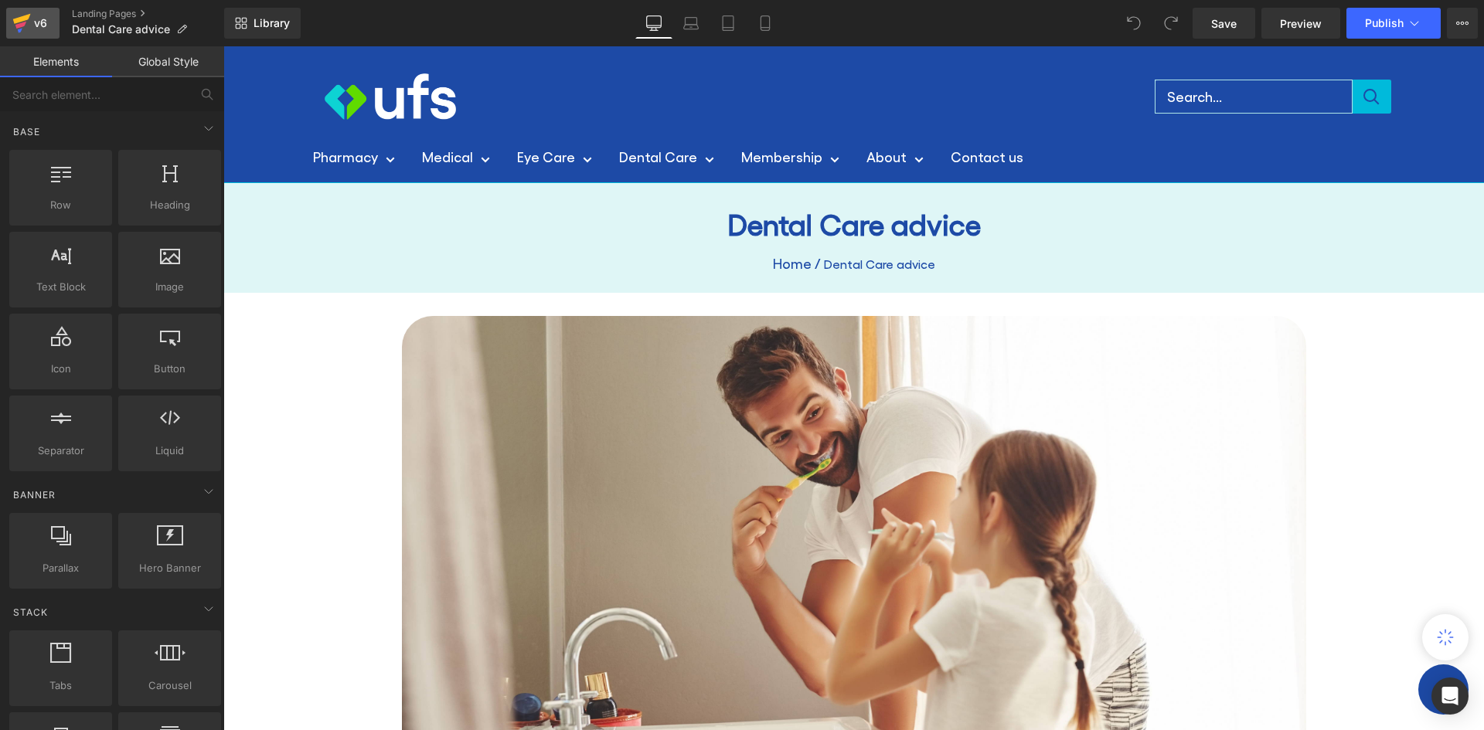
click at [51, 23] on link "v6" at bounding box center [32, 23] width 53 height 31
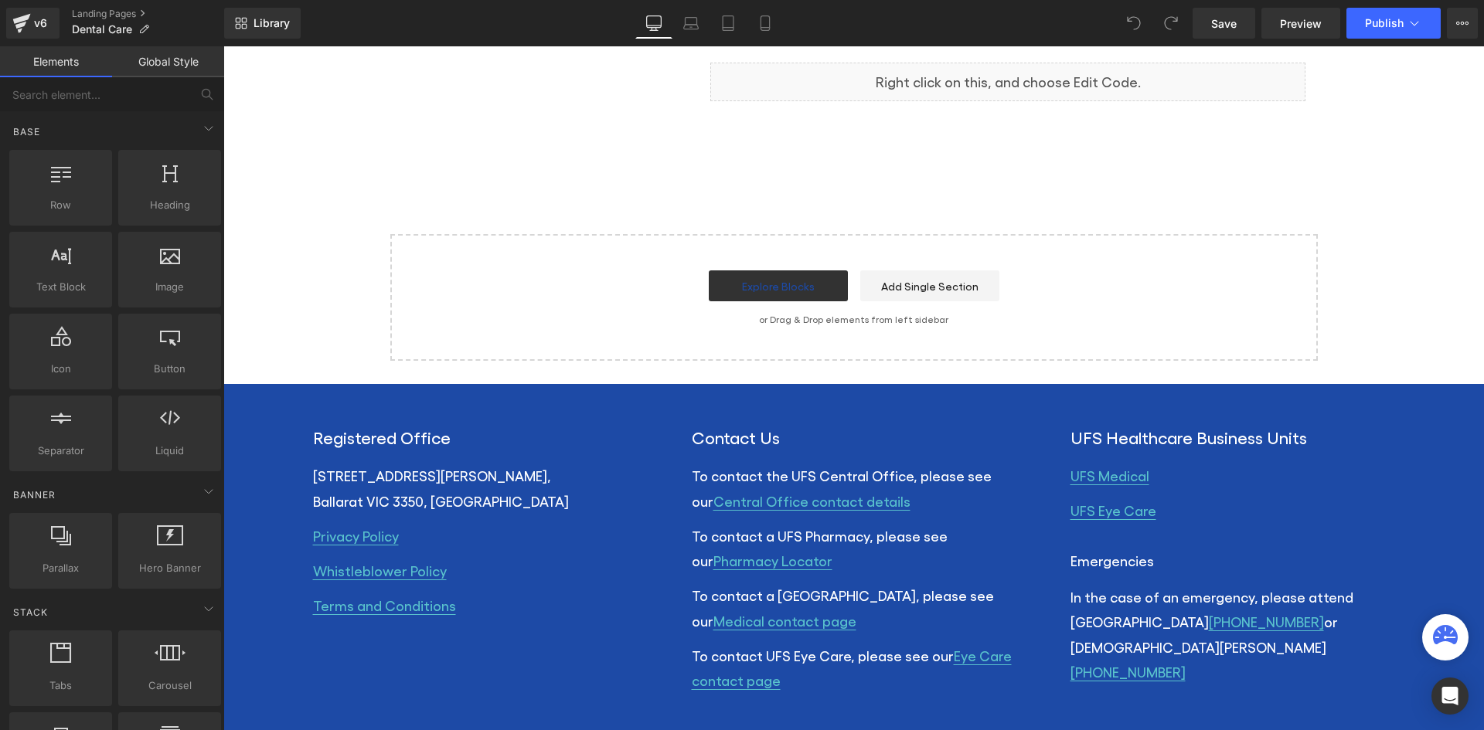
scroll to position [753, 0]
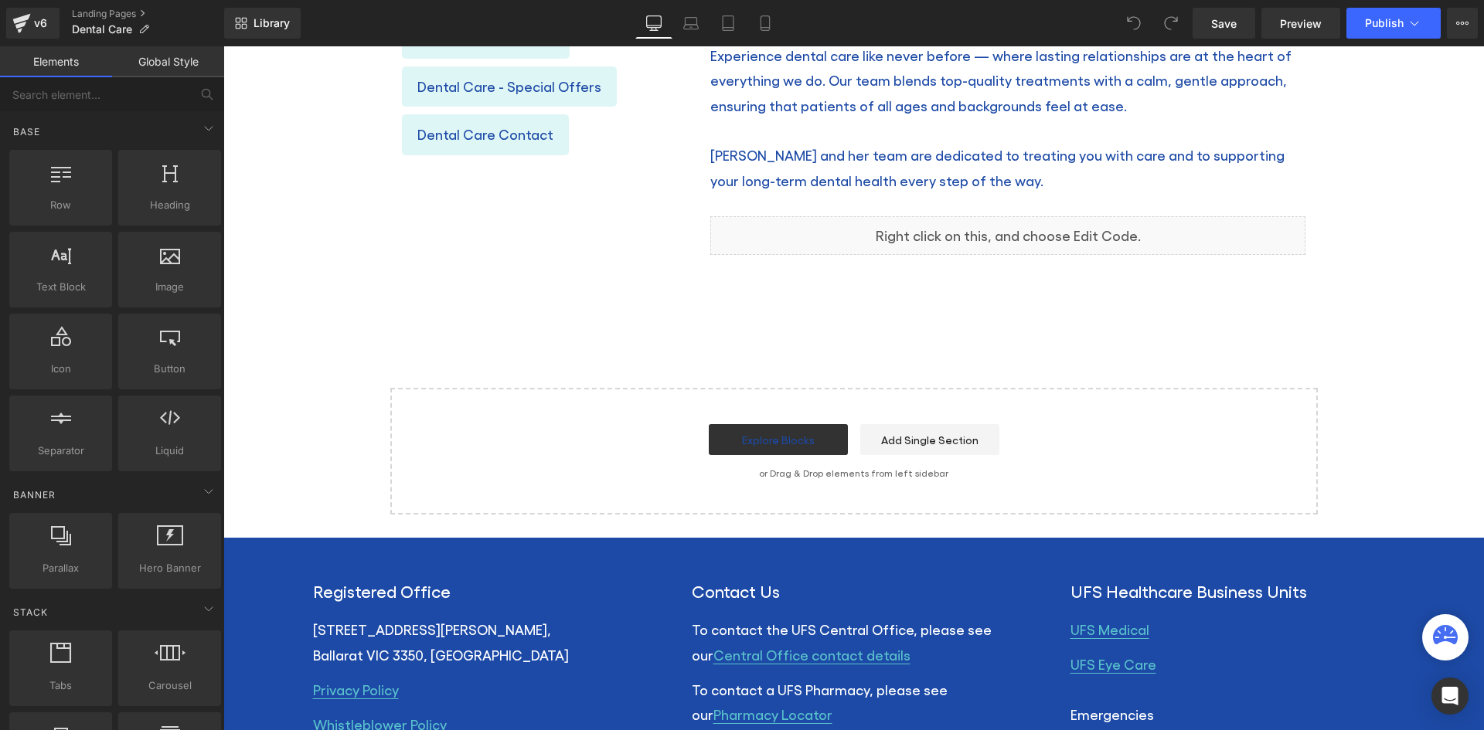
click at [843, 238] on div "Liquid" at bounding box center [1007, 235] width 595 height 39
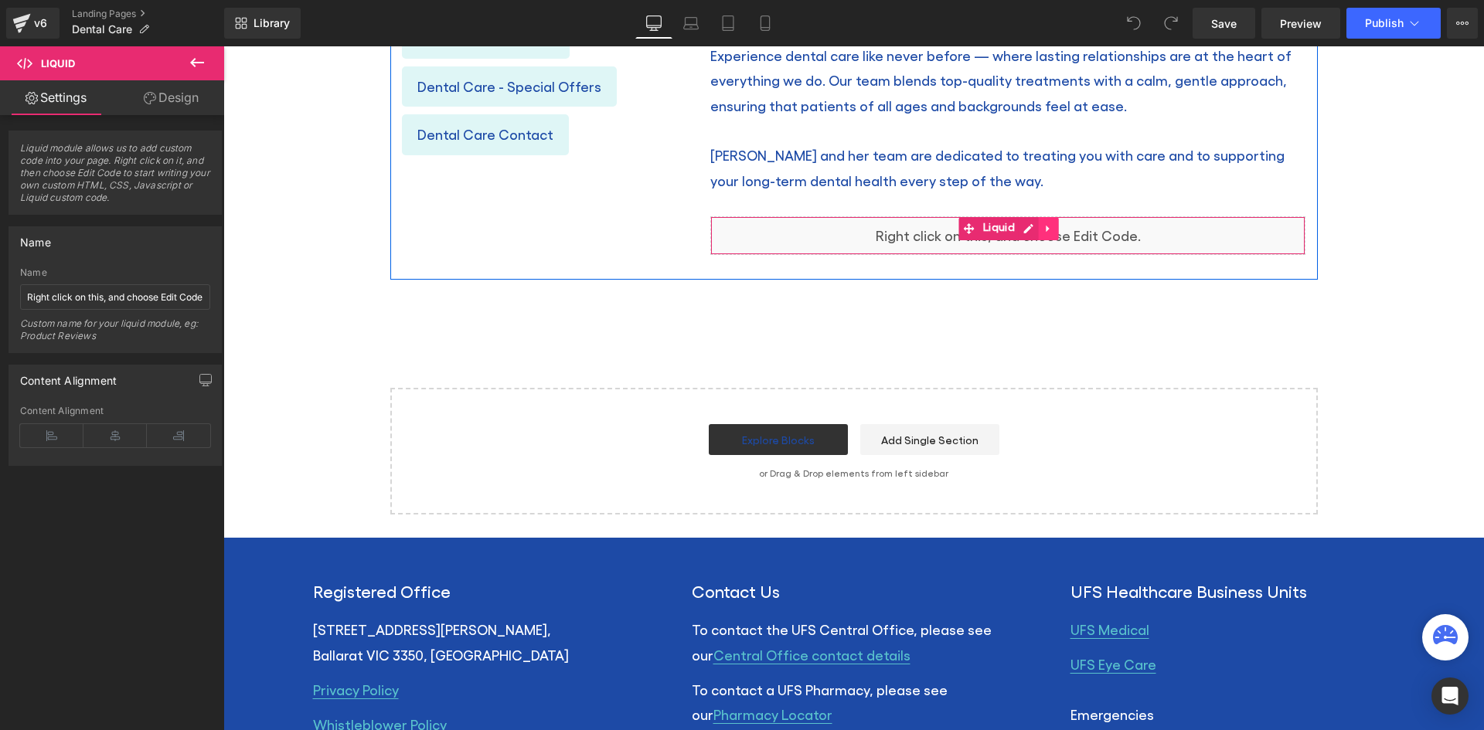
click at [1043, 230] on icon at bounding box center [1048, 229] width 11 height 12
click at [1053, 226] on icon at bounding box center [1058, 229] width 11 height 12
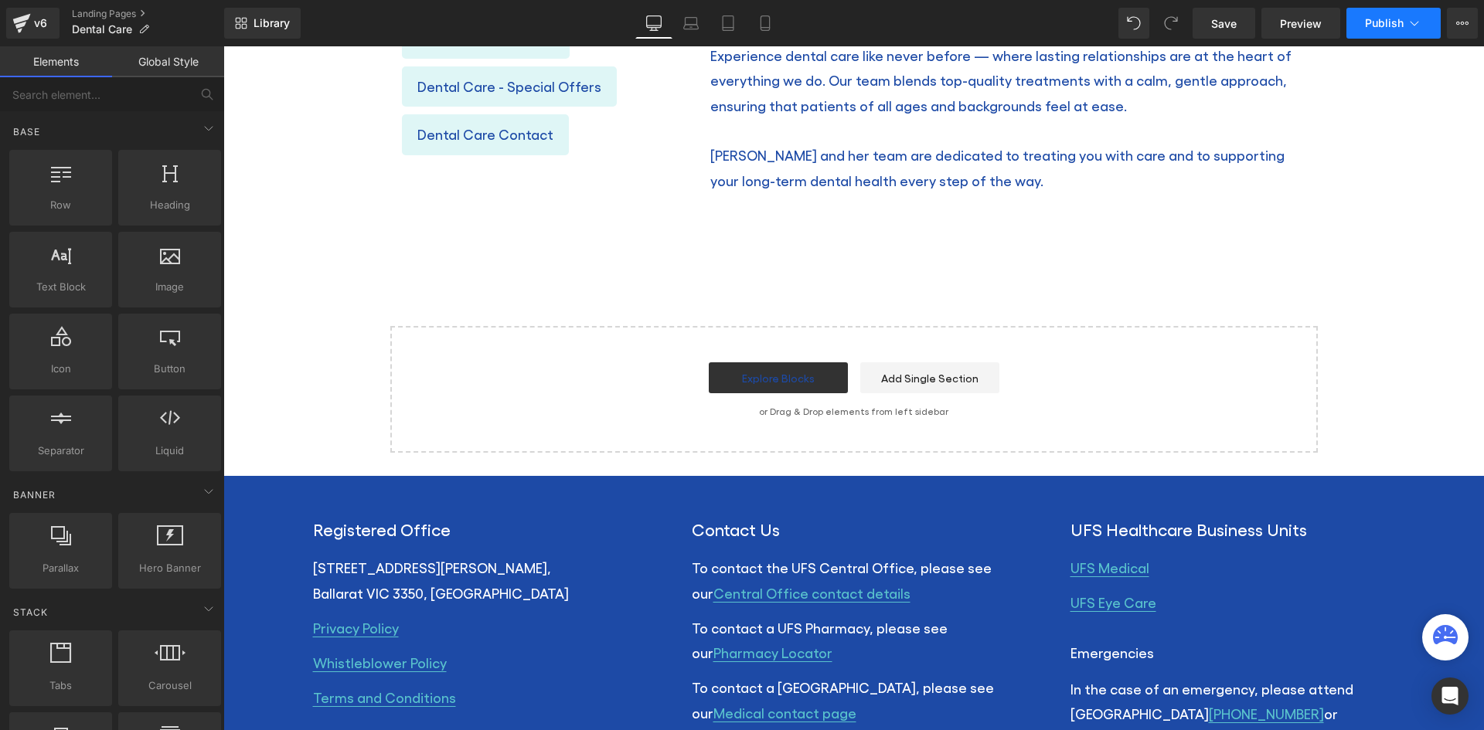
click at [1405, 21] on button "Publish" at bounding box center [1393, 23] width 94 height 31
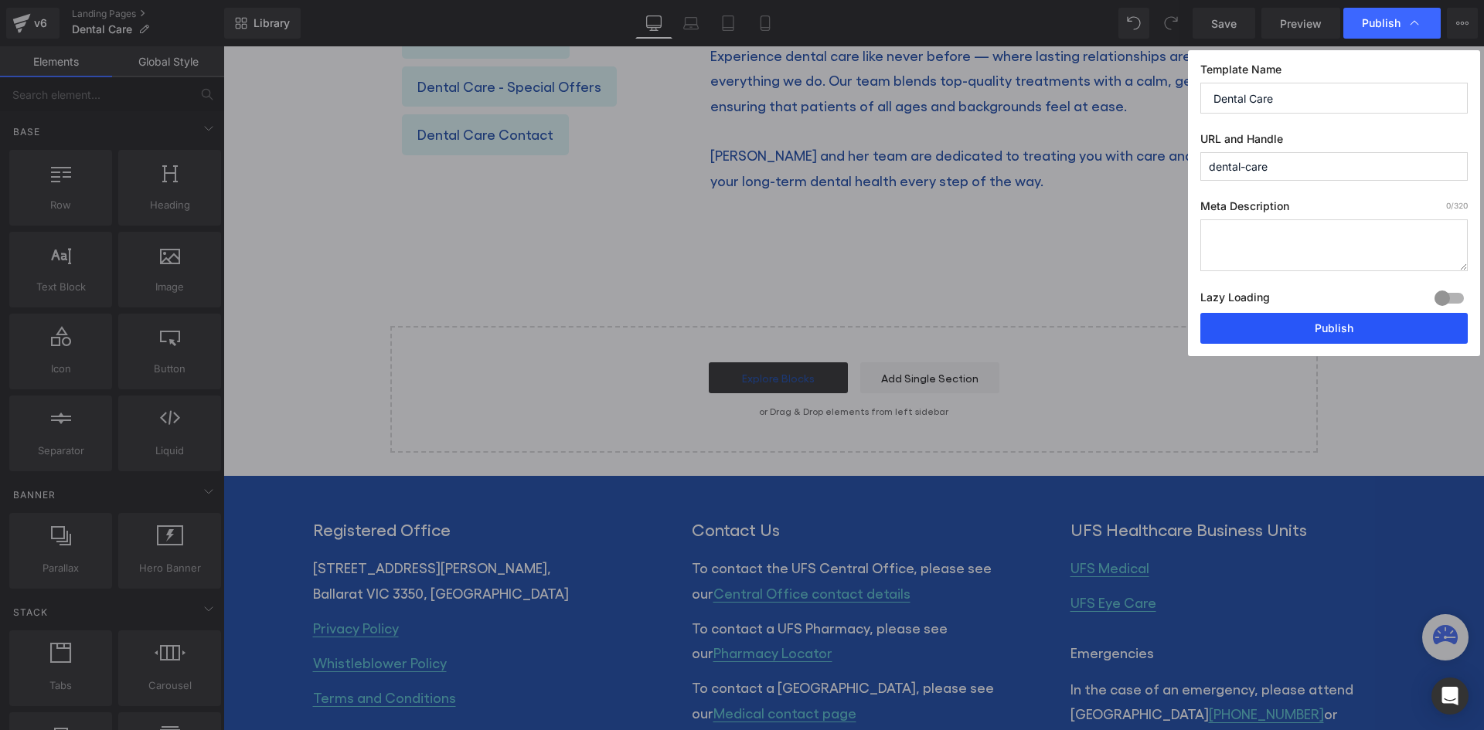
click at [1313, 329] on button "Publish" at bounding box center [1333, 328] width 267 height 31
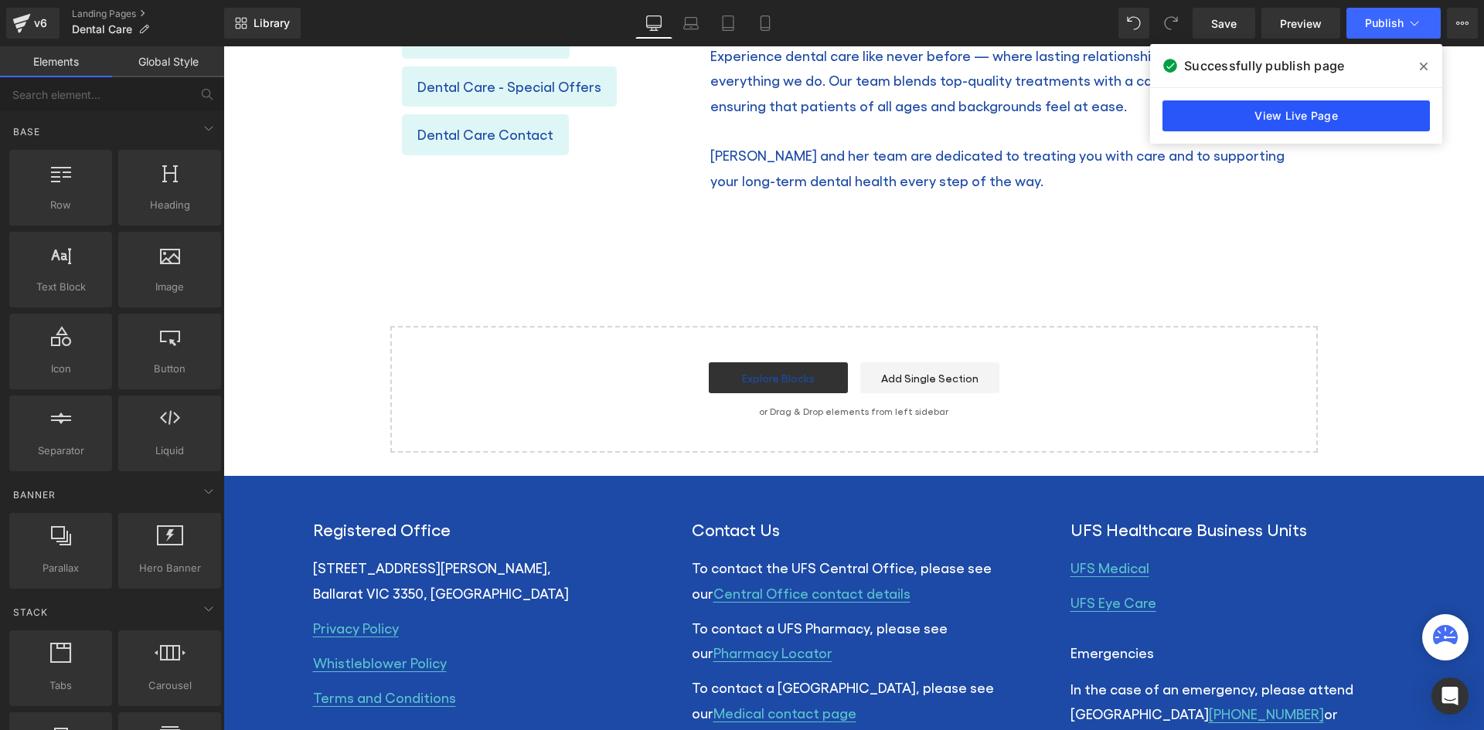
click at [1294, 117] on link "View Live Page" at bounding box center [1295, 115] width 267 height 31
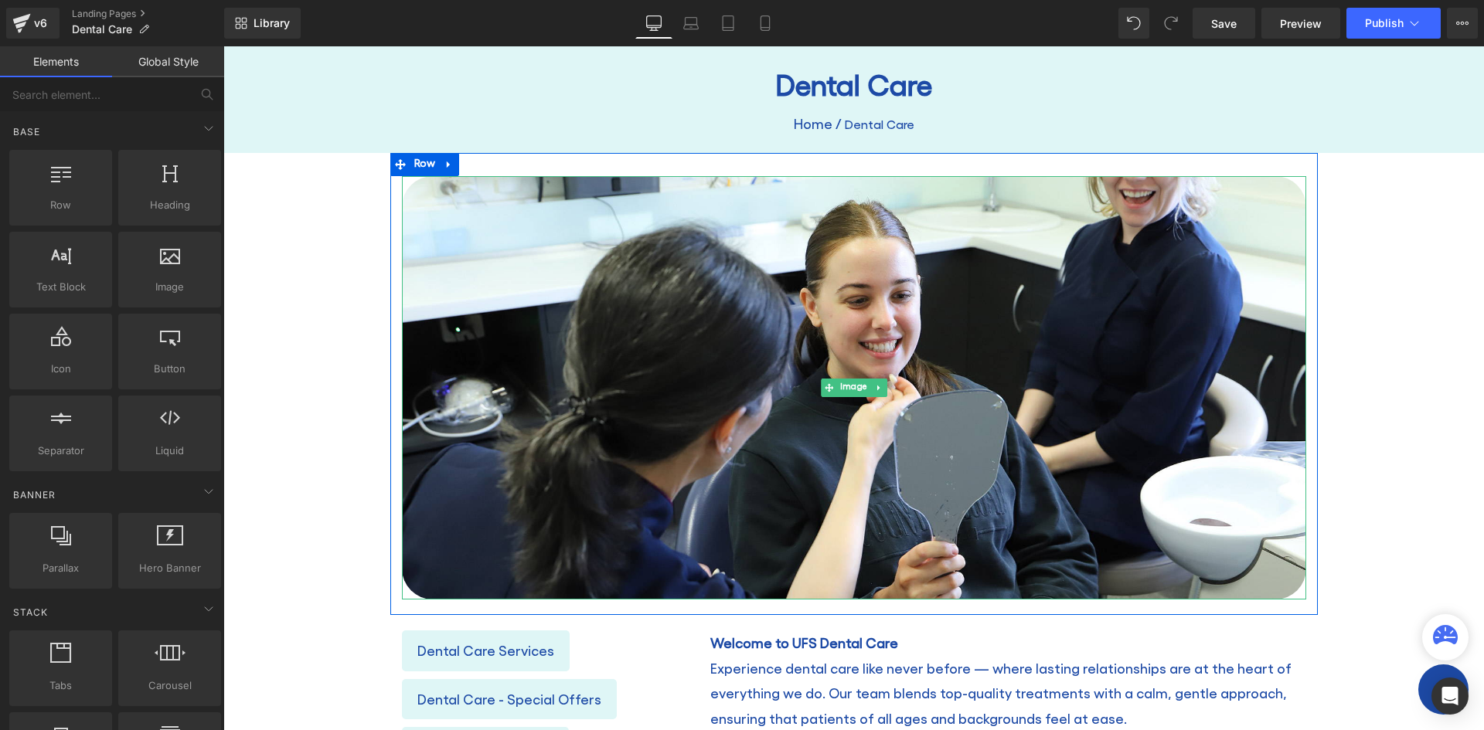
scroll to position [56, 0]
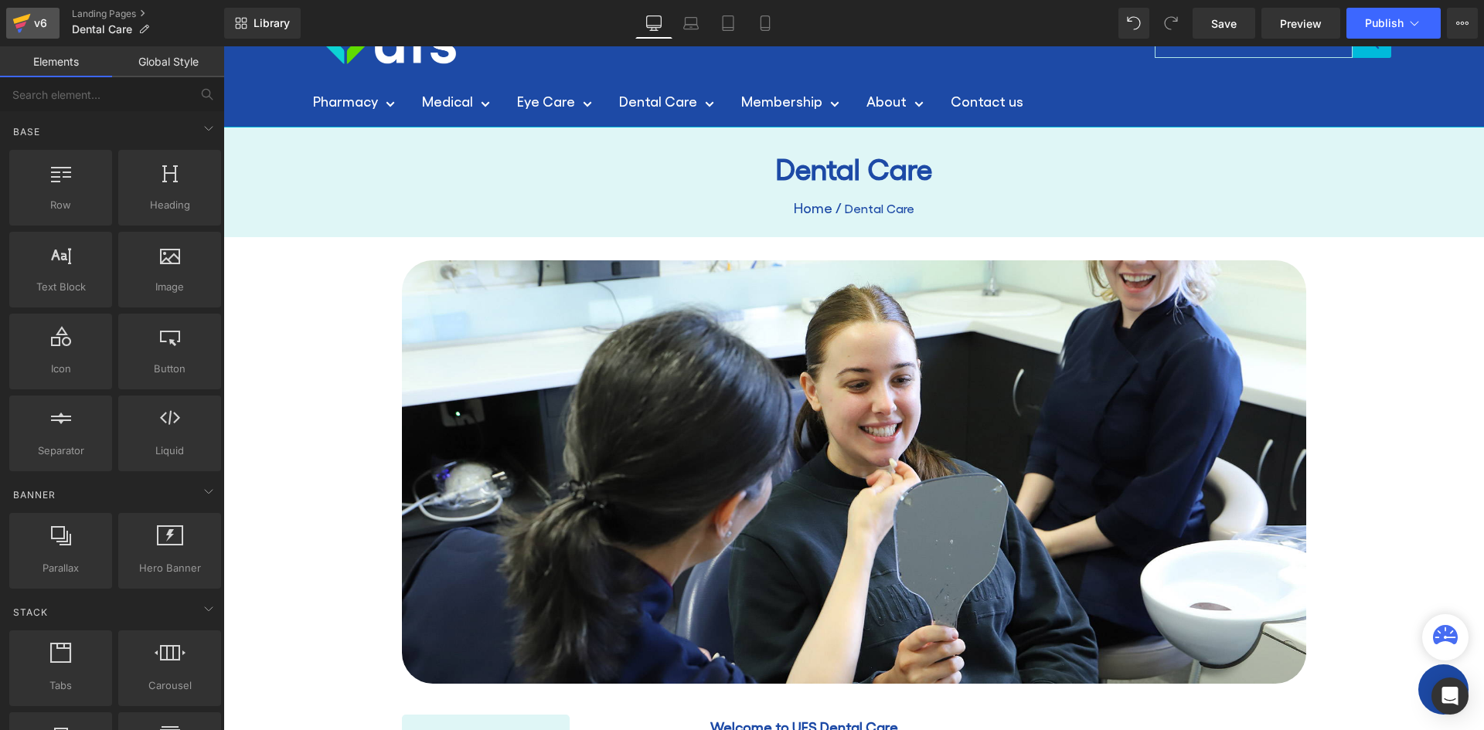
click at [34, 29] on div "v6" at bounding box center [40, 23] width 19 height 20
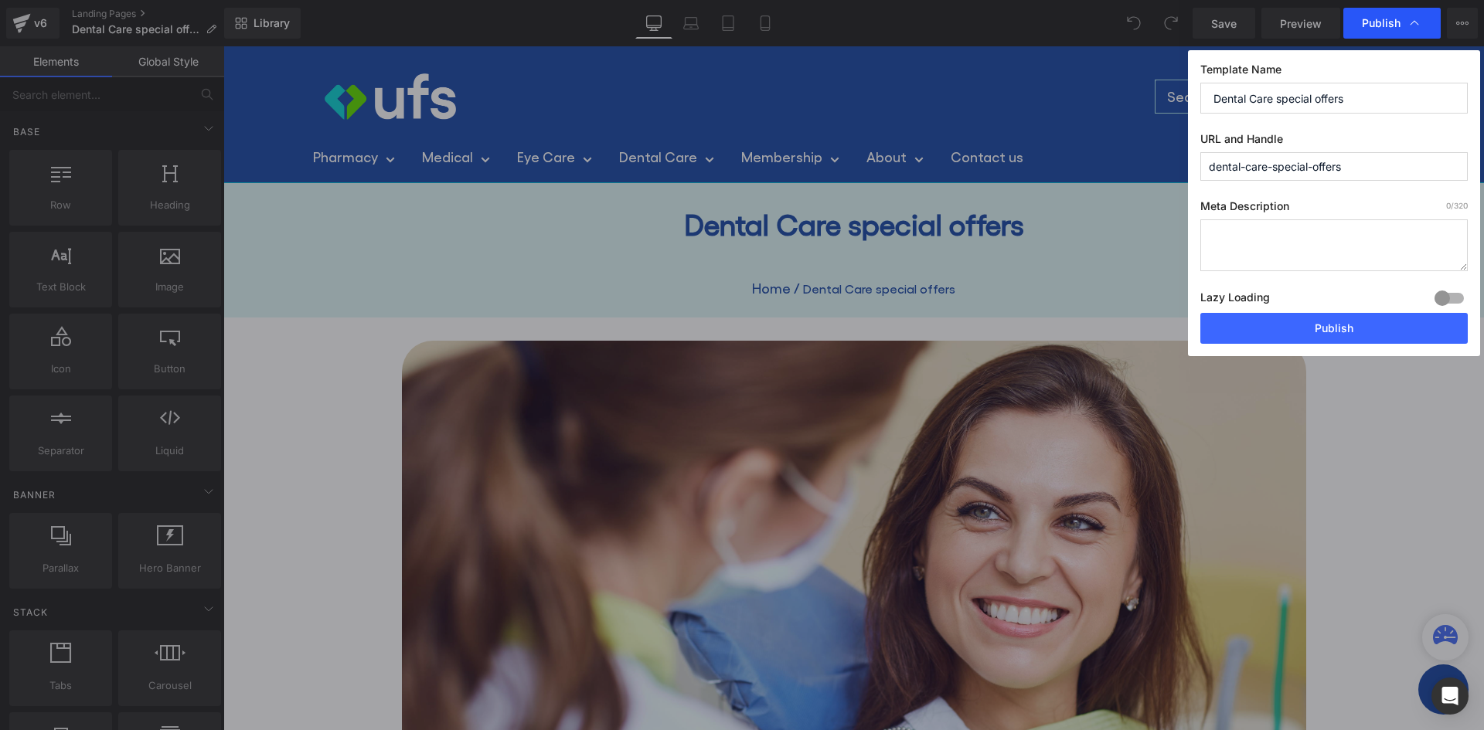
click at [1423, 25] on div "Publish" at bounding box center [1391, 23] width 97 height 31
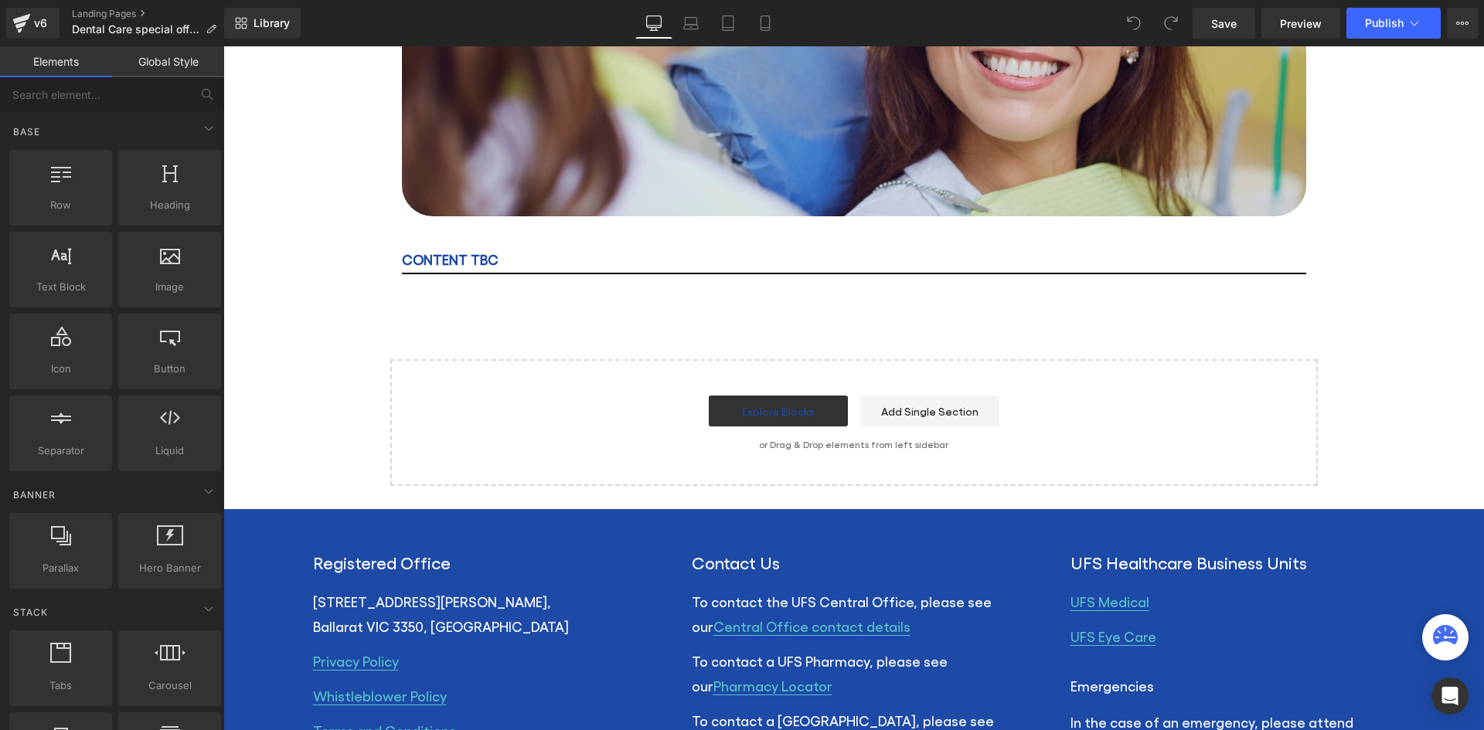
scroll to position [331, 0]
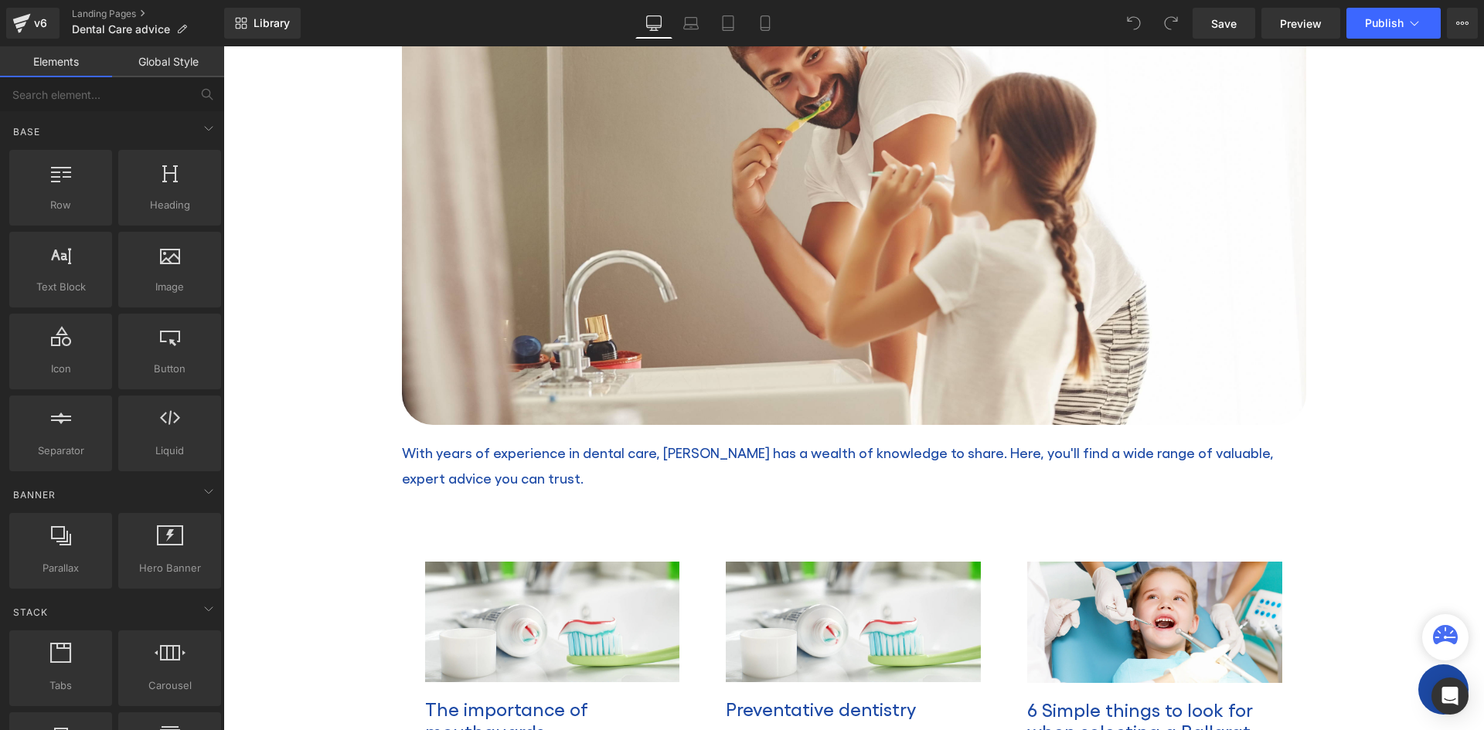
scroll to position [372, 0]
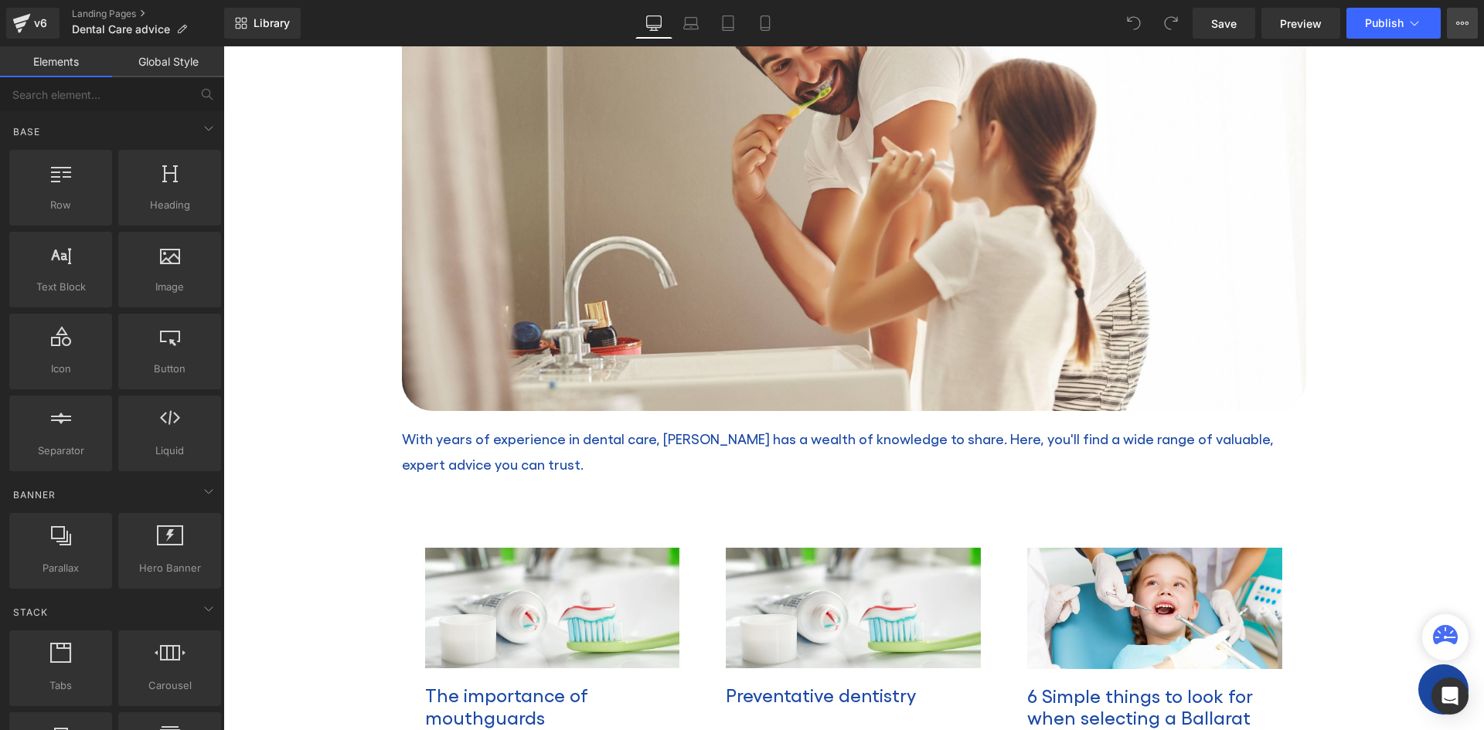
click at [1456, 20] on icon at bounding box center [1462, 23] width 12 height 12
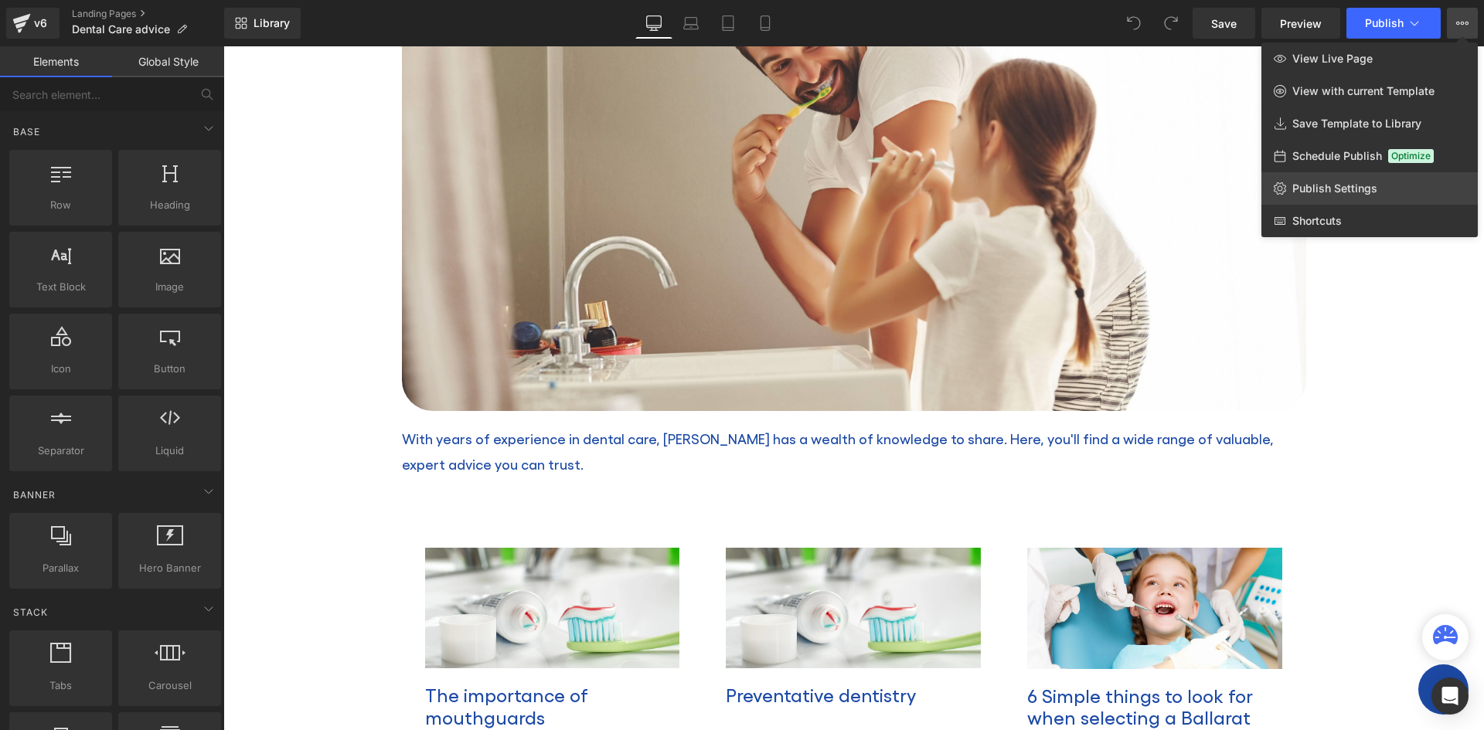
click at [1375, 182] on link "Publish Settings" at bounding box center [1369, 188] width 216 height 32
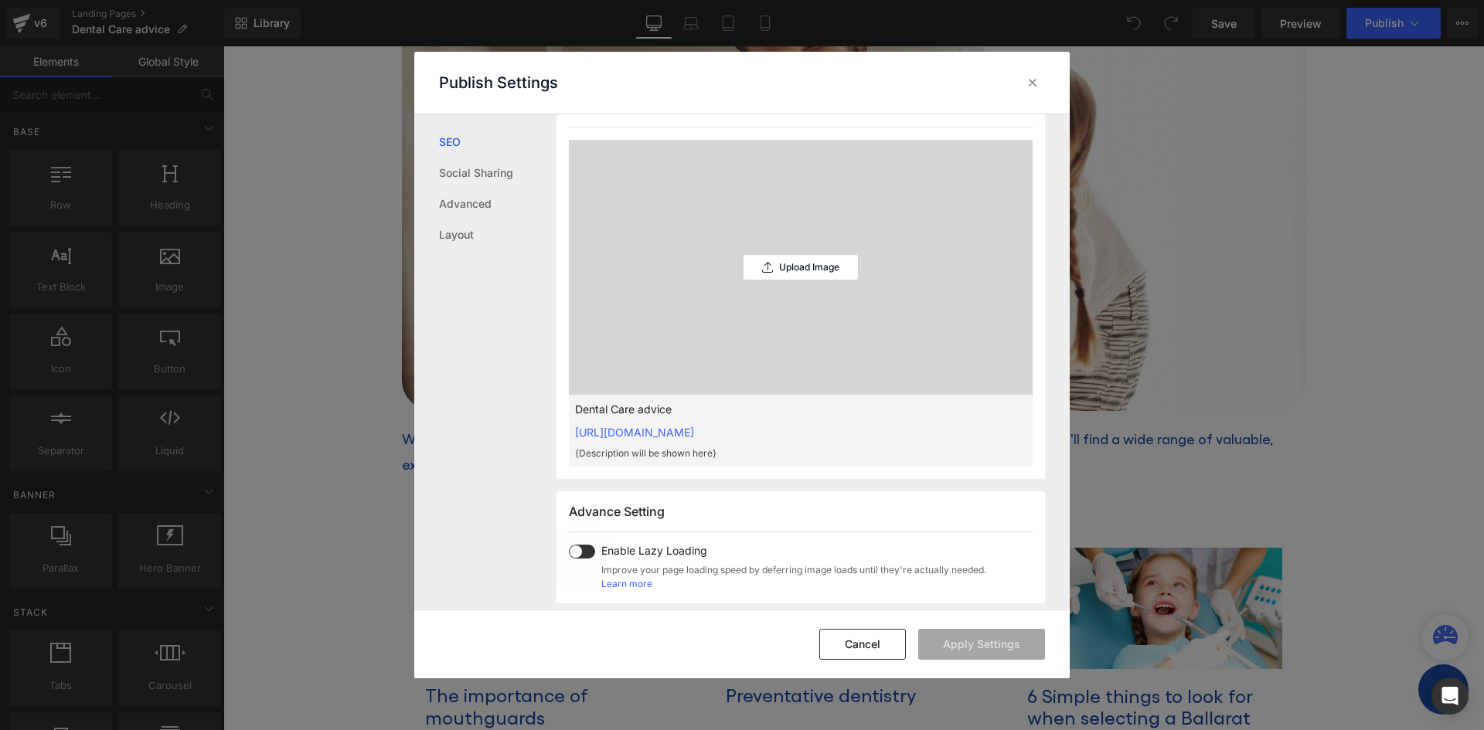
scroll to position [431, 0]
click at [1031, 81] on icon at bounding box center [1032, 82] width 15 height 15
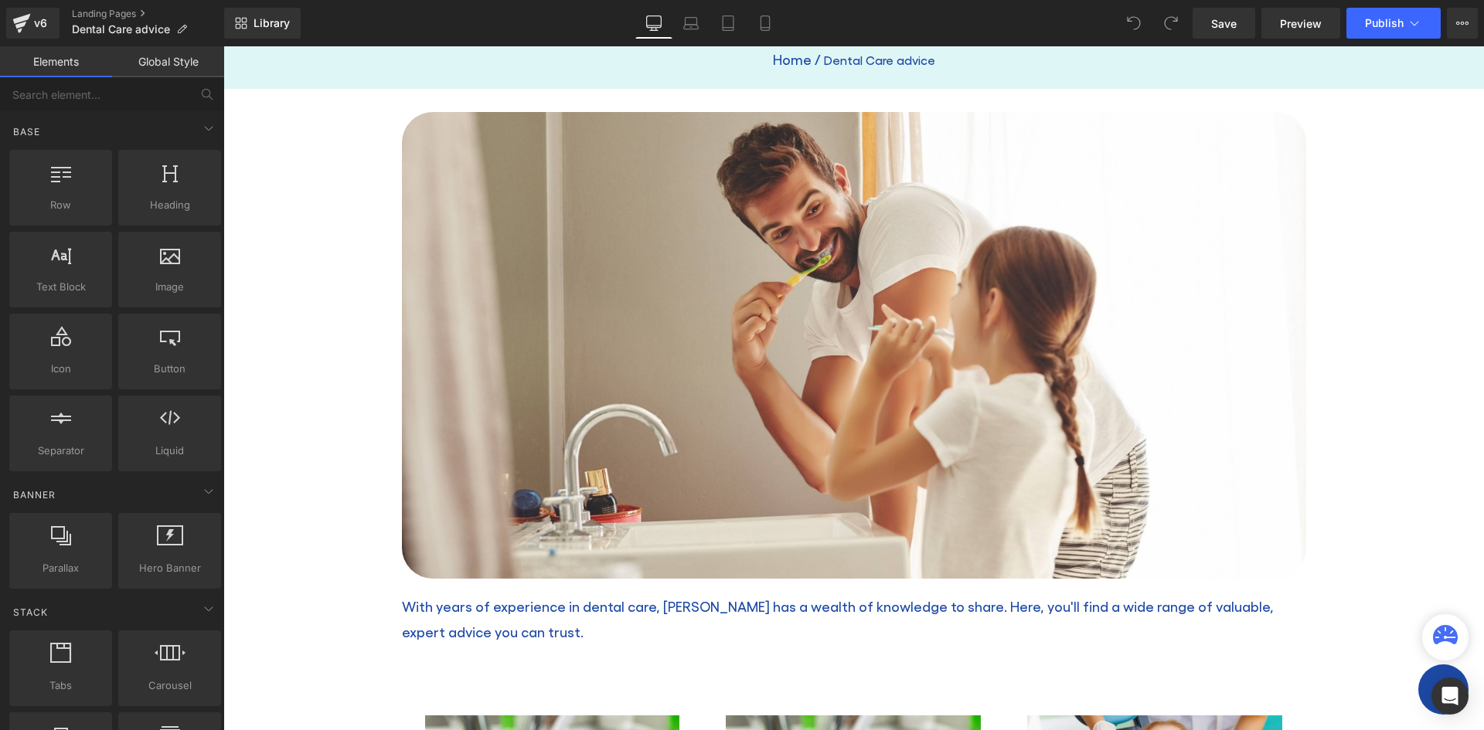
scroll to position [0, 0]
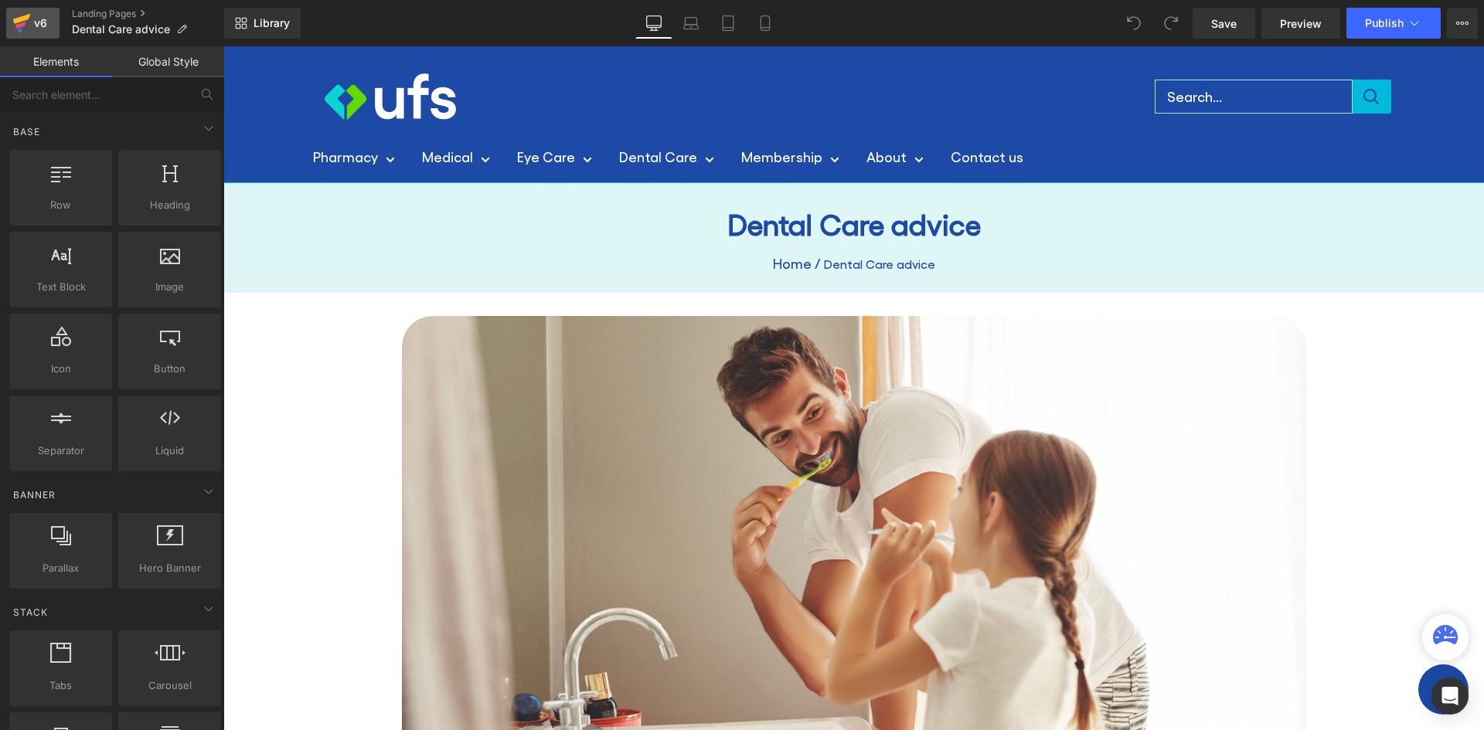
click at [37, 21] on div "v6" at bounding box center [40, 23] width 19 height 20
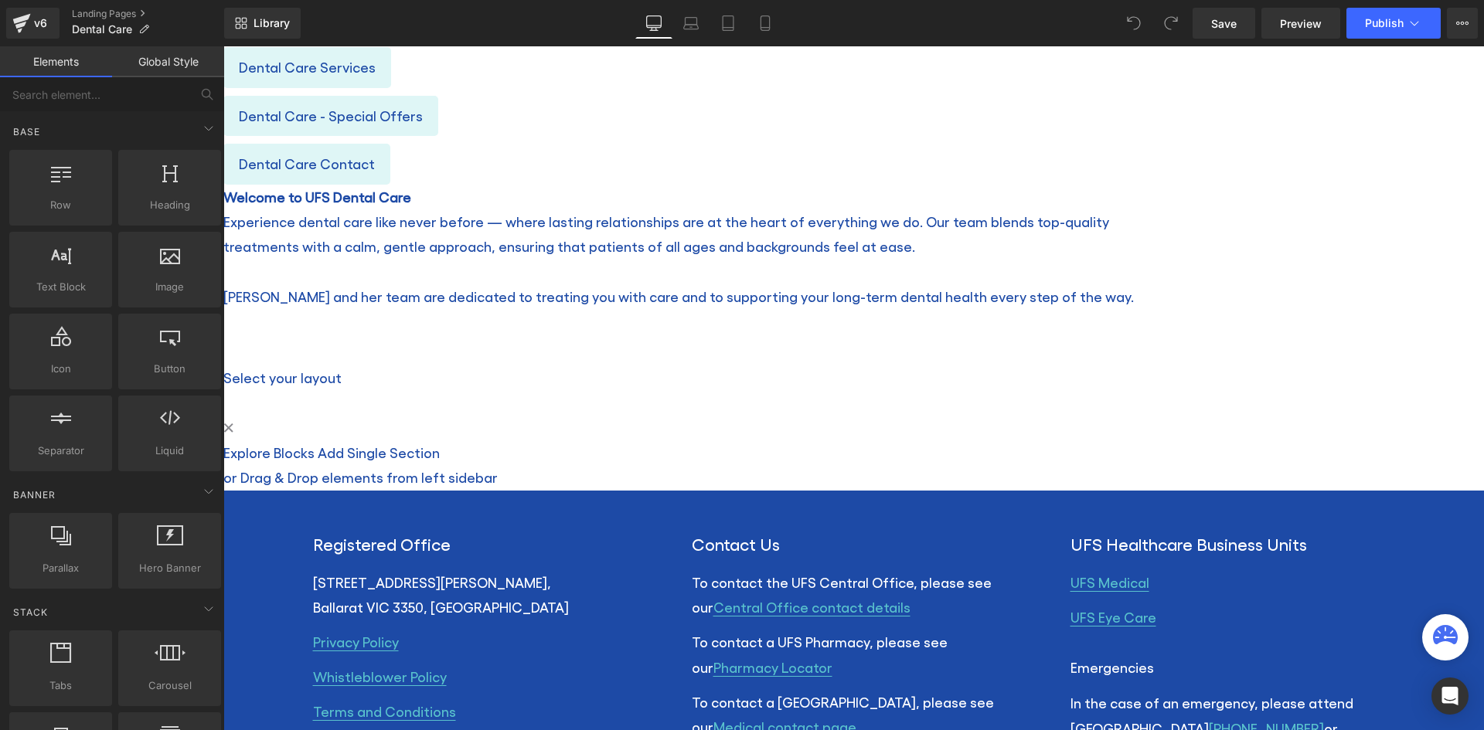
scroll to position [640, 0]
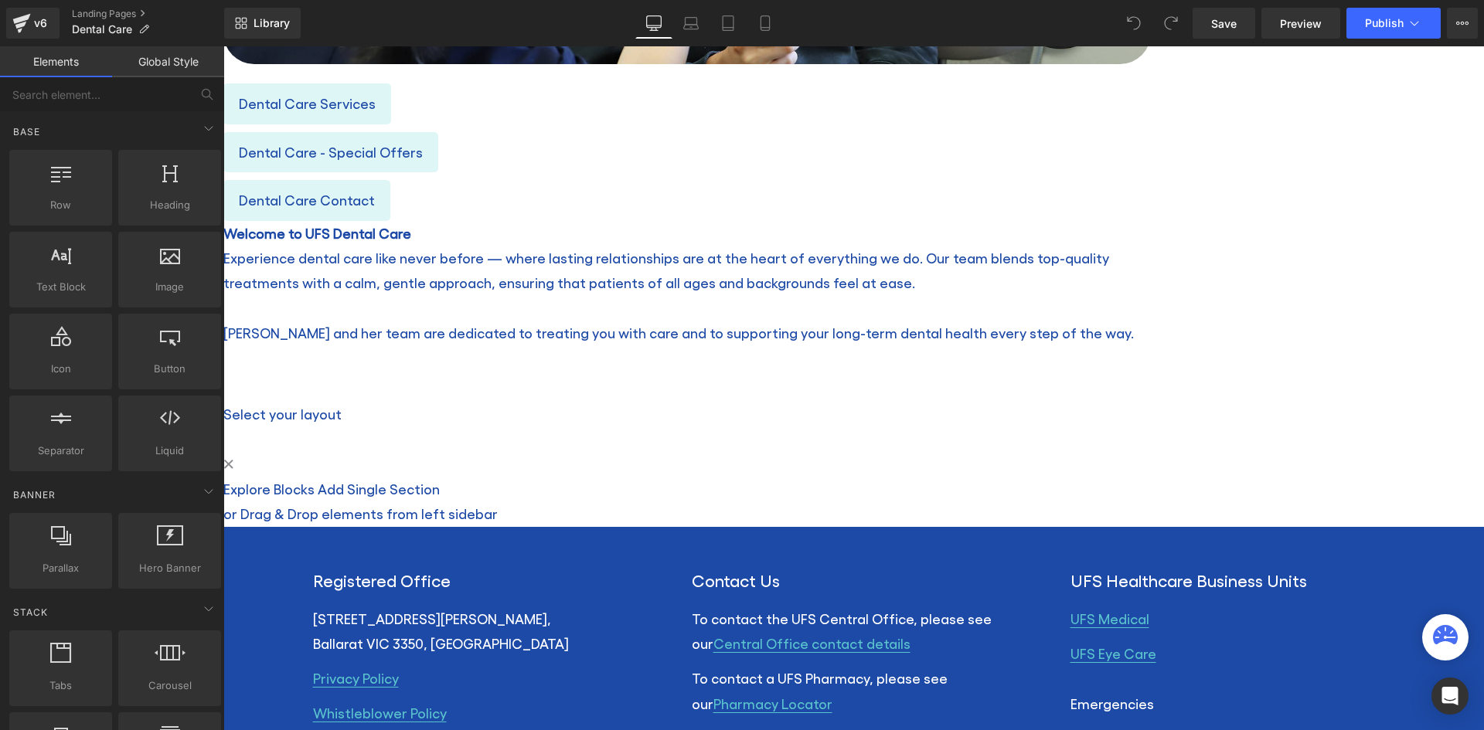
click at [314, 493] on link "Explore Blocks" at bounding box center [268, 489] width 91 height 16
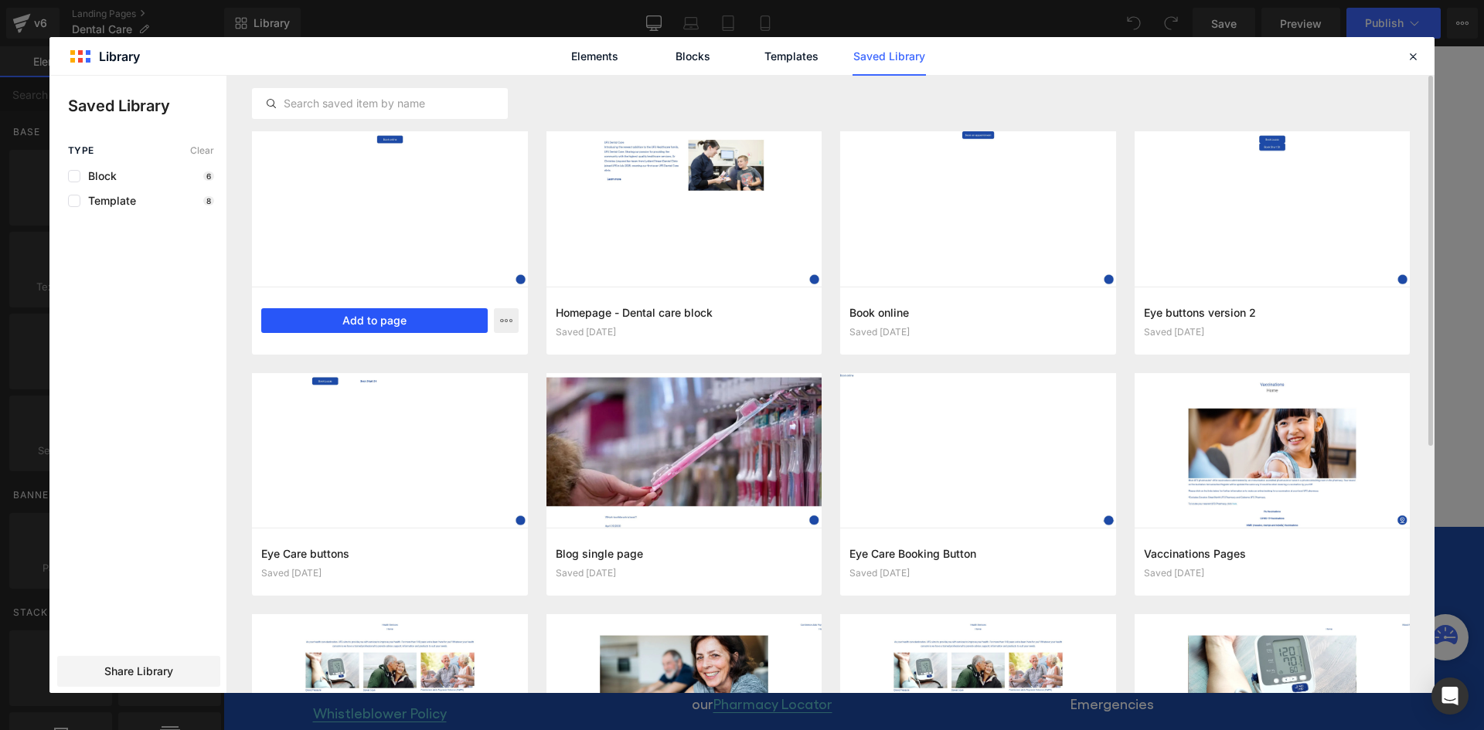
click at [384, 323] on button "Add to page" at bounding box center [374, 320] width 226 height 25
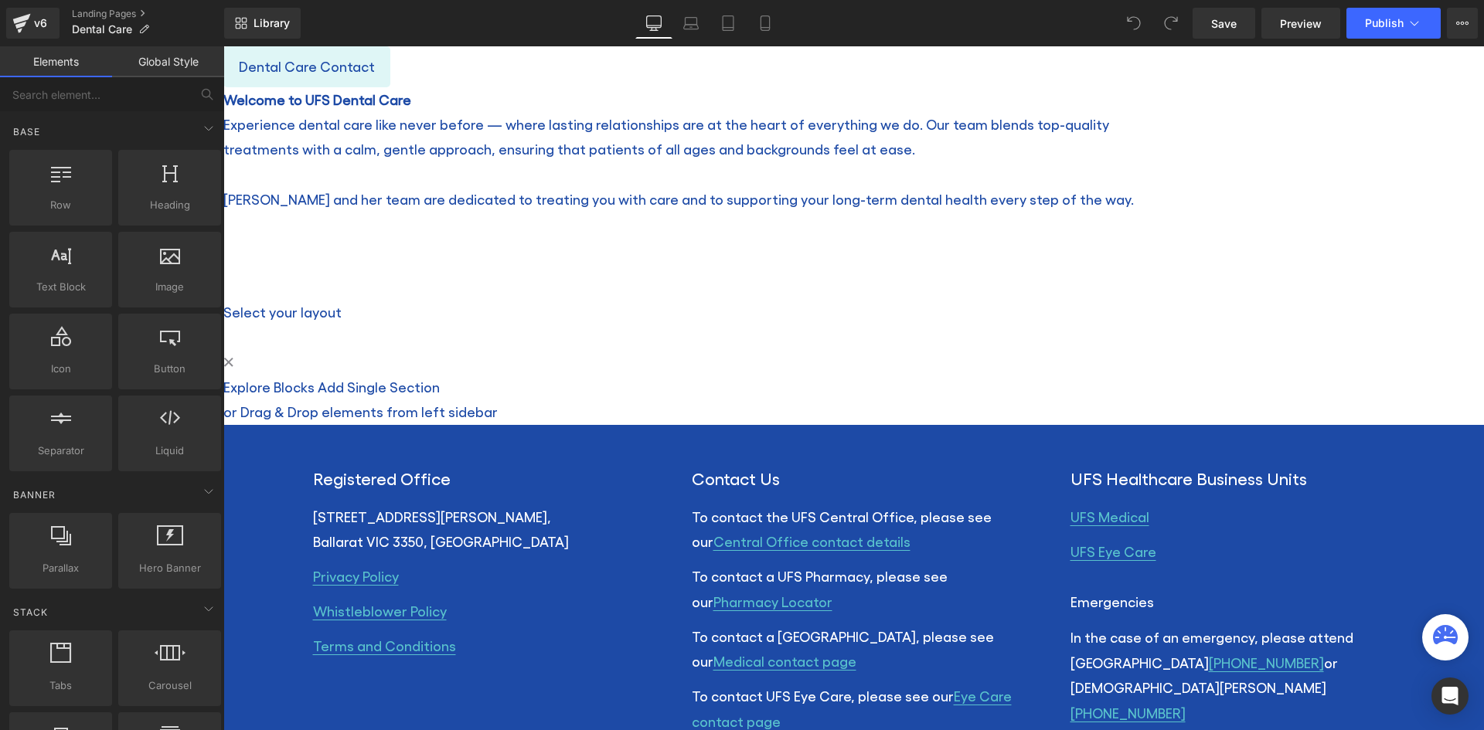
scroll to position [736, 0]
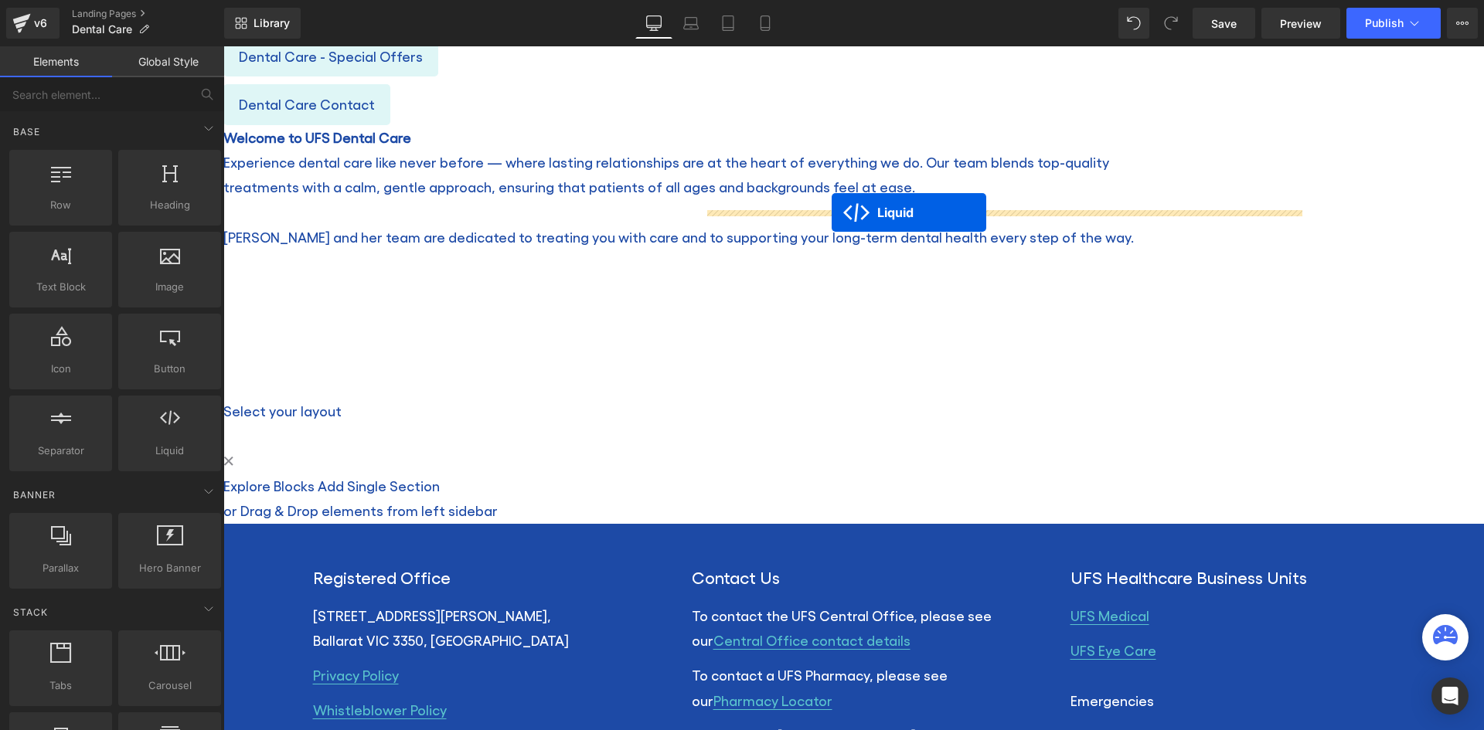
drag, startPoint x: 807, startPoint y: 307, endPoint x: 831, endPoint y: 212, distance: 97.5
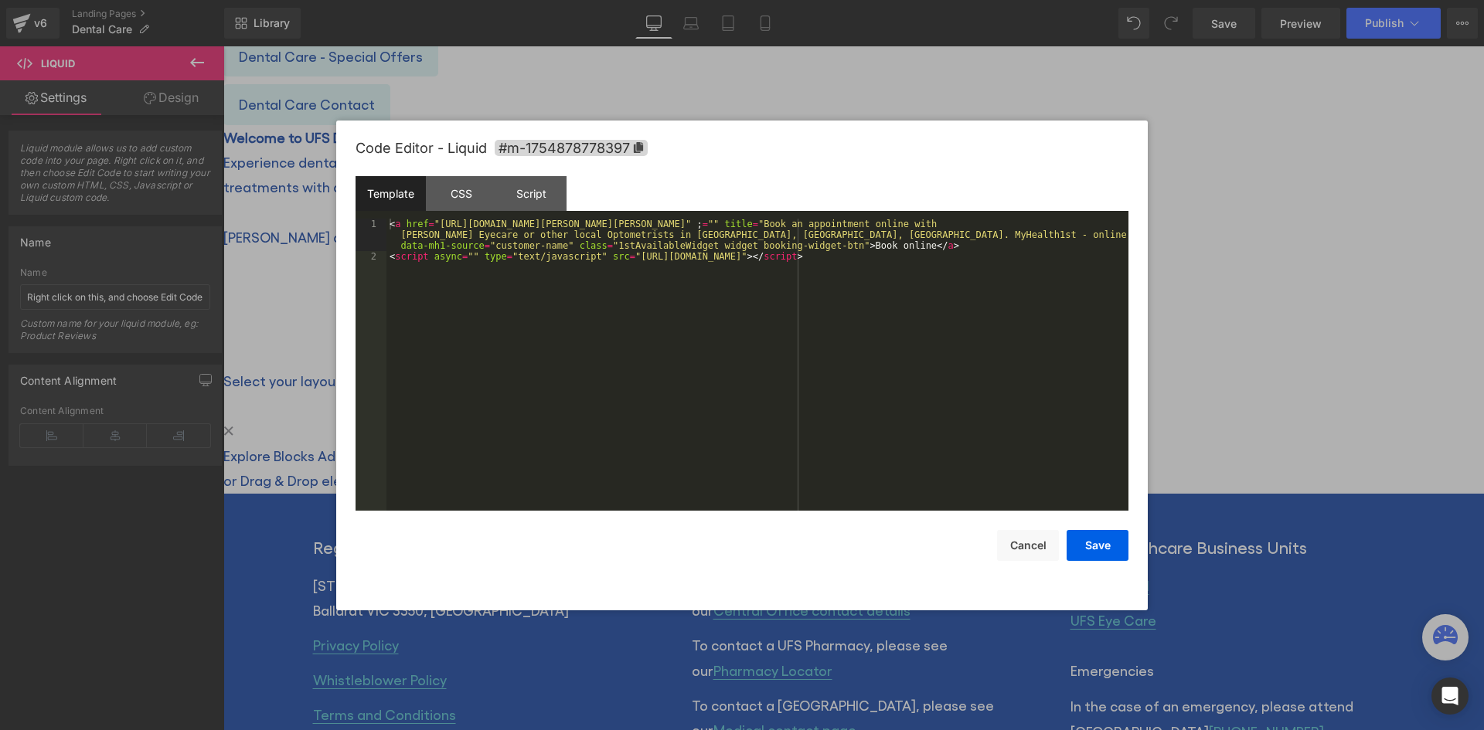
click at [223, 46] on icon at bounding box center [223, 46] width 0 height 0
click at [1030, 546] on button "Cancel" at bounding box center [1028, 545] width 62 height 31
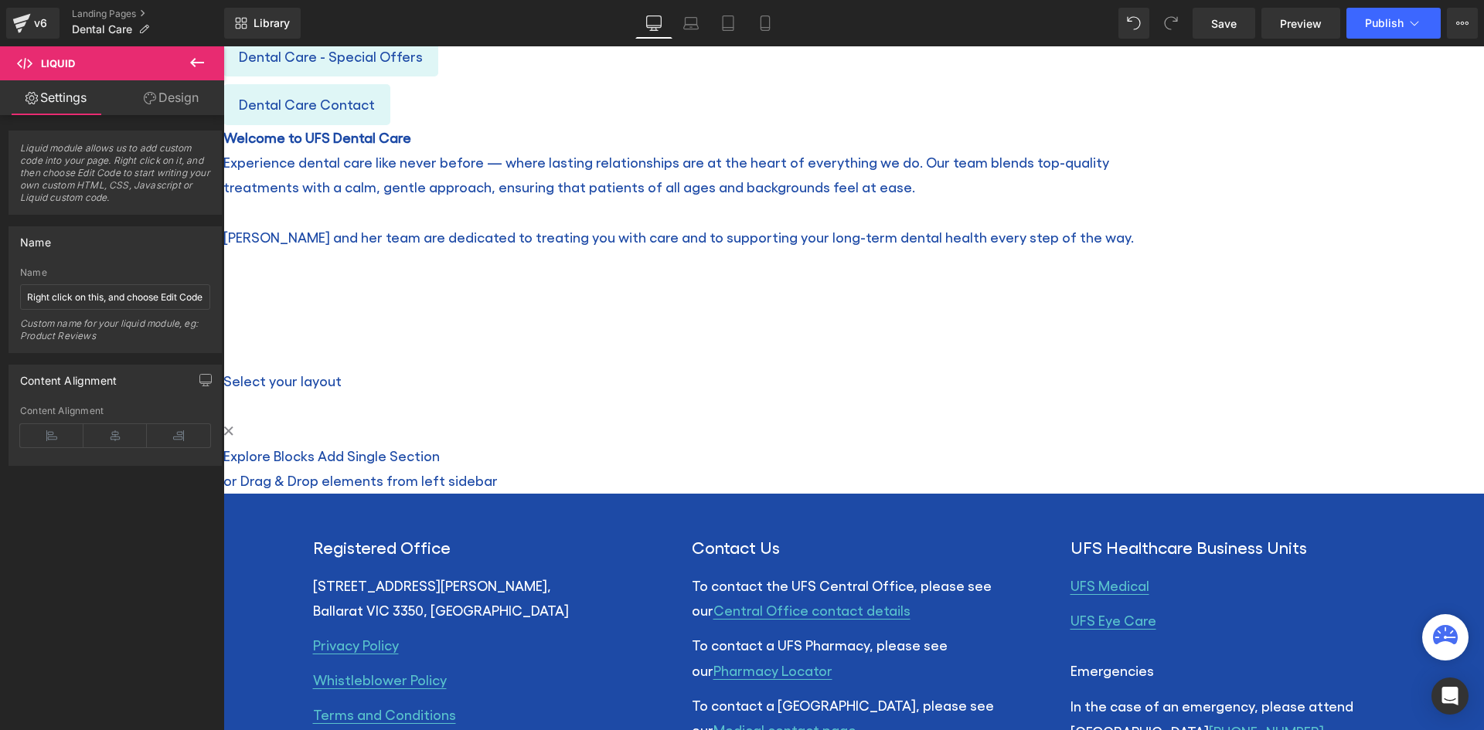
click at [223, 46] on icon at bounding box center [223, 46] width 0 height 0
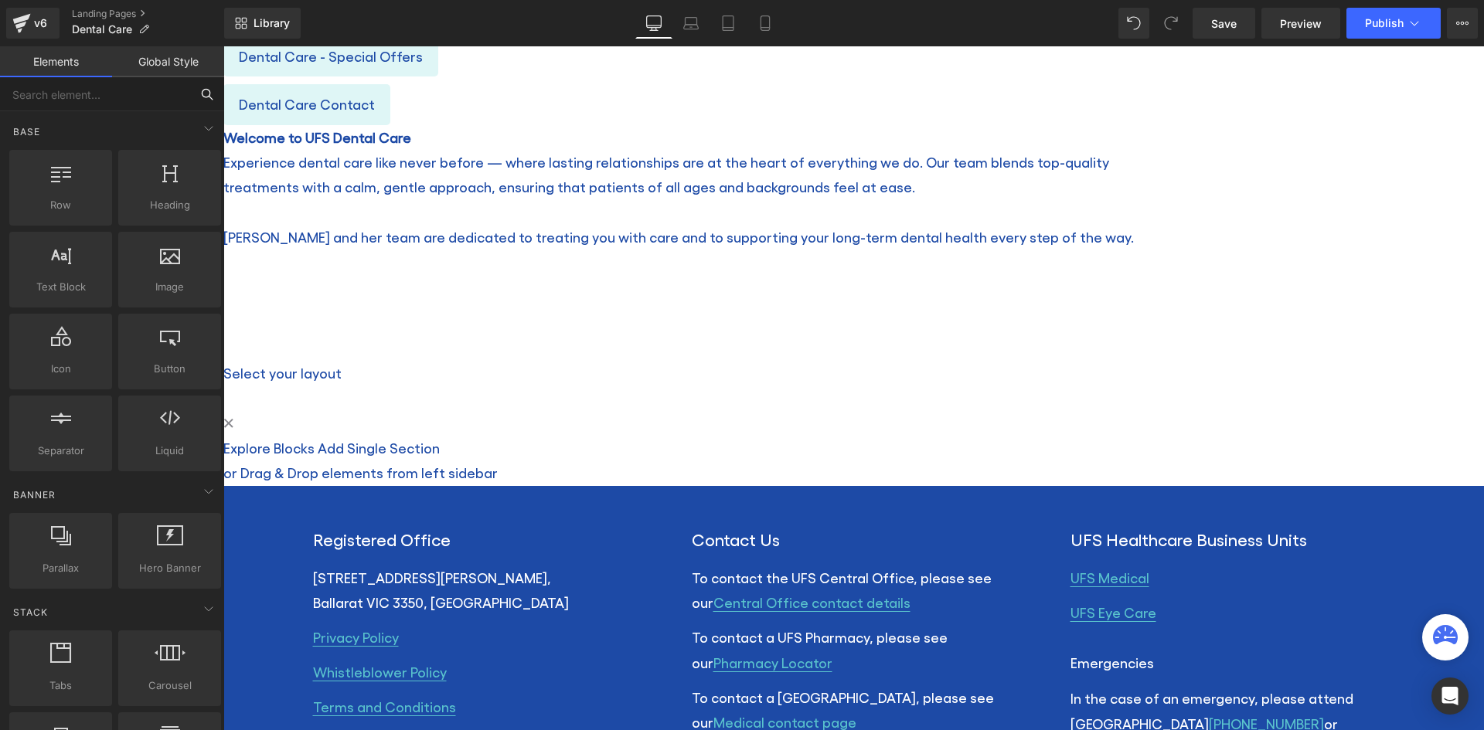
click at [70, 93] on input "text" at bounding box center [95, 94] width 190 height 34
type input "butt"
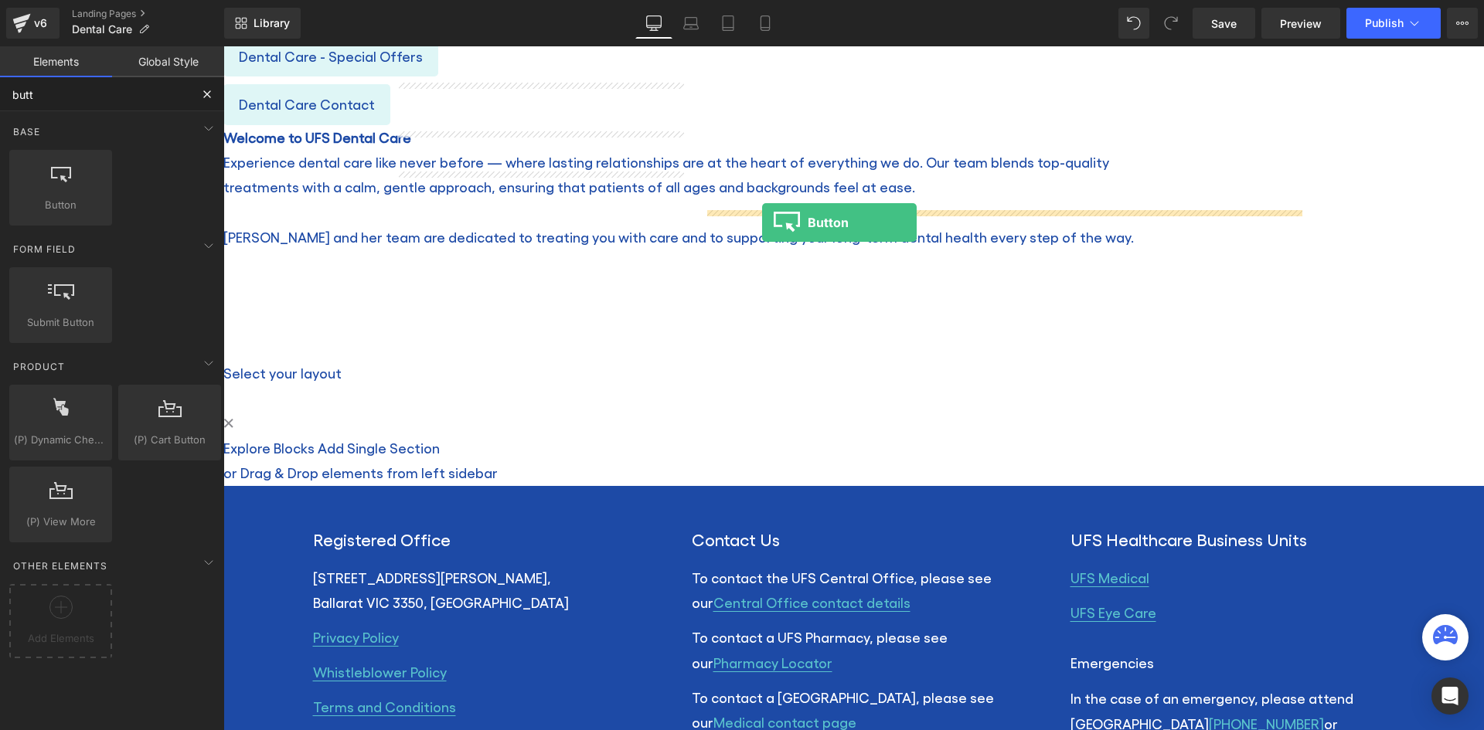
drag, startPoint x: 290, startPoint y: 231, endPoint x: 762, endPoint y: 223, distance: 472.2
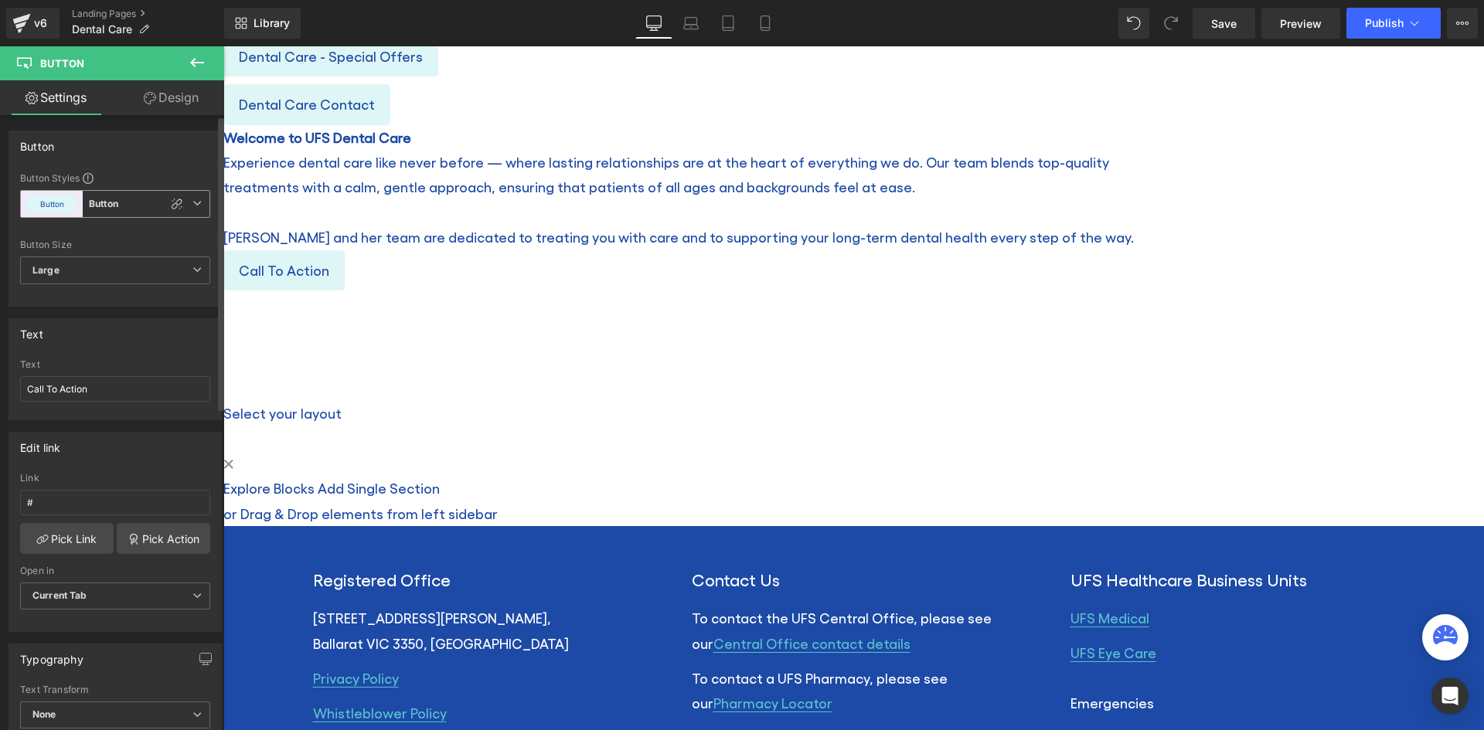
click at [185, 204] on span "Button Button" at bounding box center [115, 204] width 190 height 28
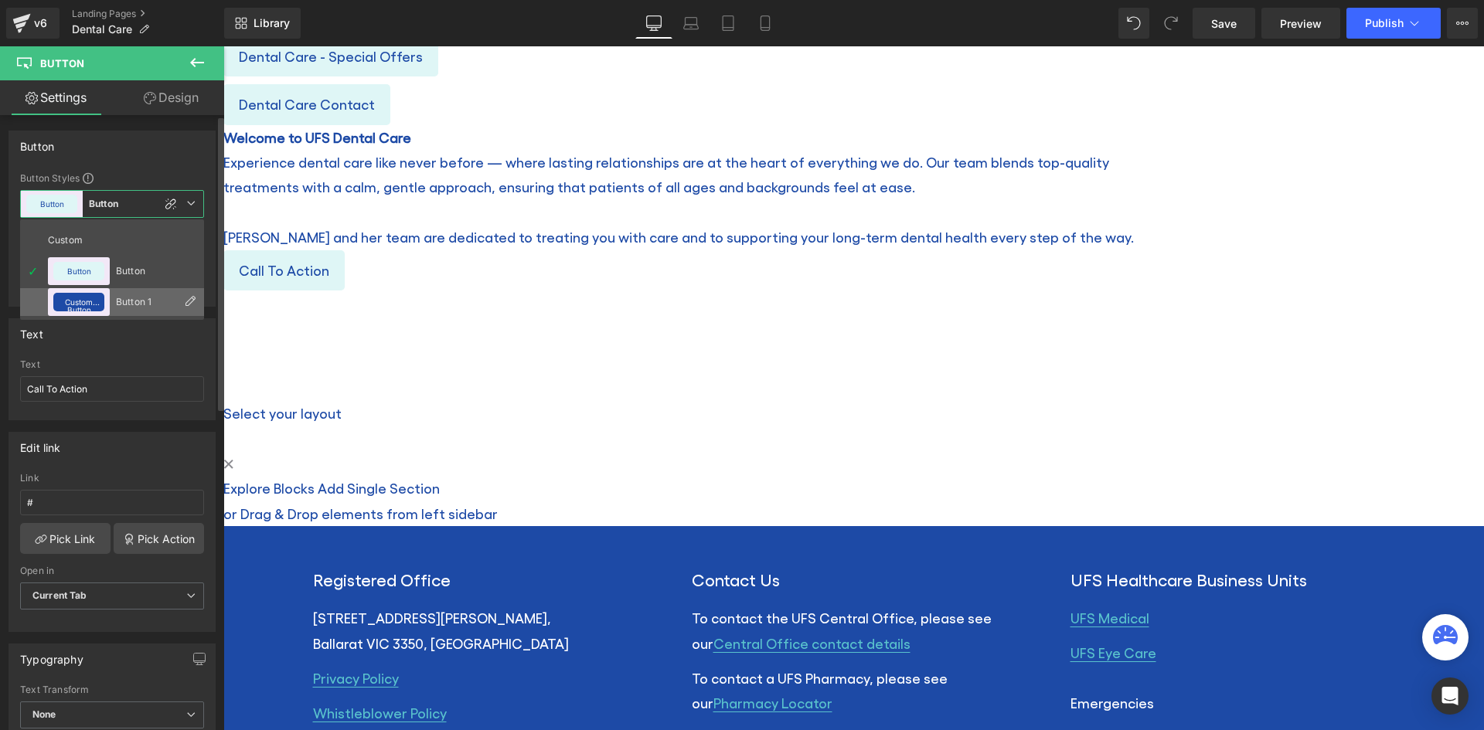
click at [83, 301] on button "Custom Button" at bounding box center [78, 302] width 51 height 19
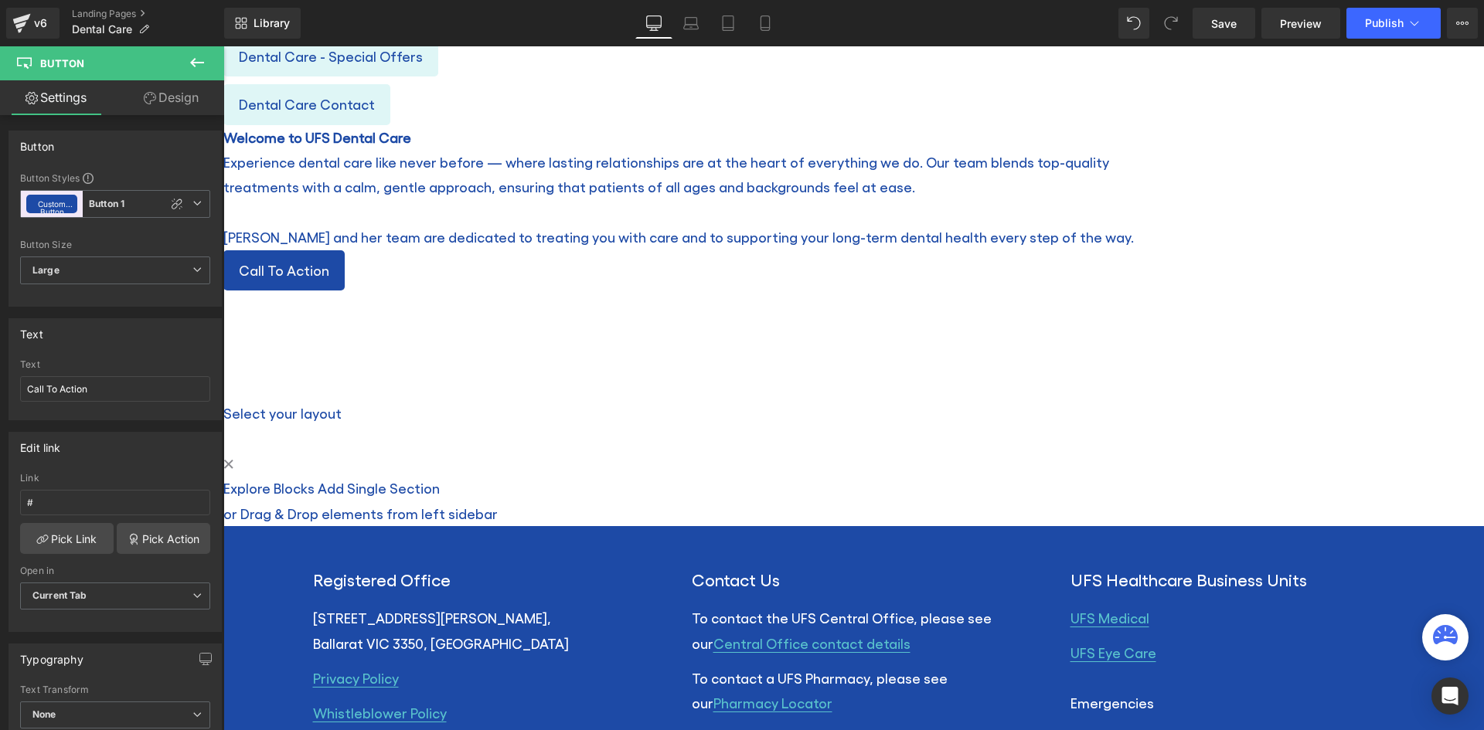
click at [188, 96] on link "Design" at bounding box center [171, 97] width 112 height 35
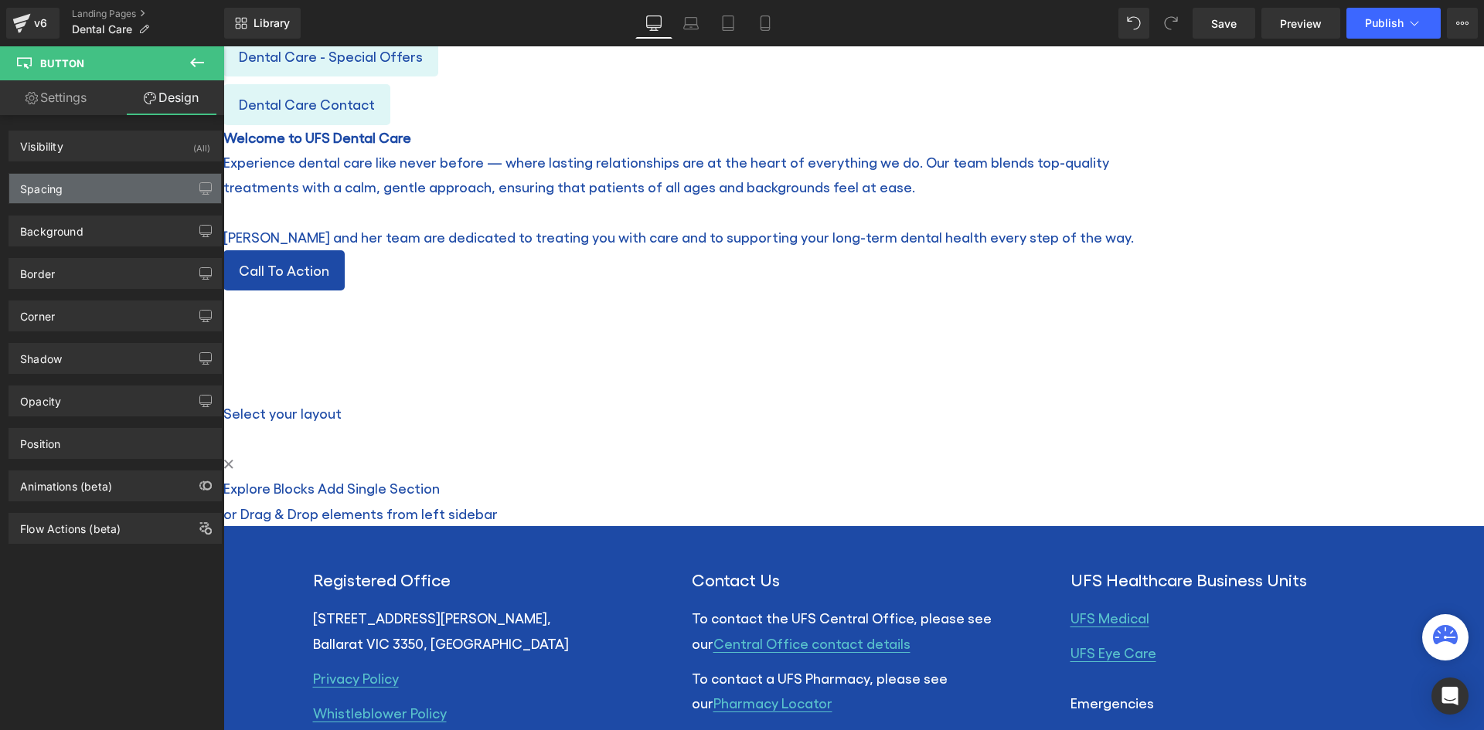
click at [79, 187] on div "Spacing" at bounding box center [115, 188] width 212 height 29
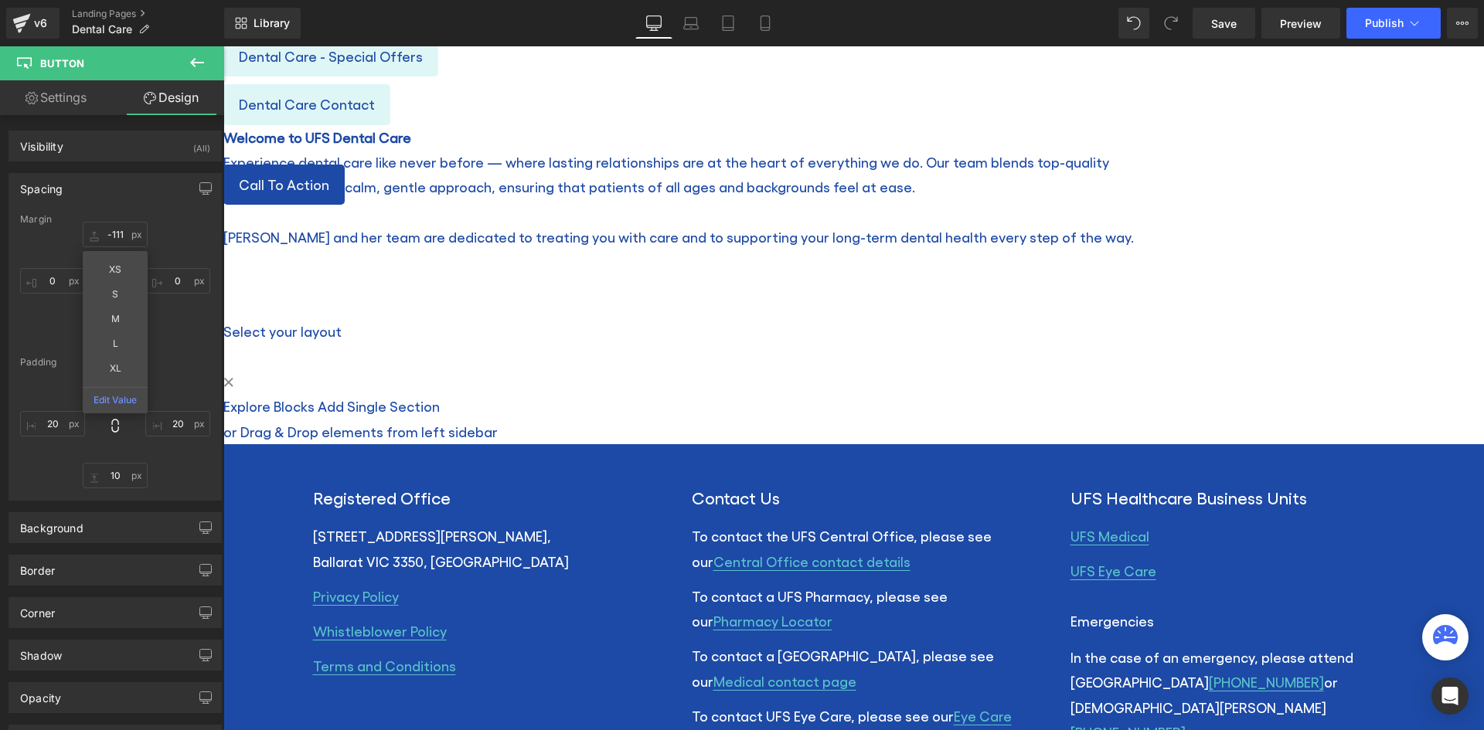
click at [48, 318] on div "-111 -111 XS S M L XL Edit Value 0px 0 0px 0 0px 0" at bounding box center [115, 284] width 190 height 124
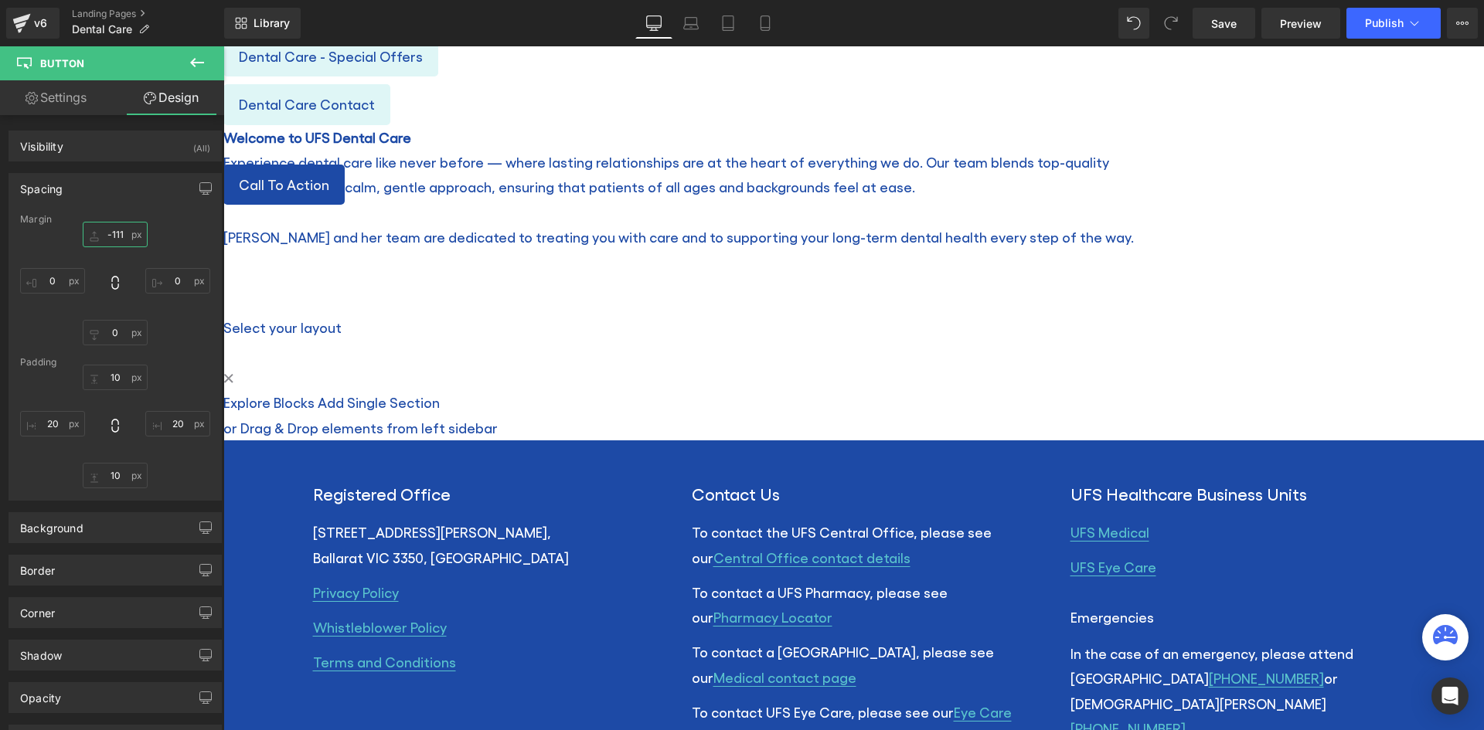
click at [114, 225] on input "-111" at bounding box center [115, 234] width 65 height 25
click at [113, 236] on input "-111" at bounding box center [115, 234] width 65 height 25
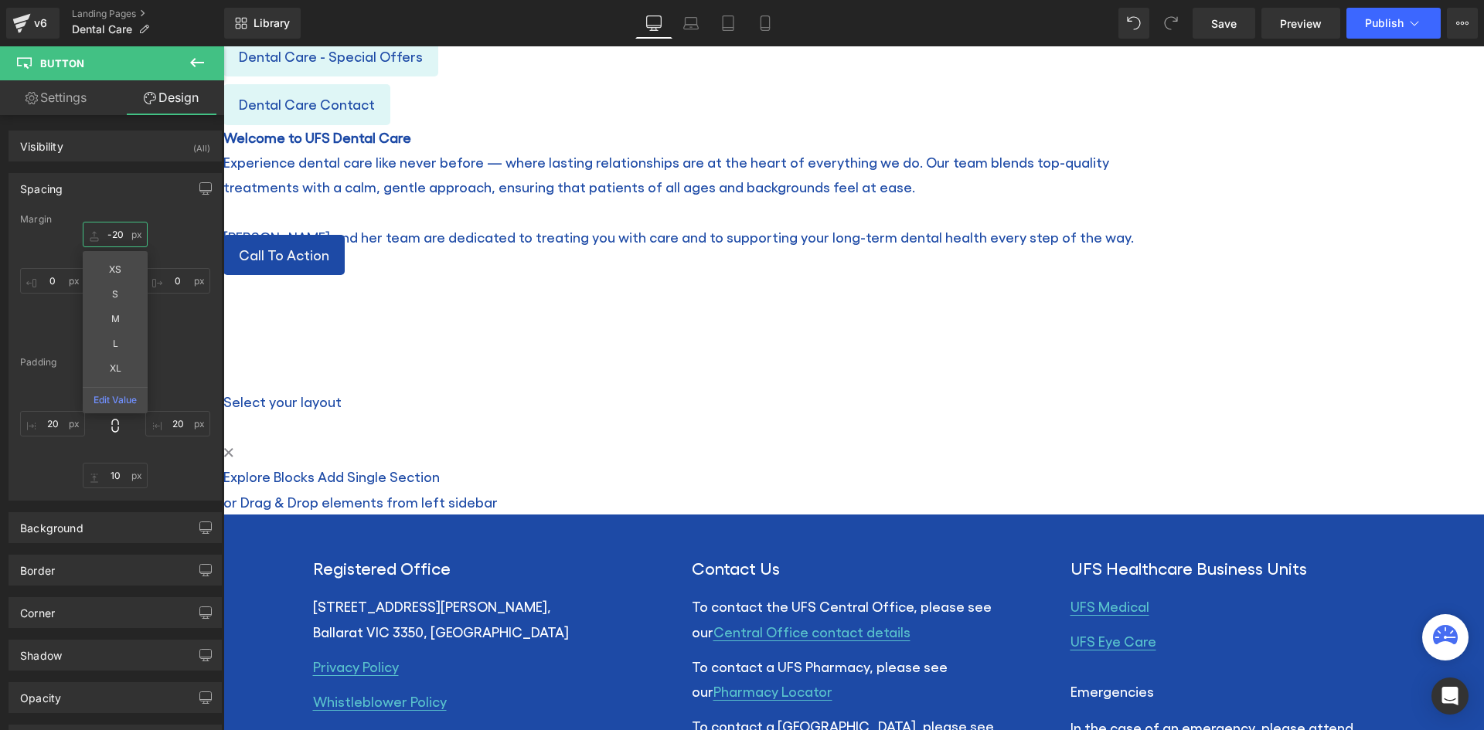
click at [107, 233] on input "-20" at bounding box center [115, 234] width 65 height 25
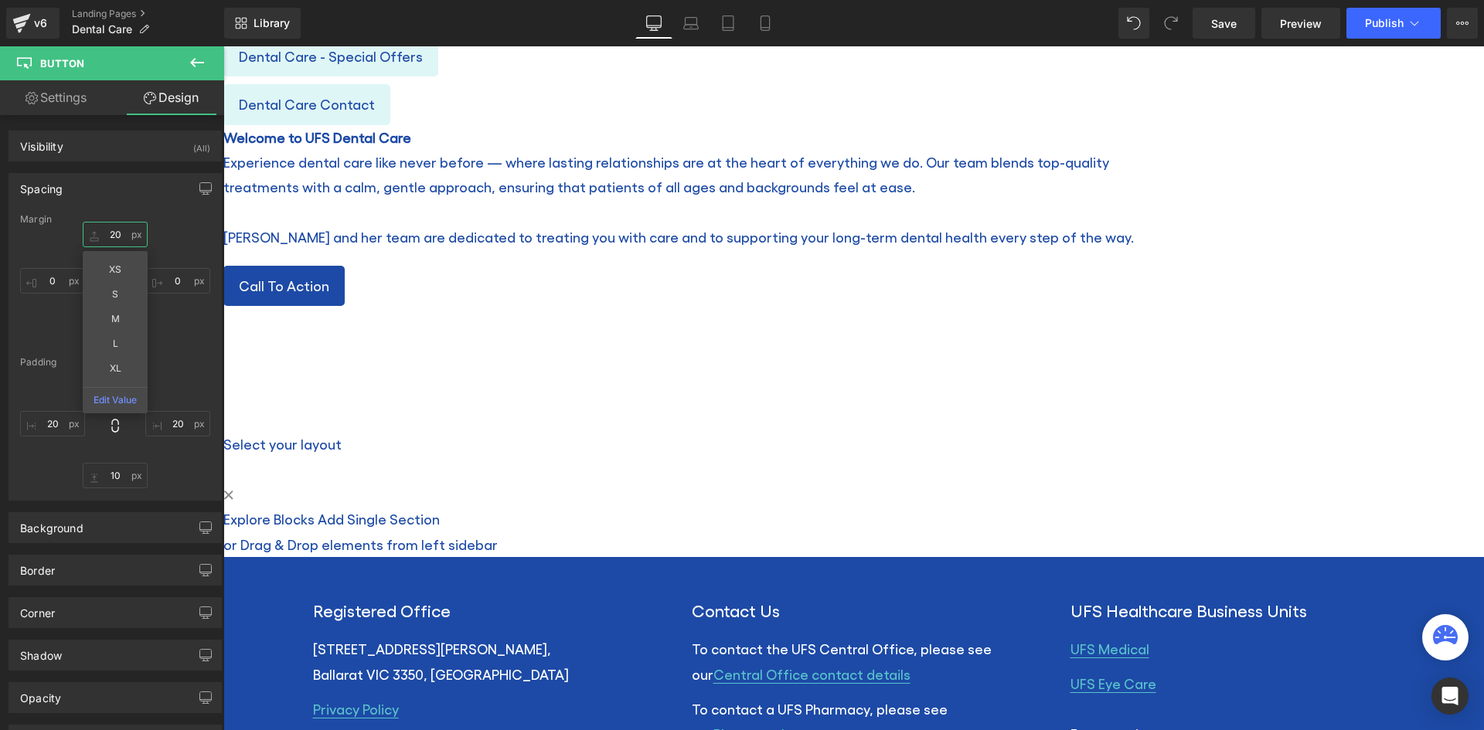
type input "20"
click at [203, 352] on div "Margin 20 20 XS S M L XL Edit Value 0px 0 0px 0 0px 0 Padding 10px 10 20px 20 1…" at bounding box center [115, 357] width 212 height 286
click at [109, 342] on input "0" at bounding box center [115, 332] width 65 height 25
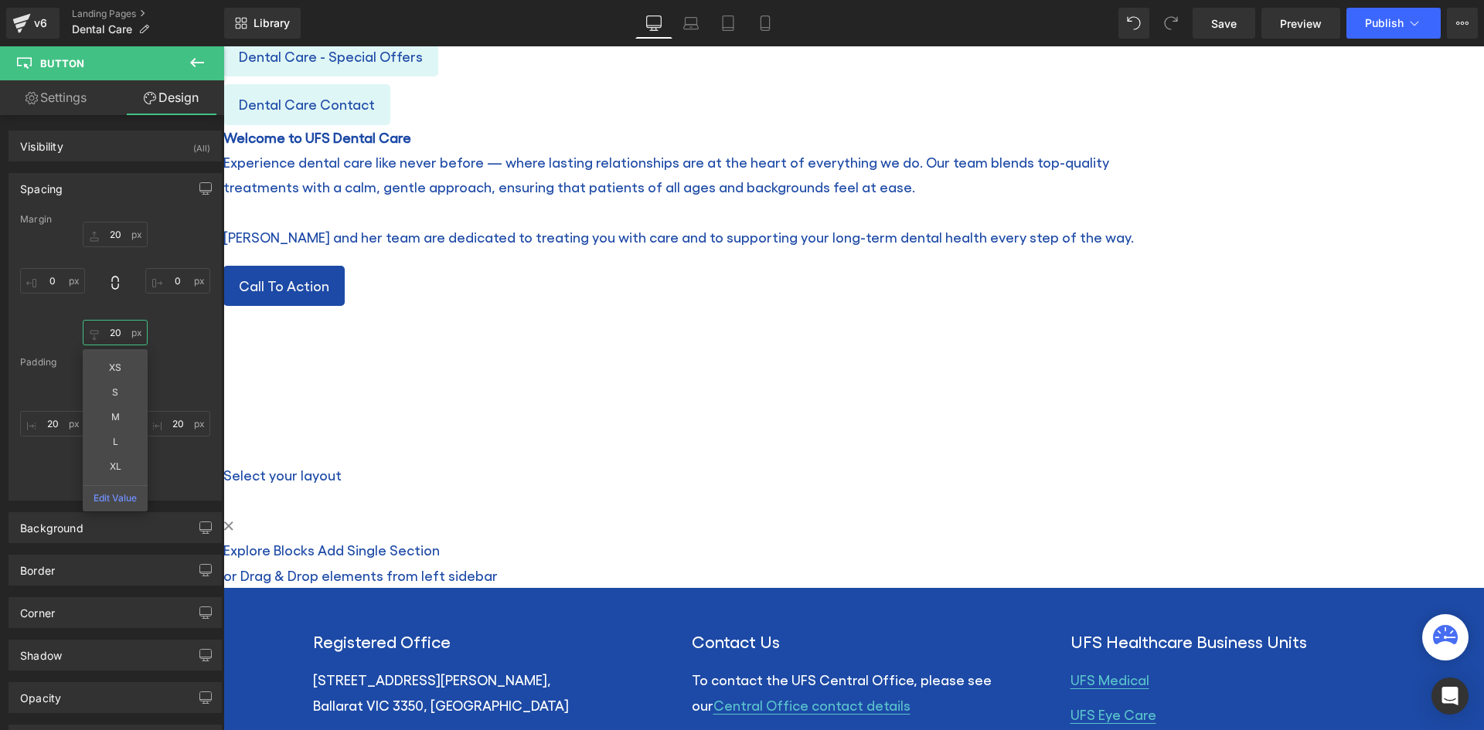
type input "20"
click at [207, 334] on div "Margin 20 20 0px 0 20 20 XS S M L XL Edit Value 0px 0 Padding 10px 10 20px 20 1…" at bounding box center [115, 357] width 212 height 286
click at [223, 46] on span "Button" at bounding box center [223, 46] width 0 height 0
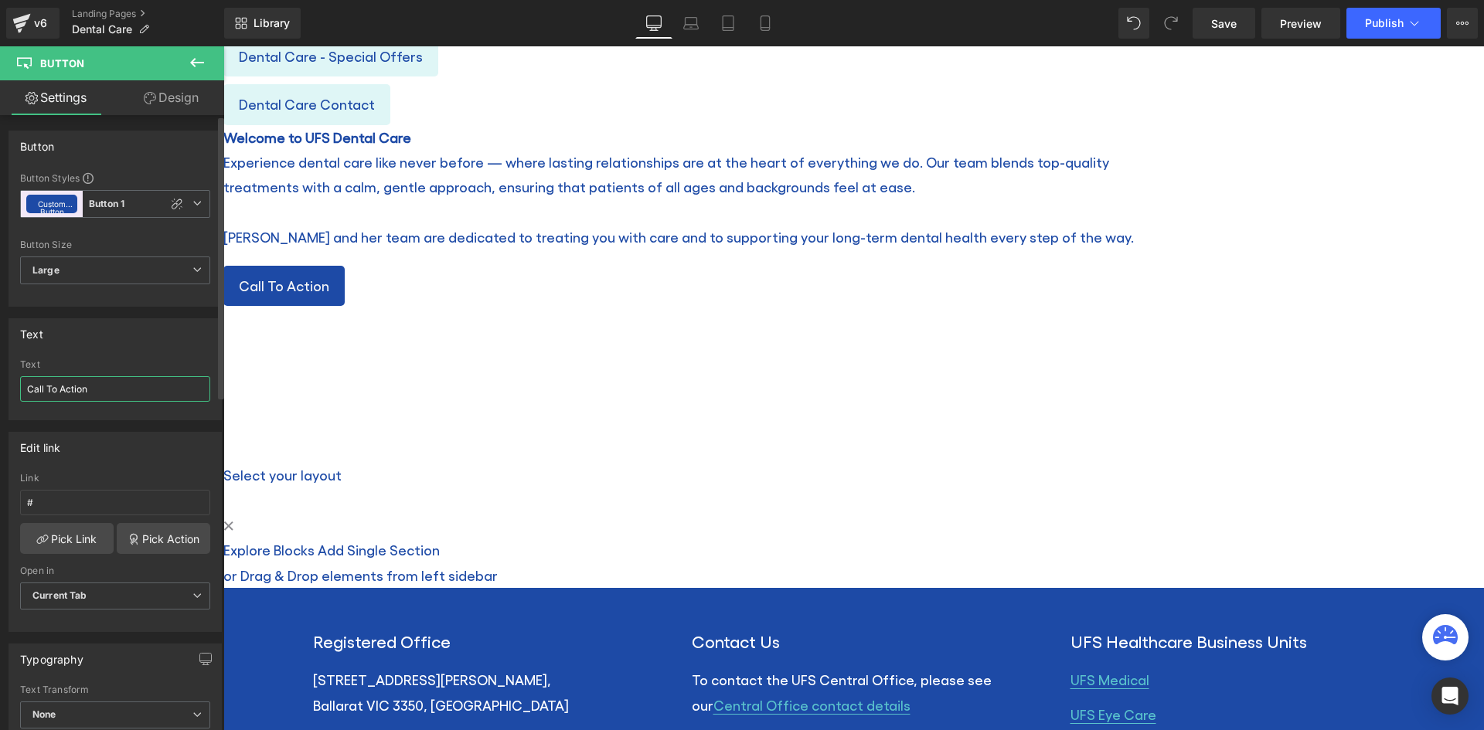
drag, startPoint x: 104, startPoint y: 393, endPoint x: 22, endPoint y: 386, distance: 82.3
click at [22, 386] on input "Call To Action" at bounding box center [115, 388] width 190 height 25
type input "Book Online"
drag, startPoint x: 76, startPoint y: 504, endPoint x: 8, endPoint y: 508, distance: 68.9
click at [8, 508] on div "Edit link # Link # Pick Link Pick Action Current Tab New Tab Open in Current Ta…" at bounding box center [115, 526] width 231 height 212
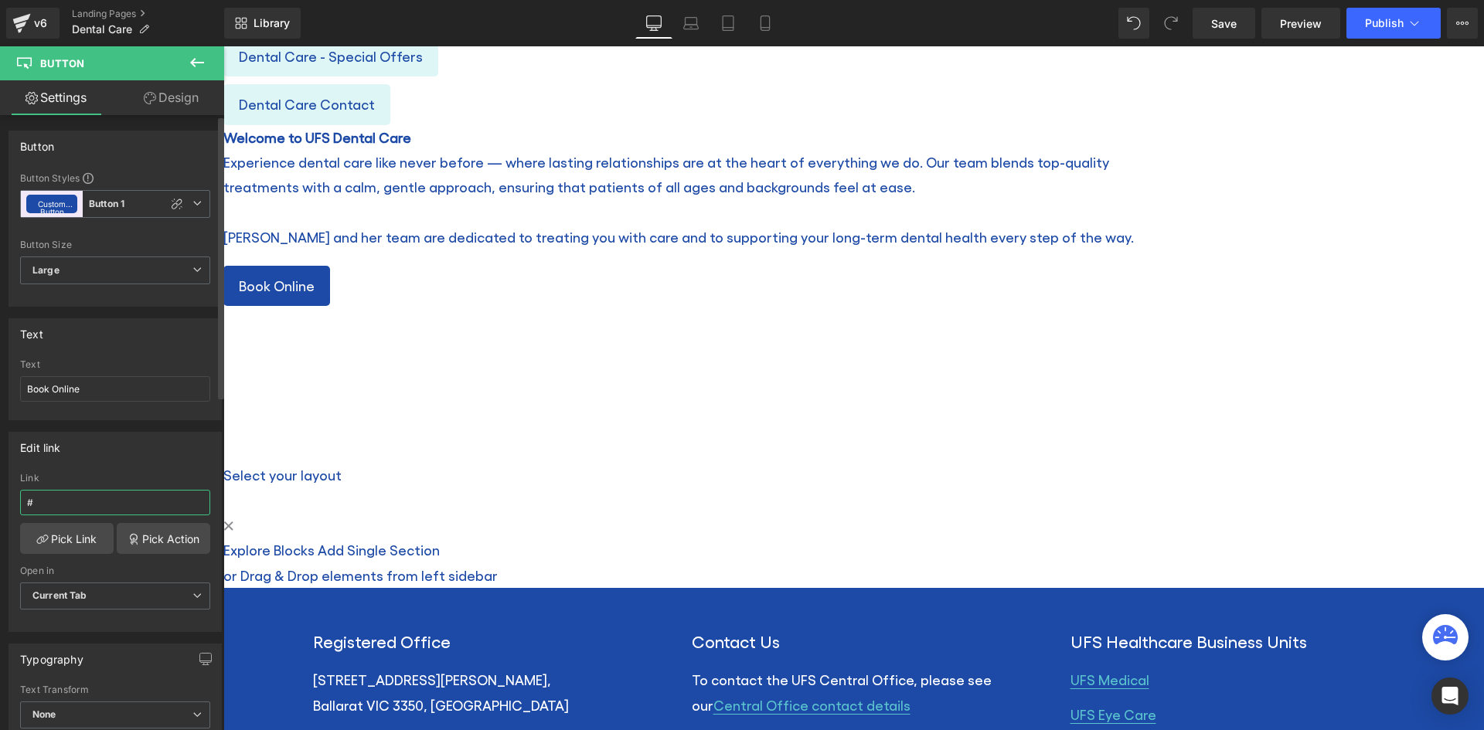
paste input "[URL][DOMAIN_NAME]"
type input "[URL][DOMAIN_NAME]"
click at [111, 600] on span "Current Tab" at bounding box center [115, 596] width 190 height 27
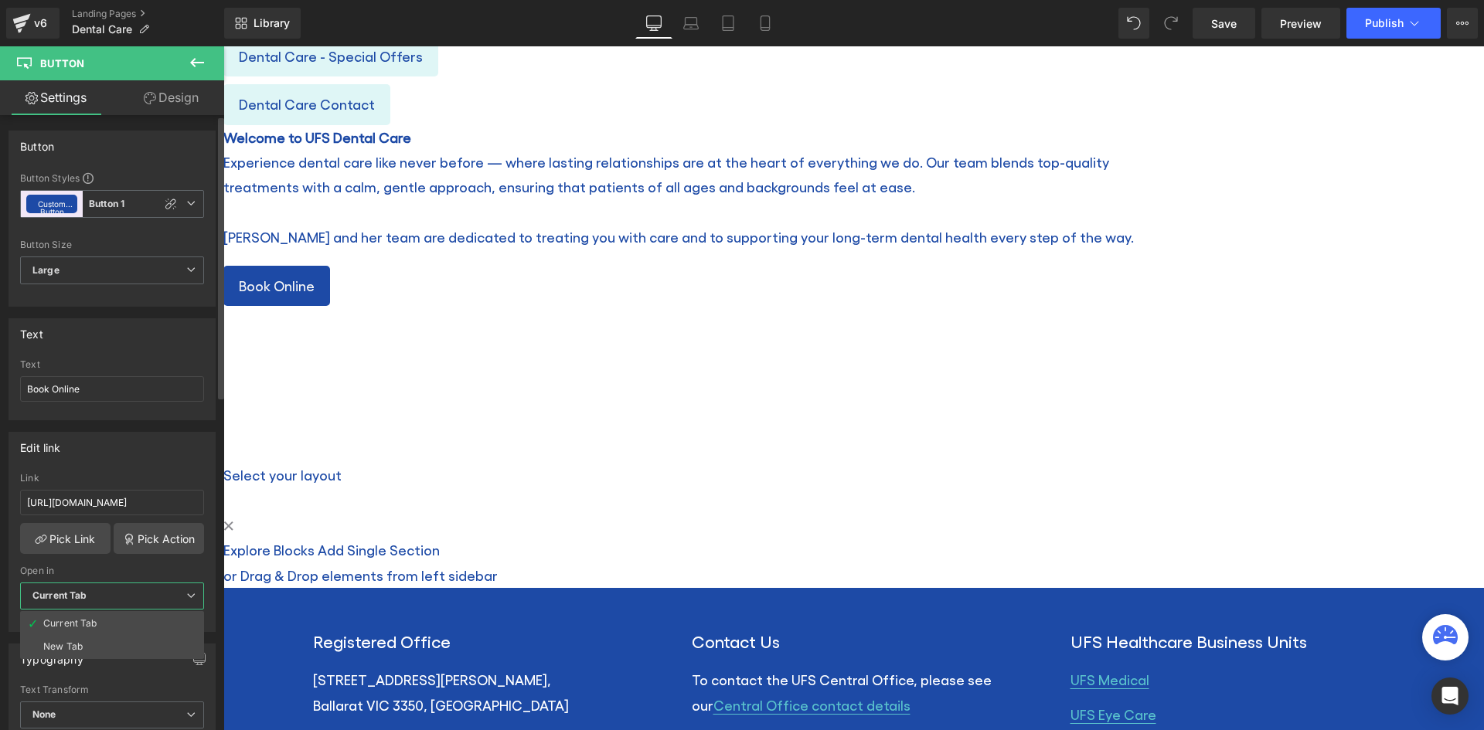
click at [83, 642] on li "New Tab" at bounding box center [112, 646] width 184 height 23
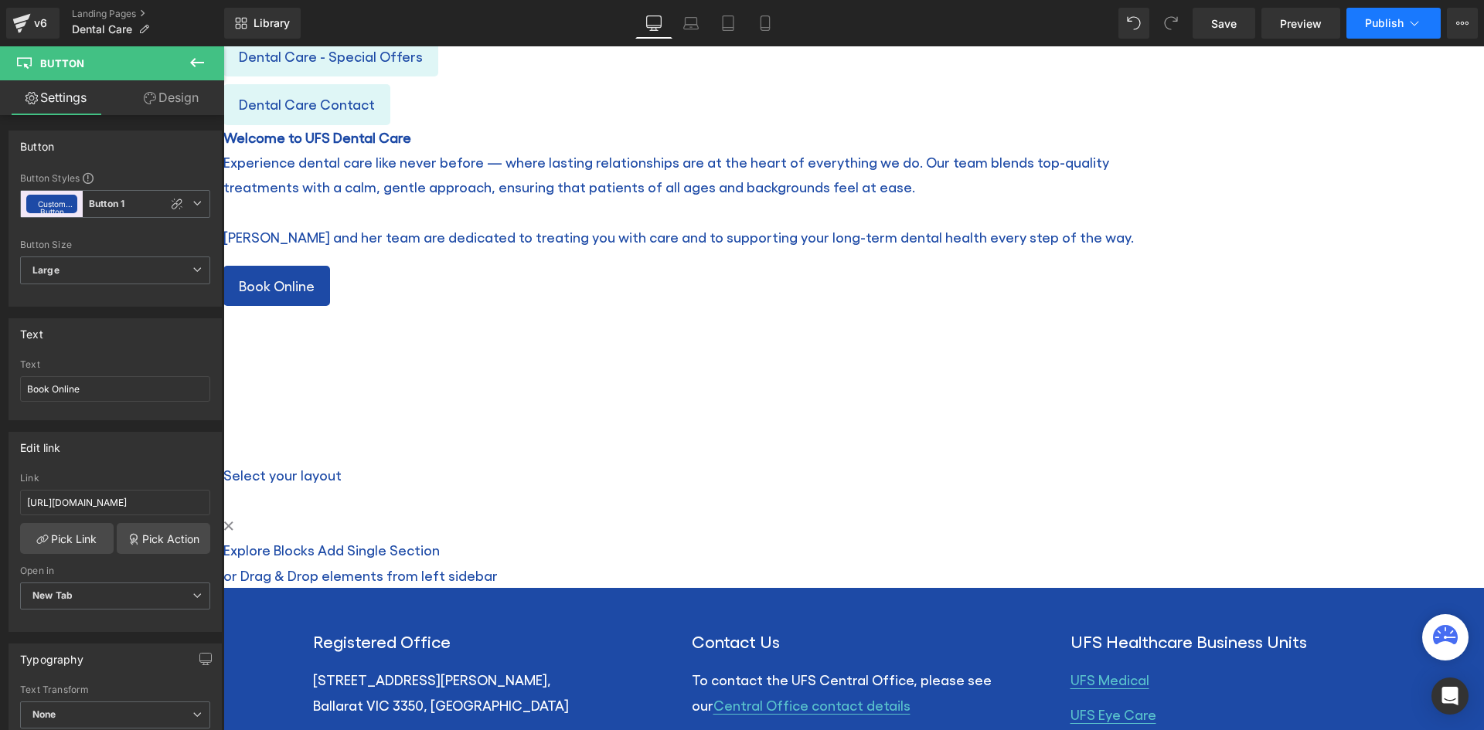
click at [1394, 21] on span "Publish" at bounding box center [1384, 23] width 39 height 12
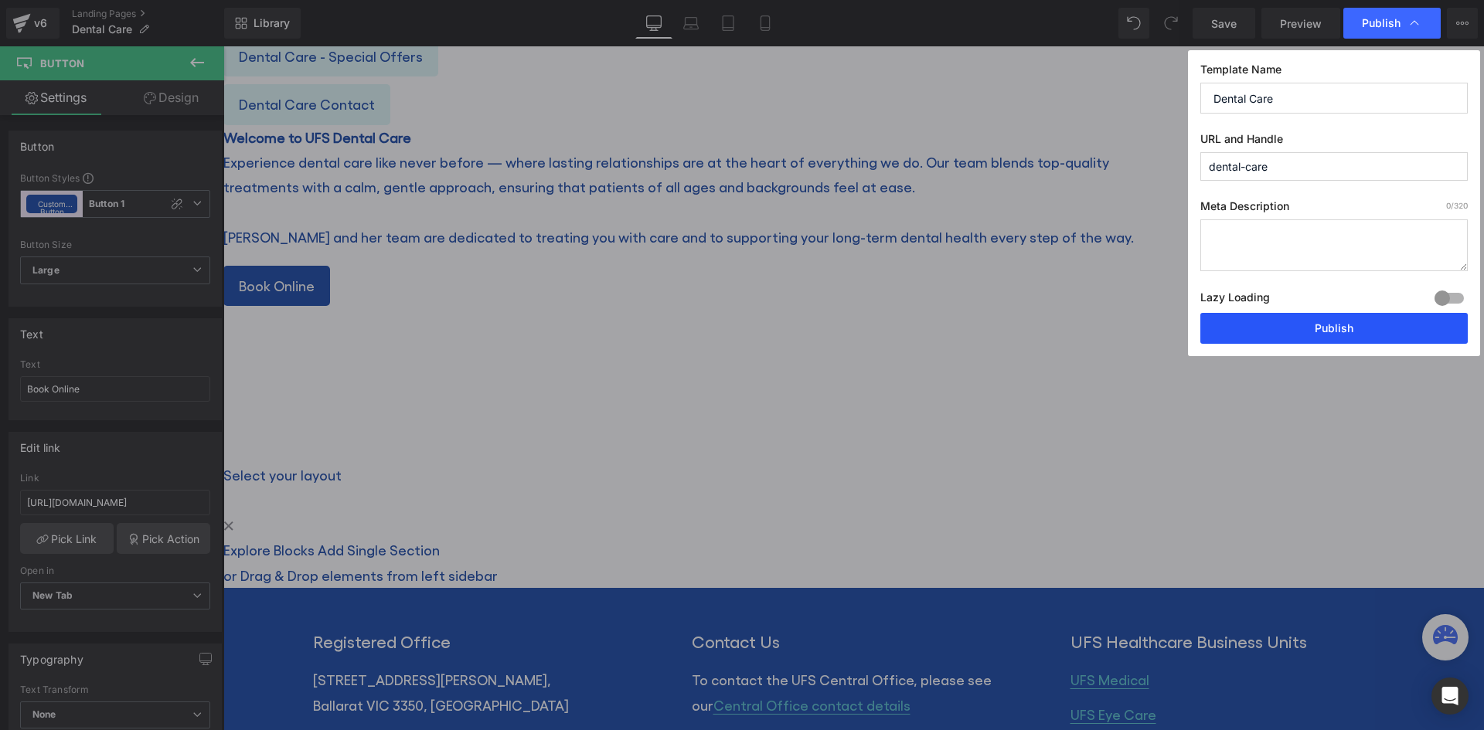
click at [1313, 321] on button "Publish" at bounding box center [1333, 328] width 267 height 31
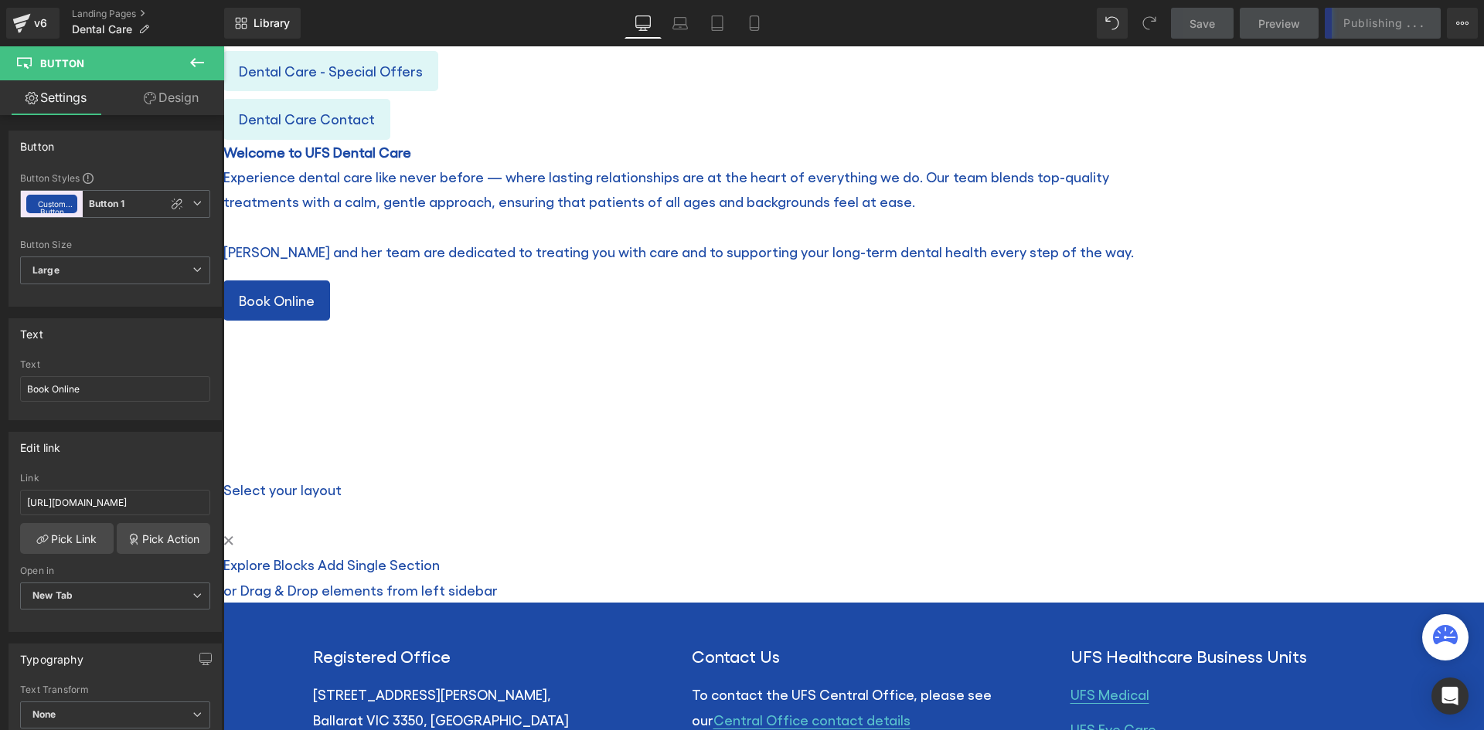
scroll to position [716, 0]
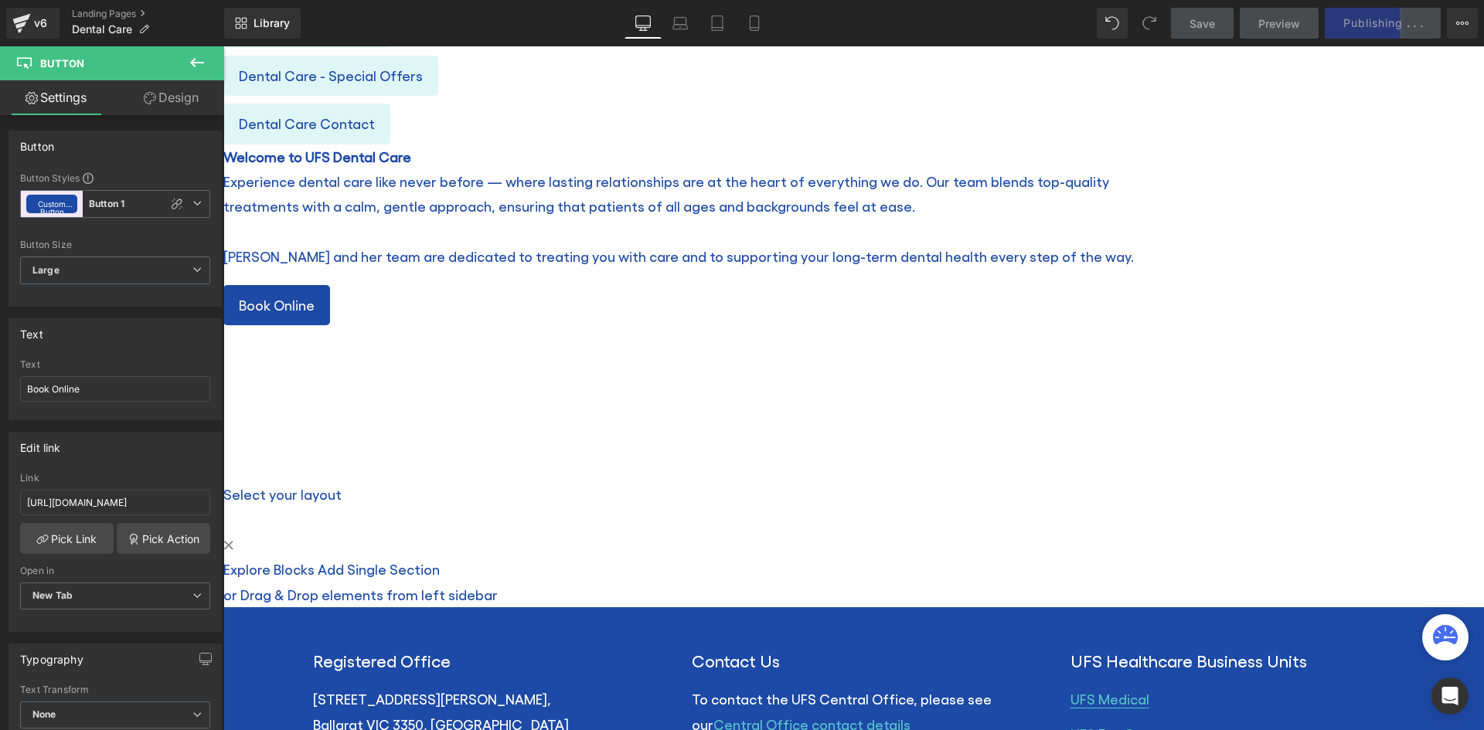
click at [223, 46] on icon at bounding box center [223, 46] width 0 height 0
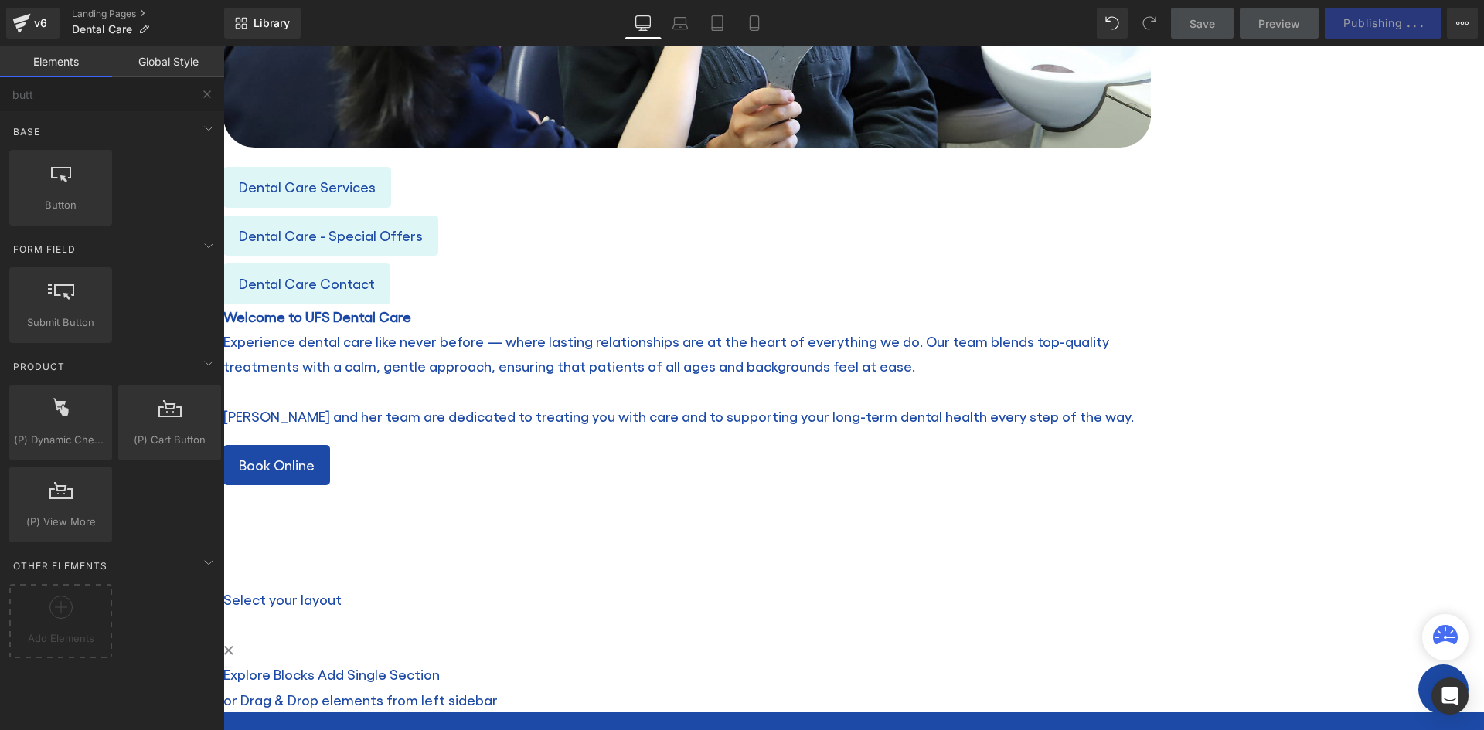
scroll to position [360, 0]
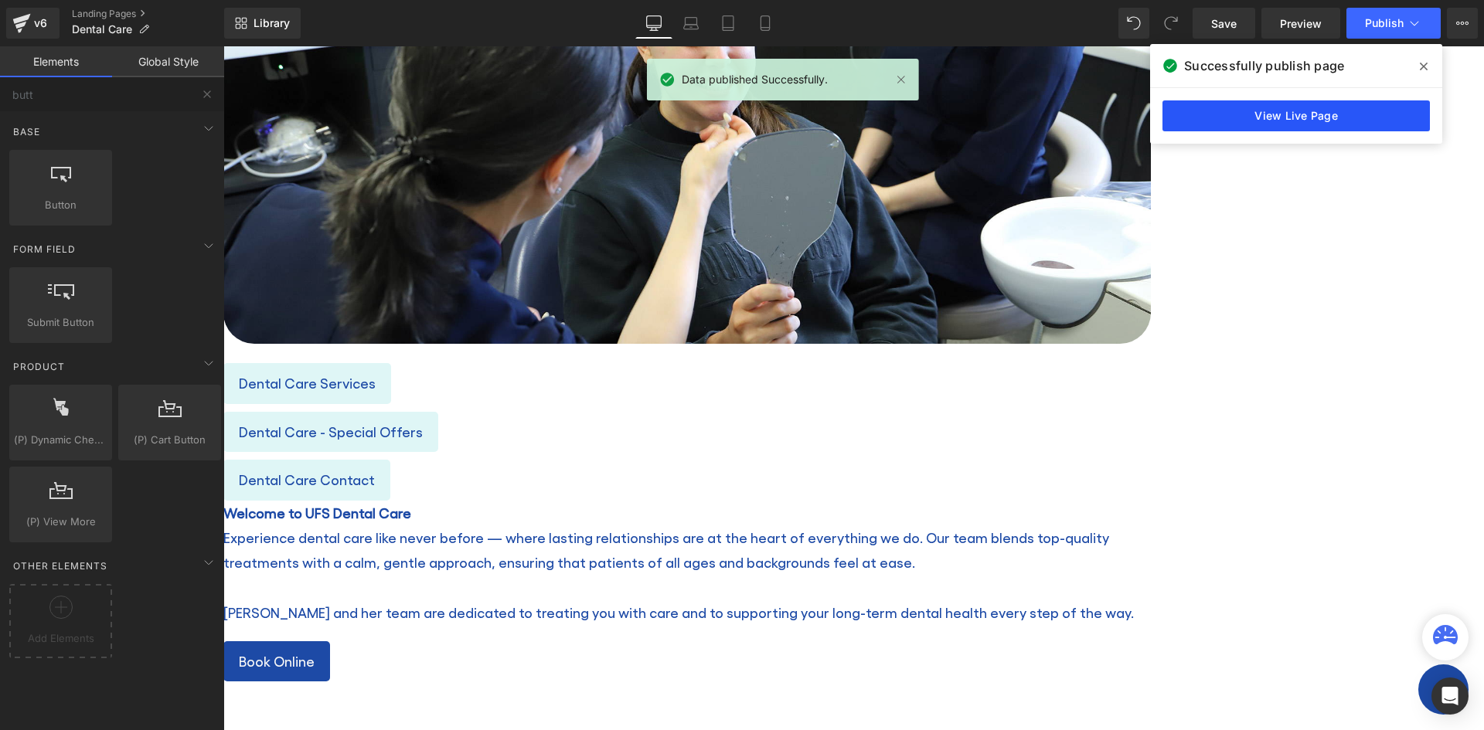
click at [1314, 112] on link "View Live Page" at bounding box center [1295, 115] width 267 height 31
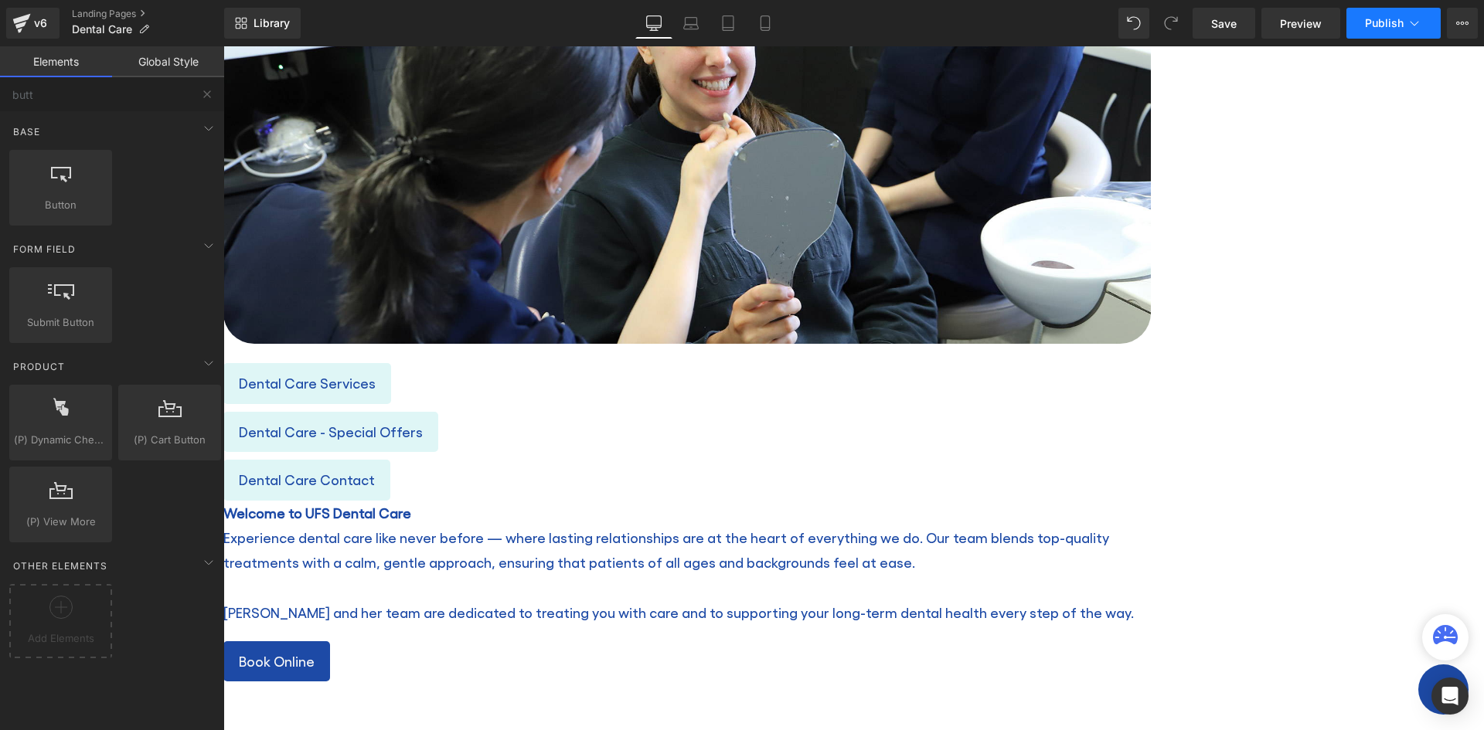
click at [1388, 20] on span "Publish" at bounding box center [1384, 23] width 39 height 12
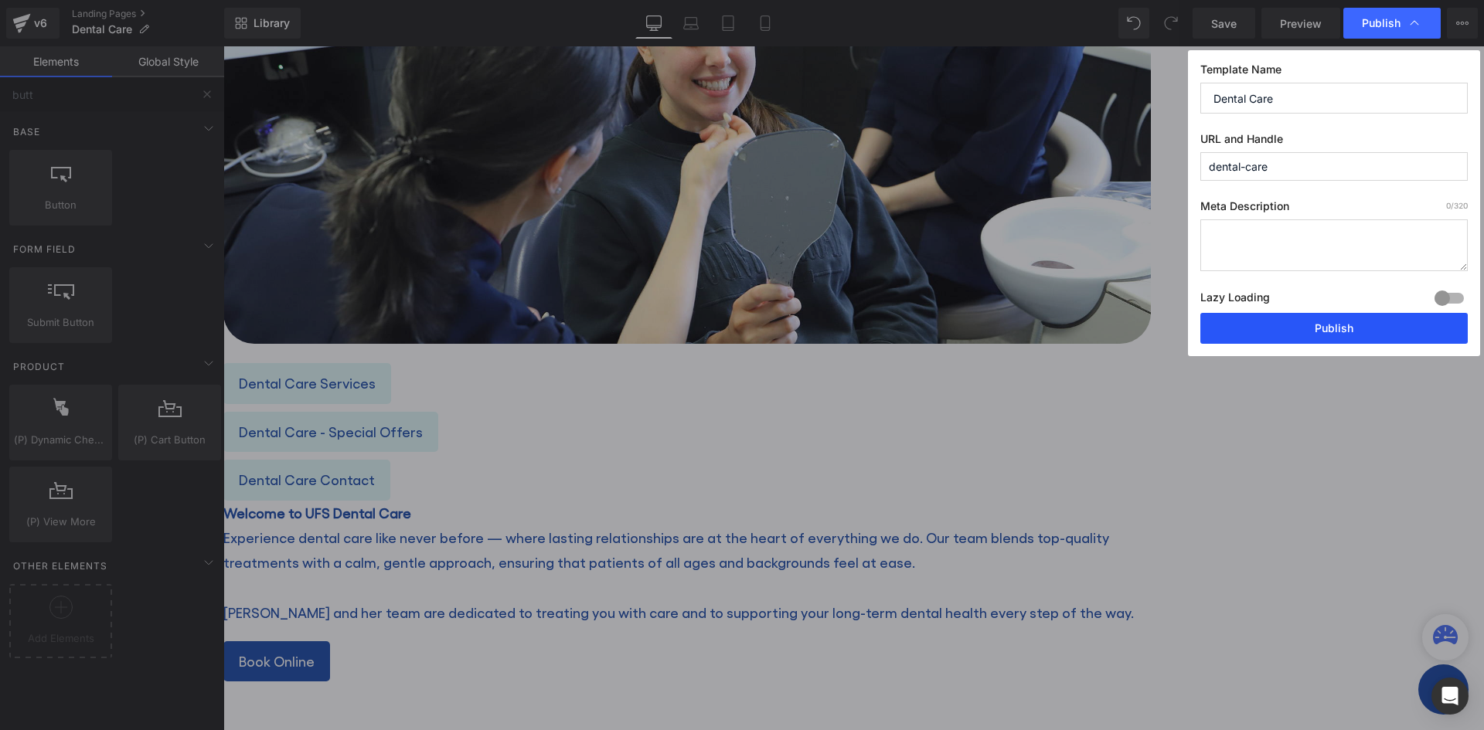
click at [1316, 319] on button "Publish" at bounding box center [1333, 328] width 267 height 31
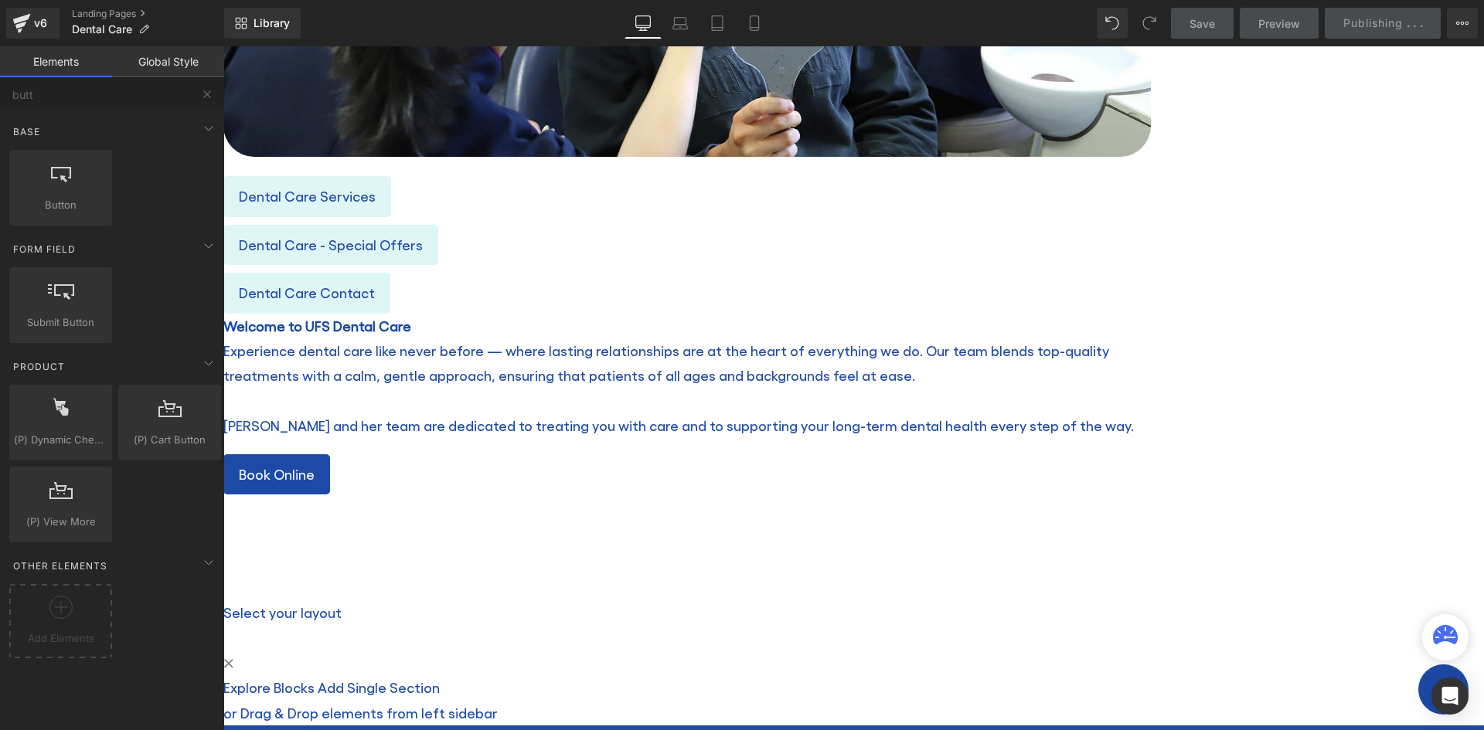
scroll to position [693, 0]
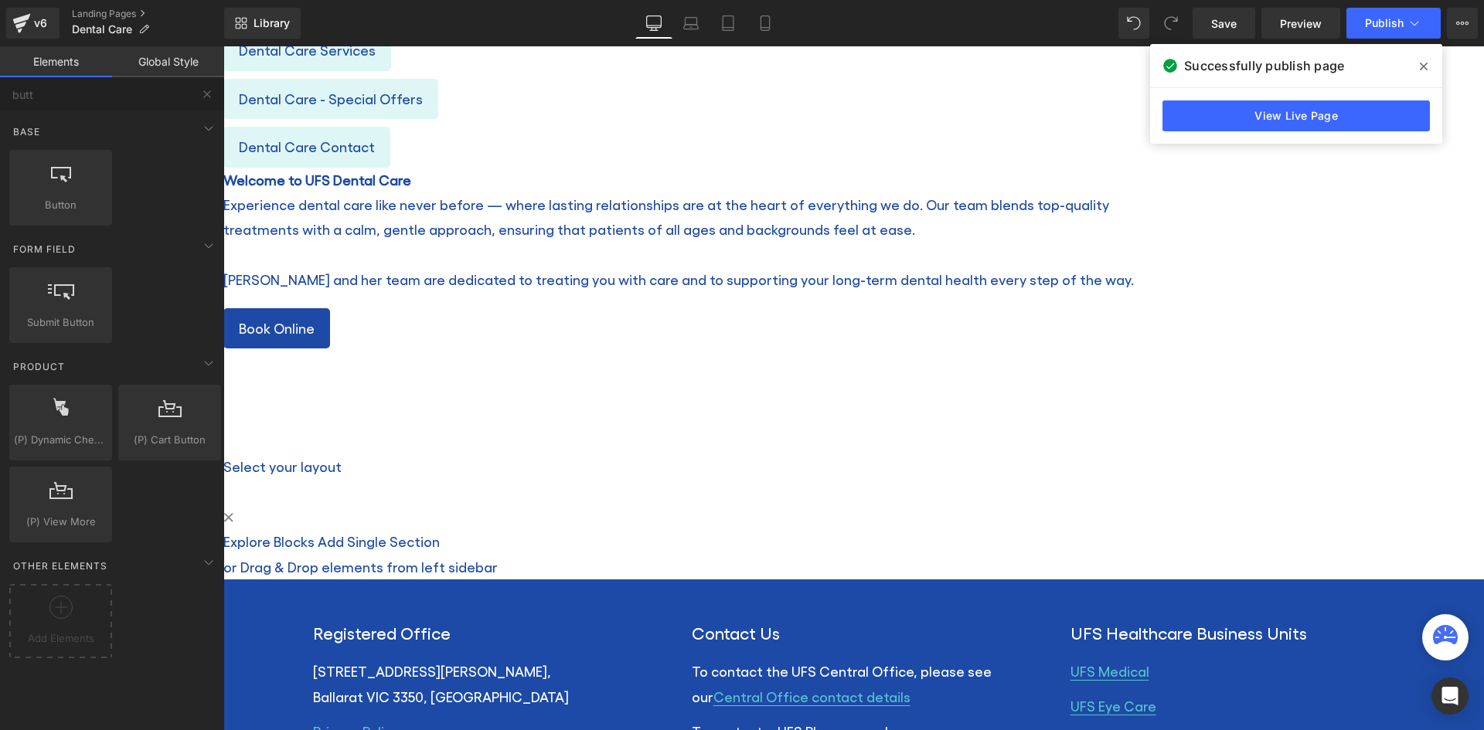
click at [223, 46] on icon at bounding box center [223, 46] width 0 height 0
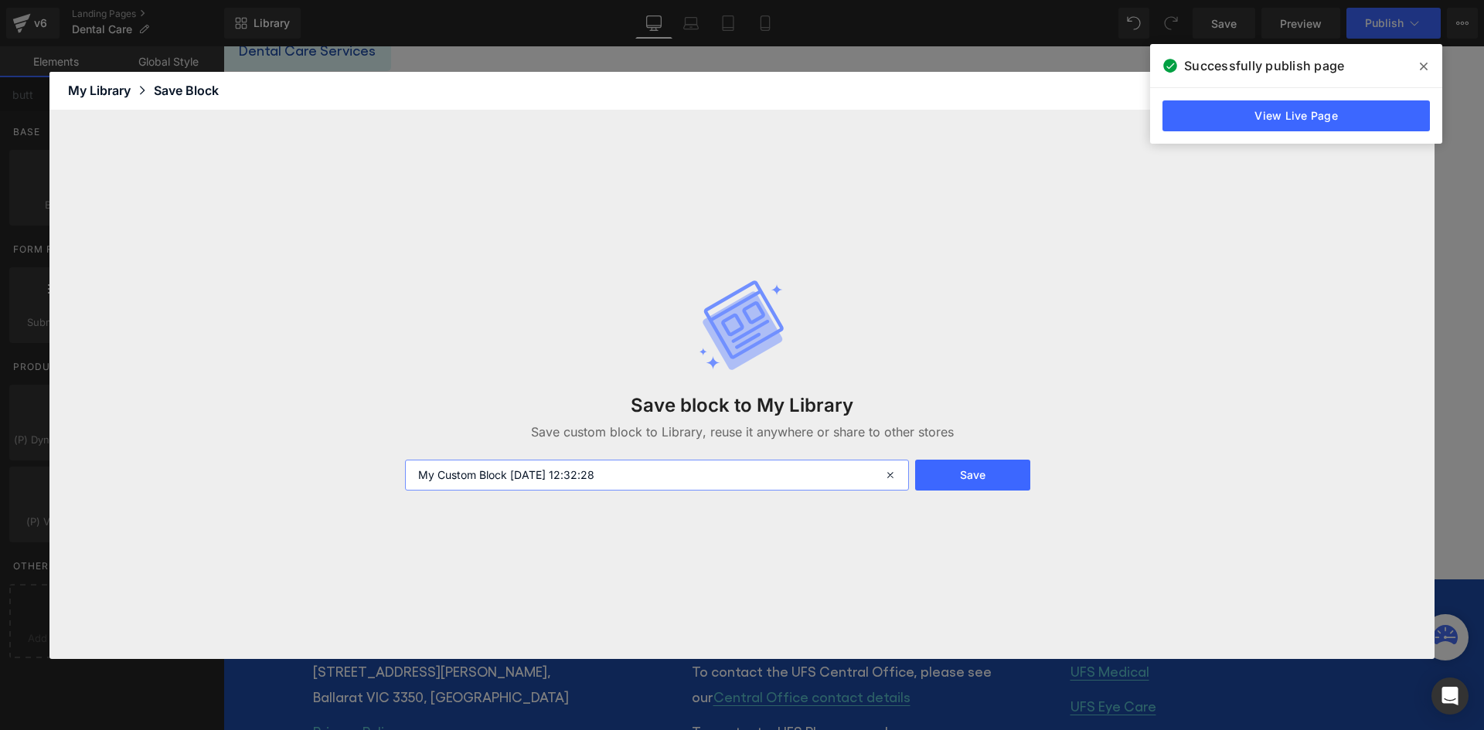
drag, startPoint x: 655, startPoint y: 469, endPoint x: 406, endPoint y: 471, distance: 248.8
click at [406, 471] on input "My Custom Block 2025-08-11 12:32:28" at bounding box center [657, 475] width 504 height 31
type input "BOOK ONLINE DENTAL"
click at [998, 478] on button "Save" at bounding box center [972, 475] width 115 height 31
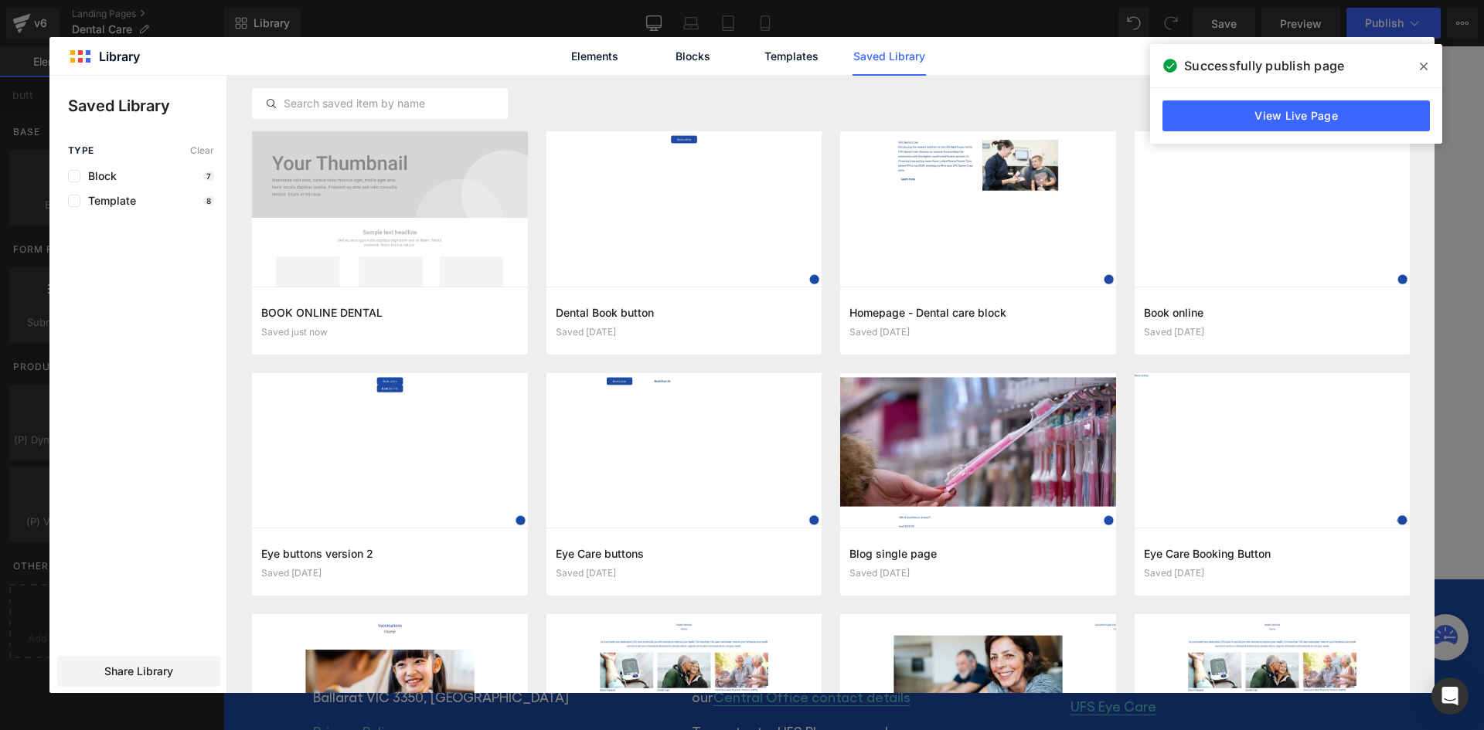
click at [1430, 60] on span at bounding box center [1423, 66] width 25 height 25
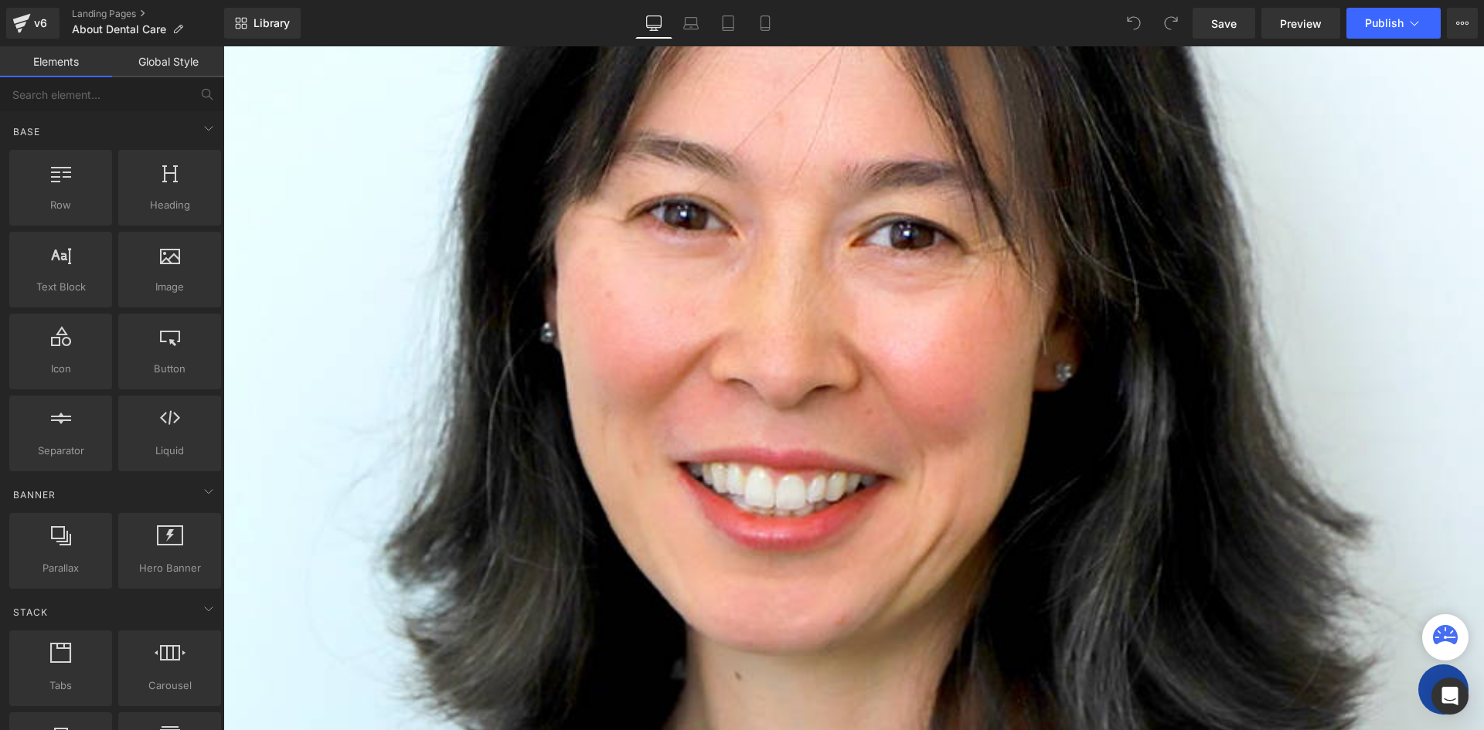
scroll to position [1236, 0]
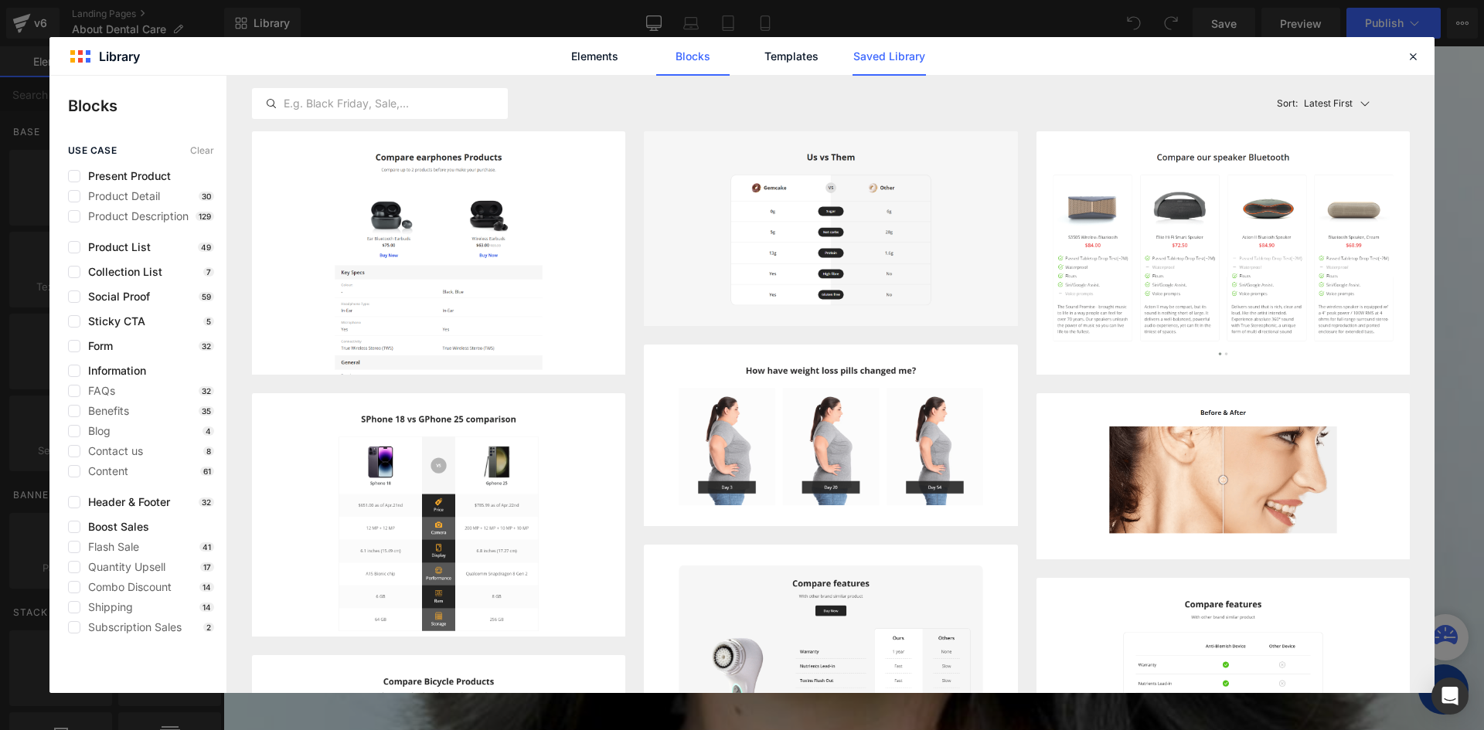
click at [893, 52] on link "Saved Library" at bounding box center [888, 56] width 73 height 39
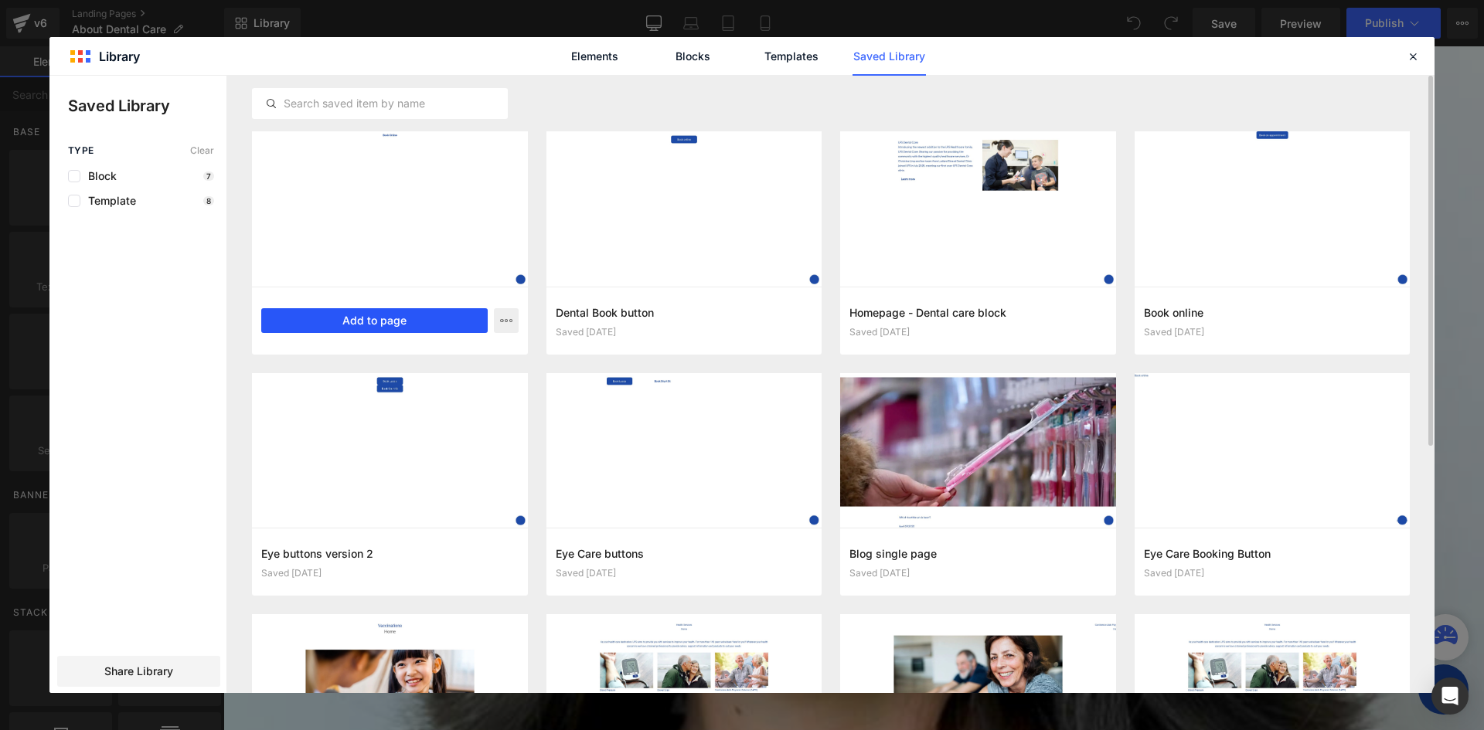
click at [362, 318] on button "Add to page" at bounding box center [374, 320] width 226 height 25
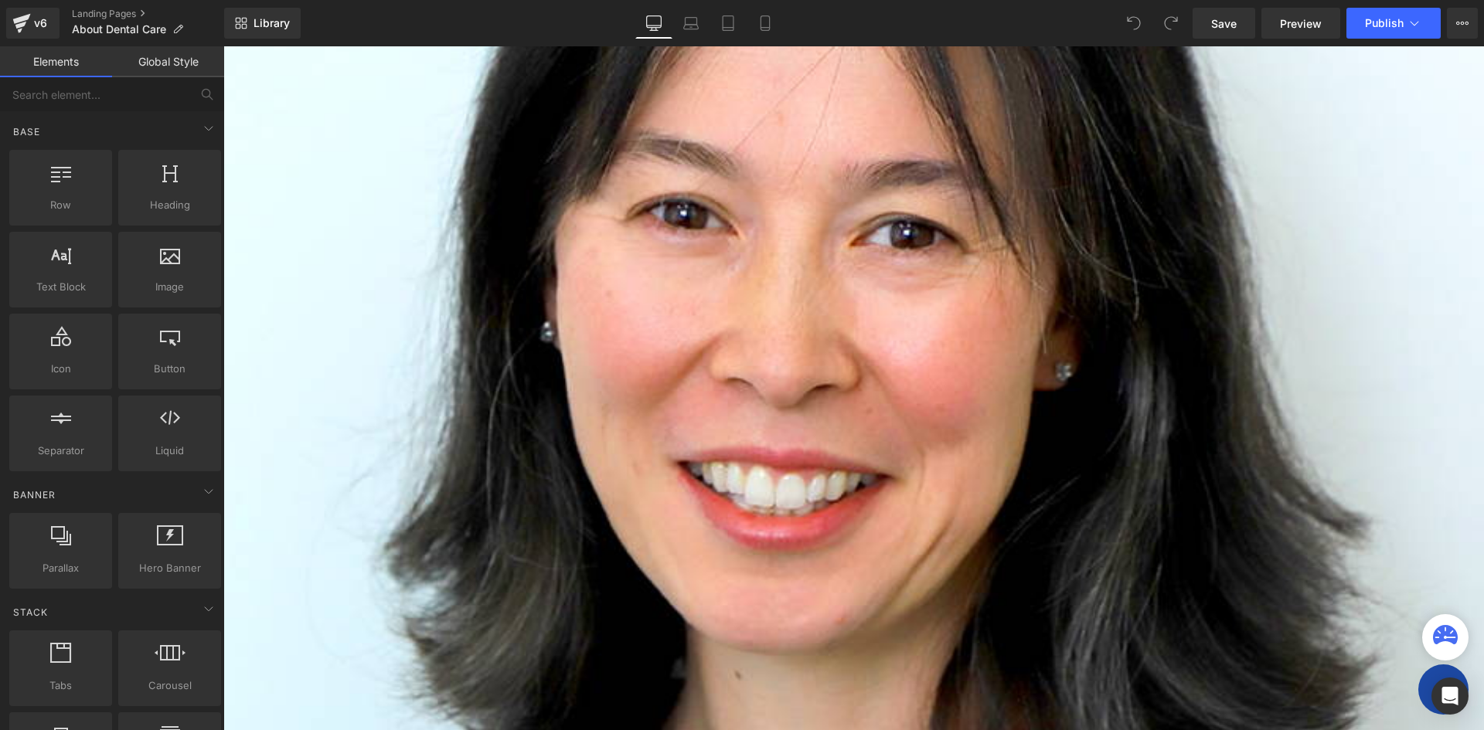
scroll to position [1203, 0]
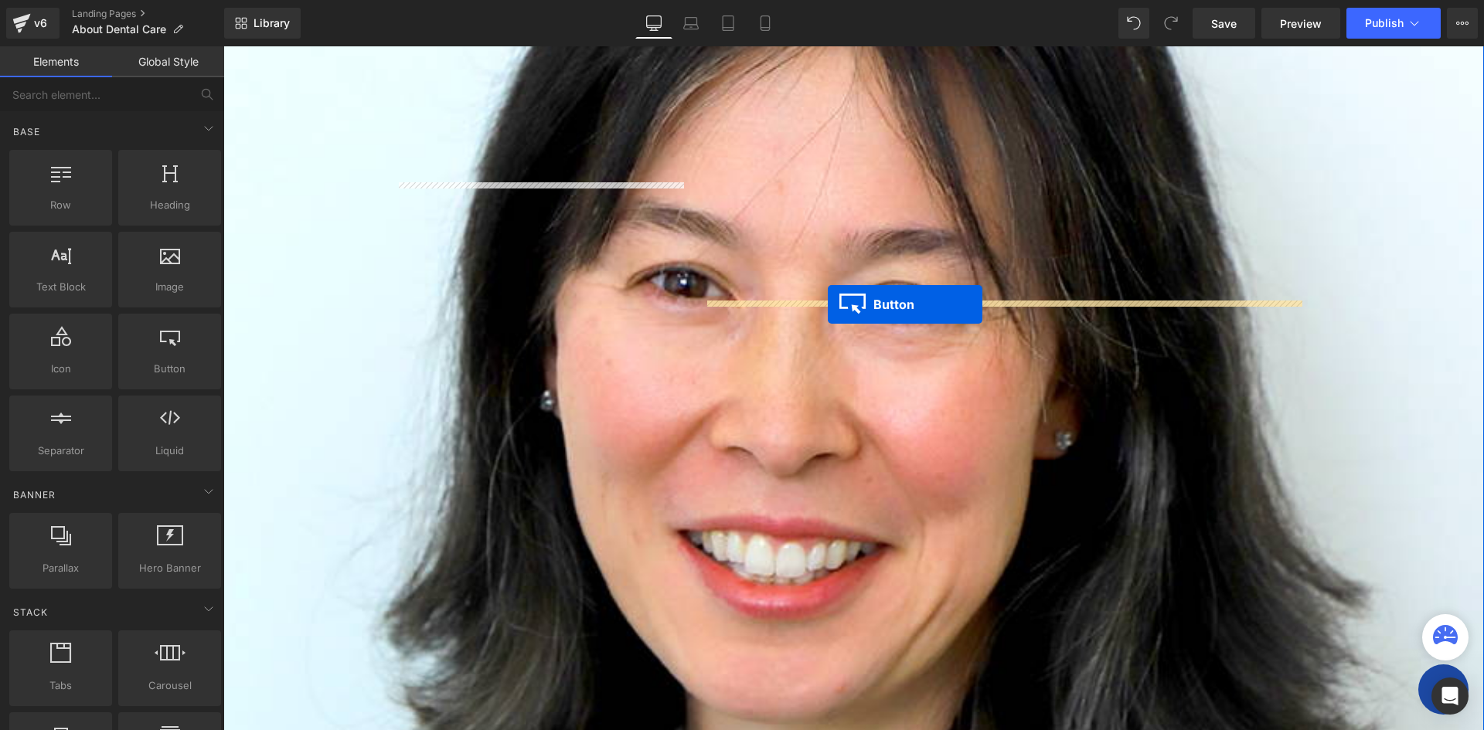
drag, startPoint x: 821, startPoint y: 393, endPoint x: 828, endPoint y: 304, distance: 89.1
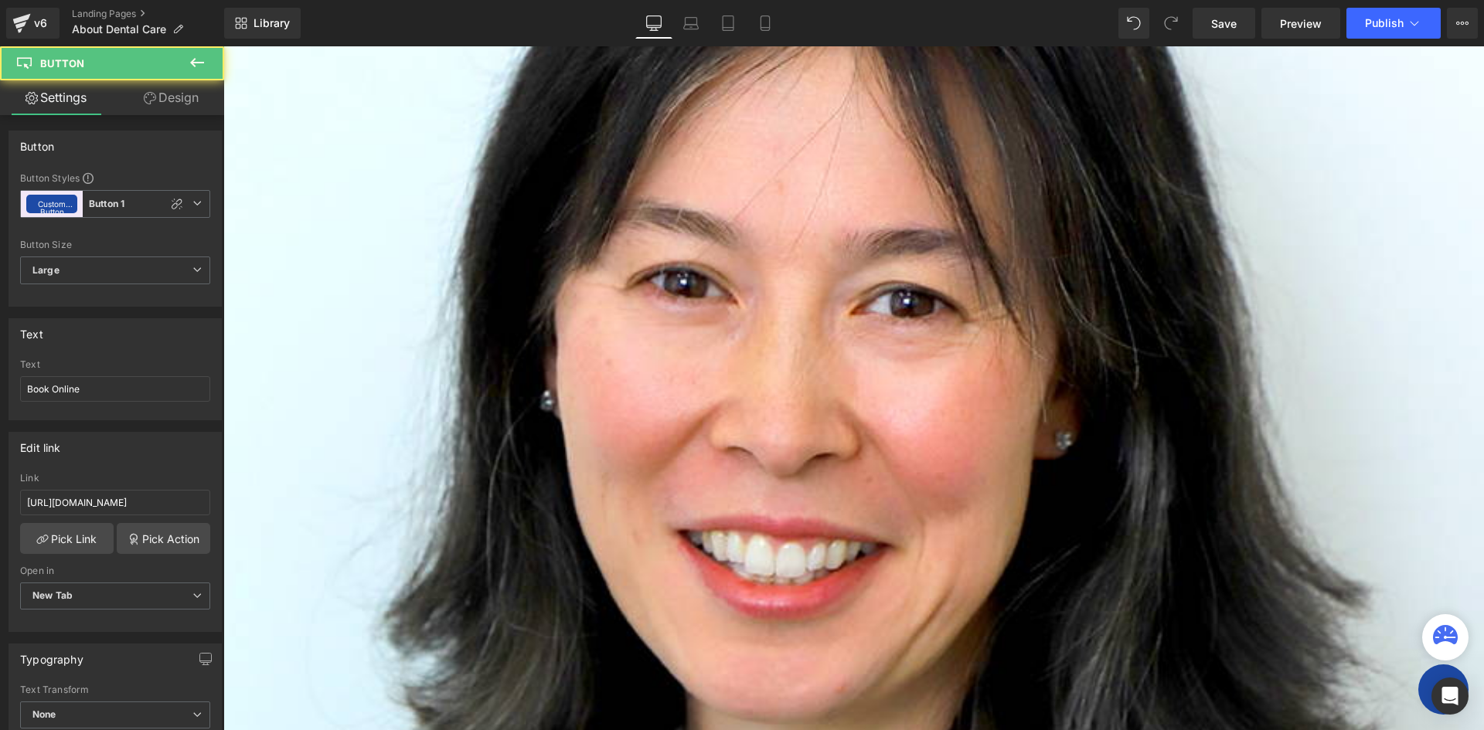
click at [724, 406] on div "About UFS Dental Care Heading Home / About Dental Care Breadcrumbs Row Row Imag…" at bounding box center [853, 476] width 1260 height 2992
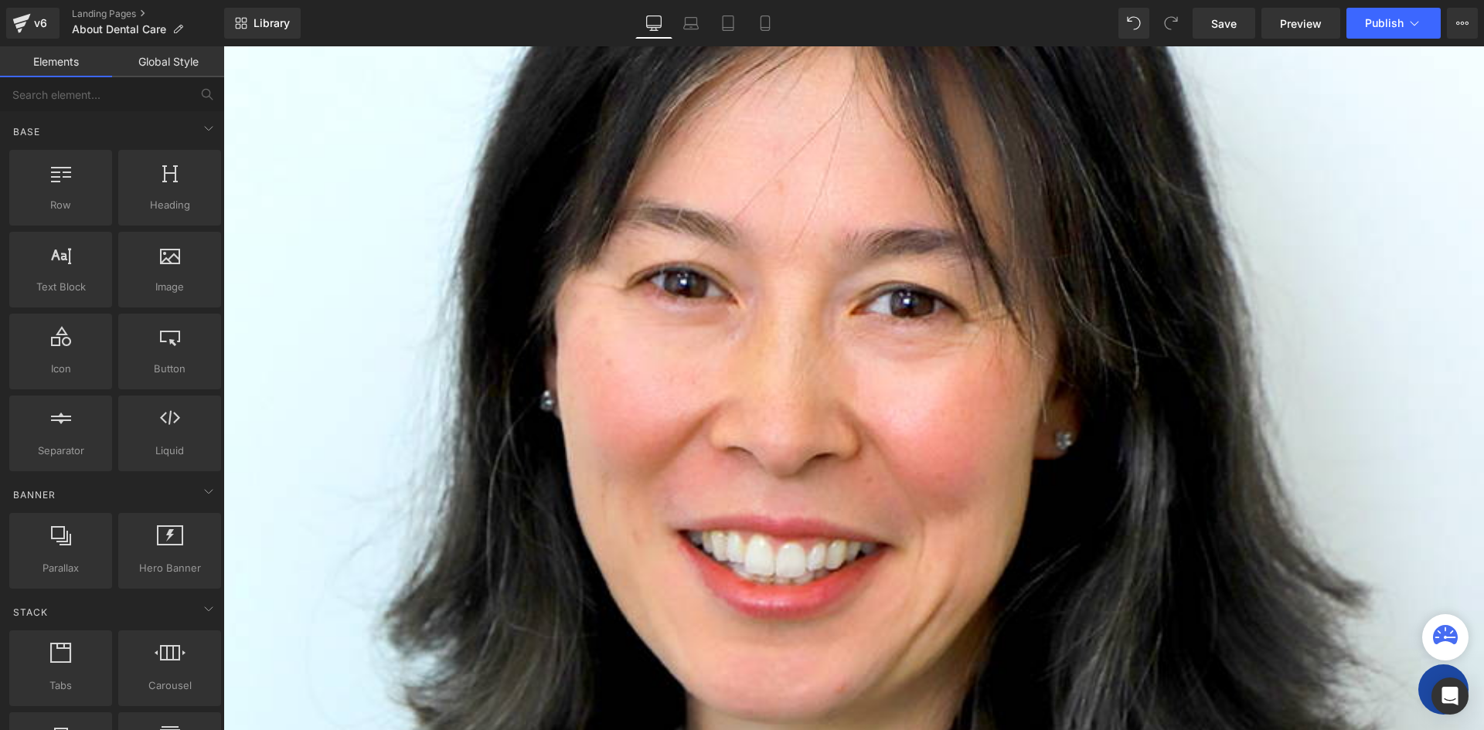
click at [691, 452] on div "About UFS Dental Care Heading Home / About Dental Care Breadcrumbs Row Row Imag…" at bounding box center [853, 476] width 1260 height 2992
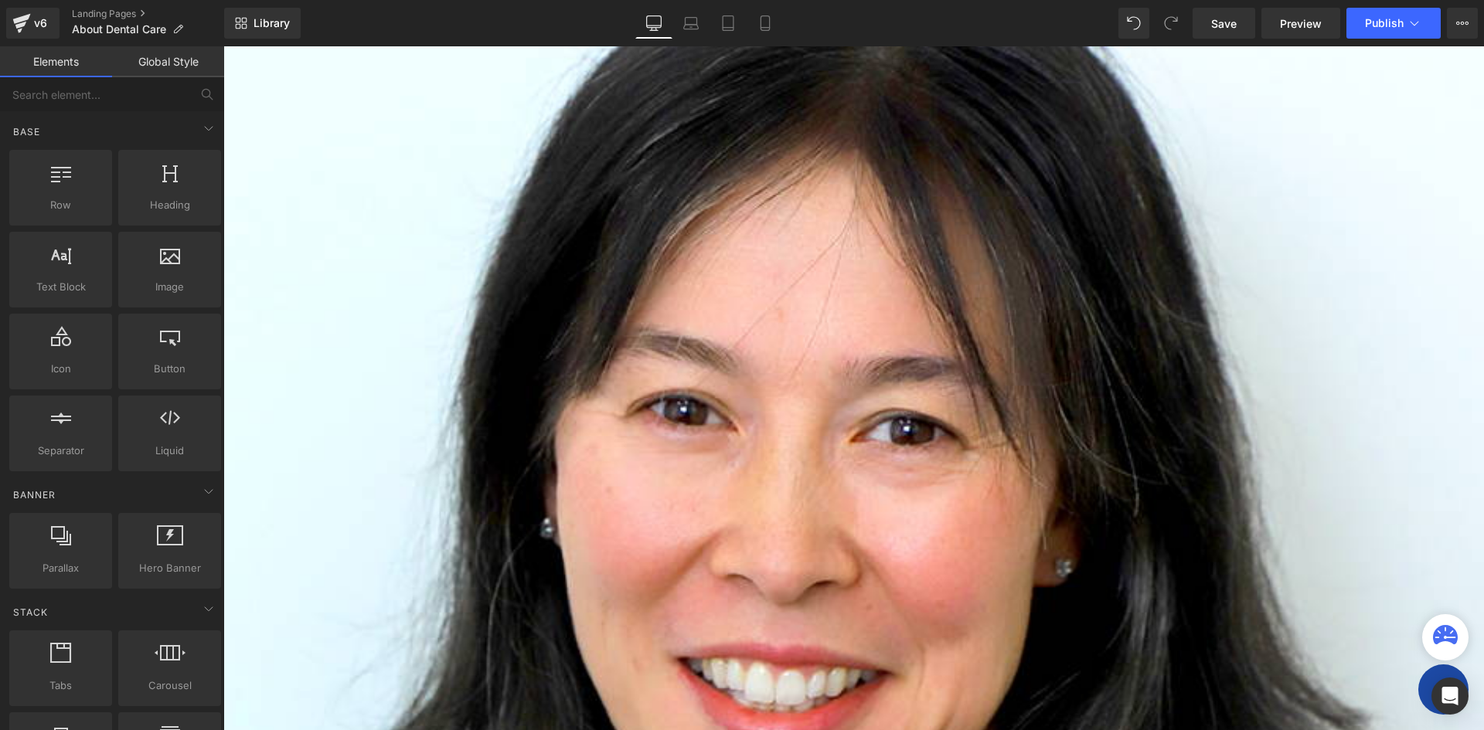
scroll to position [994, 0]
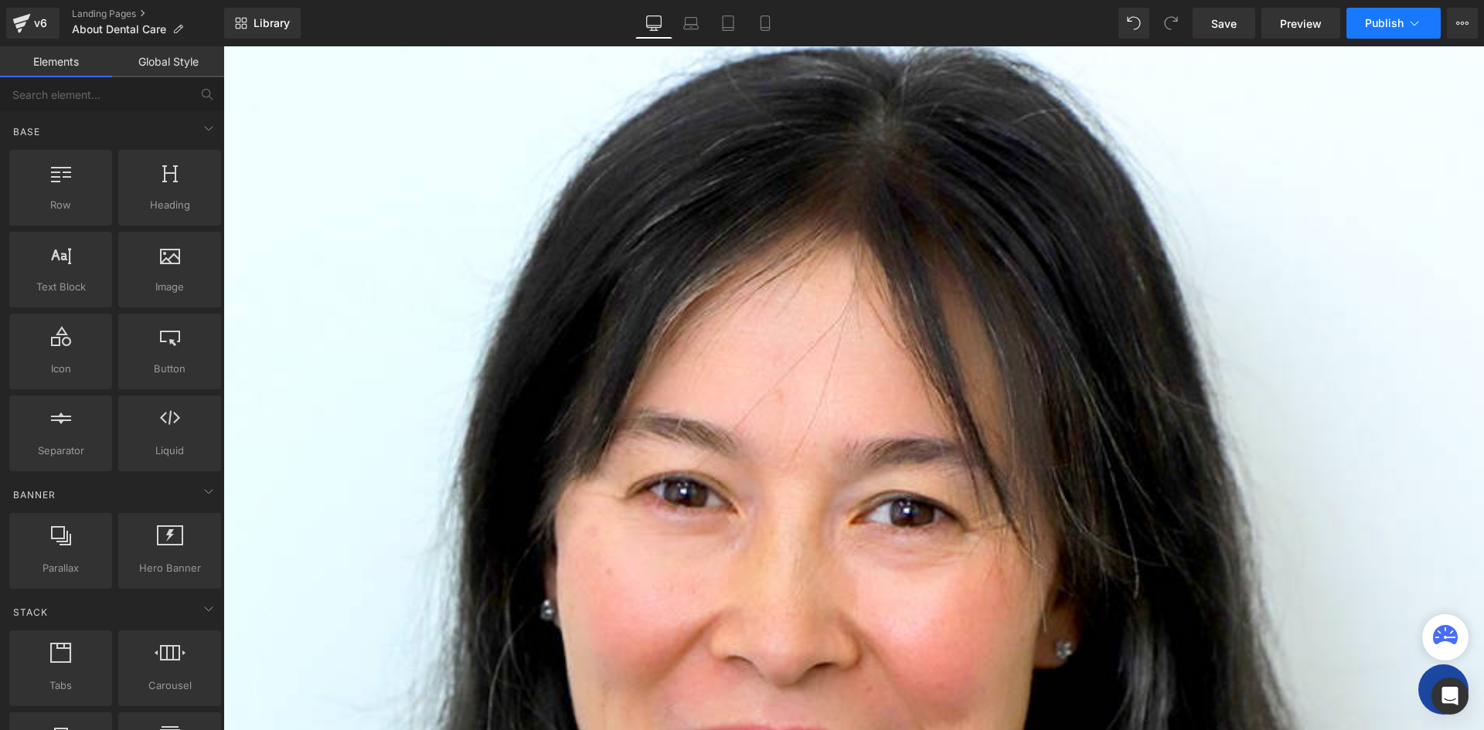
click at [1379, 27] on span "Publish" at bounding box center [1384, 23] width 39 height 12
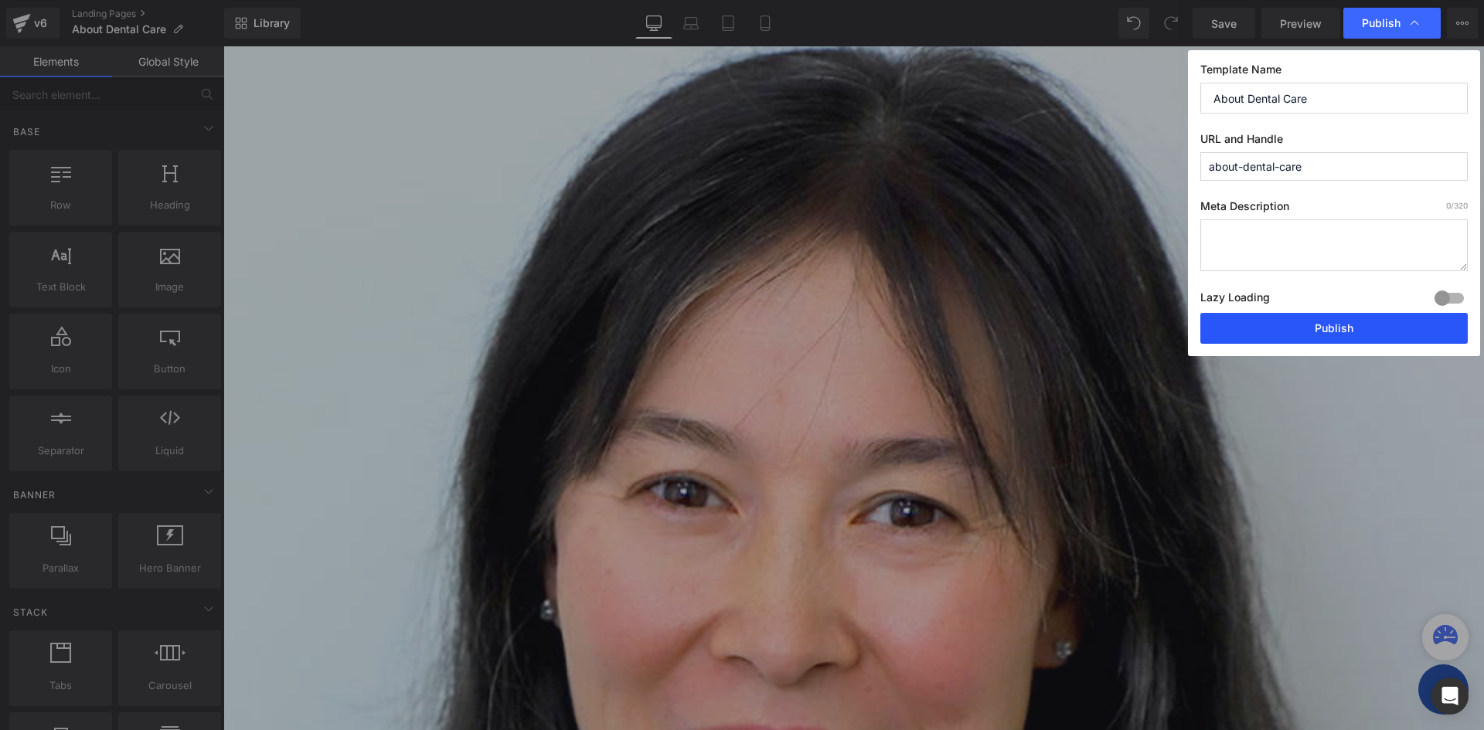
click at [1331, 318] on button "Publish" at bounding box center [1333, 328] width 267 height 31
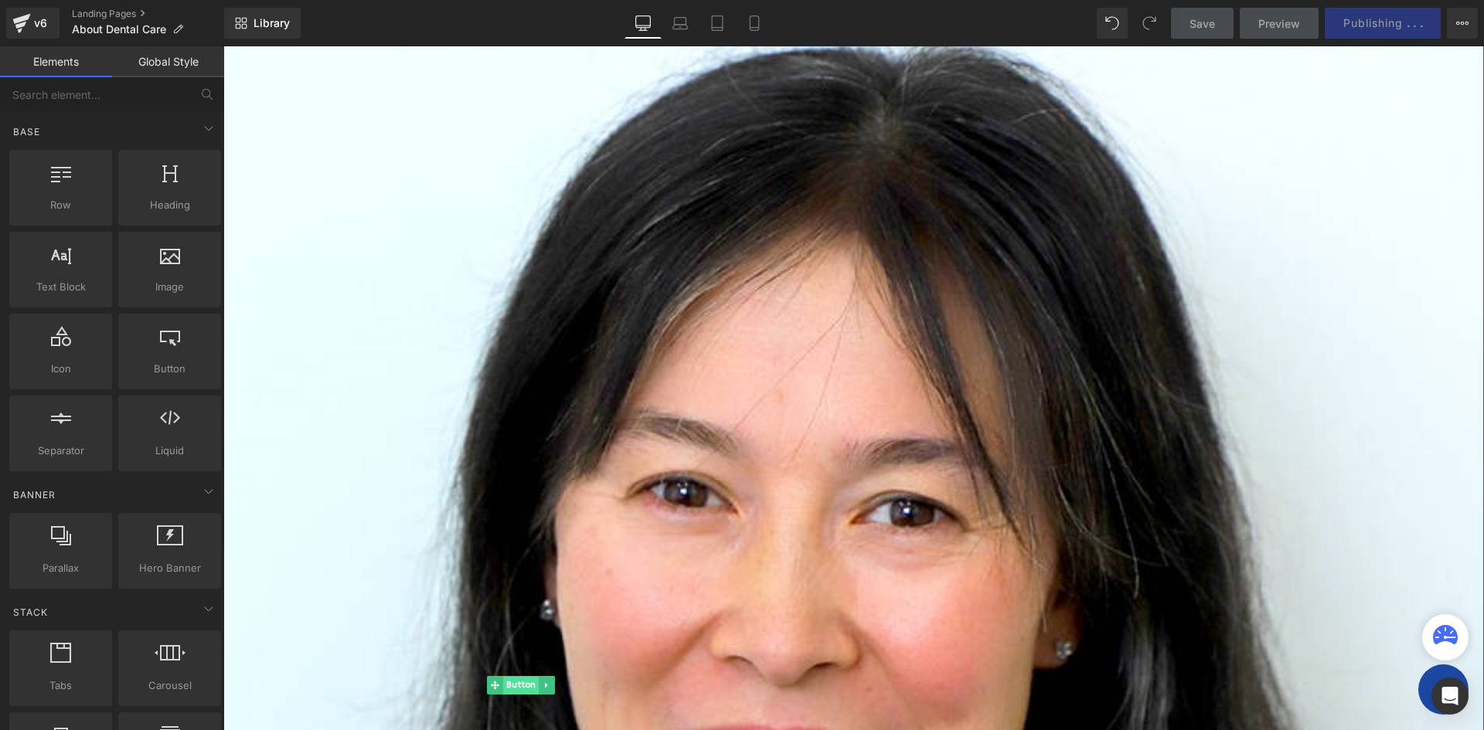
click at [539, 677] on span "Button" at bounding box center [521, 686] width 36 height 19
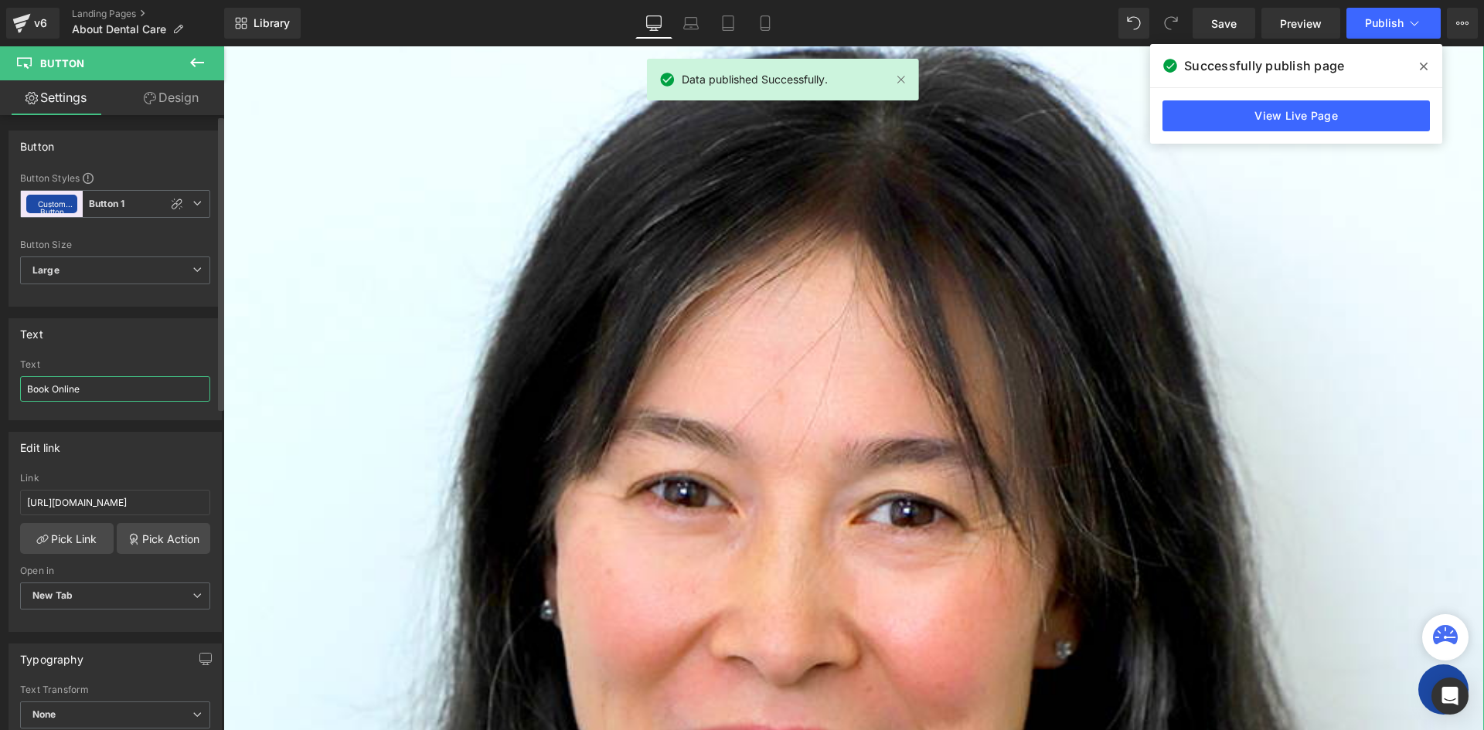
click at [59, 385] on input "Book Online" at bounding box center [115, 388] width 190 height 25
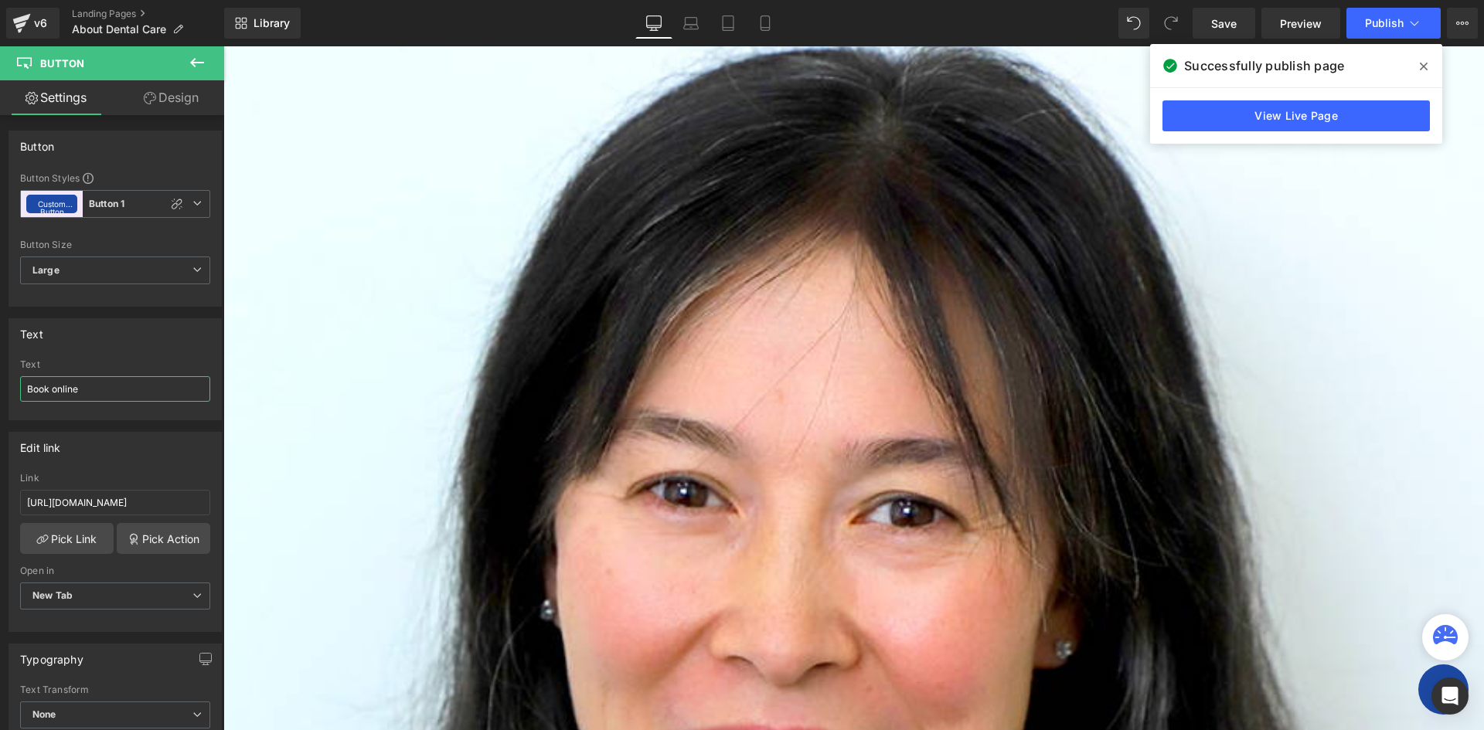
type input "Book online"
click at [1430, 66] on span at bounding box center [1423, 66] width 25 height 25
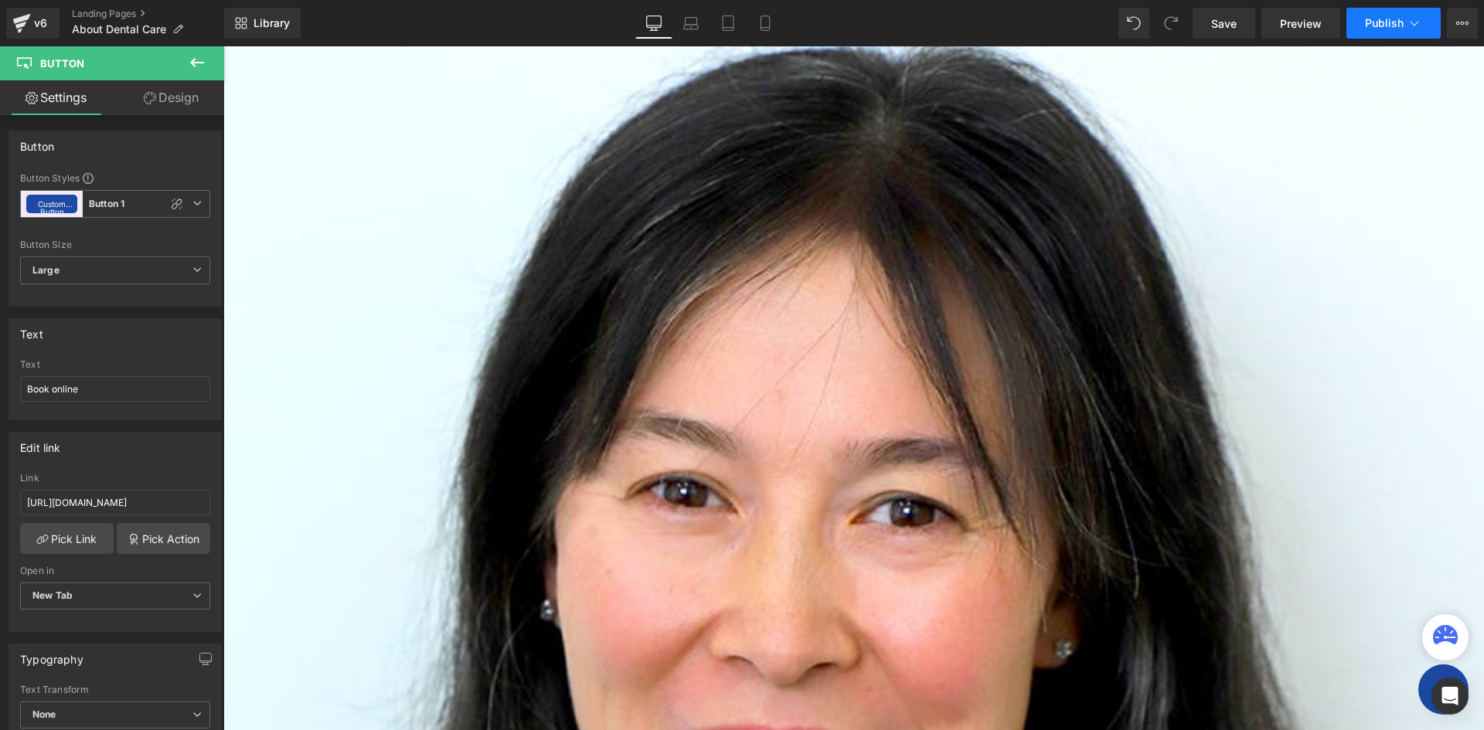
click at [1394, 28] on span "Publish" at bounding box center [1384, 23] width 39 height 12
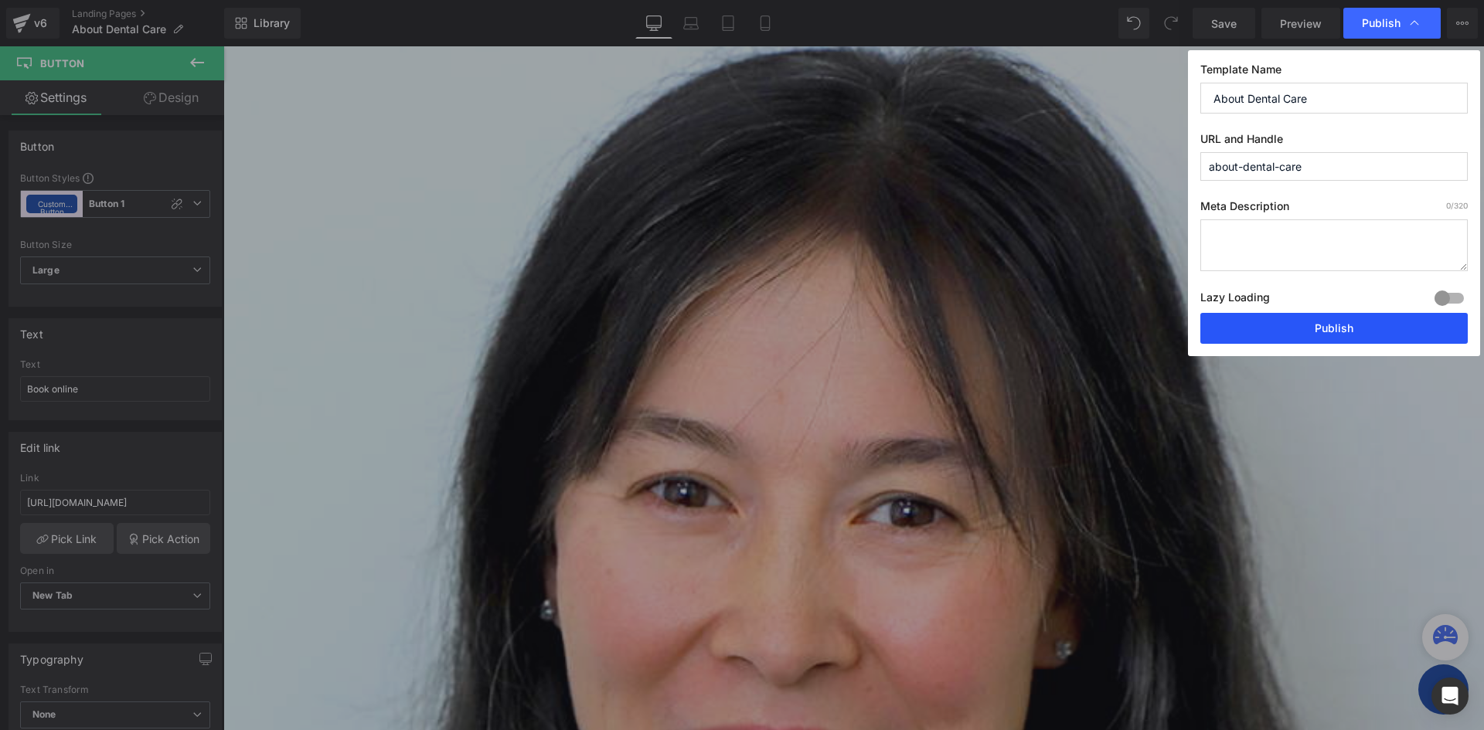
click at [1317, 317] on button "Publish" at bounding box center [1333, 328] width 267 height 31
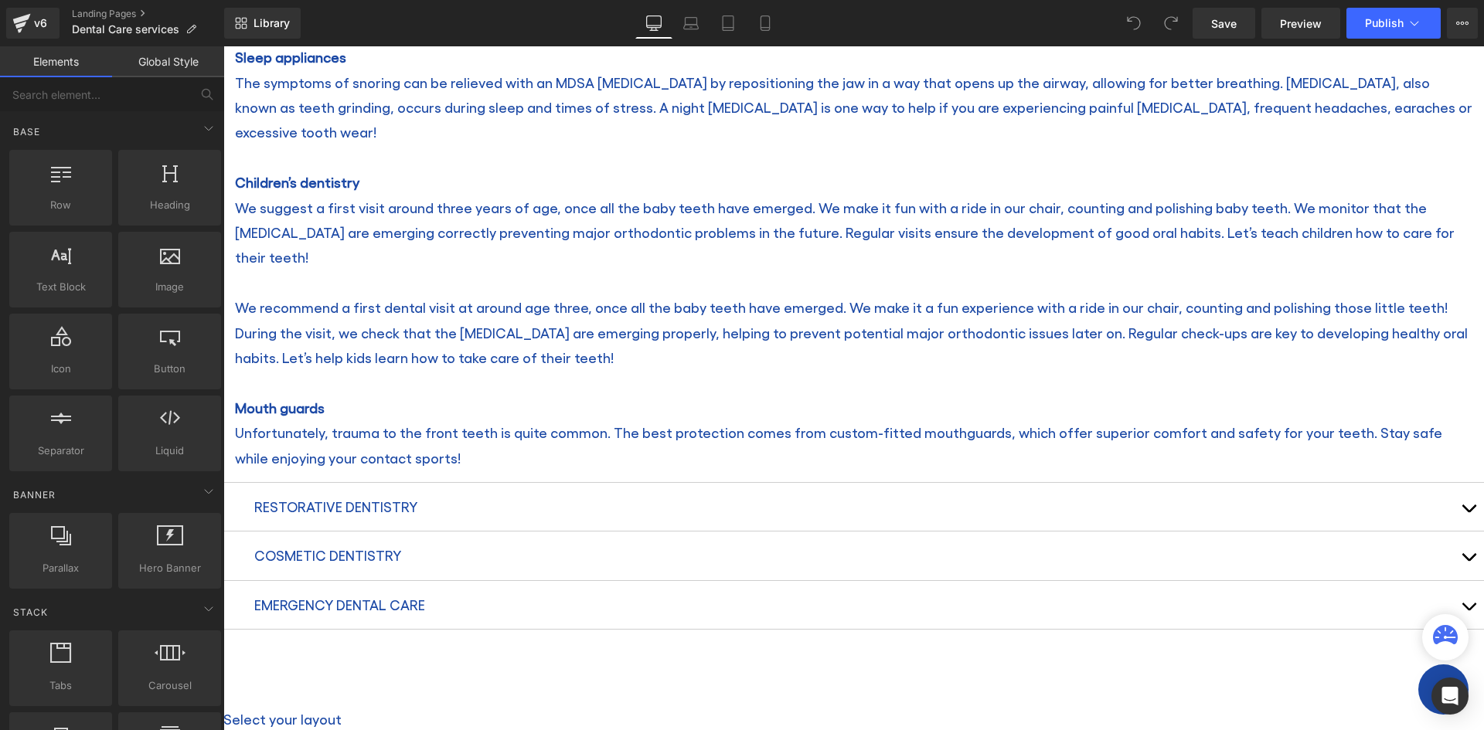
scroll to position [2517, 0]
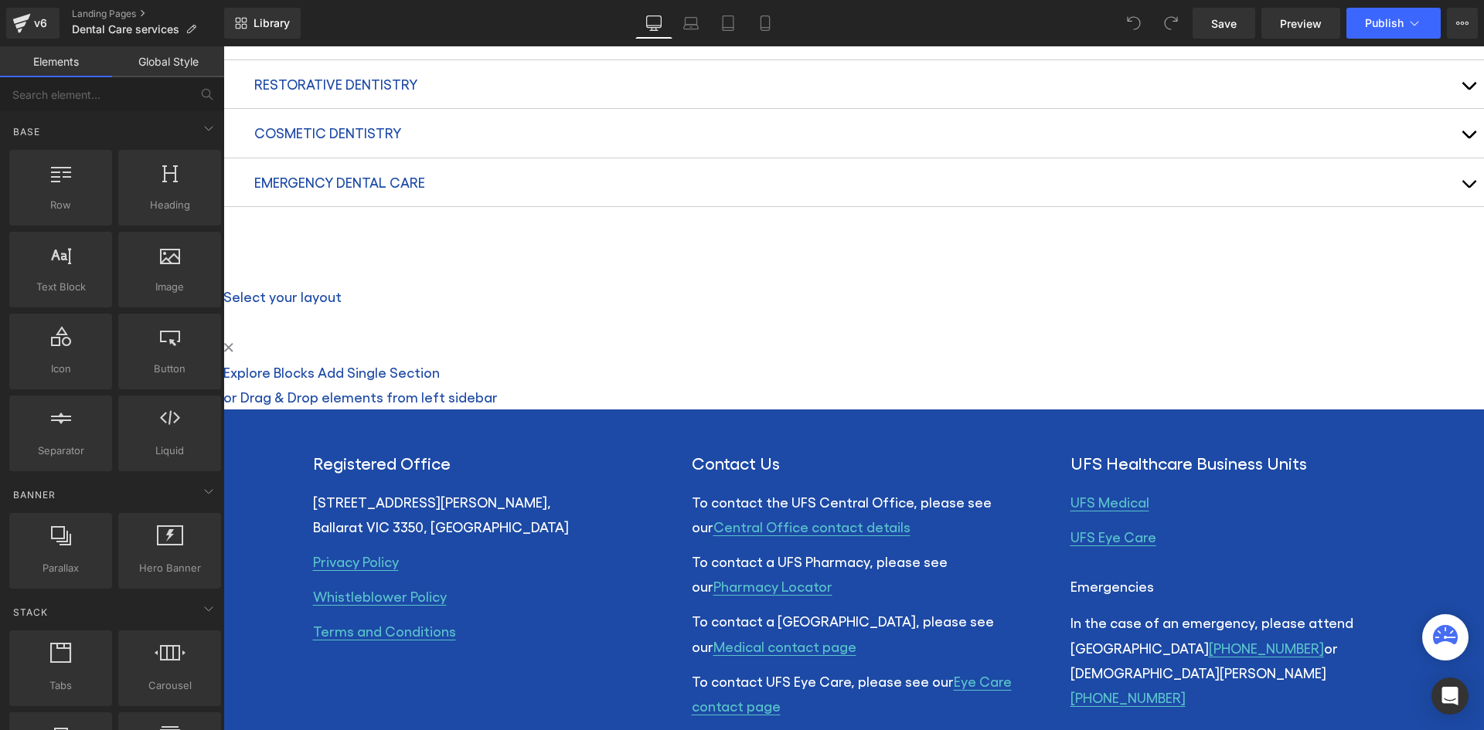
click at [314, 380] on link "Explore Blocks" at bounding box center [268, 372] width 91 height 16
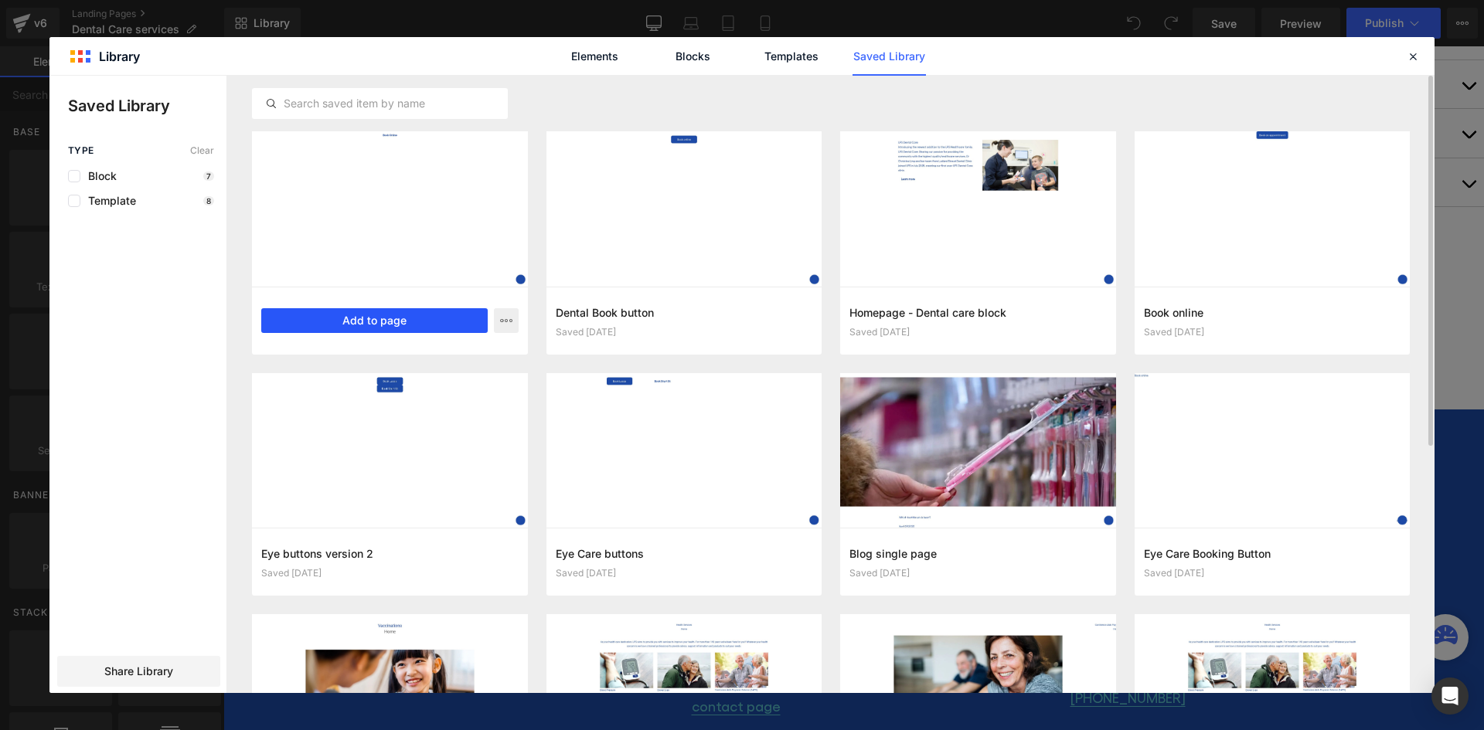
click at [381, 311] on button "Add to page" at bounding box center [374, 320] width 226 height 25
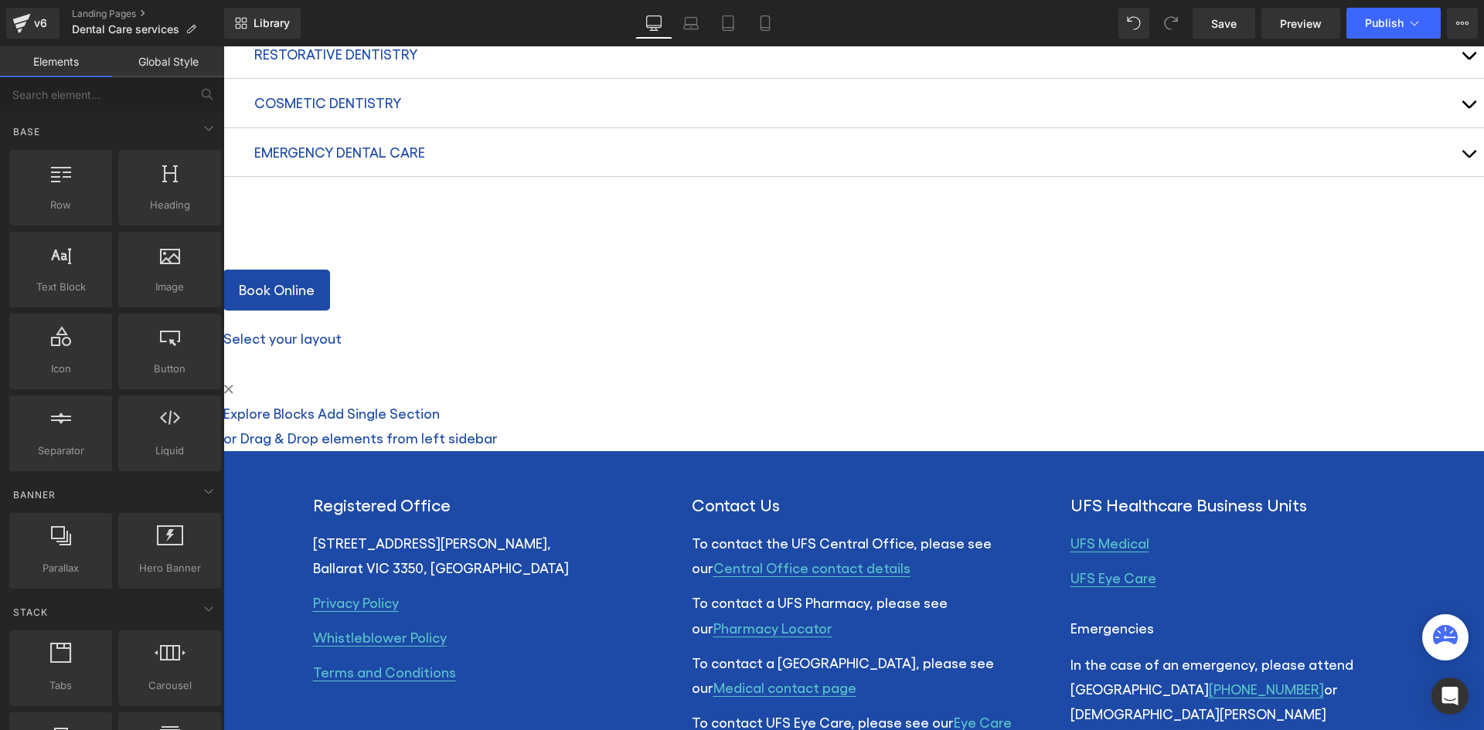
scroll to position [2524, 0]
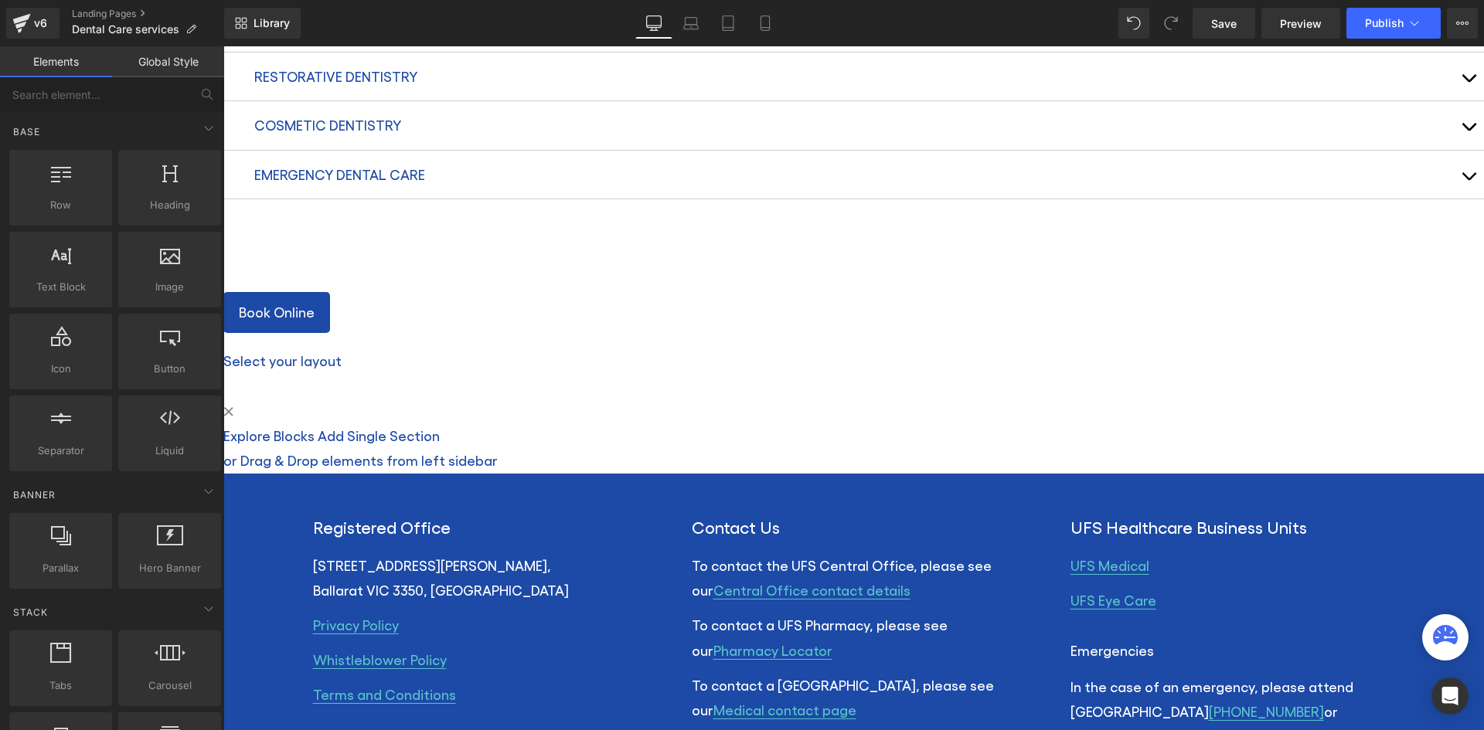
click at [223, 46] on span "Button" at bounding box center [223, 46] width 0 height 0
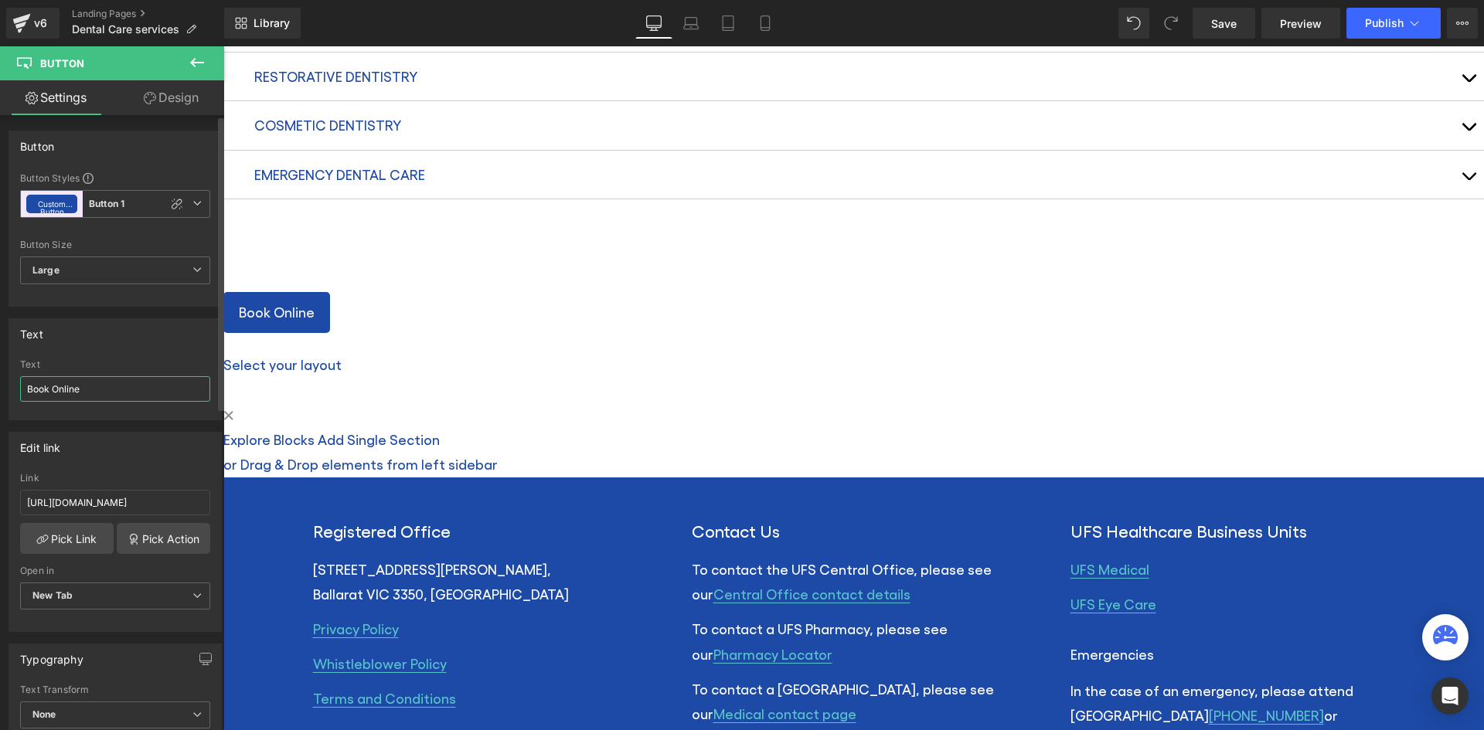
click at [56, 388] on input "Book Online" at bounding box center [115, 388] width 190 height 25
type input "Book online"
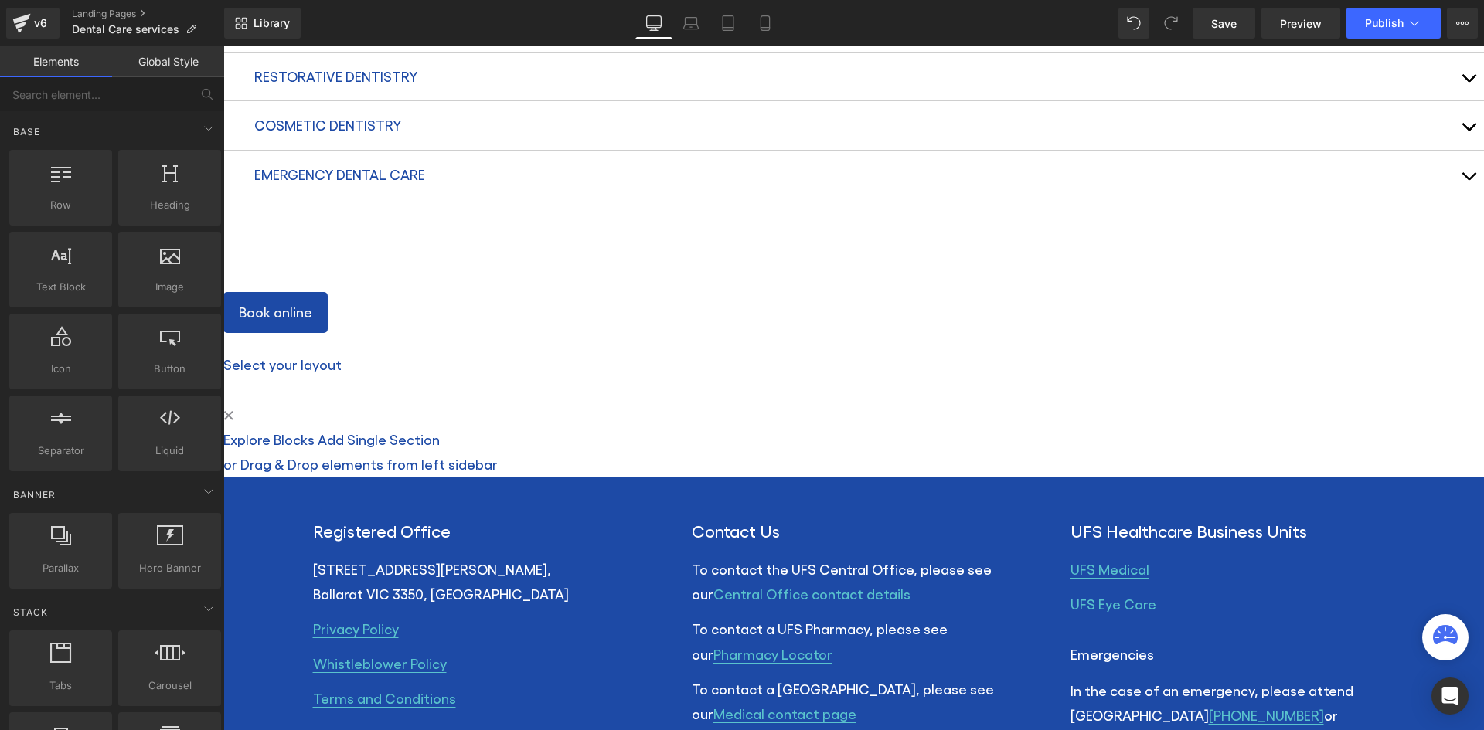
click at [223, 46] on icon at bounding box center [223, 46] width 0 height 0
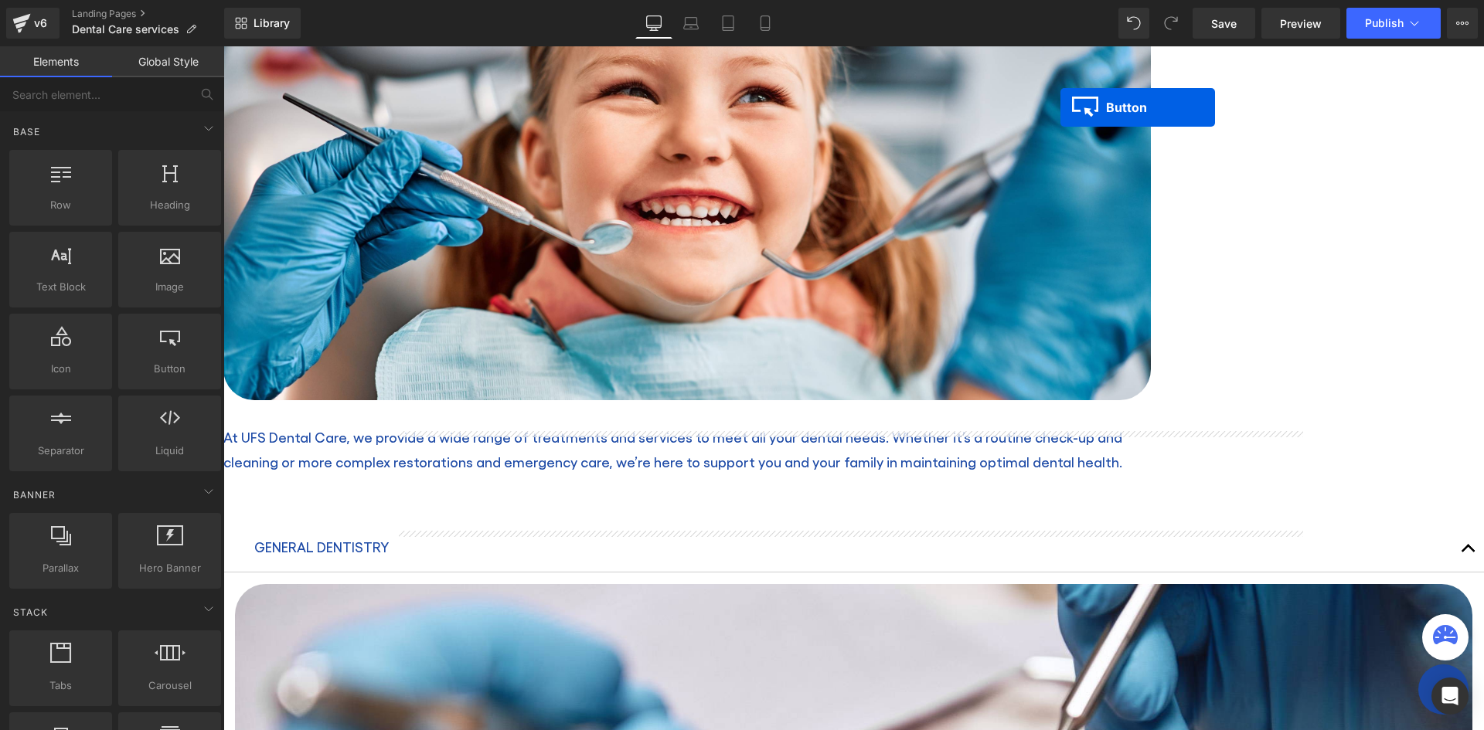
scroll to position [272, 0]
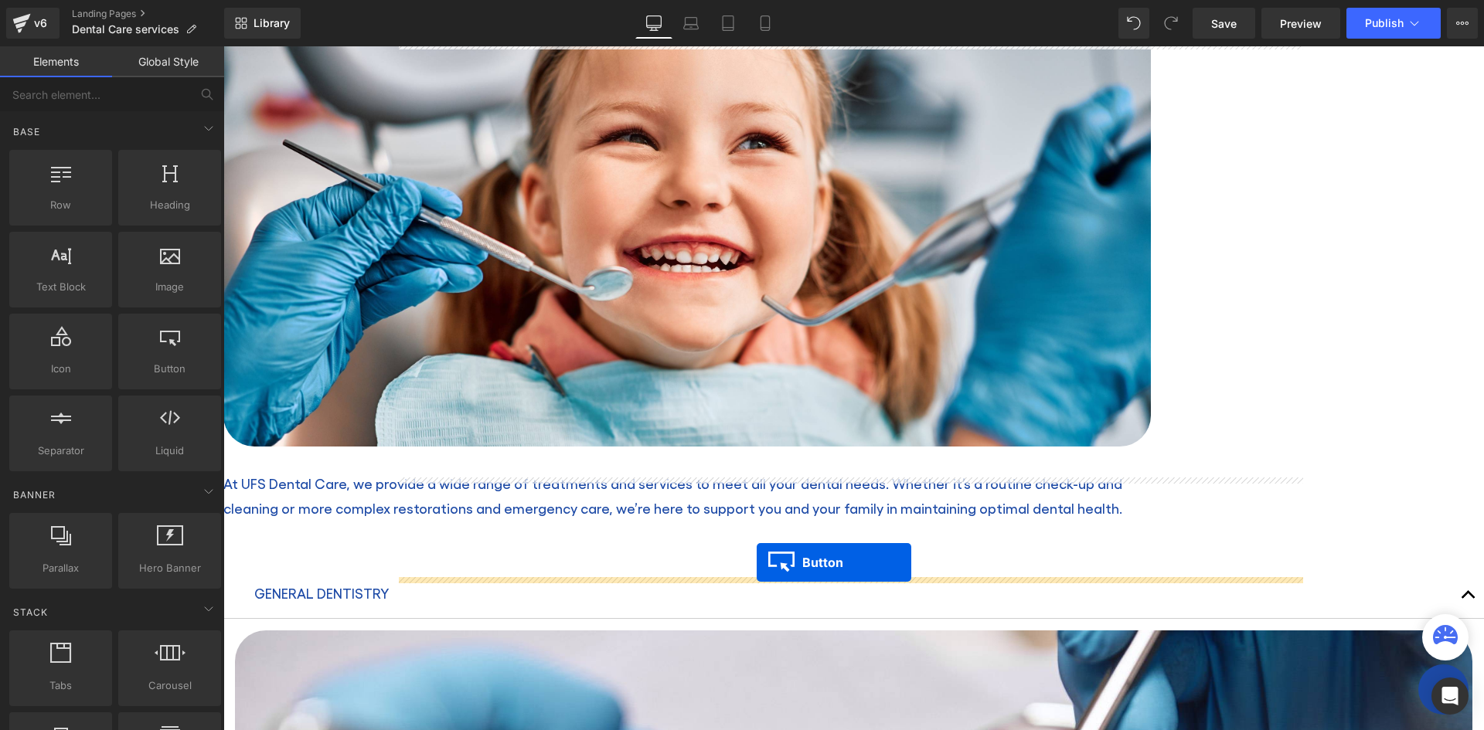
drag, startPoint x: 824, startPoint y: 490, endPoint x: 756, endPoint y: 563, distance: 99.0
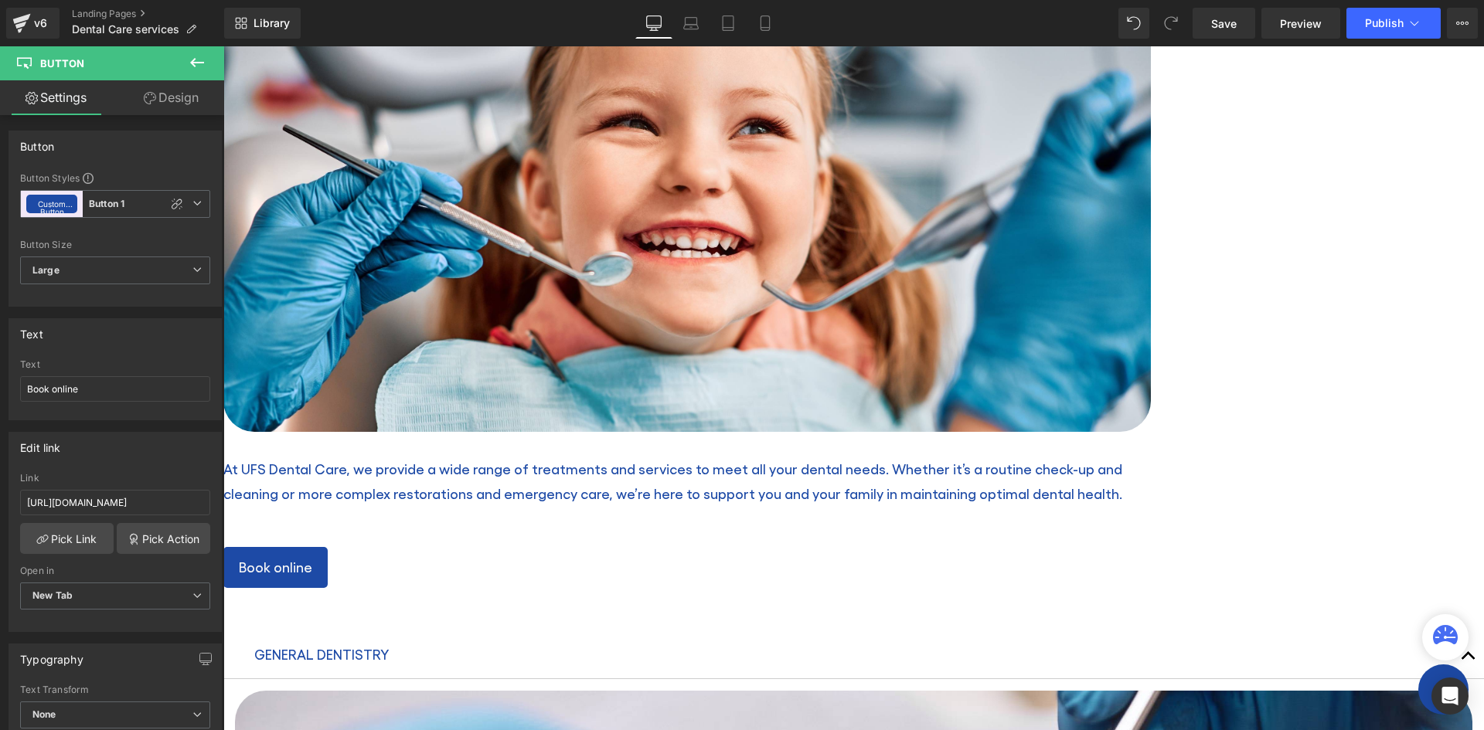
scroll to position [291, 0]
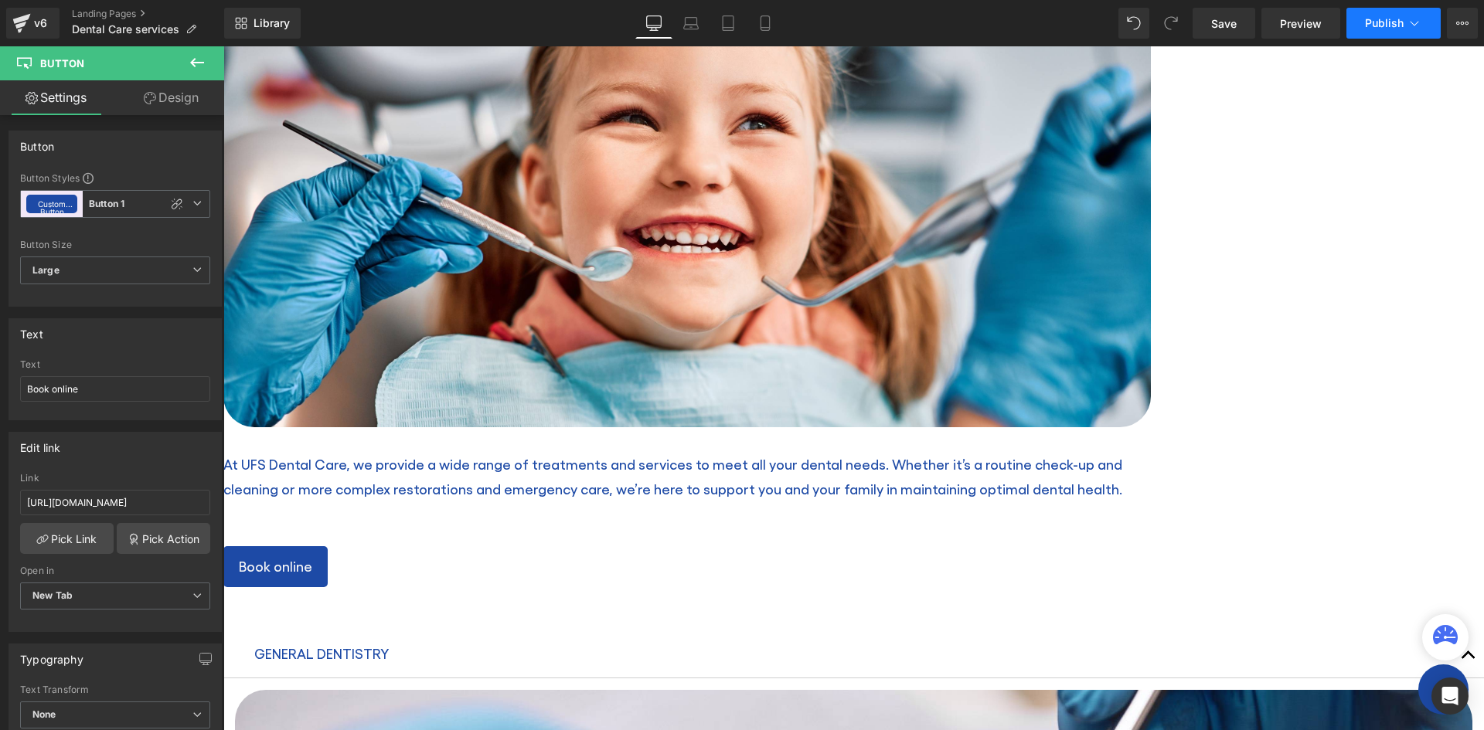
click at [1380, 21] on span "Publish" at bounding box center [1384, 23] width 39 height 12
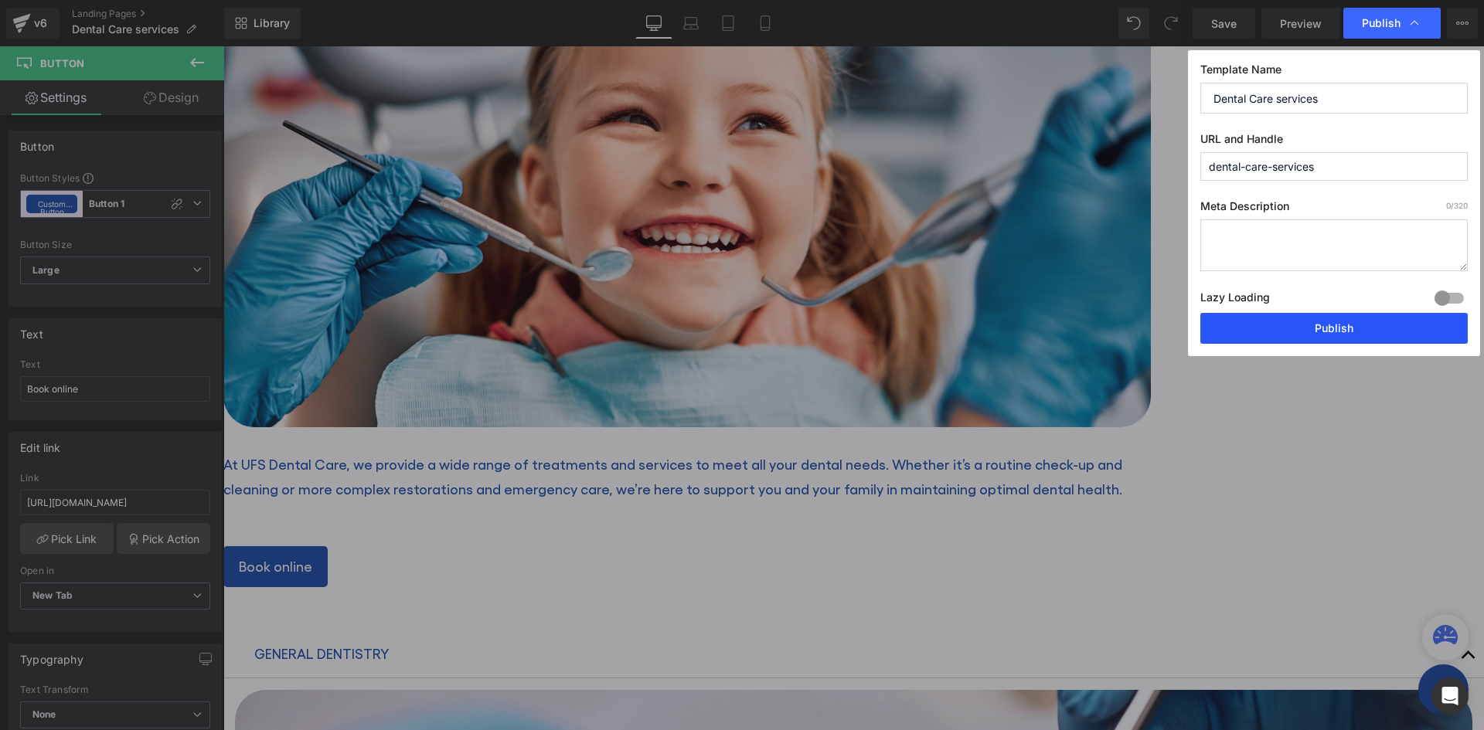
click at [1275, 324] on button "Publish" at bounding box center [1333, 328] width 267 height 31
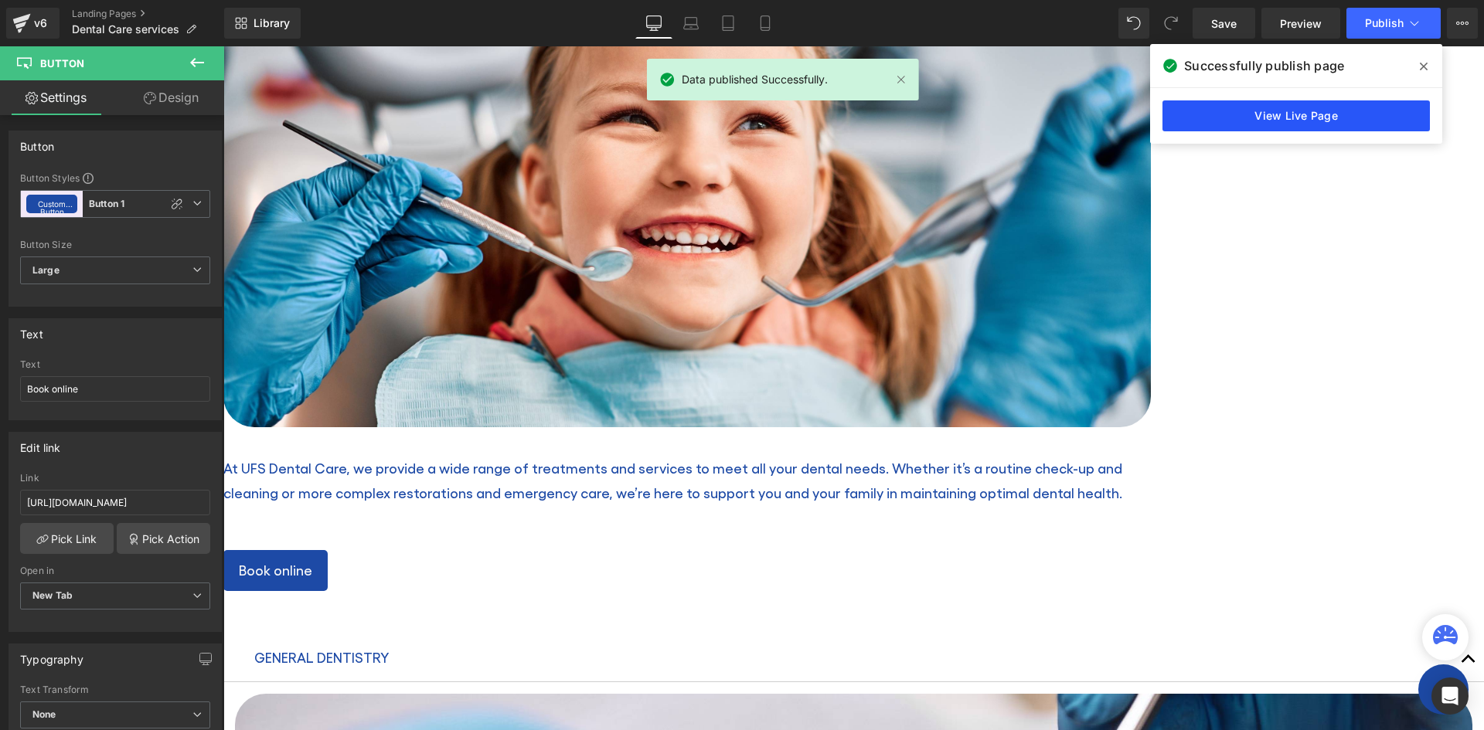
click at [1297, 115] on link "View Live Page" at bounding box center [1295, 115] width 267 height 31
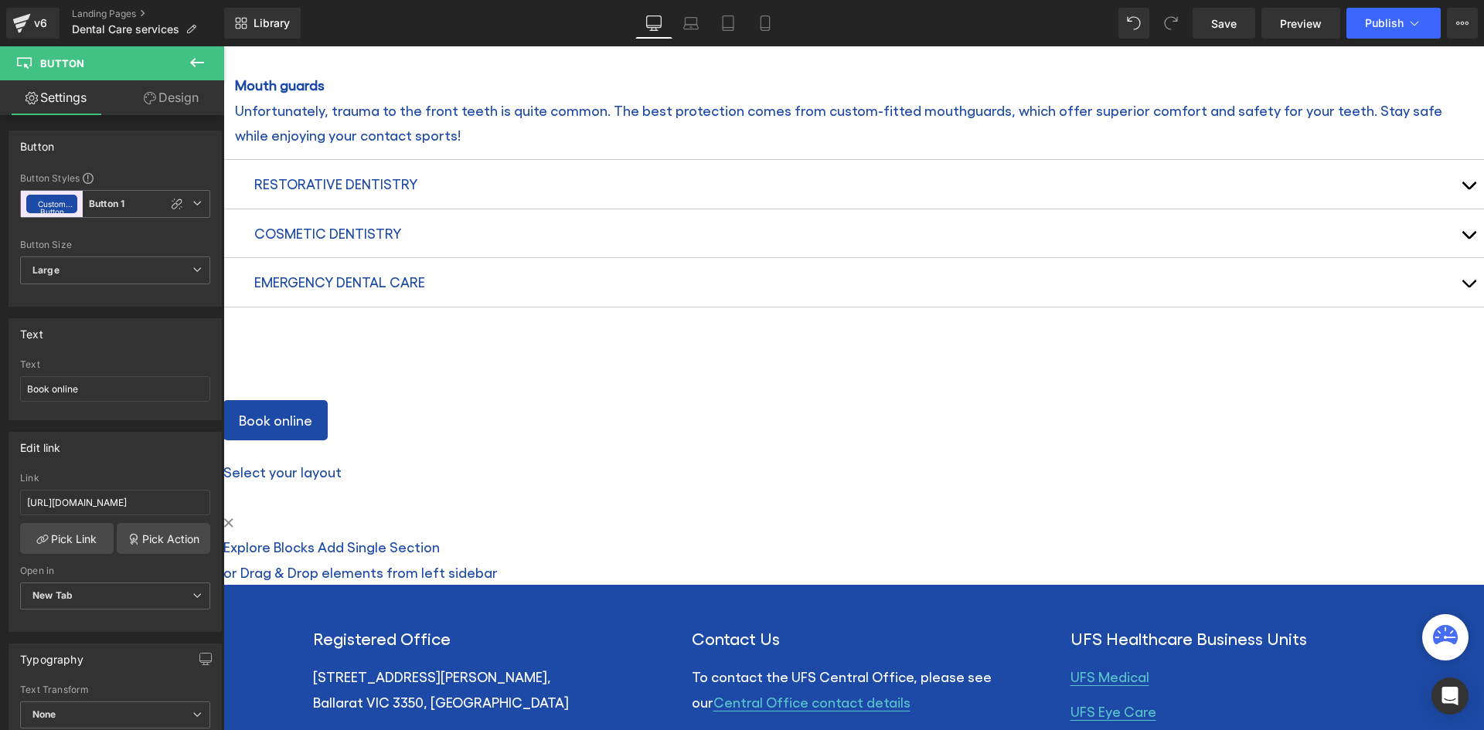
scroll to position [2493, 0]
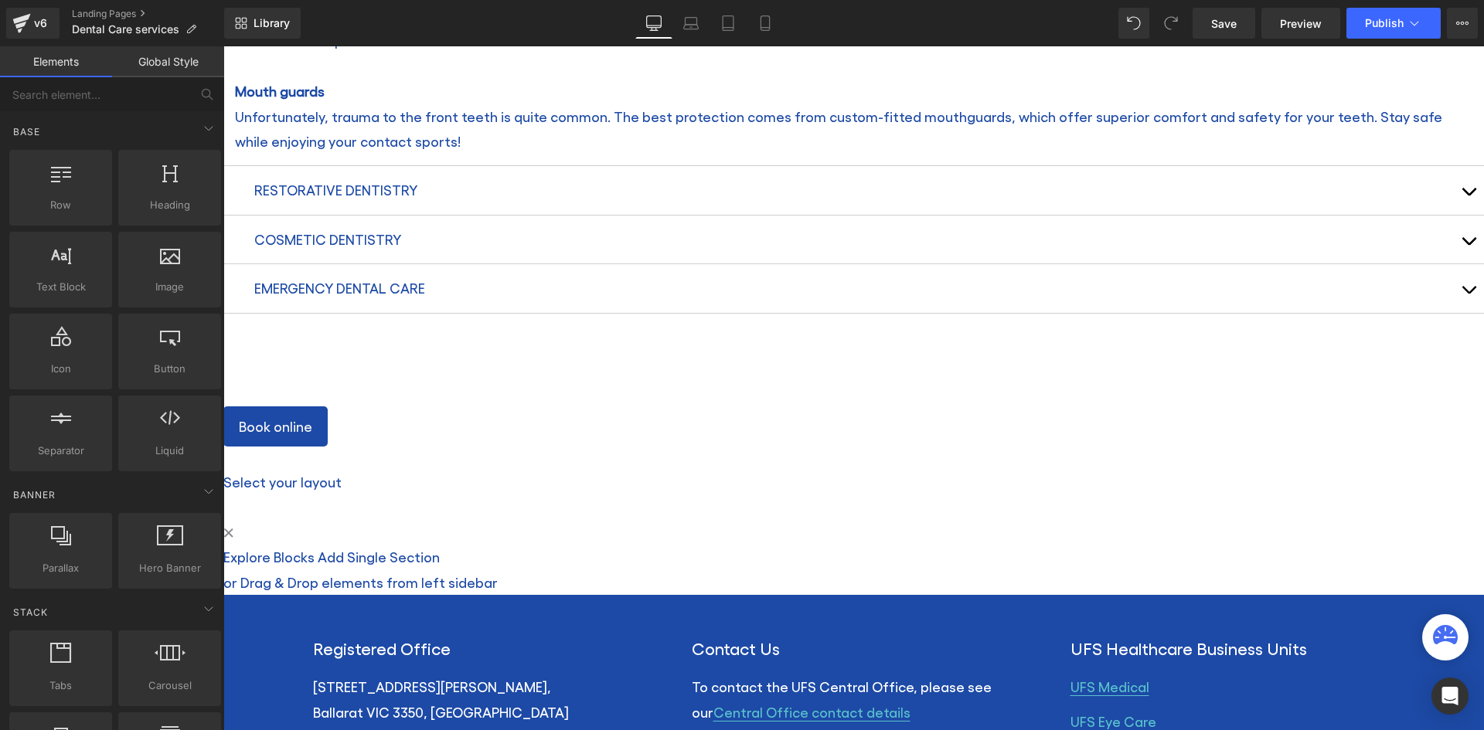
click at [440, 549] on link "Add Single Section" at bounding box center [379, 557] width 122 height 16
click at [223, 495] on span at bounding box center [223, 495] width 0 height 0
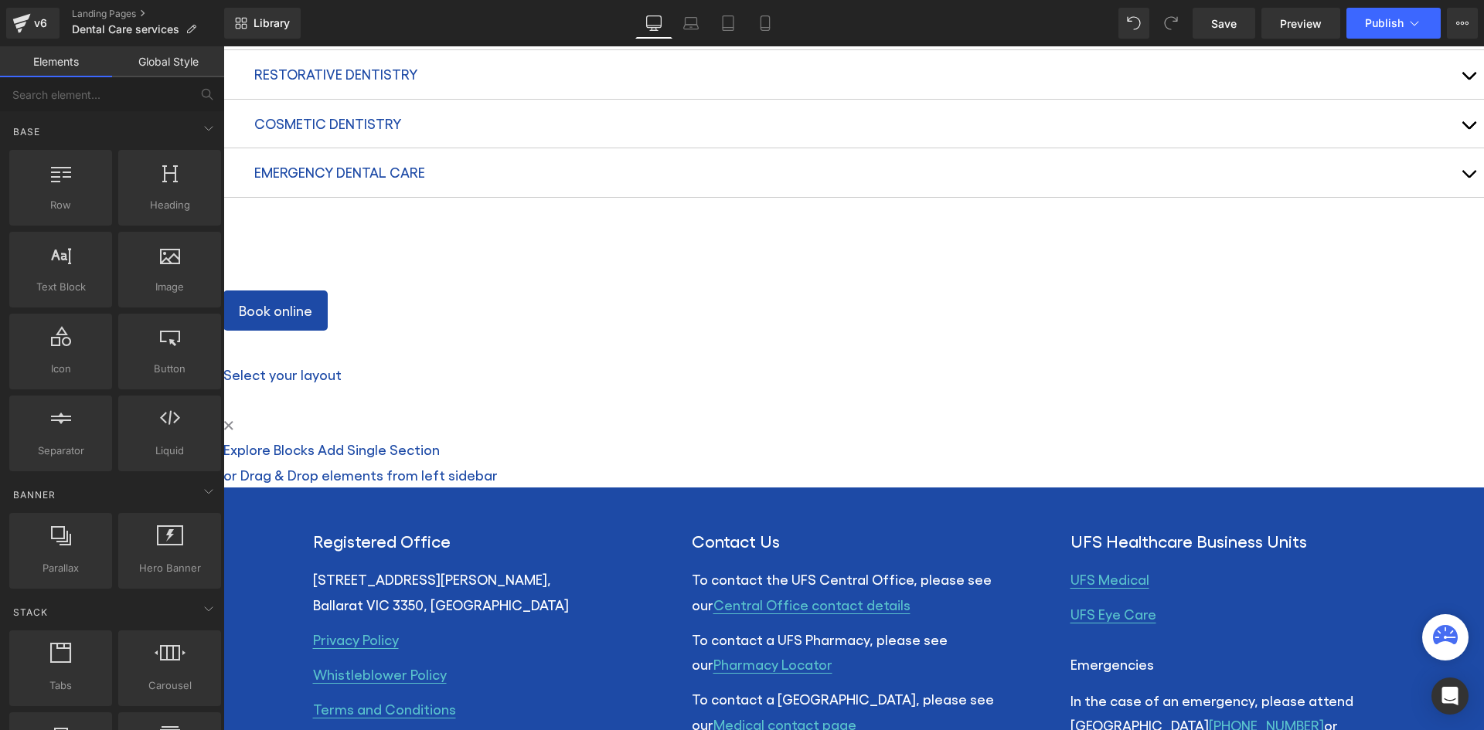
scroll to position [2587, 0]
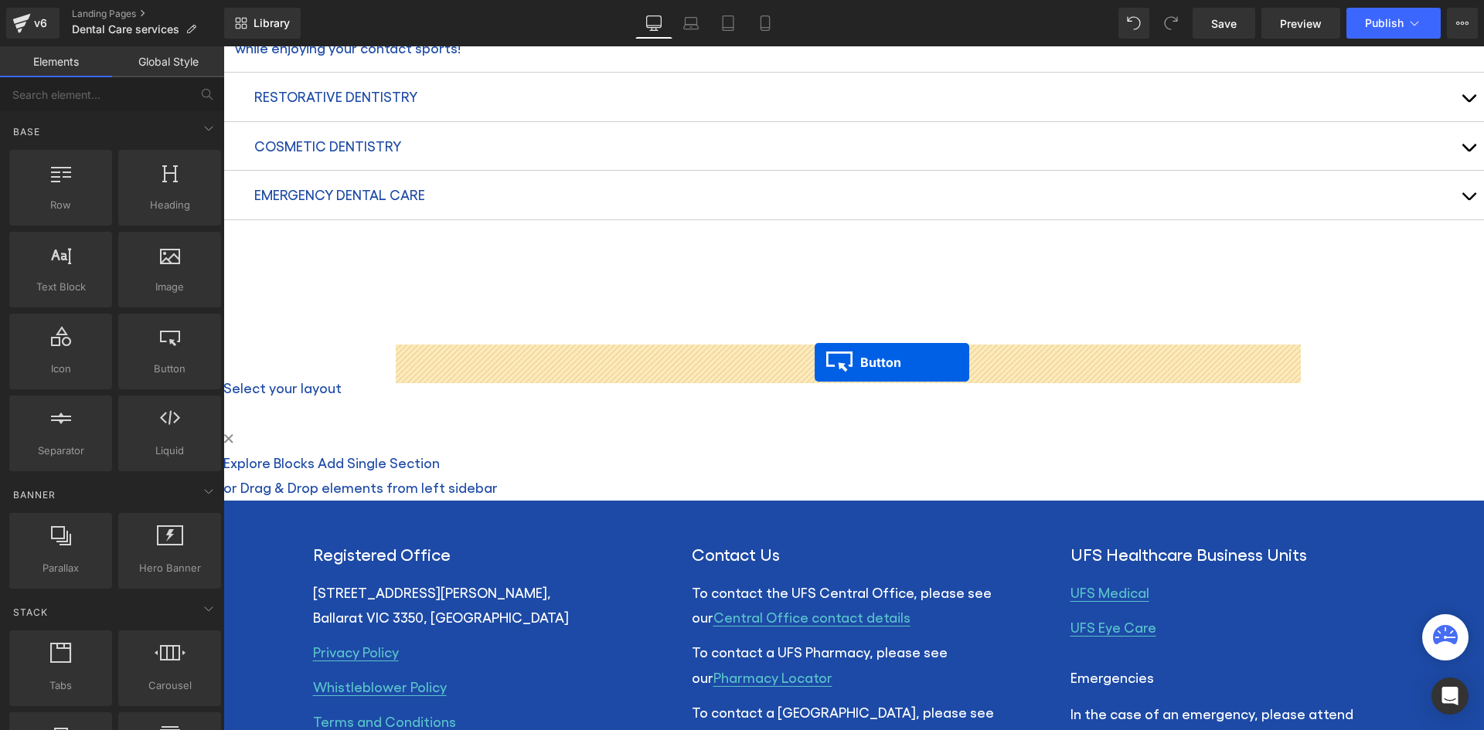
drag, startPoint x: 800, startPoint y: 286, endPoint x: 814, endPoint y: 362, distance: 77.9
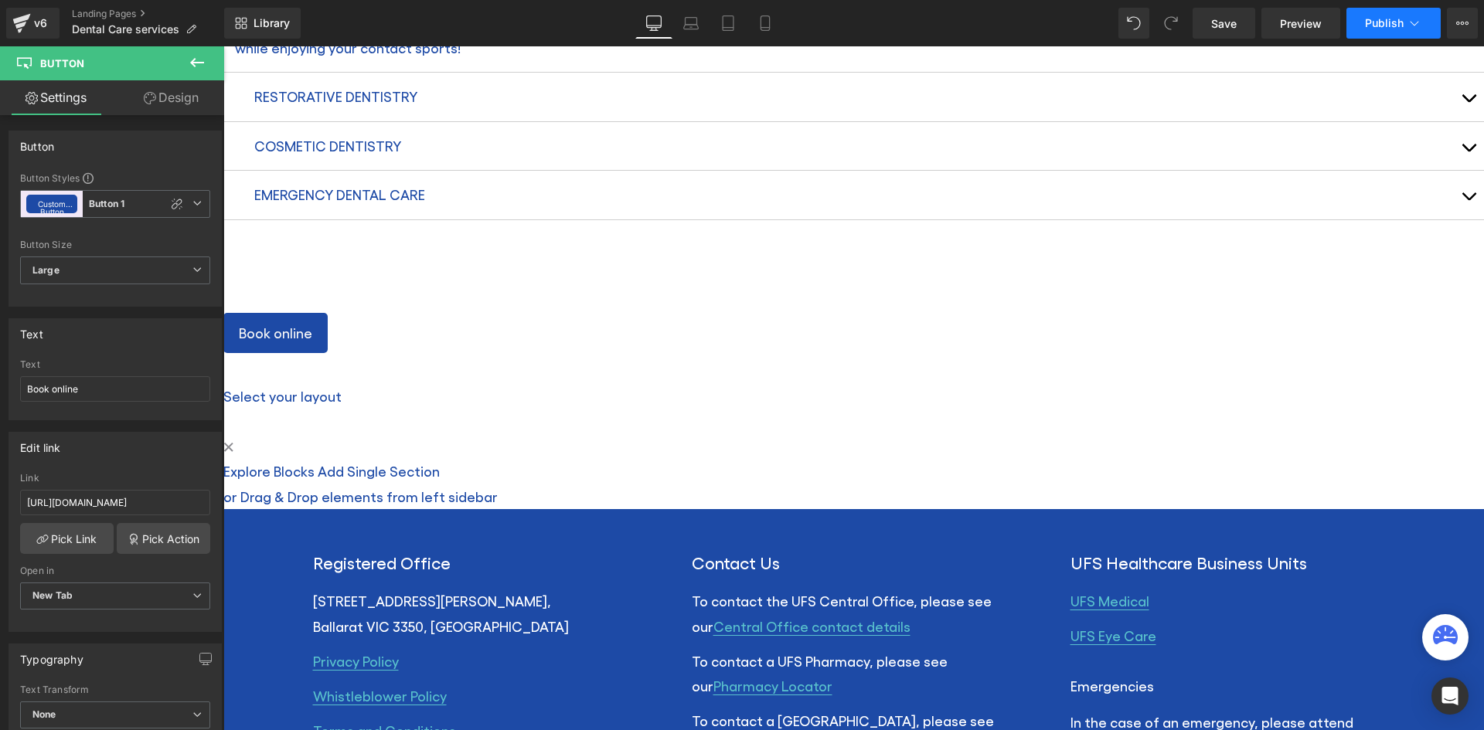
click at [1380, 17] on span "Publish" at bounding box center [1384, 23] width 39 height 12
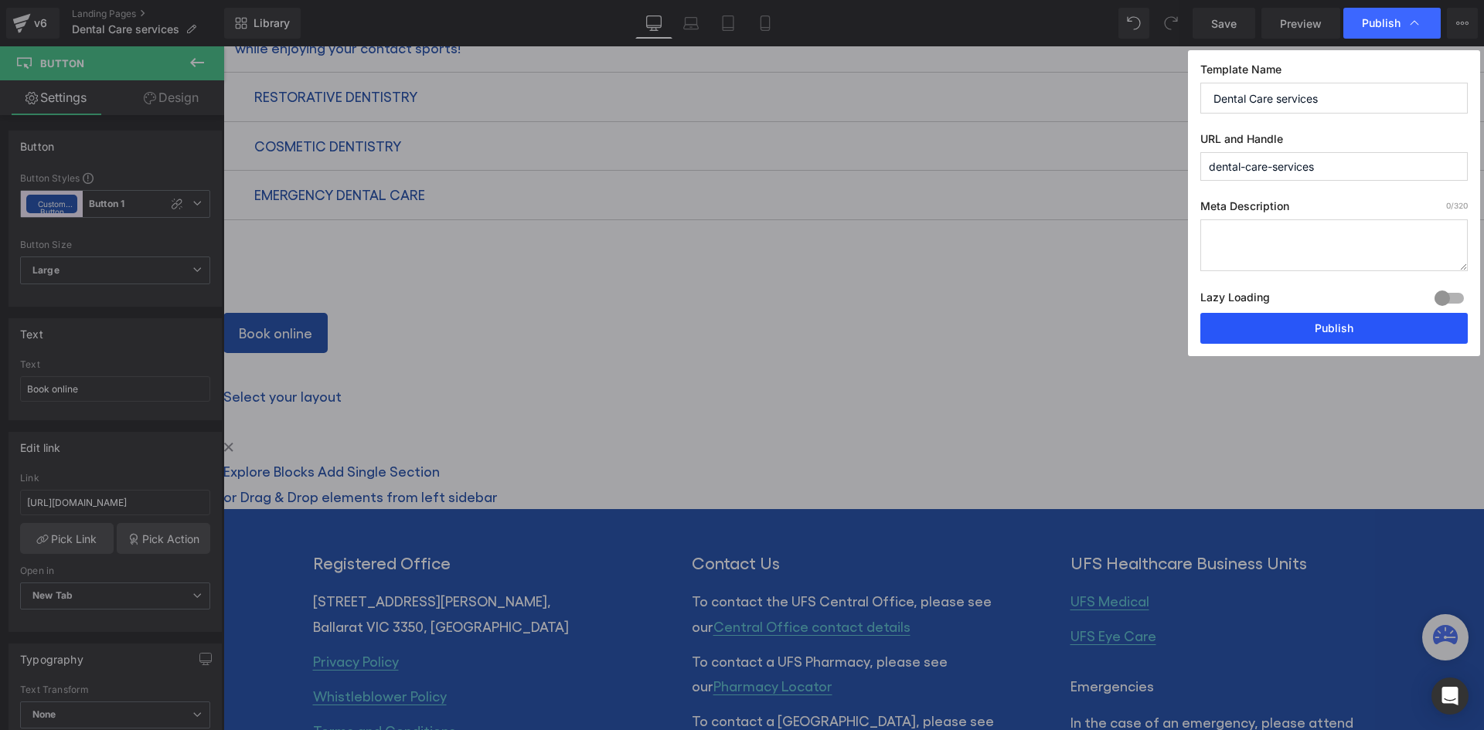
click at [1304, 326] on button "Publish" at bounding box center [1333, 328] width 267 height 31
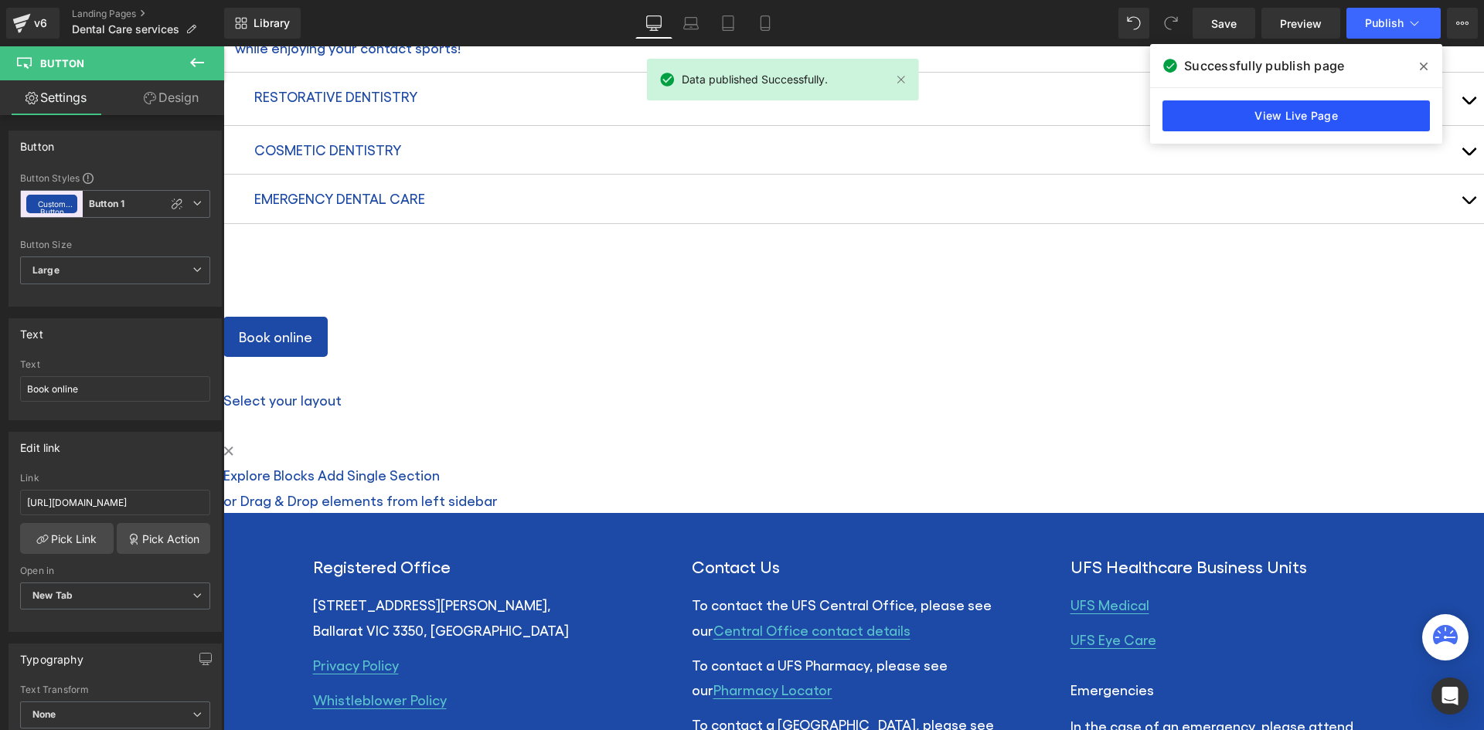
click at [1219, 107] on link "View Live Page" at bounding box center [1295, 115] width 267 height 31
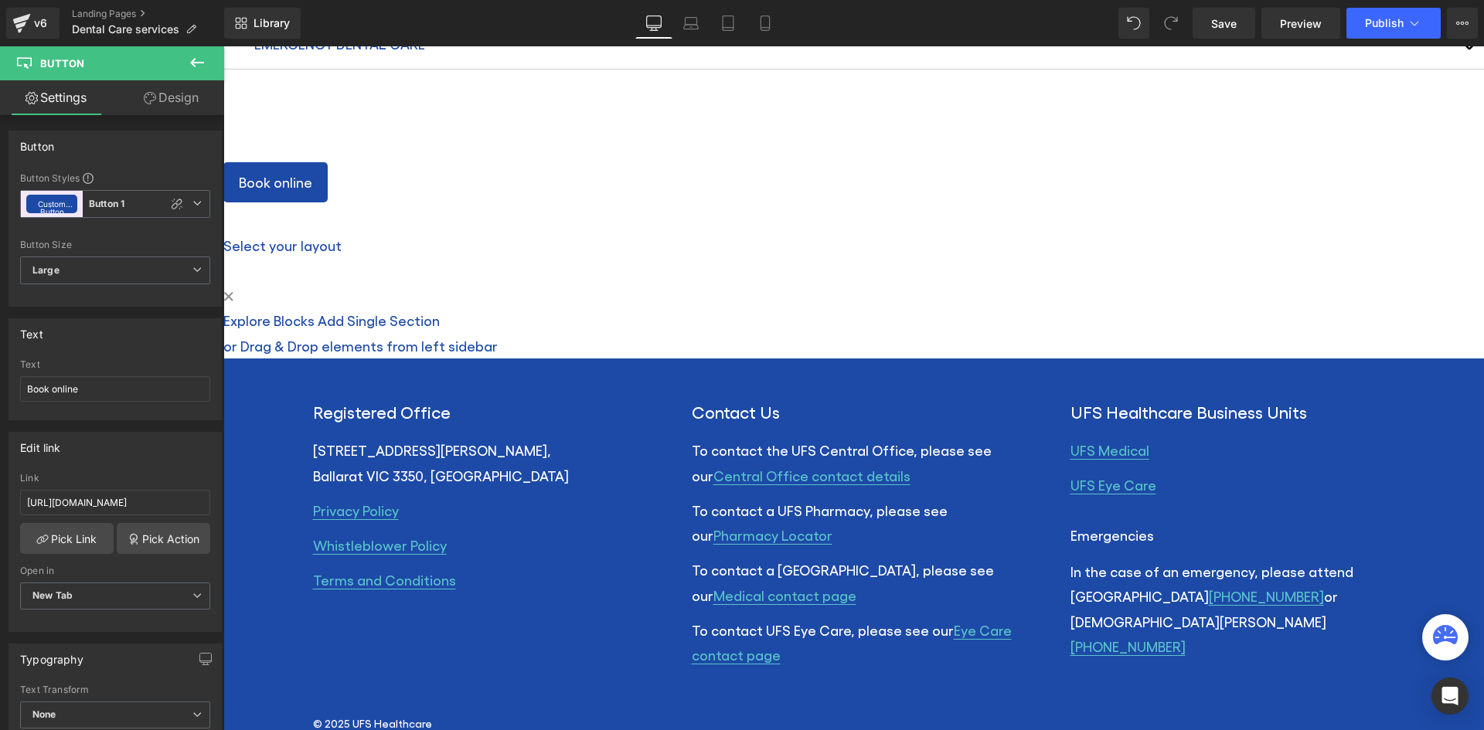
scroll to position [2599, 0]
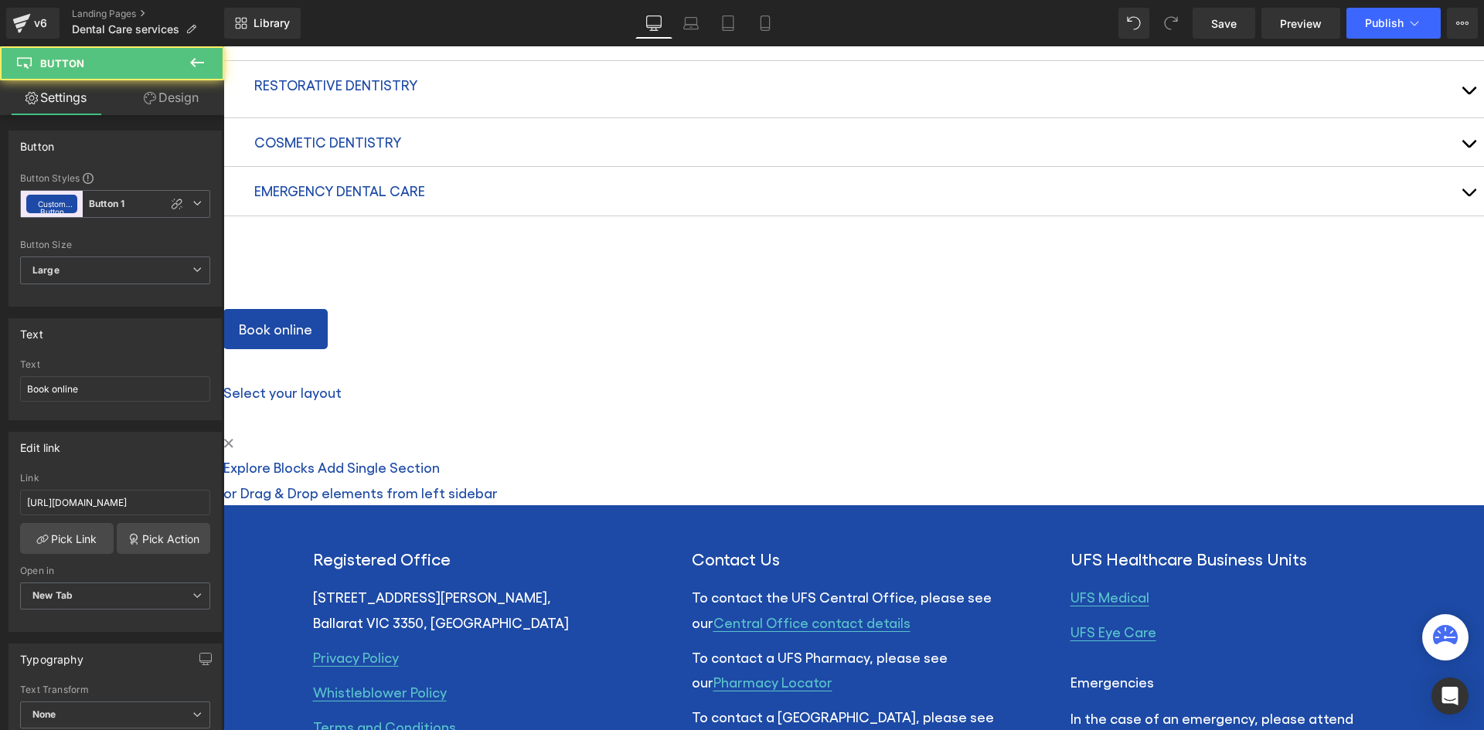
click at [761, 309] on div "Book online" at bounding box center [853, 329] width 1260 height 40
click at [223, 46] on icon at bounding box center [223, 46] width 0 height 0
click at [223, 46] on span "Row" at bounding box center [223, 46] width 0 height 0
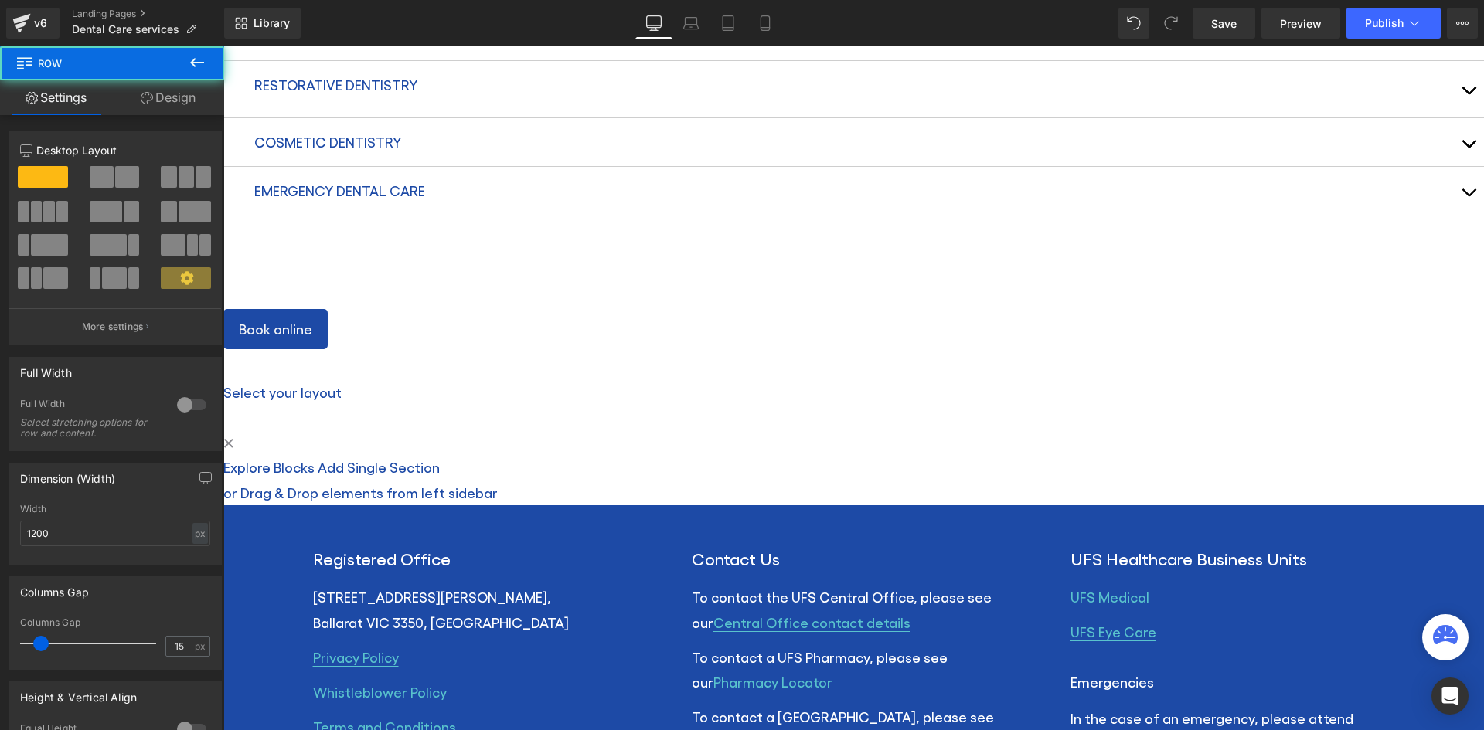
drag, startPoint x: 167, startPoint y: 103, endPoint x: 78, endPoint y: 353, distance: 265.7
click at [167, 103] on link "Design" at bounding box center [168, 97] width 112 height 35
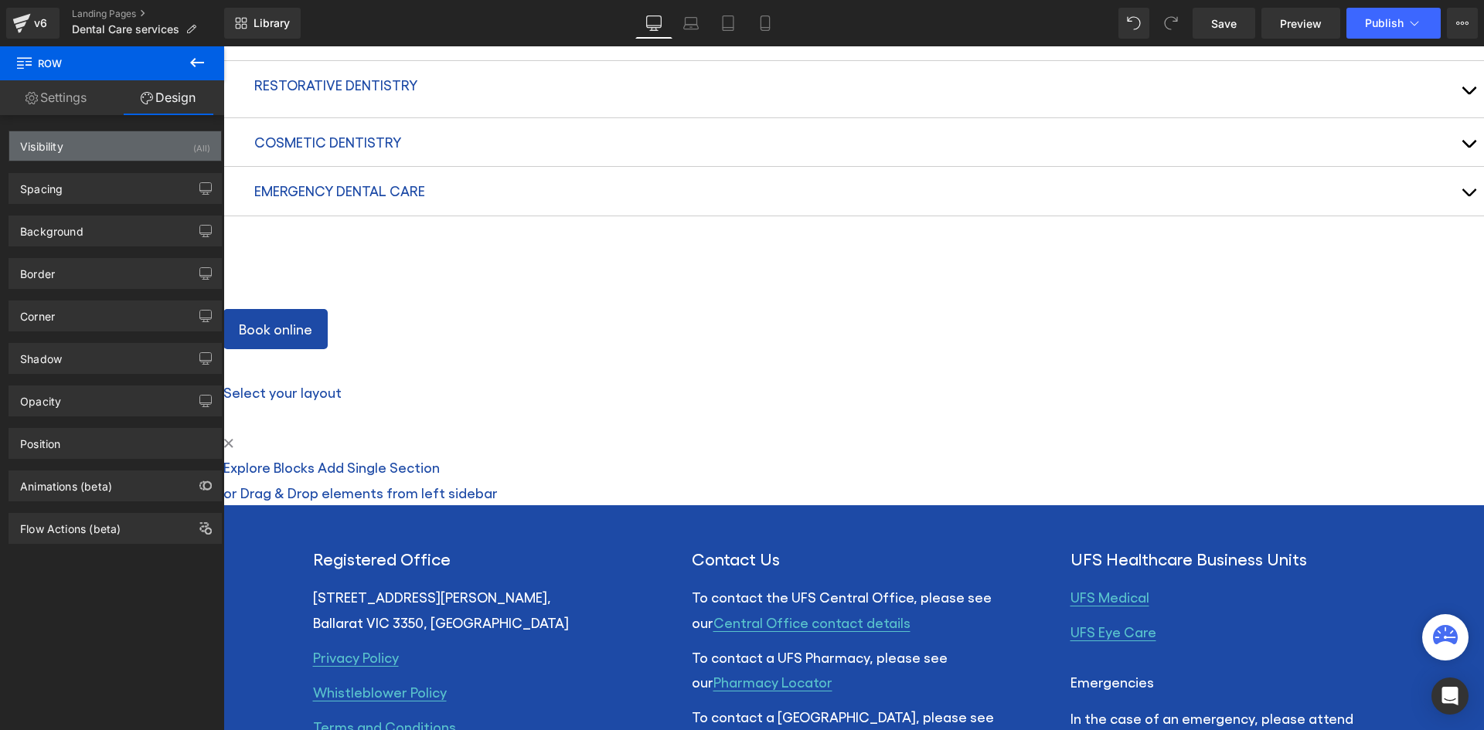
click at [70, 134] on div "Visibility (All)" at bounding box center [115, 145] width 212 height 29
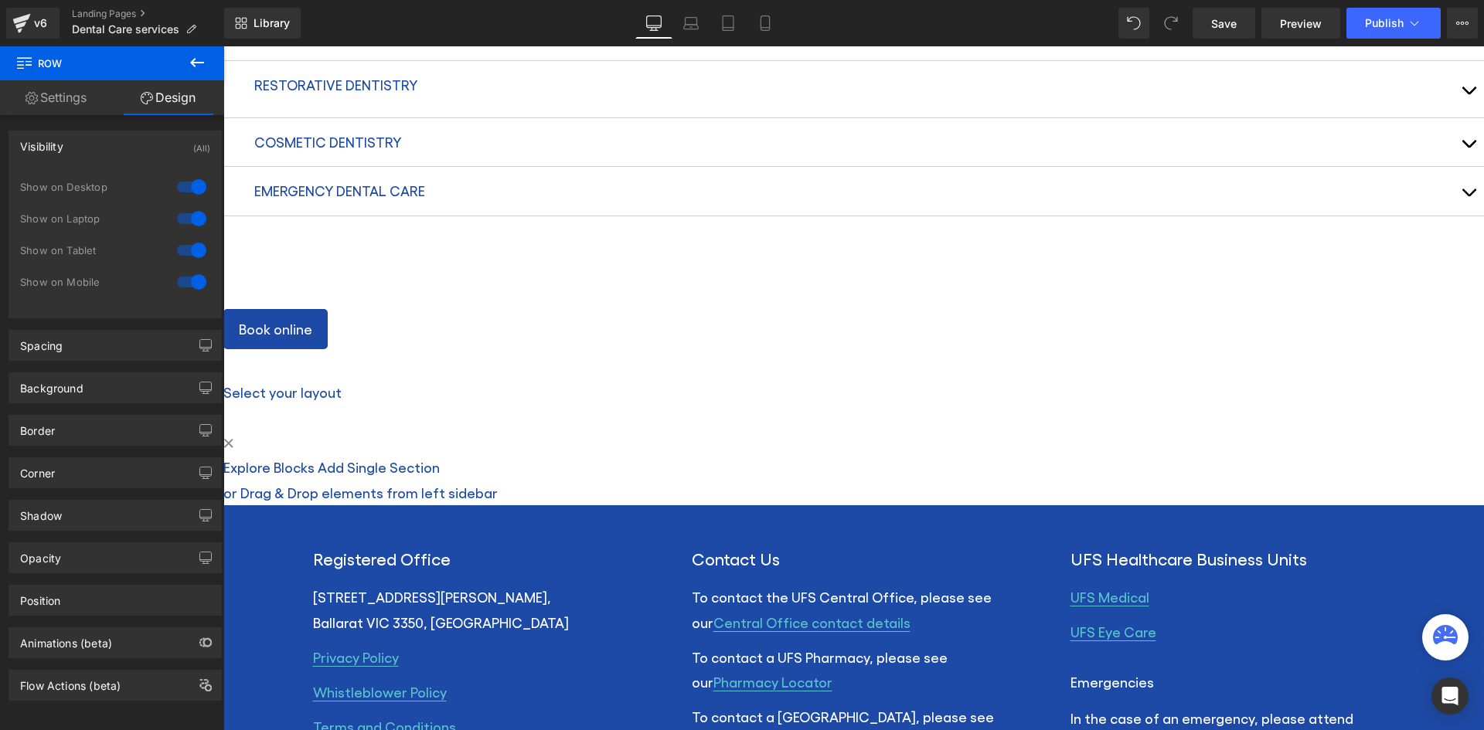
click at [65, 134] on div "Visibility (All)" at bounding box center [115, 145] width 212 height 29
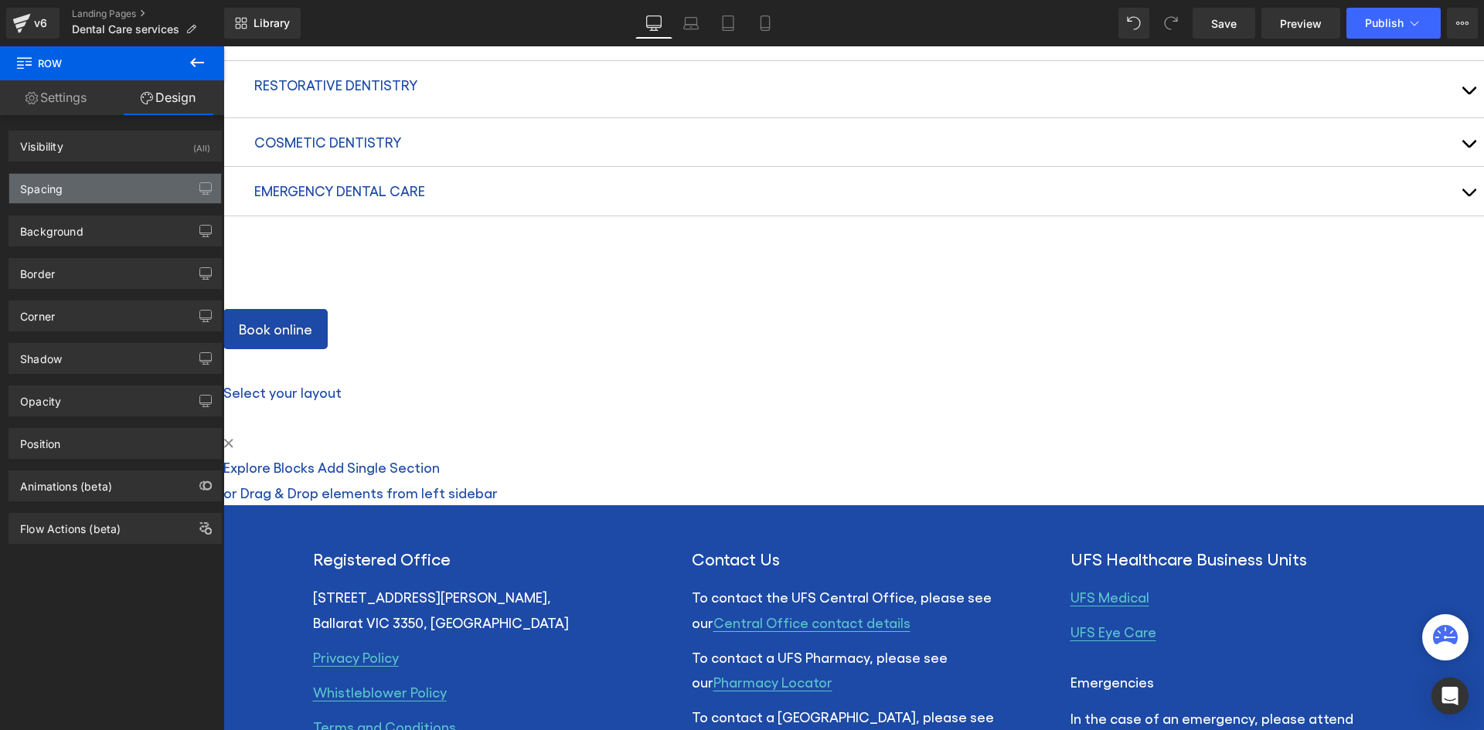
click at [71, 192] on div "Spacing" at bounding box center [115, 188] width 212 height 29
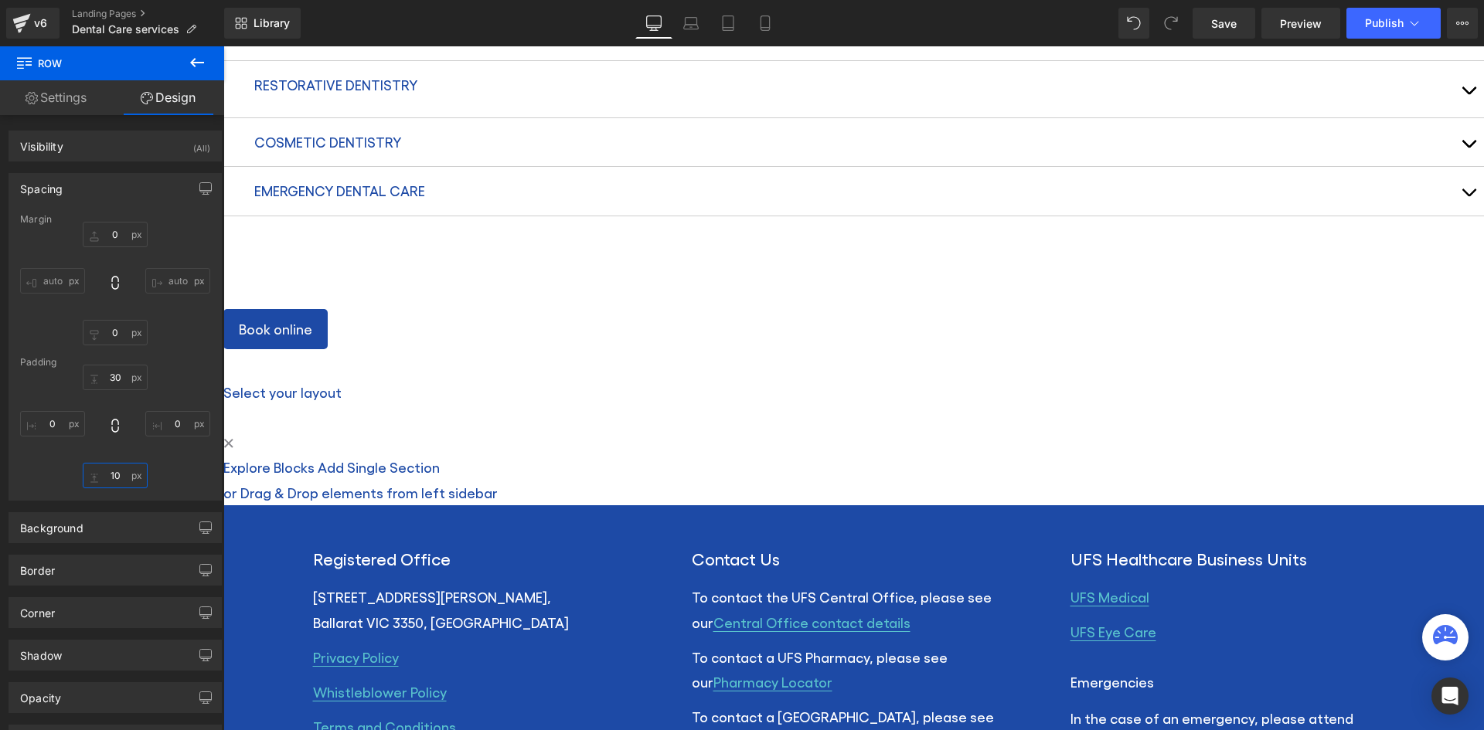
click at [112, 481] on input "10" at bounding box center [115, 475] width 65 height 25
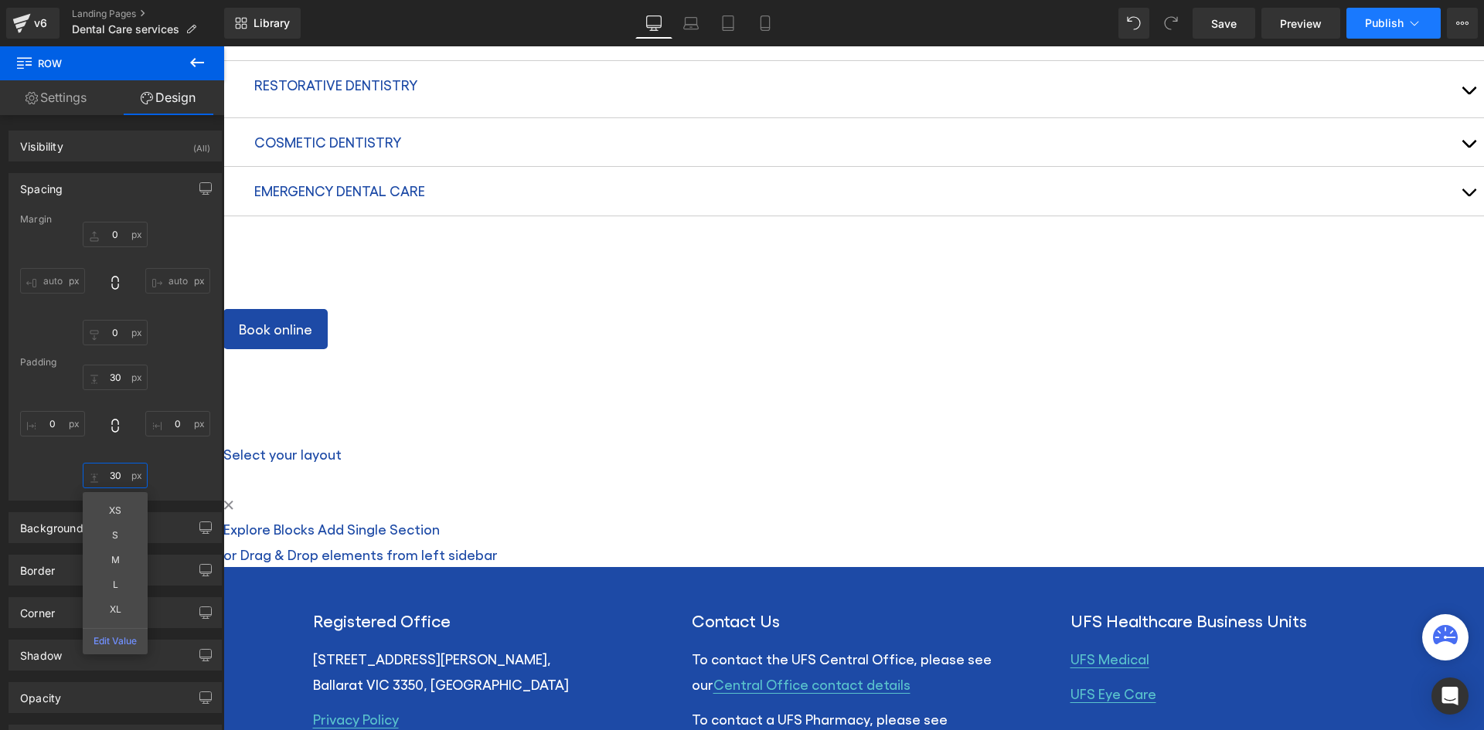
type input "30"
click at [1389, 30] on button "Publish" at bounding box center [1393, 23] width 94 height 31
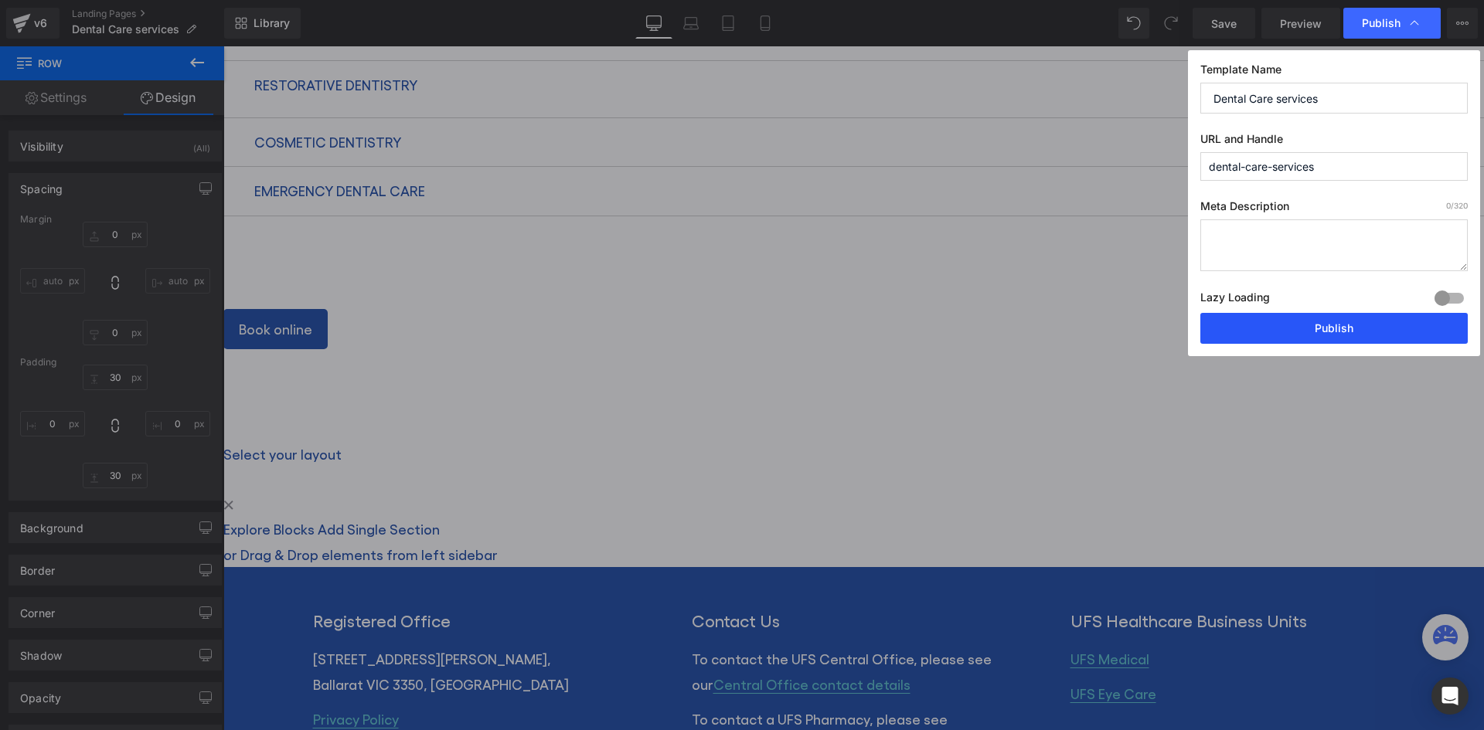
click at [1294, 315] on button "Publish" at bounding box center [1333, 328] width 267 height 31
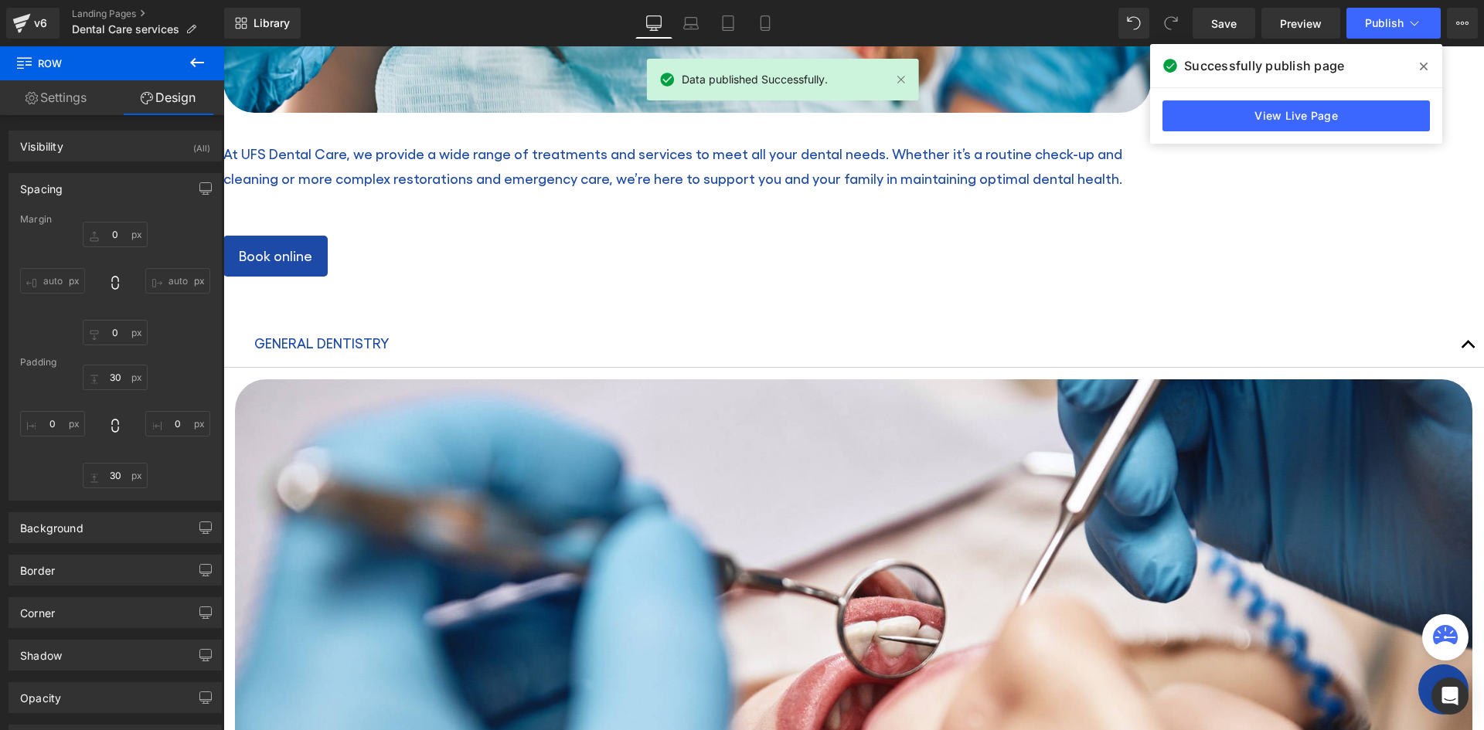
scroll to position [563, 0]
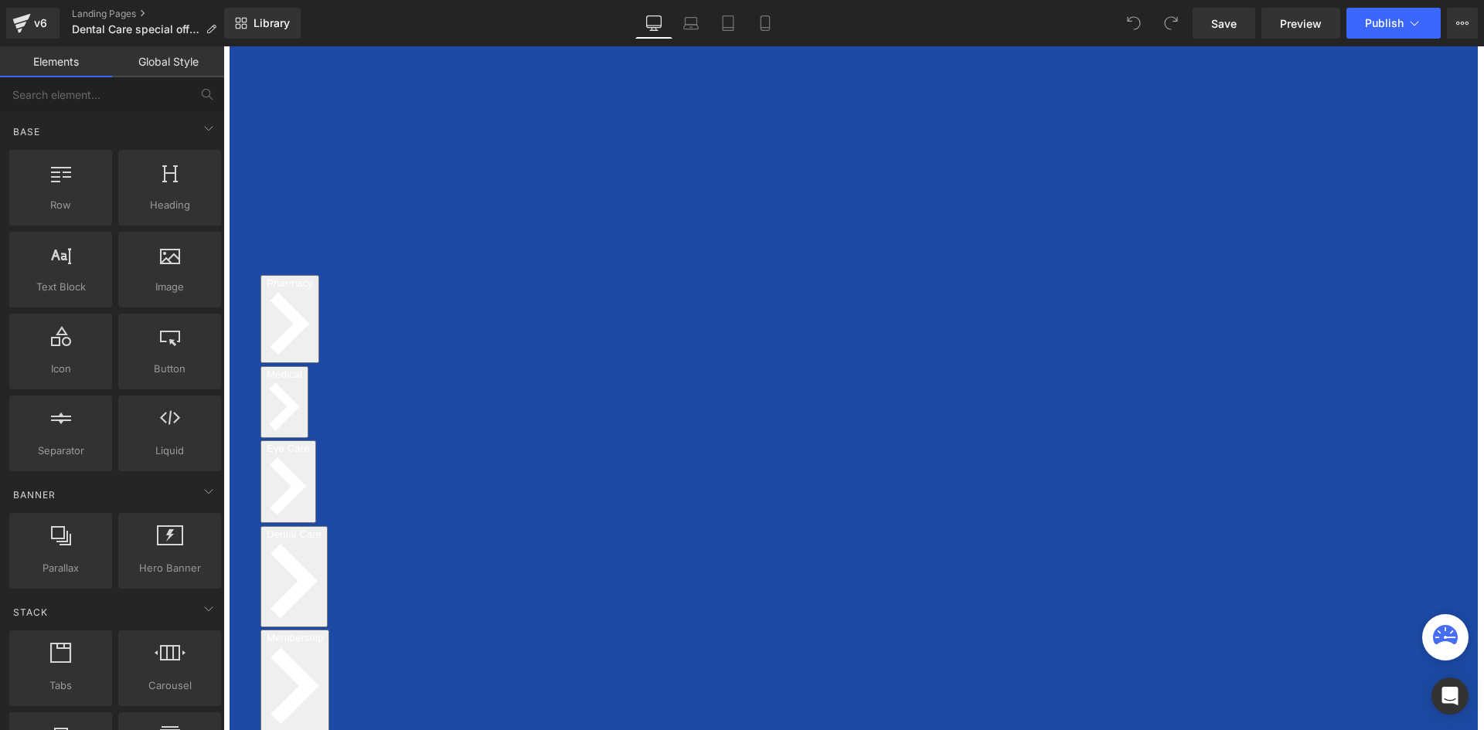
scroll to position [493, 0]
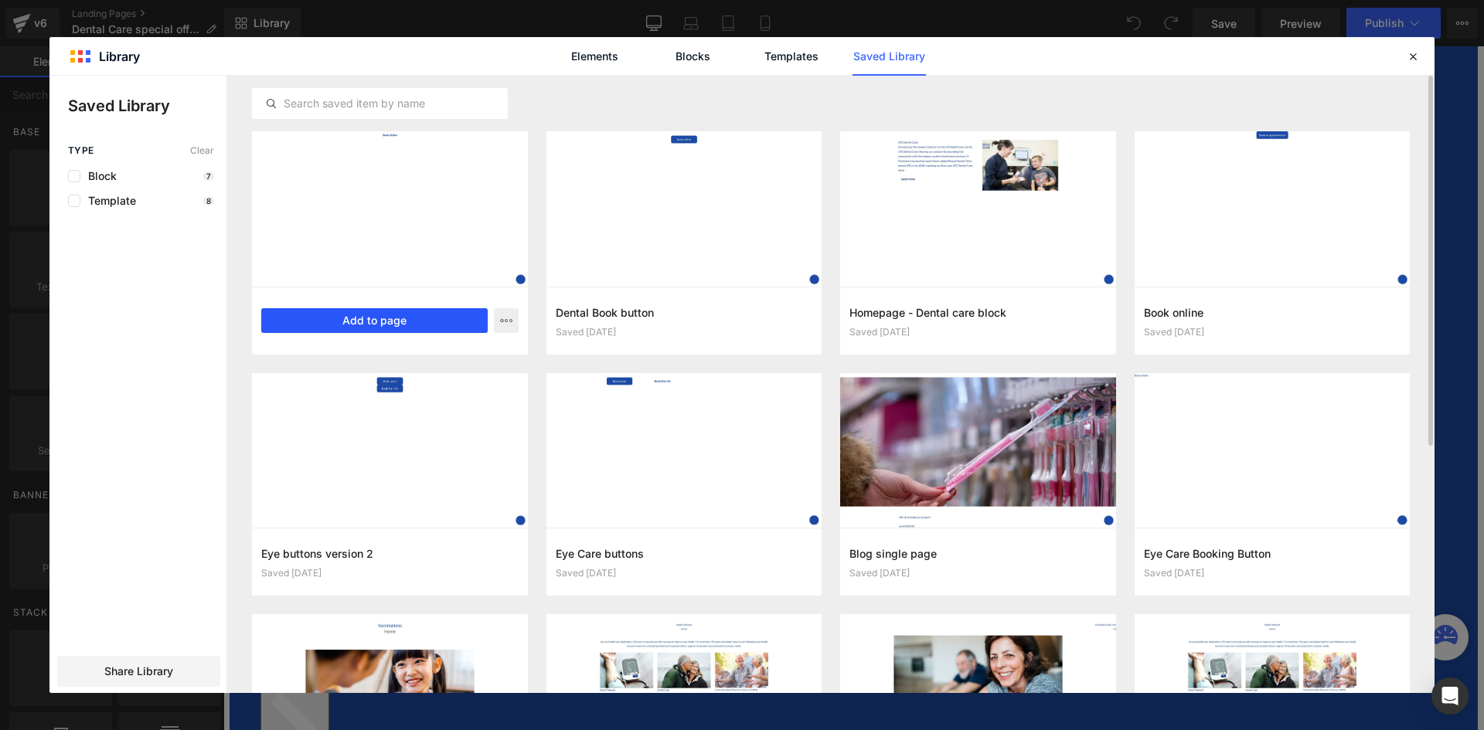
click at [379, 319] on button "Add to page" at bounding box center [374, 320] width 226 height 25
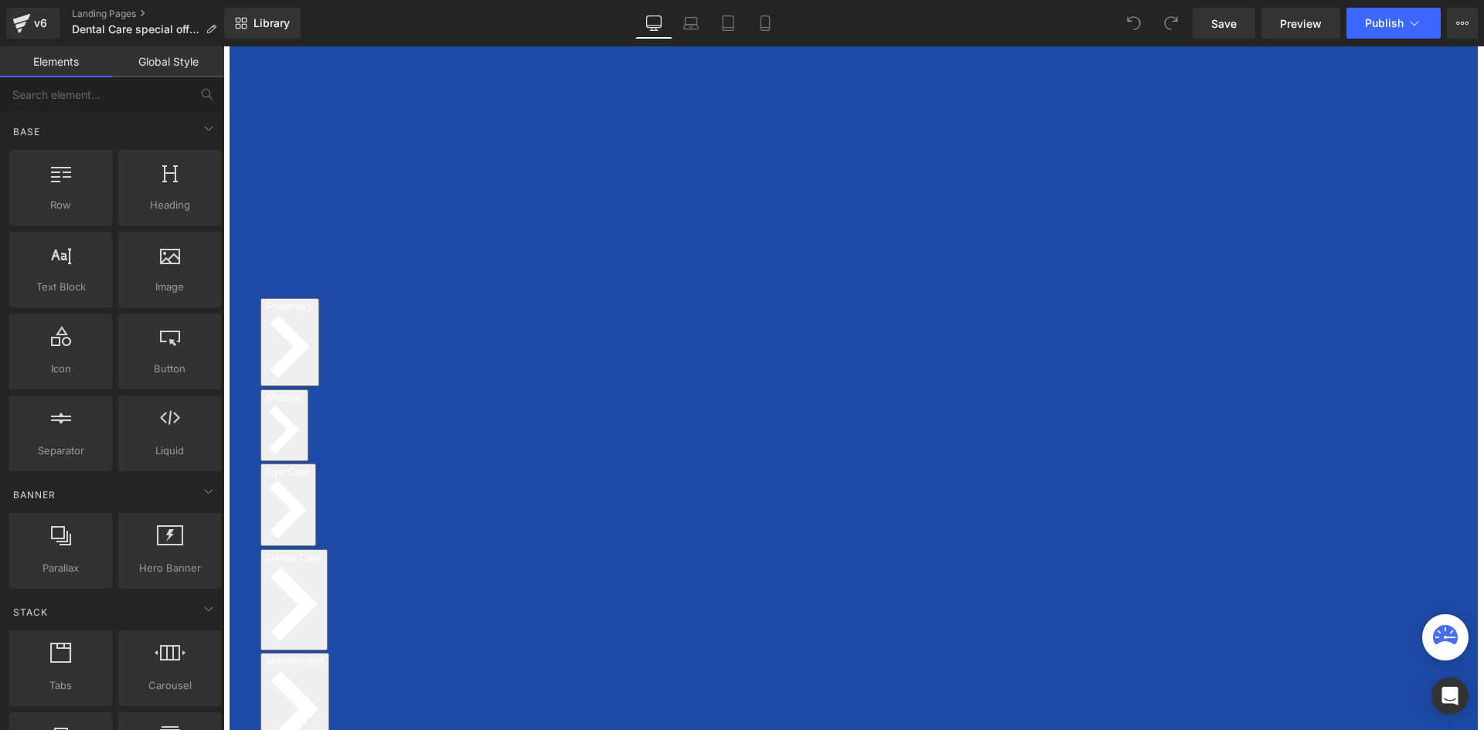
scroll to position [502, 0]
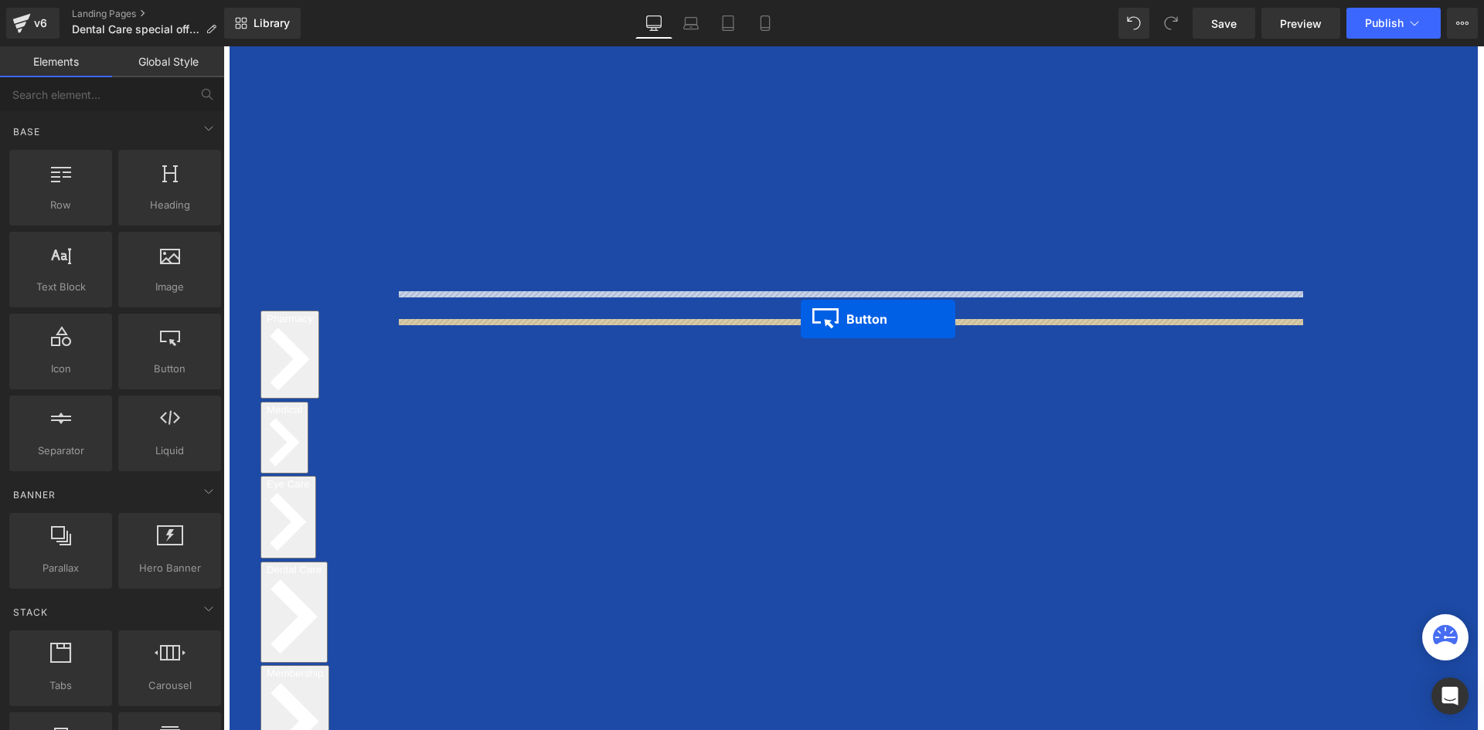
drag, startPoint x: 821, startPoint y: 363, endPoint x: 801, endPoint y: 319, distance: 48.7
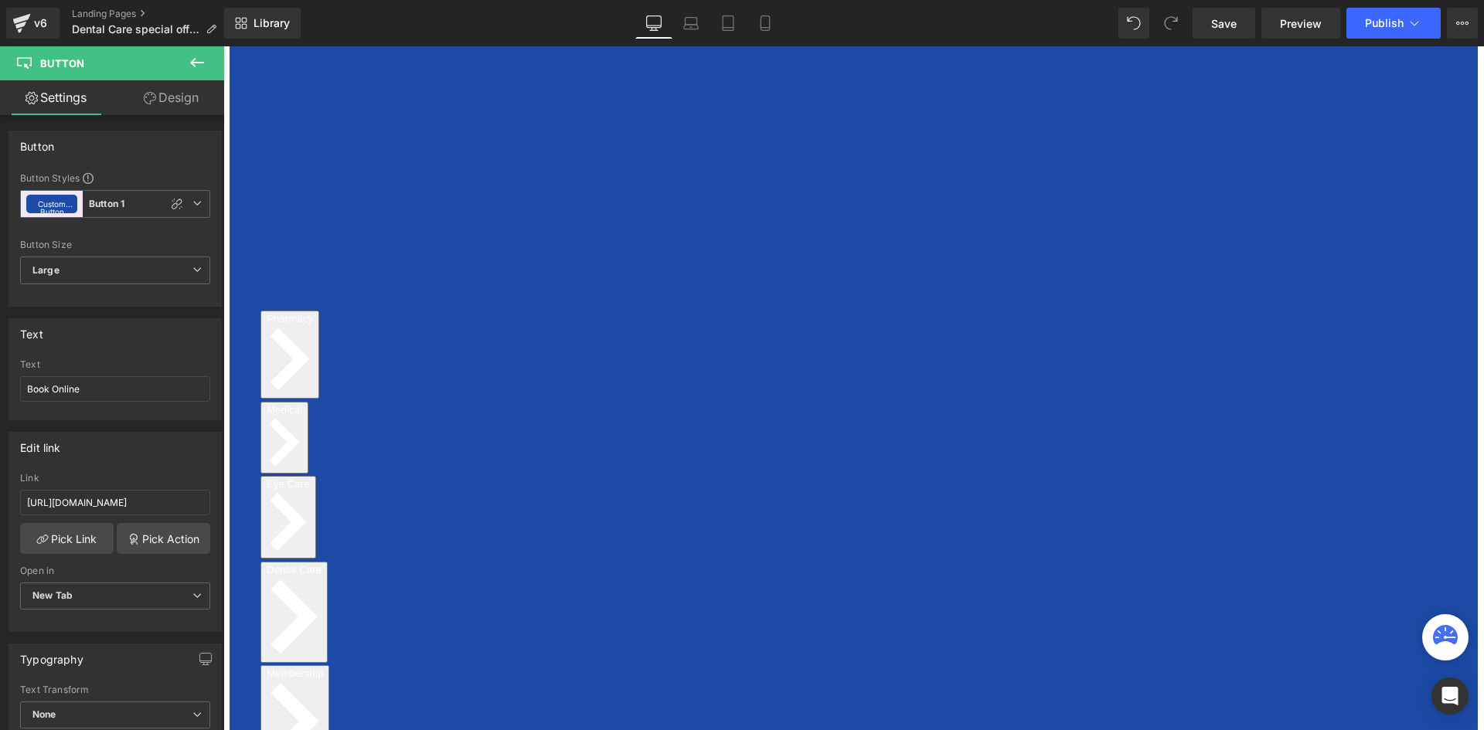
click at [223, 46] on span "Button" at bounding box center [223, 46] width 0 height 0
click at [56, 389] on input "Book Online" at bounding box center [115, 388] width 190 height 25
type input "Book online"
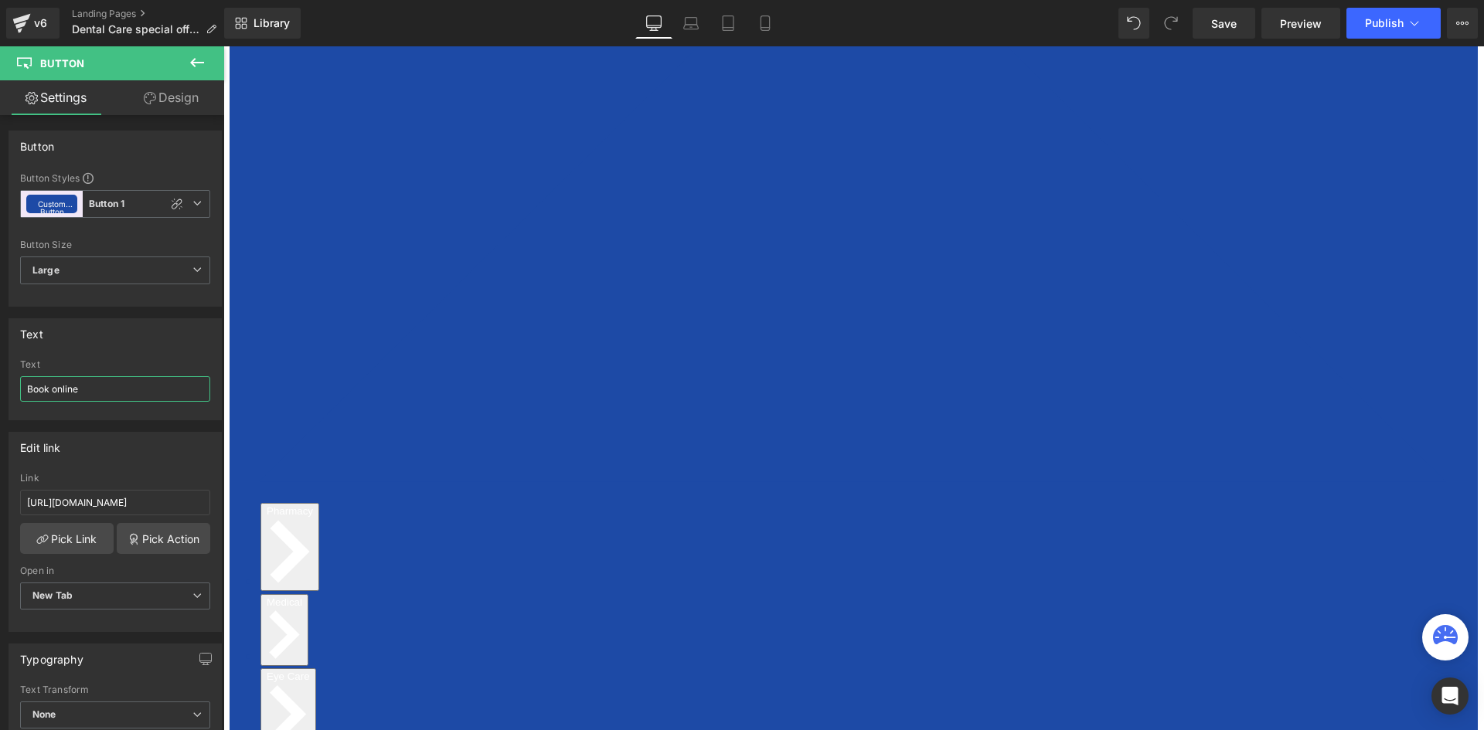
scroll to position [300, 0]
click at [223, 46] on span "Row" at bounding box center [223, 46] width 0 height 0
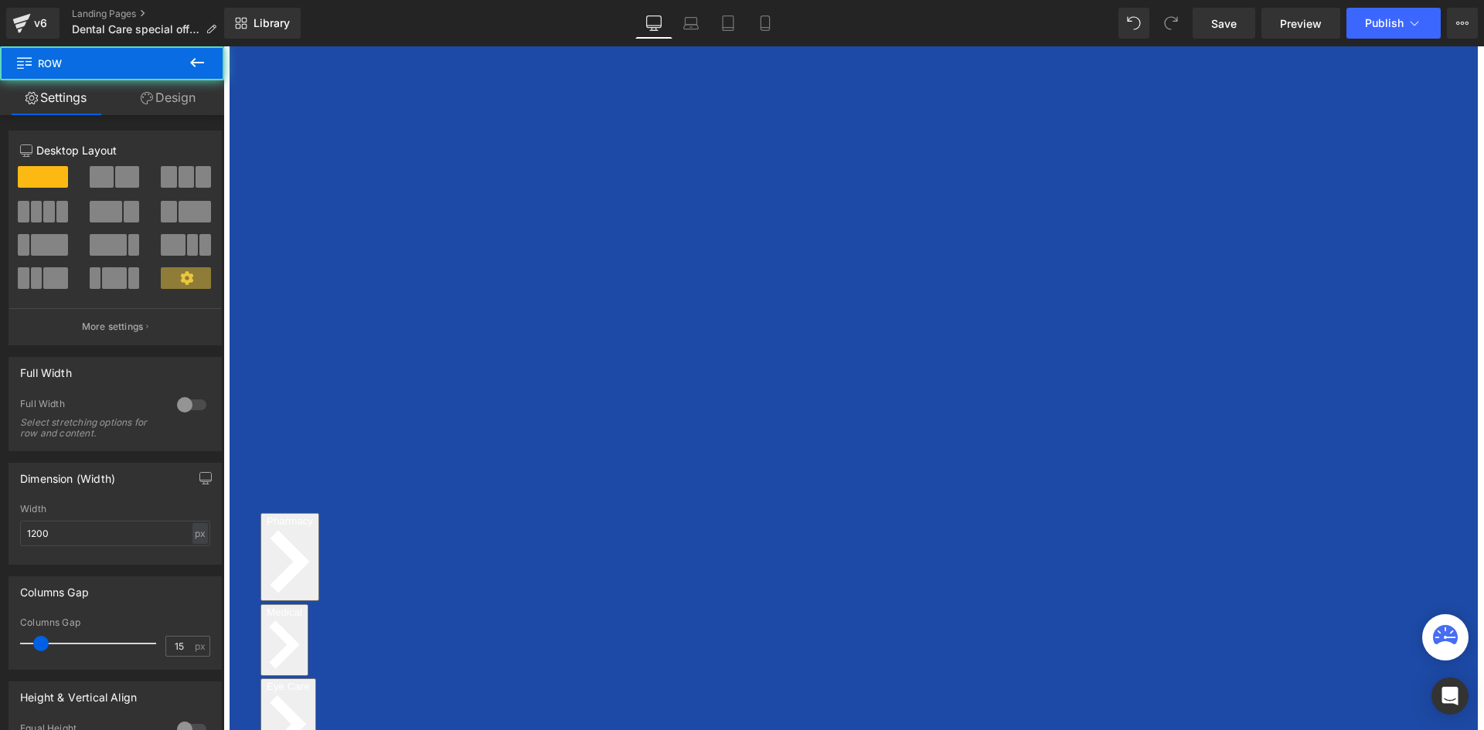
click at [182, 85] on link "Design" at bounding box center [168, 97] width 112 height 35
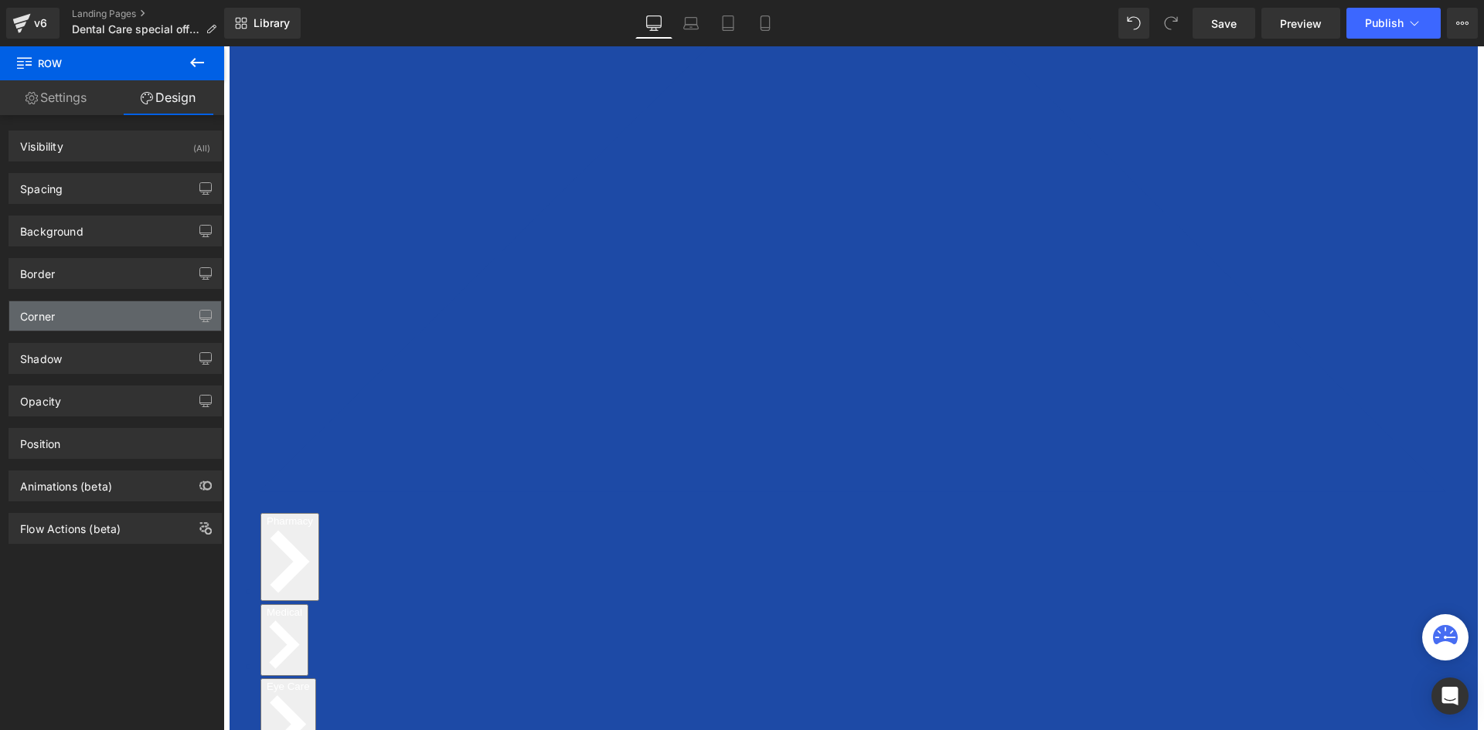
type input "0"
type input "30"
type input "0"
type input "10"
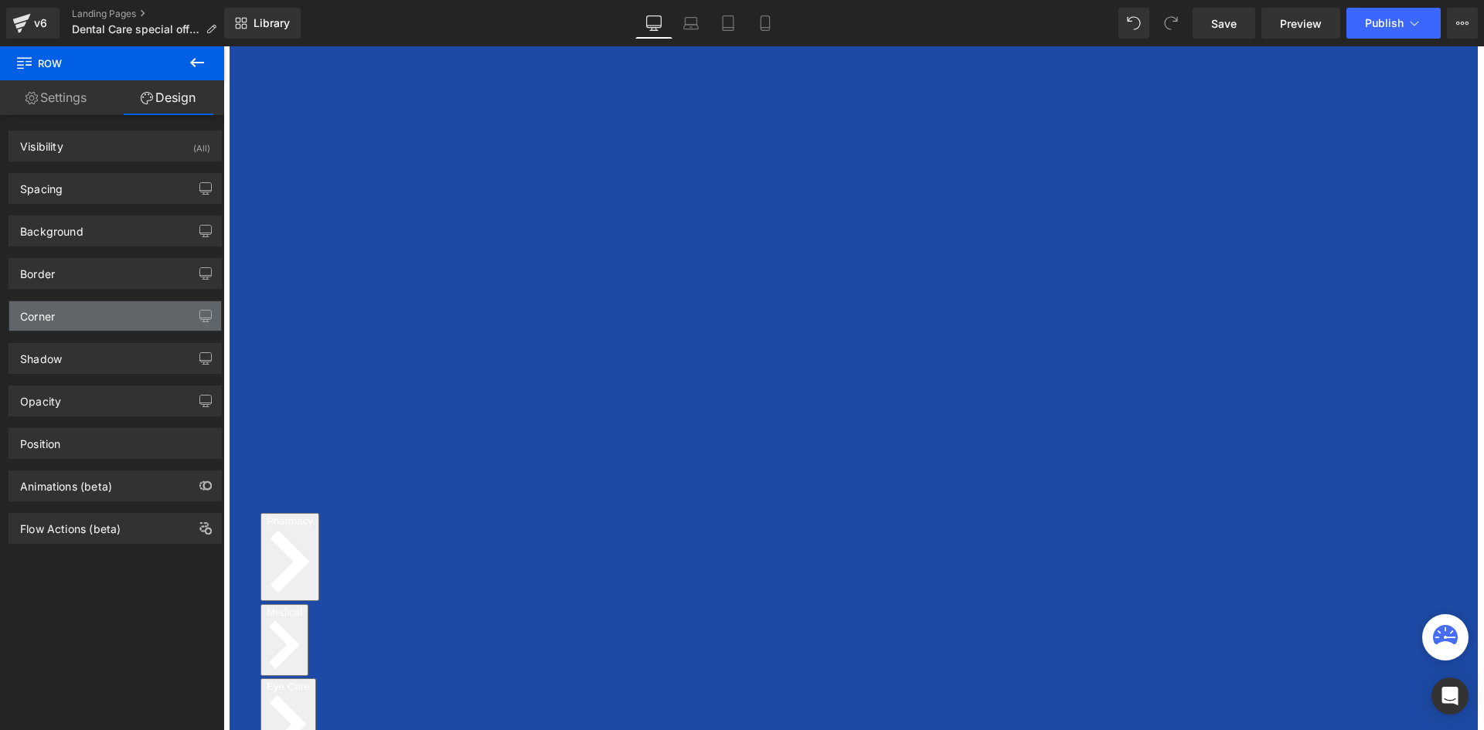
type input "0"
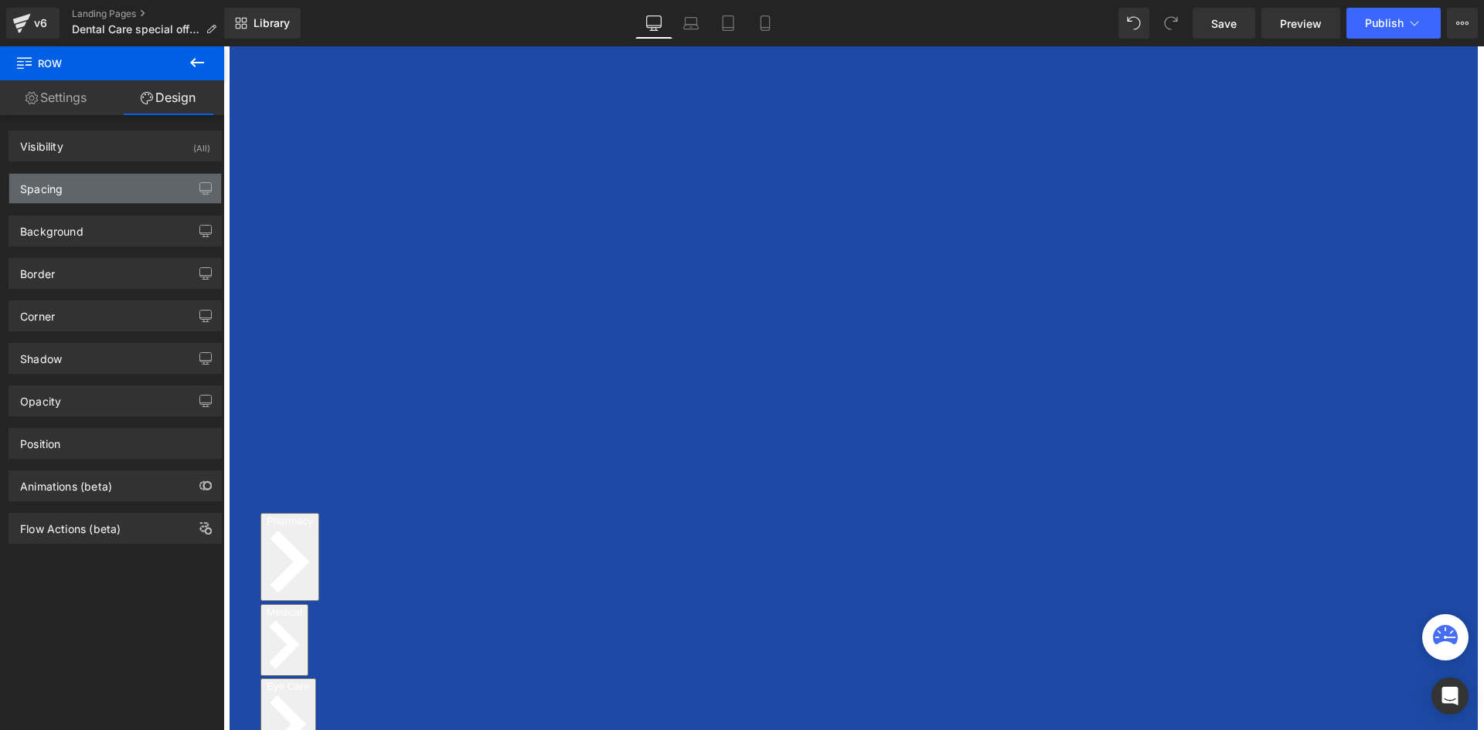
click at [67, 182] on div "Spacing" at bounding box center [115, 188] width 212 height 29
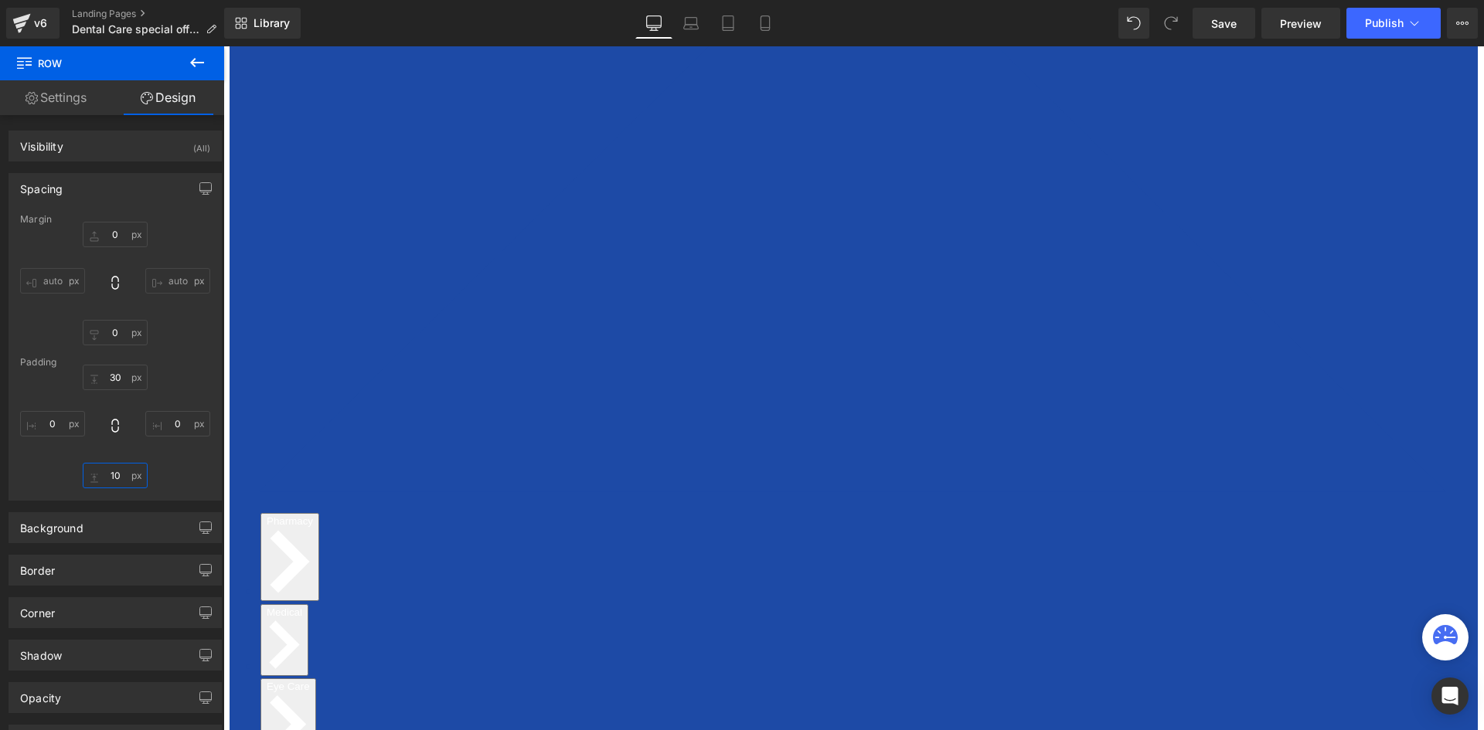
click at [113, 475] on input "10" at bounding box center [115, 475] width 65 height 25
type input "30"
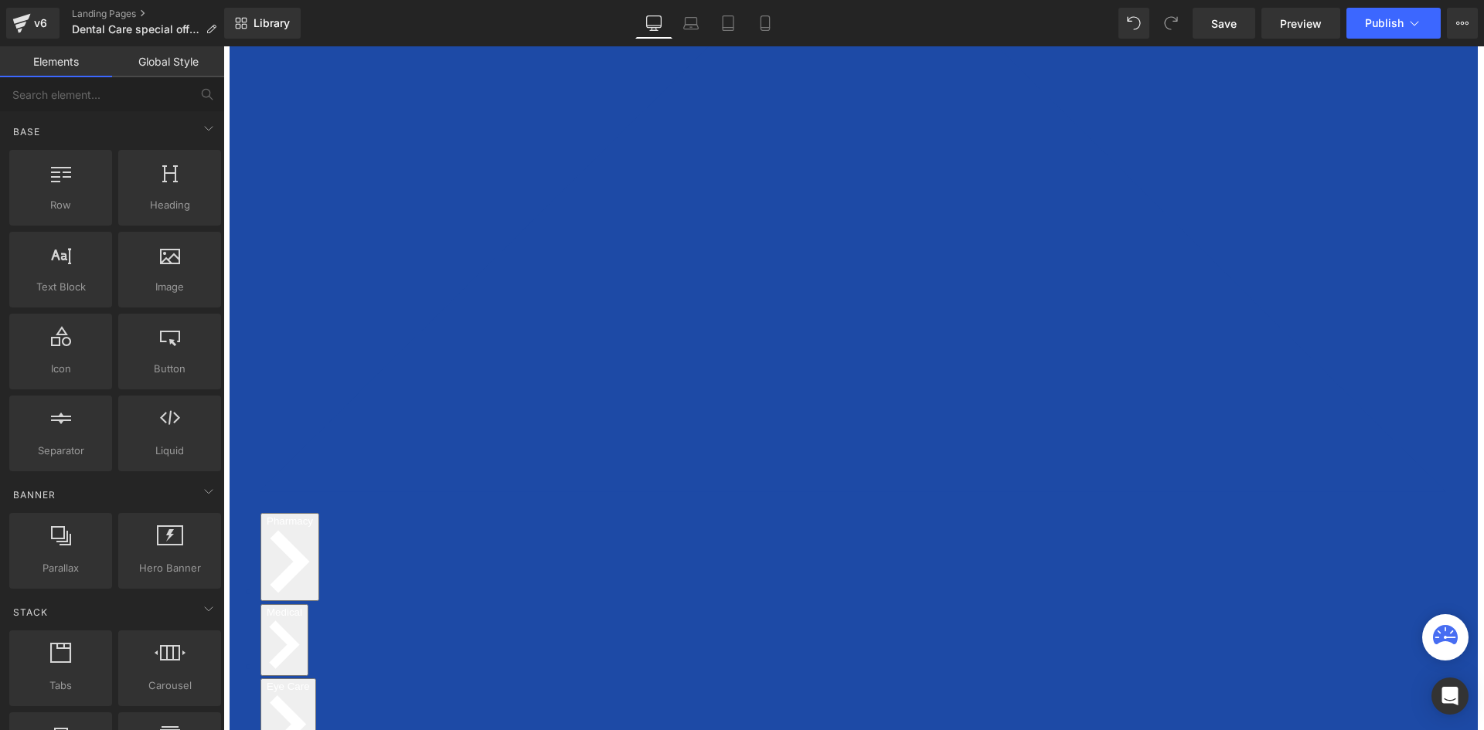
click at [1387, 21] on span "Publish" at bounding box center [1384, 23] width 39 height 12
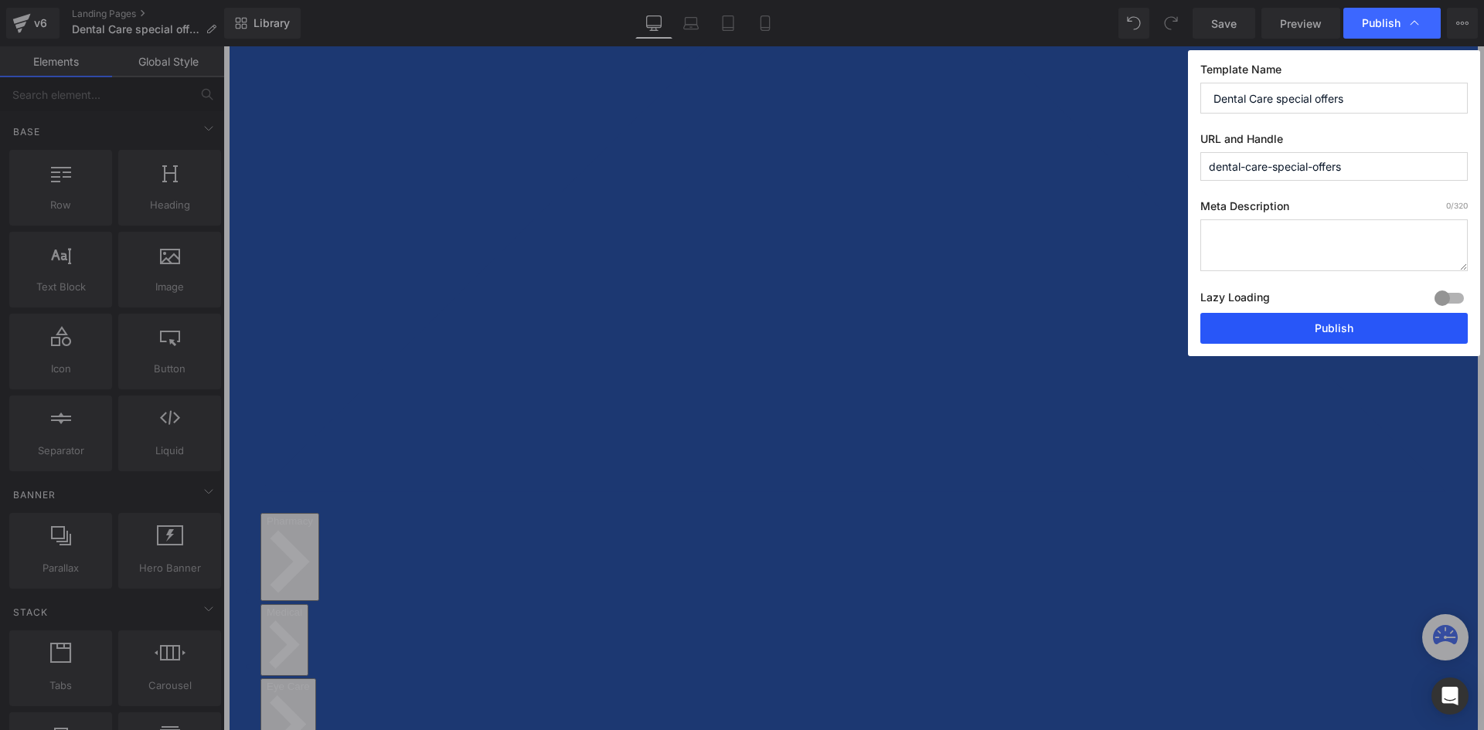
click at [1304, 330] on button "Publish" at bounding box center [1333, 328] width 267 height 31
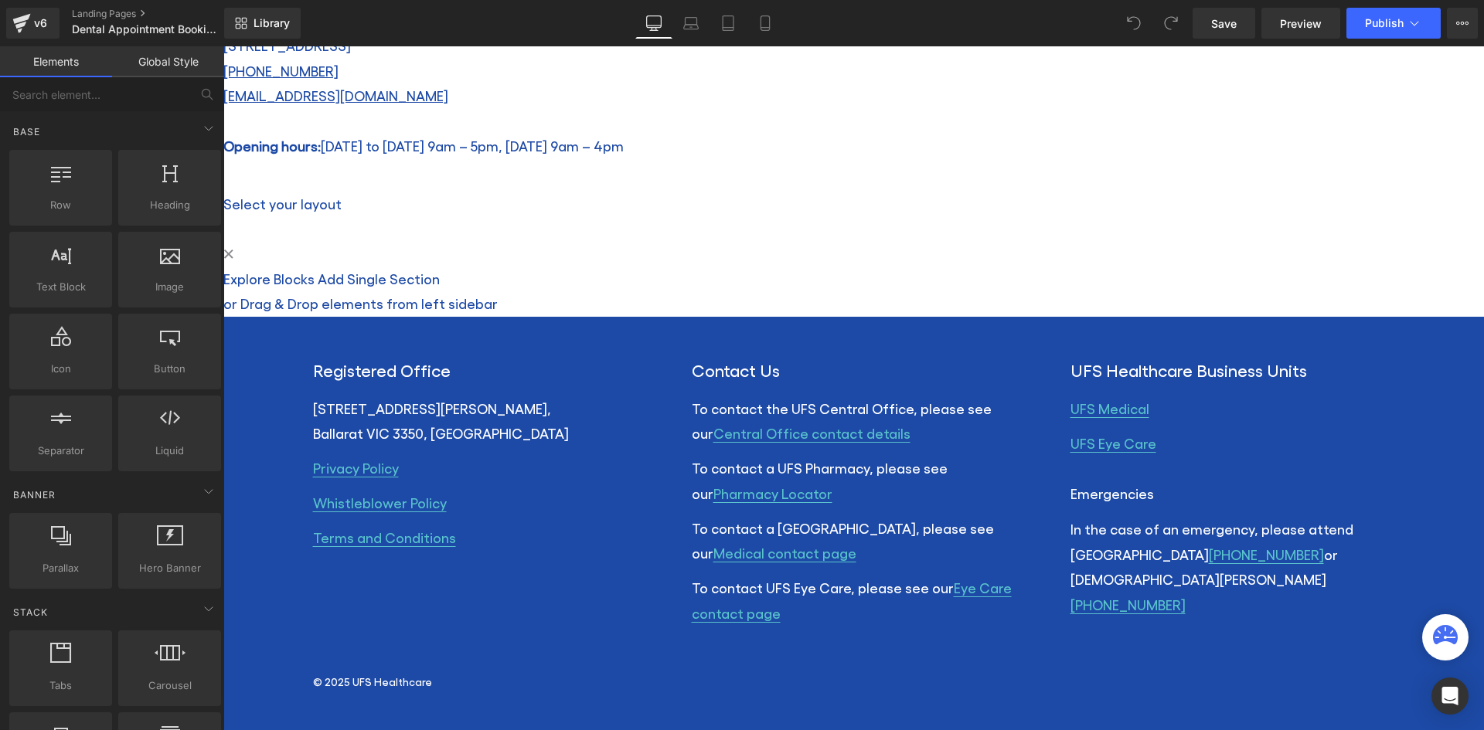
scroll to position [699, 0]
click at [314, 287] on link "Explore Blocks" at bounding box center [268, 278] width 91 height 16
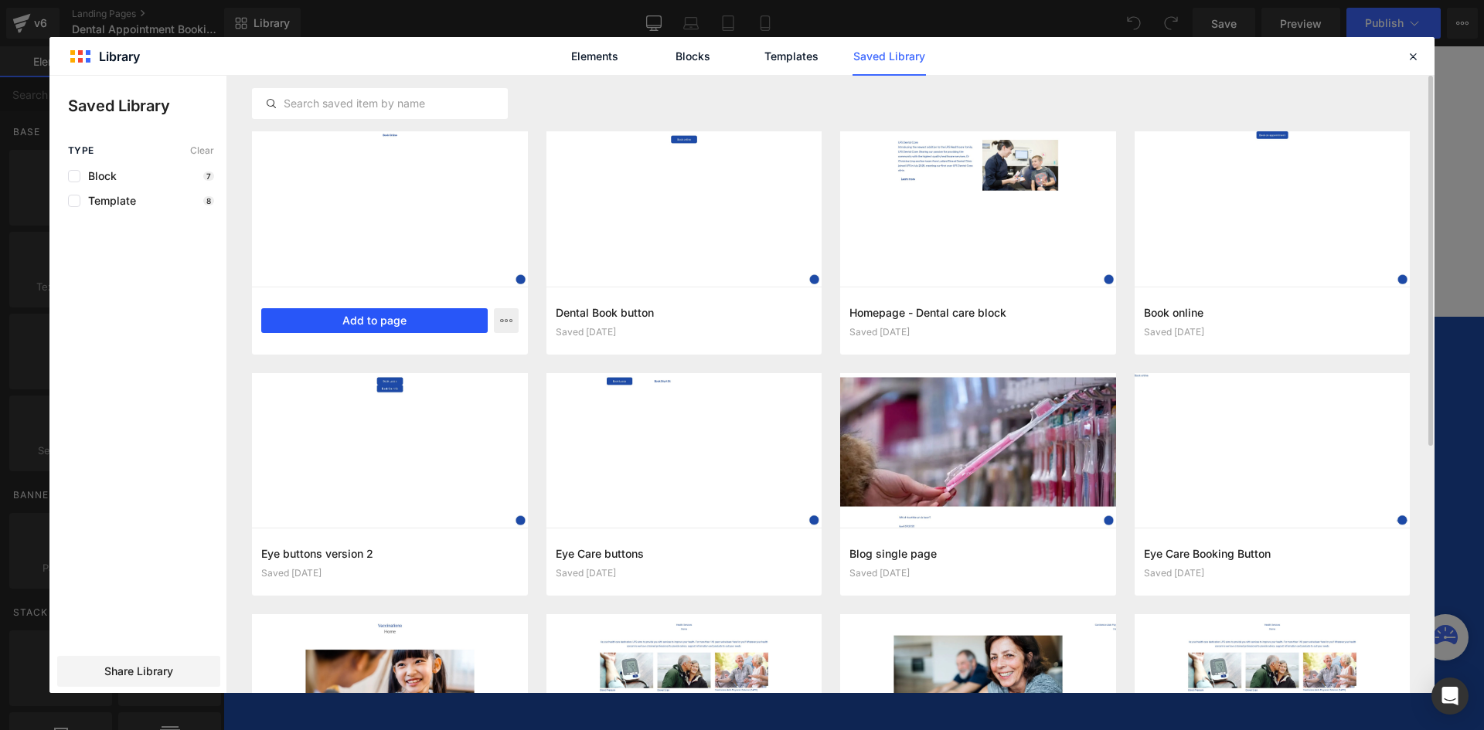
drag, startPoint x: 345, startPoint y: 321, endPoint x: 123, endPoint y: 275, distance: 226.6
click at [345, 321] on button "Add to page" at bounding box center [374, 320] width 226 height 25
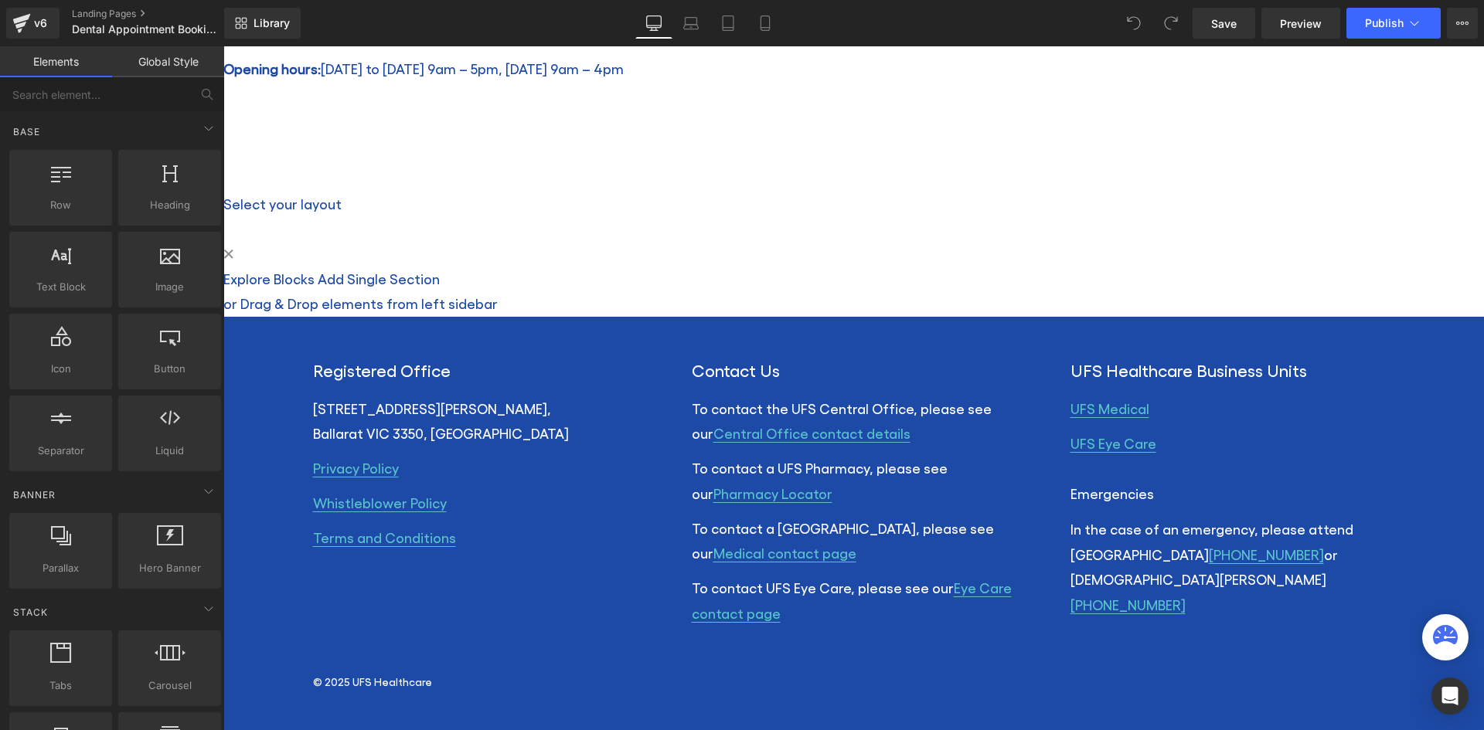
scroll to position [476, 0]
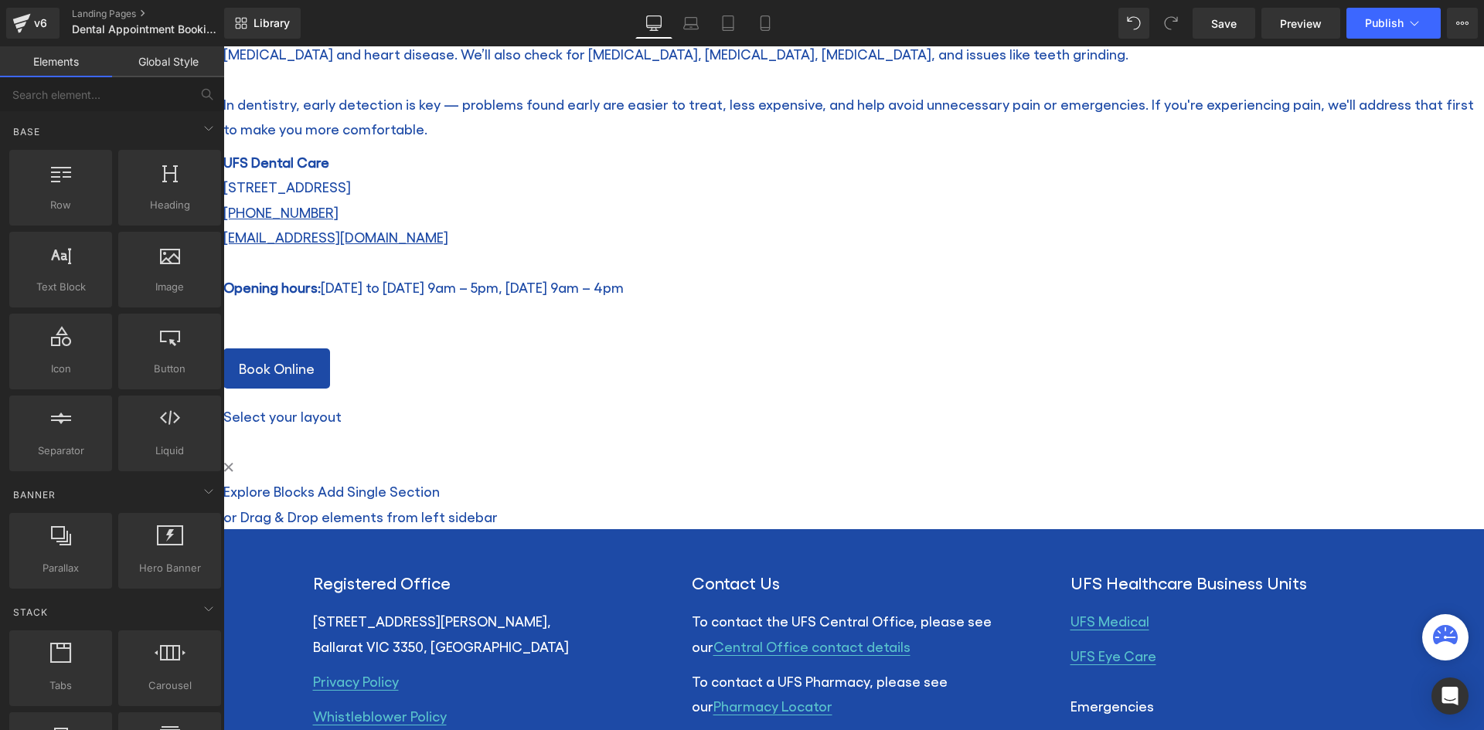
click at [223, 46] on span "Button" at bounding box center [223, 46] width 0 height 0
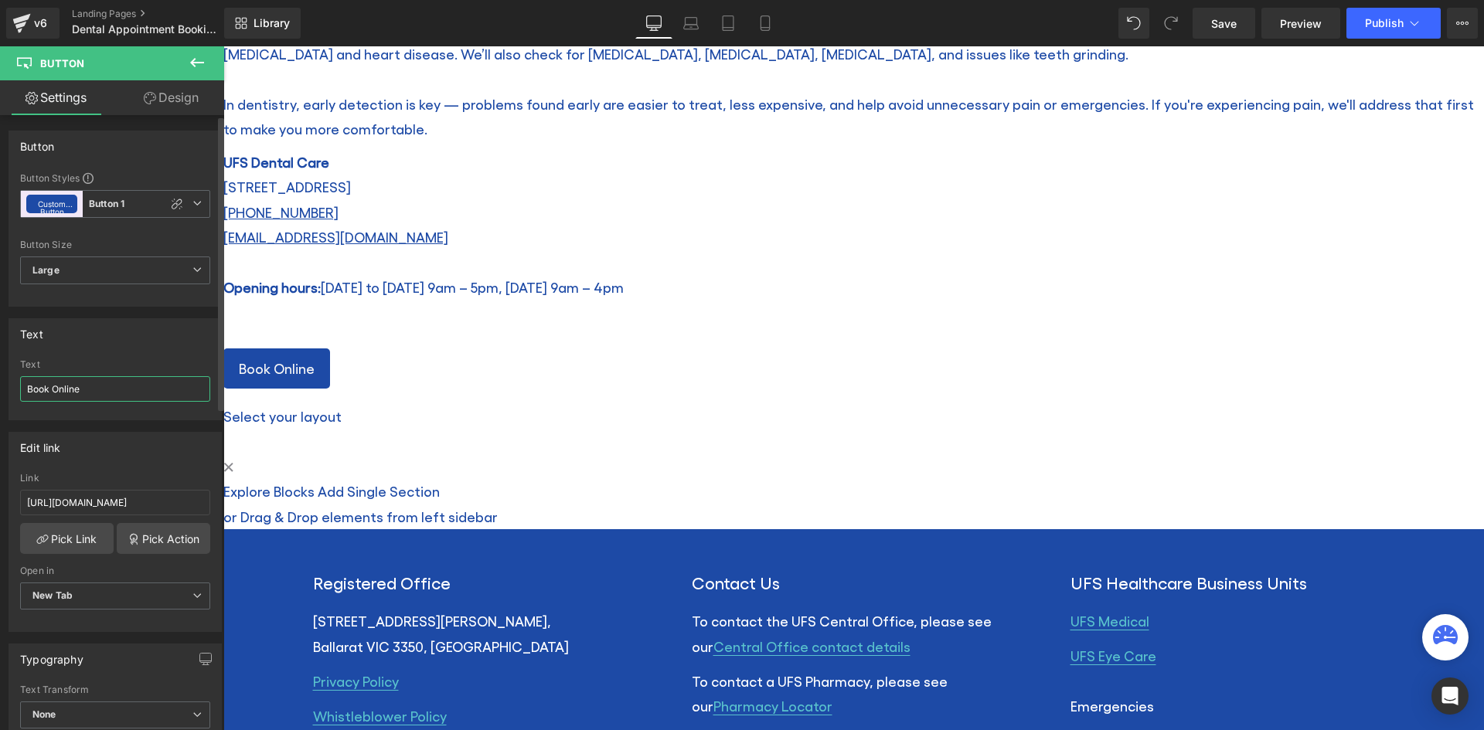
click at [59, 389] on input "Book Online" at bounding box center [115, 388] width 190 height 25
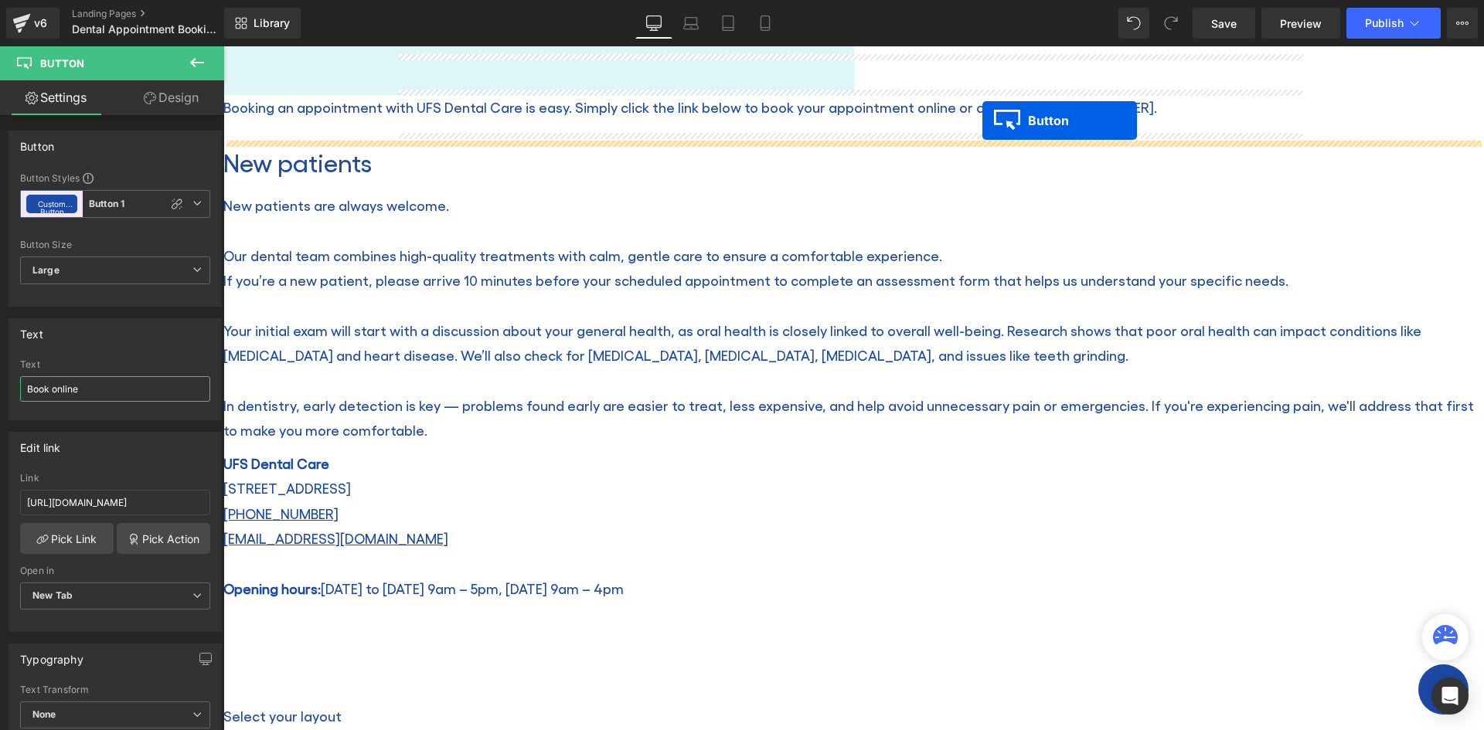
scroll to position [136, 0]
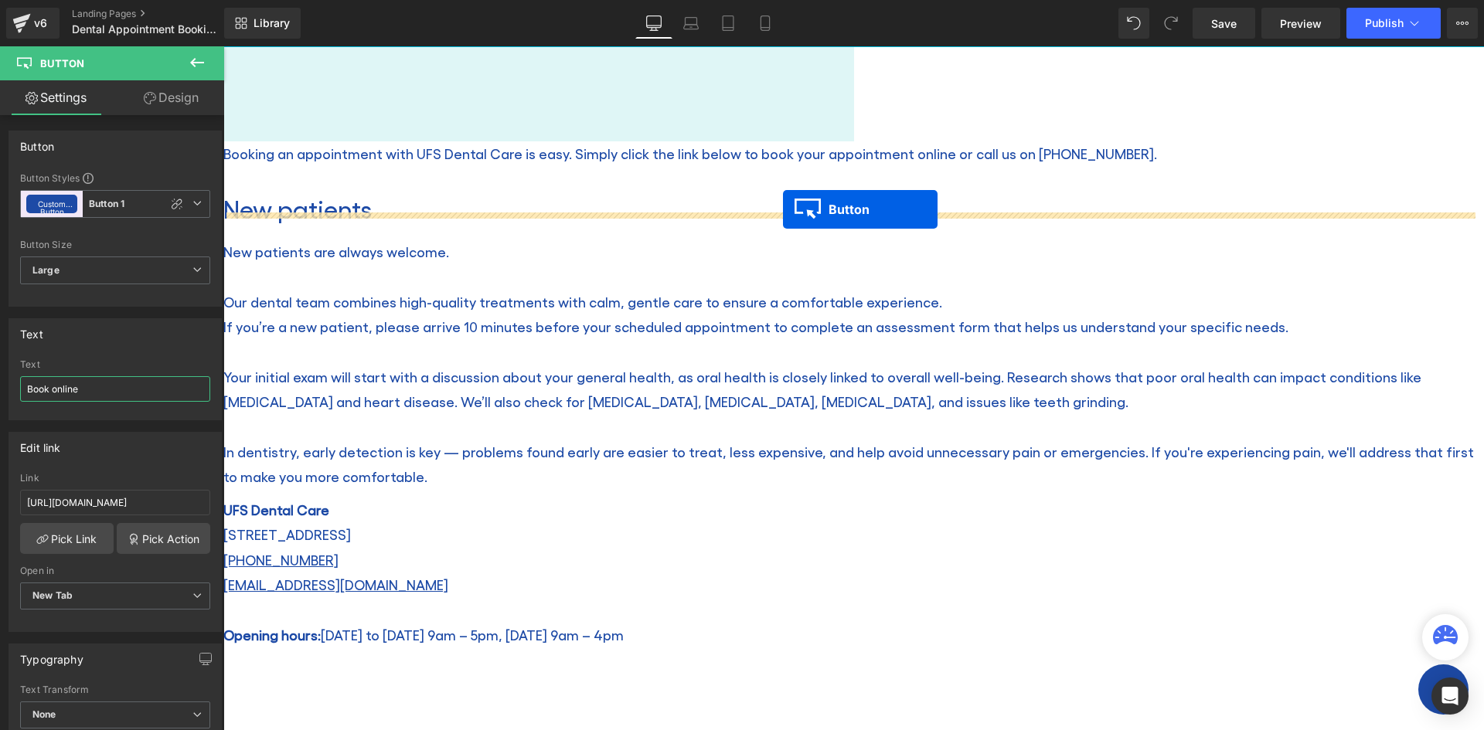
drag, startPoint x: 821, startPoint y: 482, endPoint x: 783, endPoint y: 209, distance: 275.4
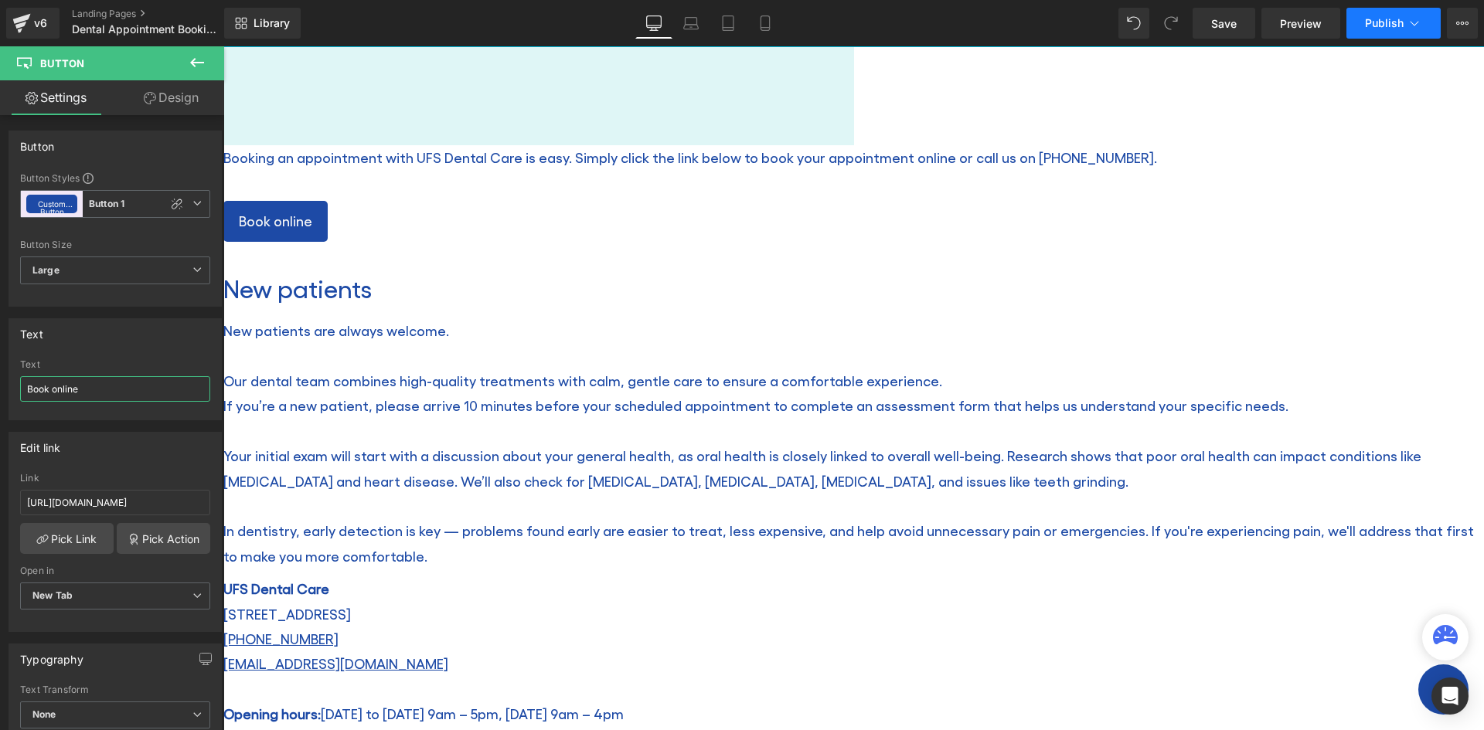
type input "Book online"
click at [1387, 24] on span "Publish" at bounding box center [1384, 23] width 39 height 12
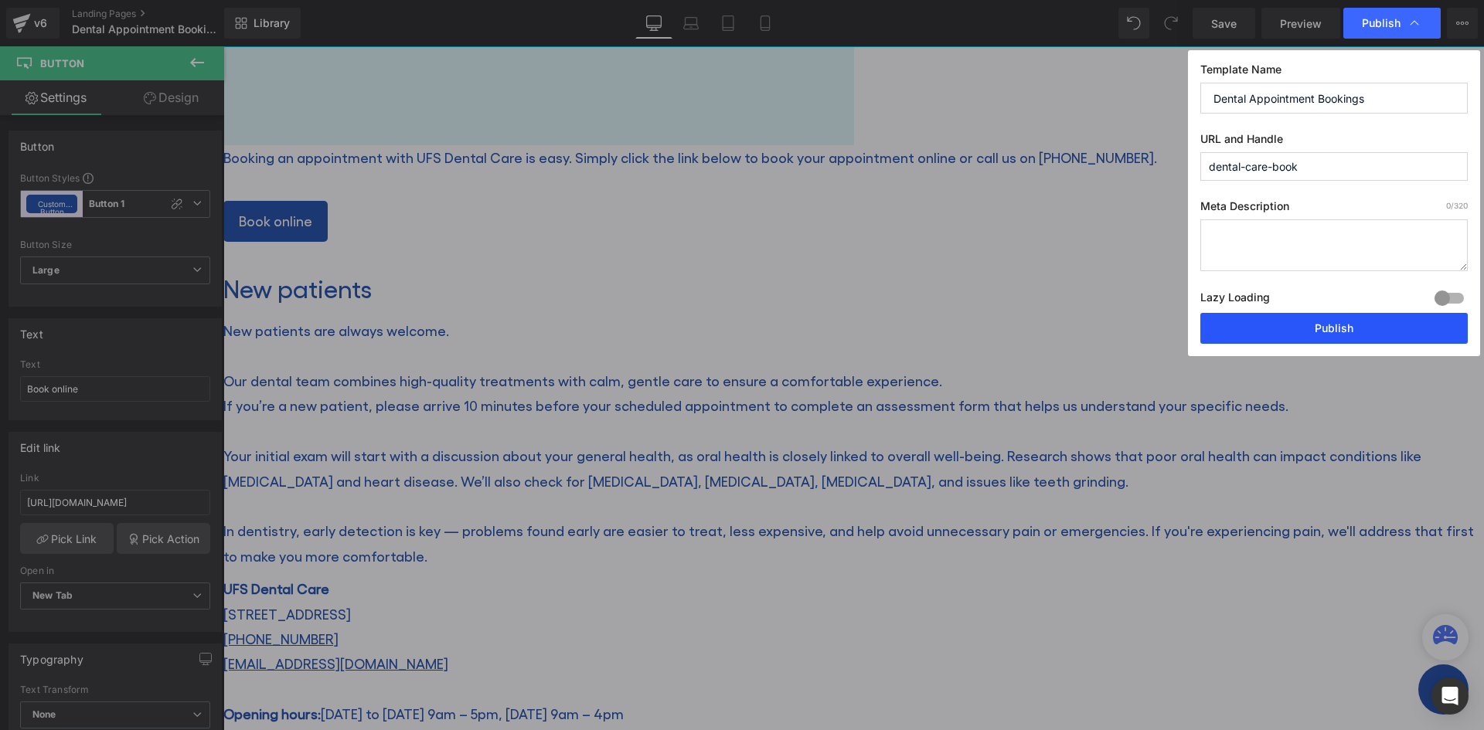
click at [1314, 331] on button "Publish" at bounding box center [1333, 328] width 267 height 31
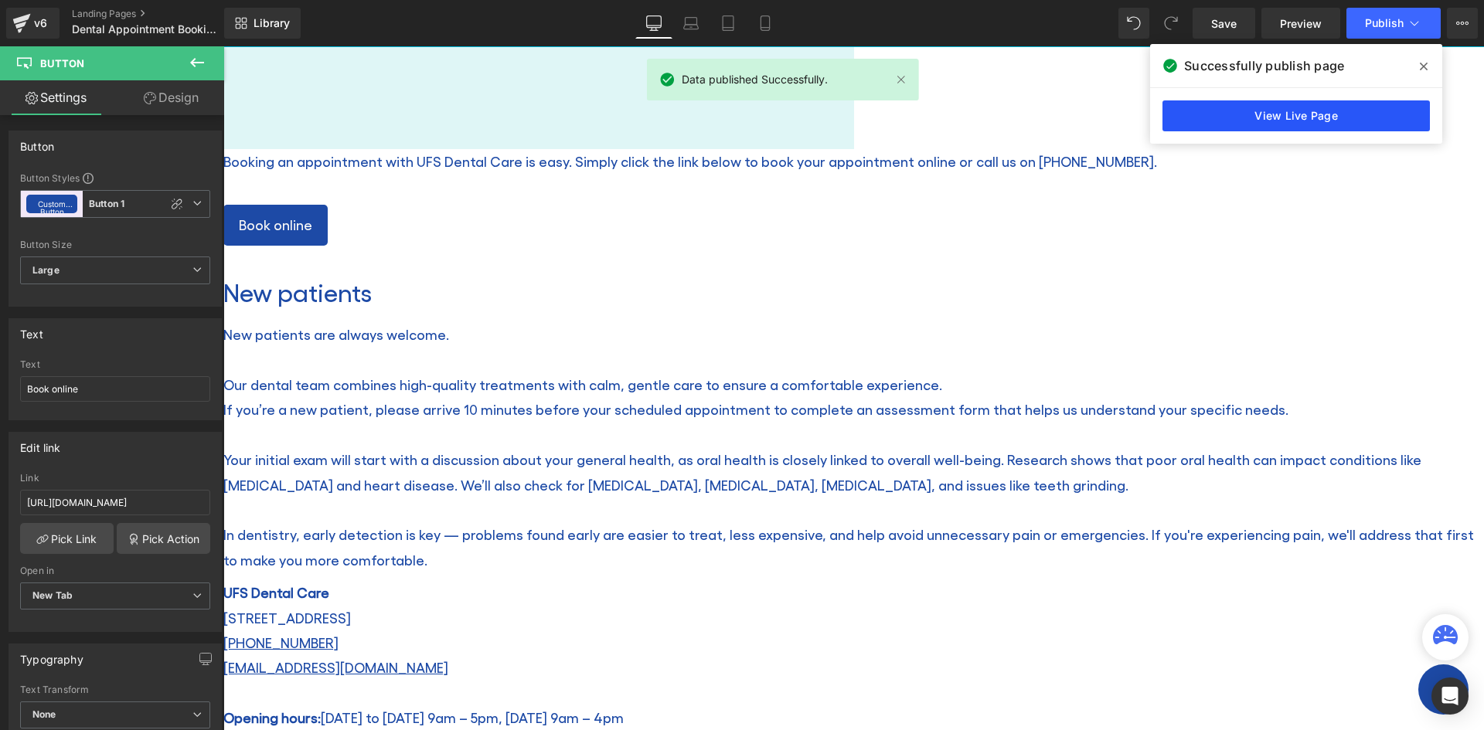
click at [1276, 100] on link "View Live Page" at bounding box center [1295, 115] width 267 height 31
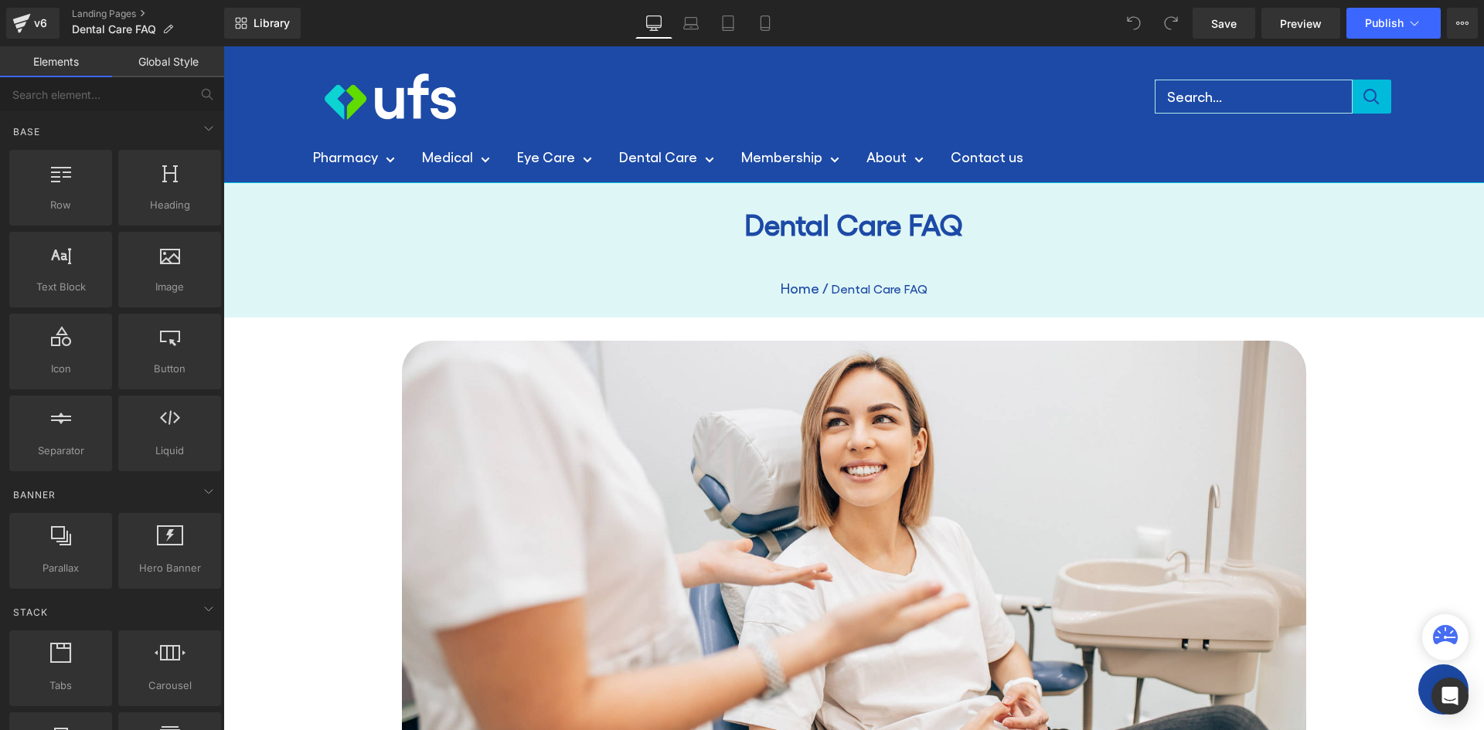
scroll to position [687, 0]
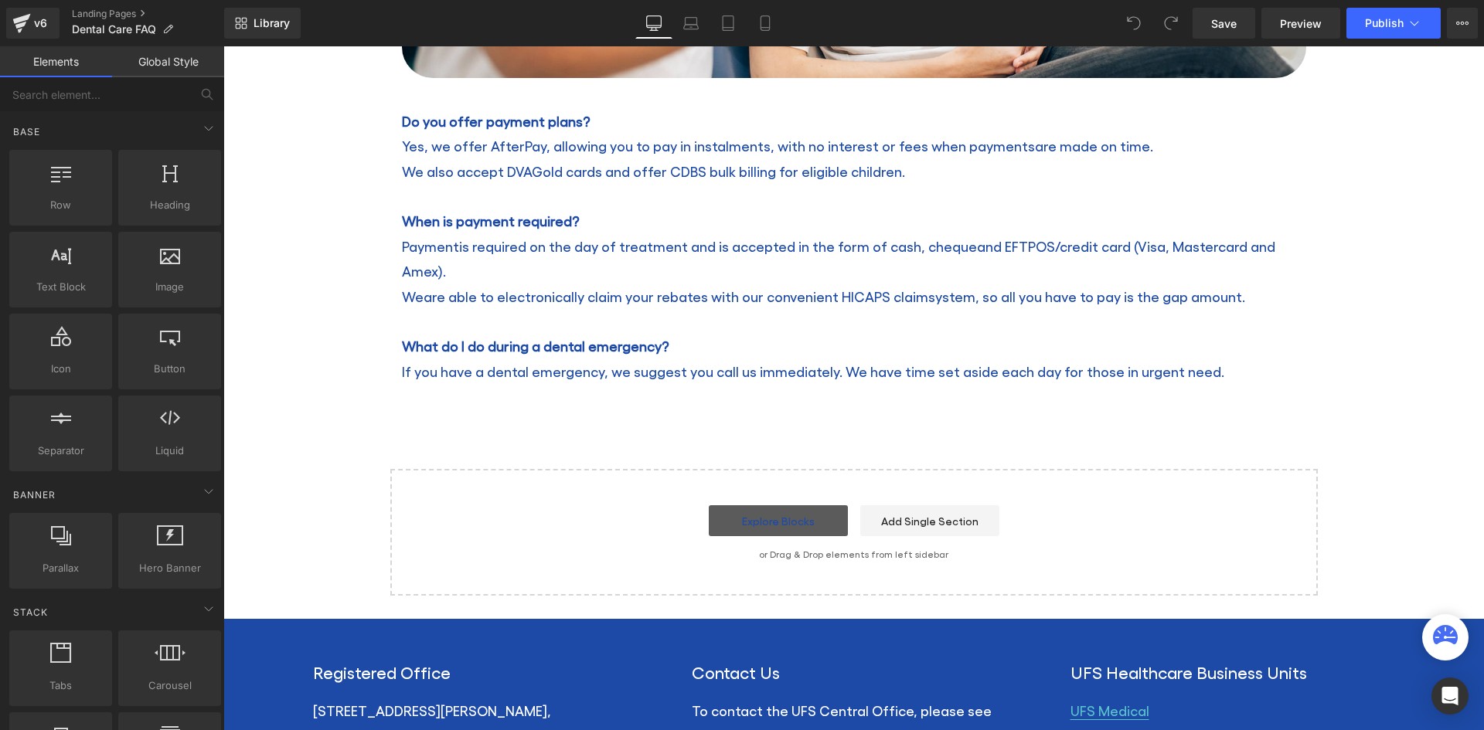
click at [750, 505] on link "Explore Blocks" at bounding box center [778, 520] width 139 height 31
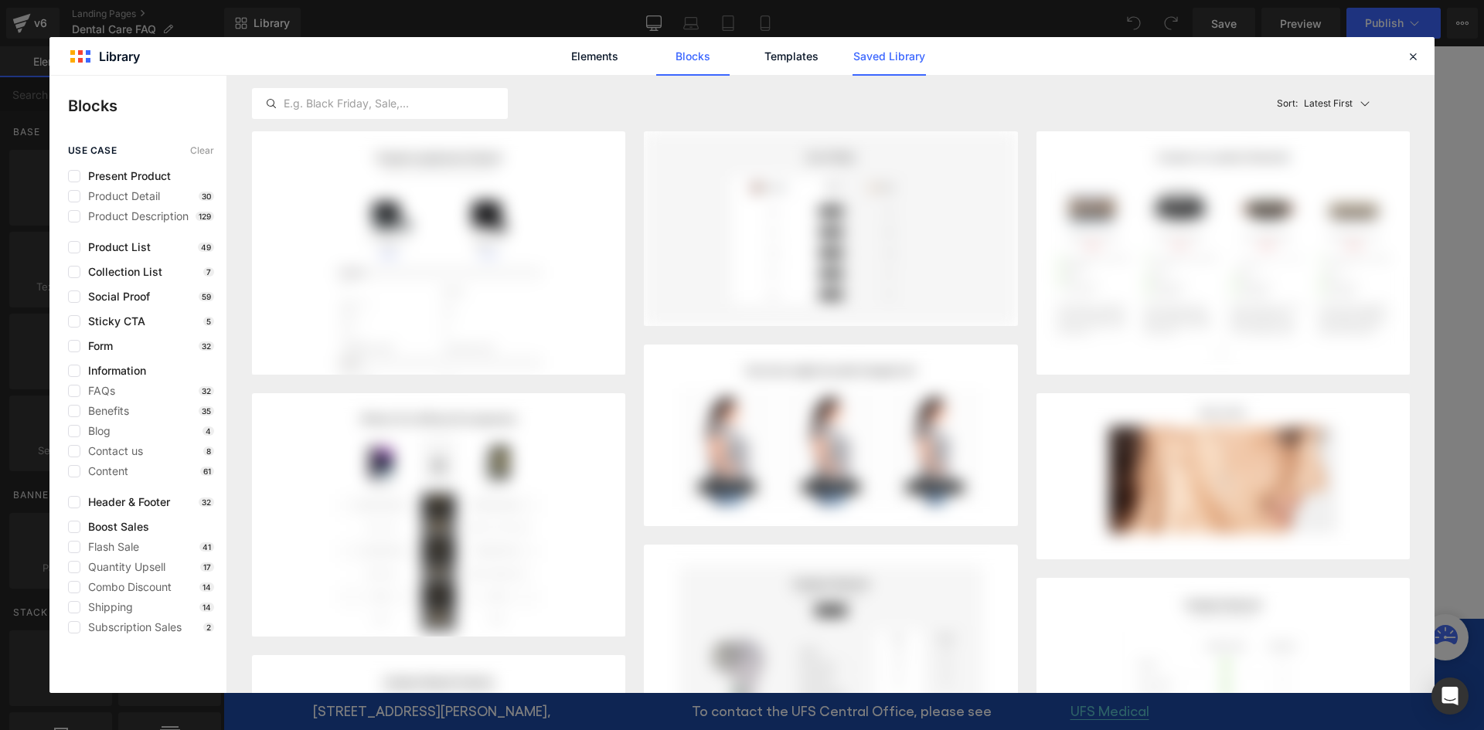
click at [896, 58] on link "Saved Library" at bounding box center [888, 56] width 73 height 39
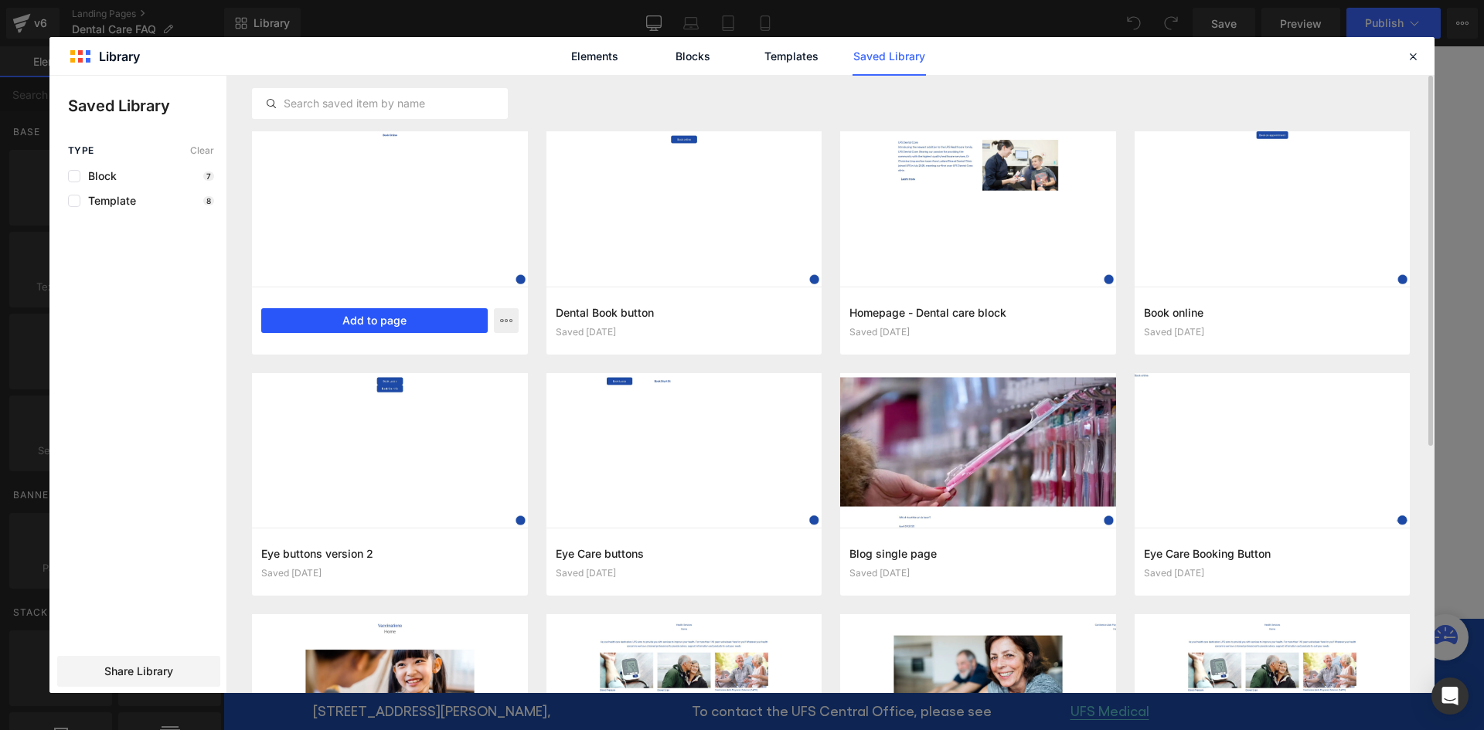
click at [364, 321] on button "Add to page" at bounding box center [374, 320] width 226 height 25
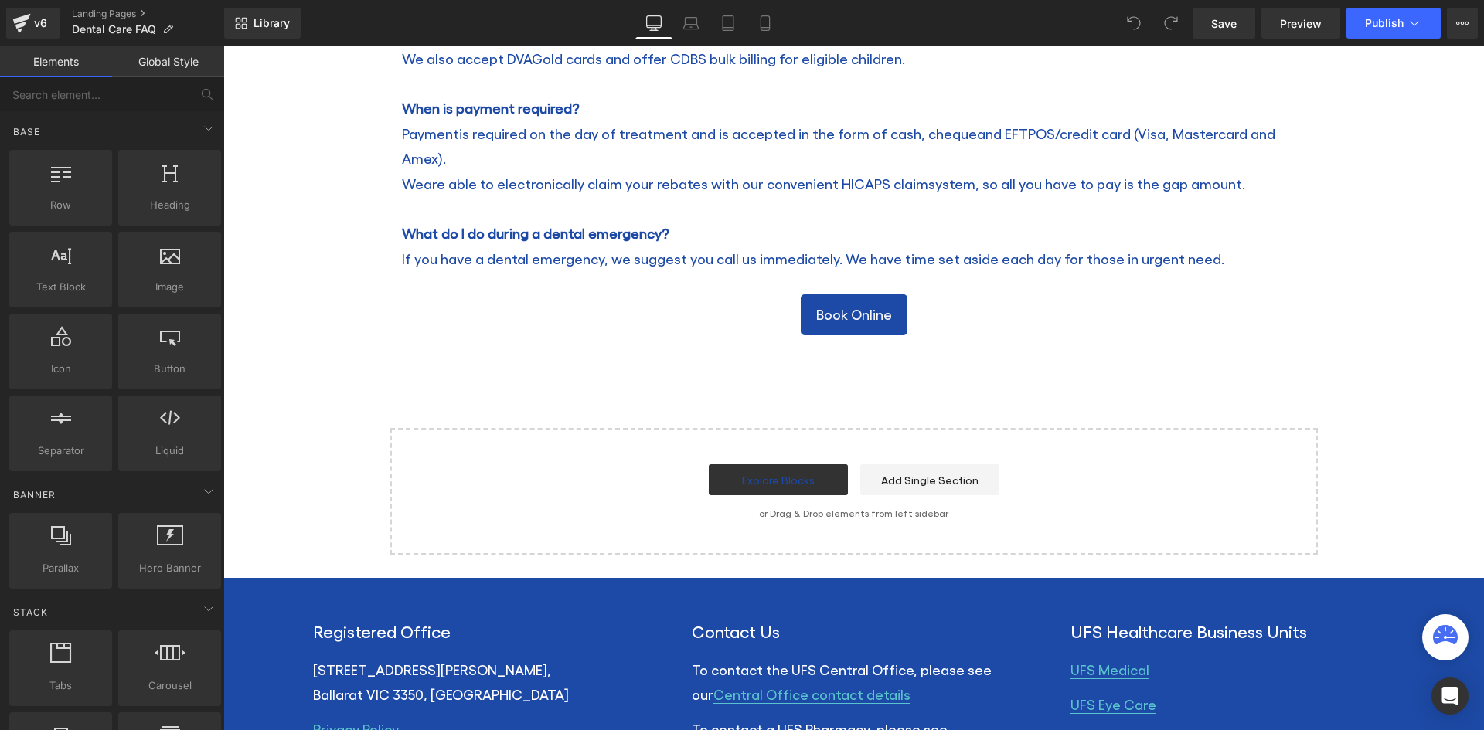
scroll to position [795, 0]
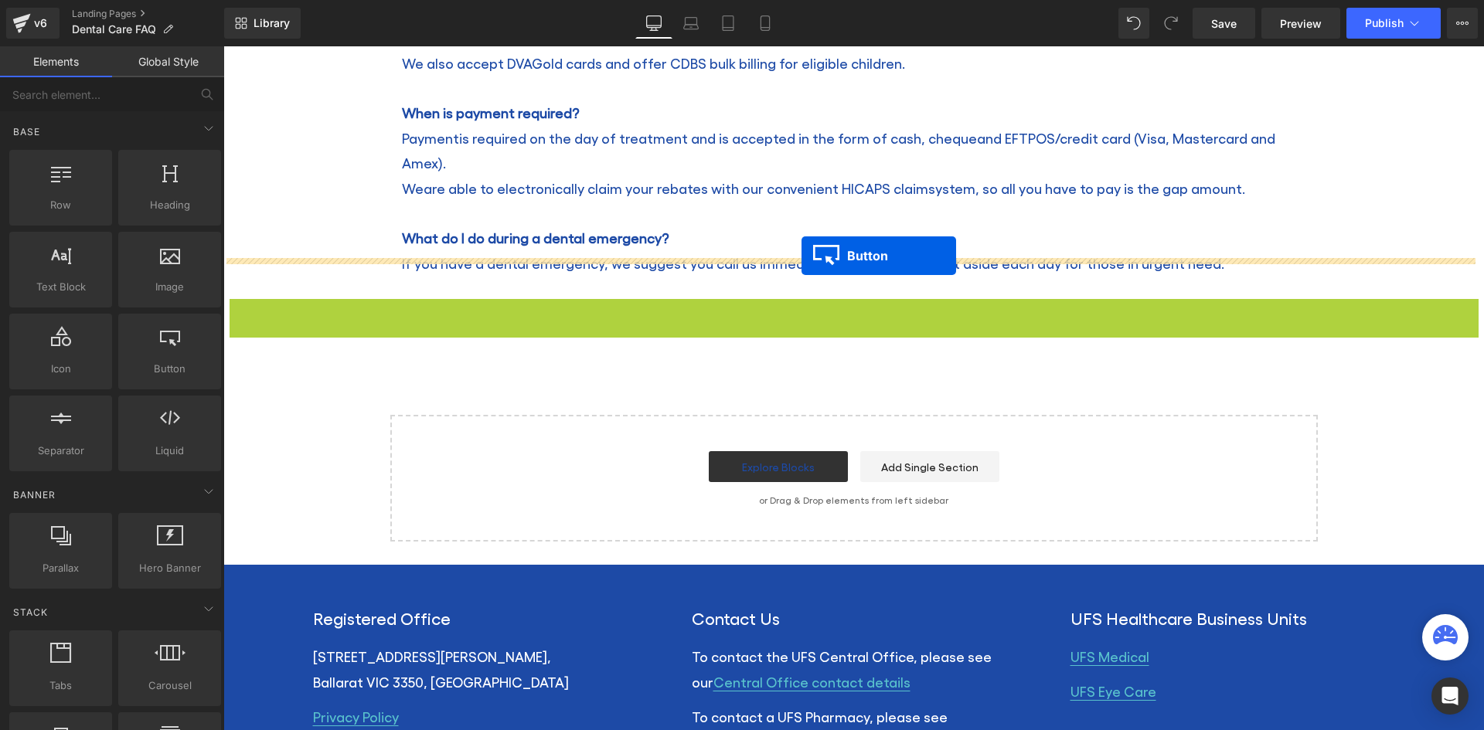
drag, startPoint x: 817, startPoint y: 293, endPoint x: 801, endPoint y: 256, distance: 40.2
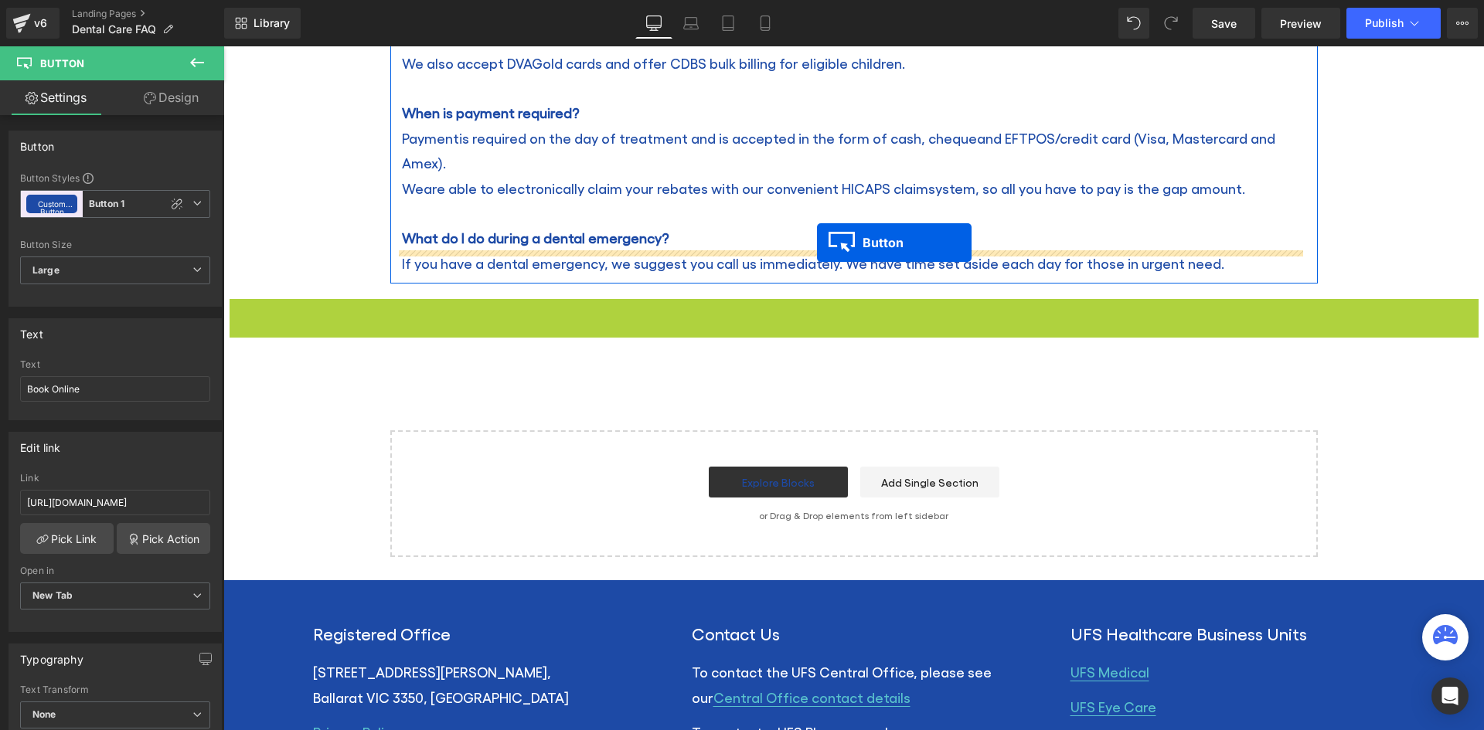
drag, startPoint x: 826, startPoint y: 294, endPoint x: 817, endPoint y: 243, distance: 52.6
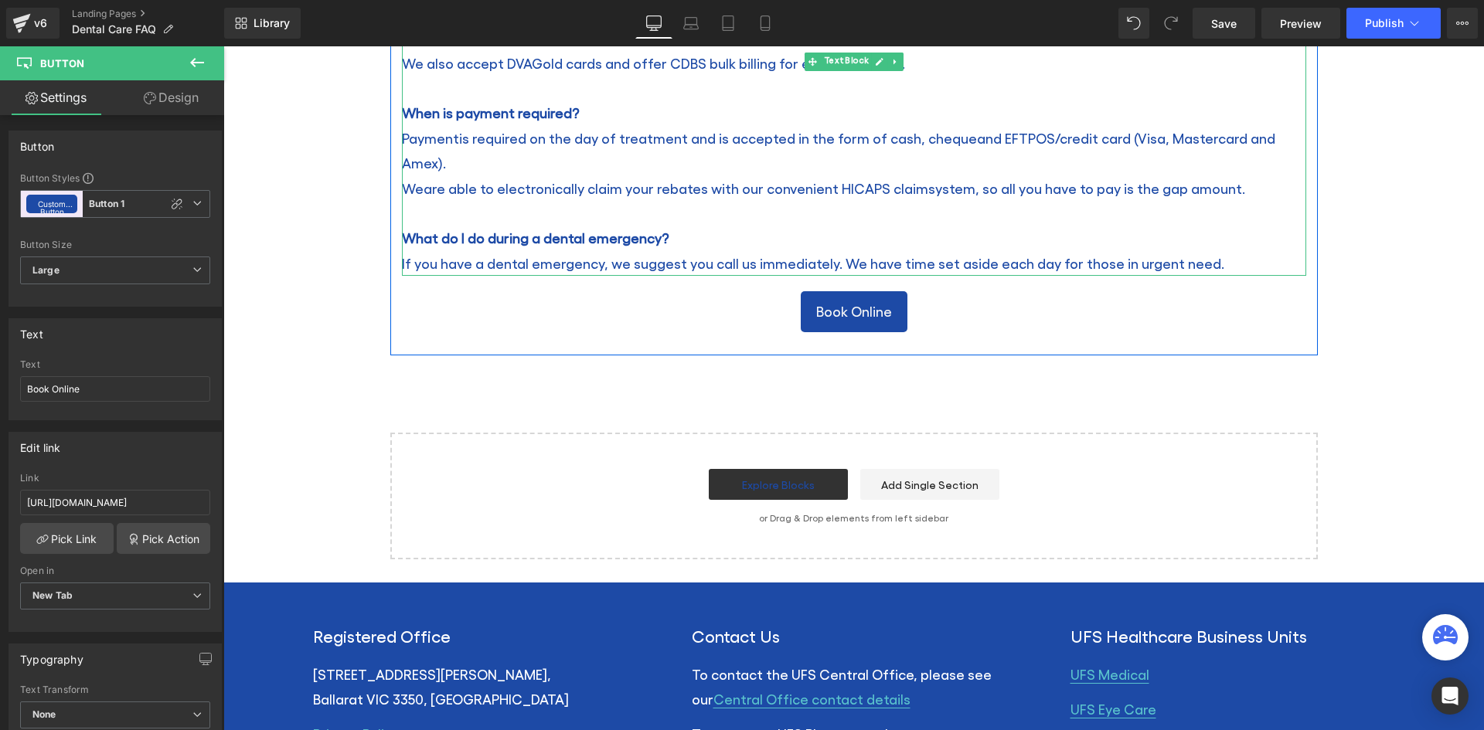
click at [422, 229] on span "What do I do during a dental emergency?" at bounding box center [535, 237] width 267 height 16
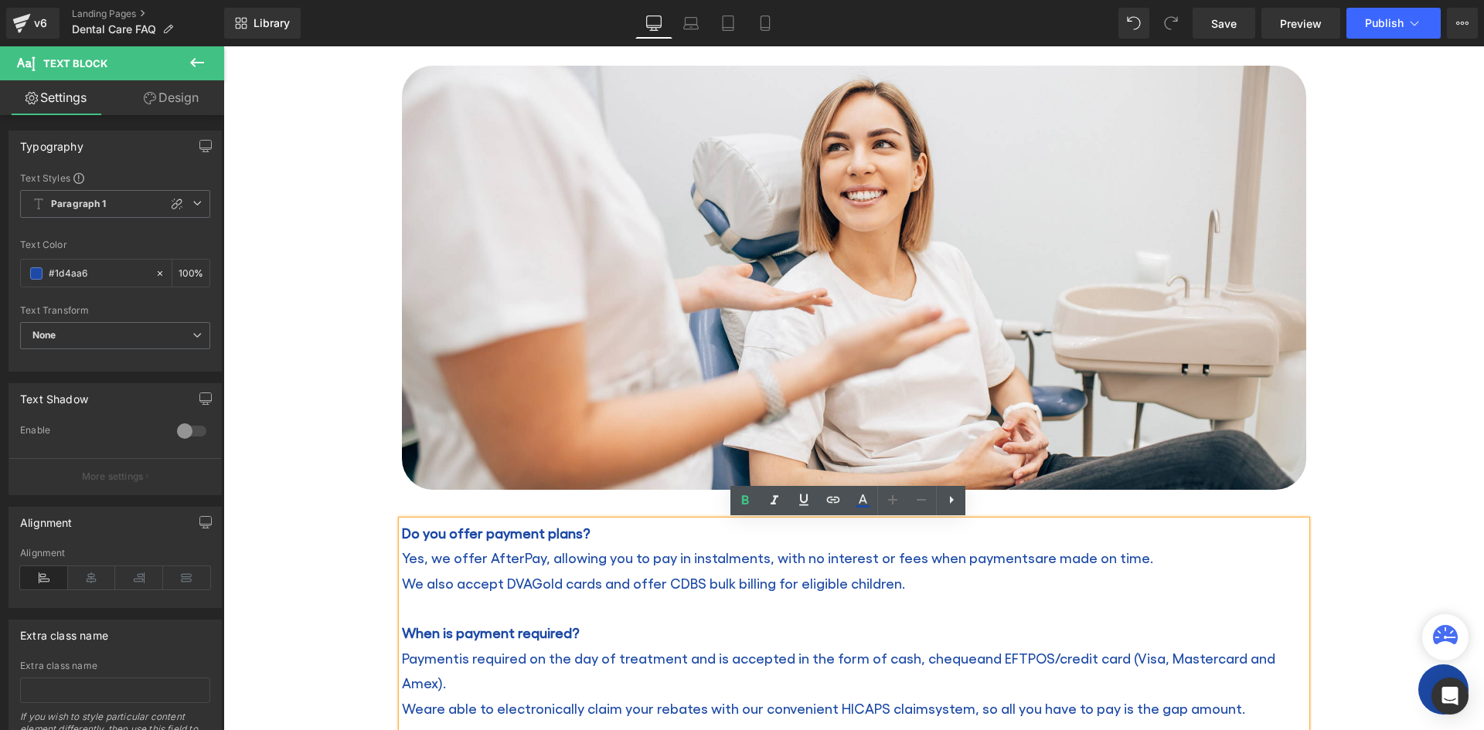
scroll to position [274, 0]
click at [348, 348] on div "Dental Care FAQ Heading Home / Dental Care FAQ Breadcrumbs Row Row Image Row Do…" at bounding box center [853, 494] width 1260 height 1171
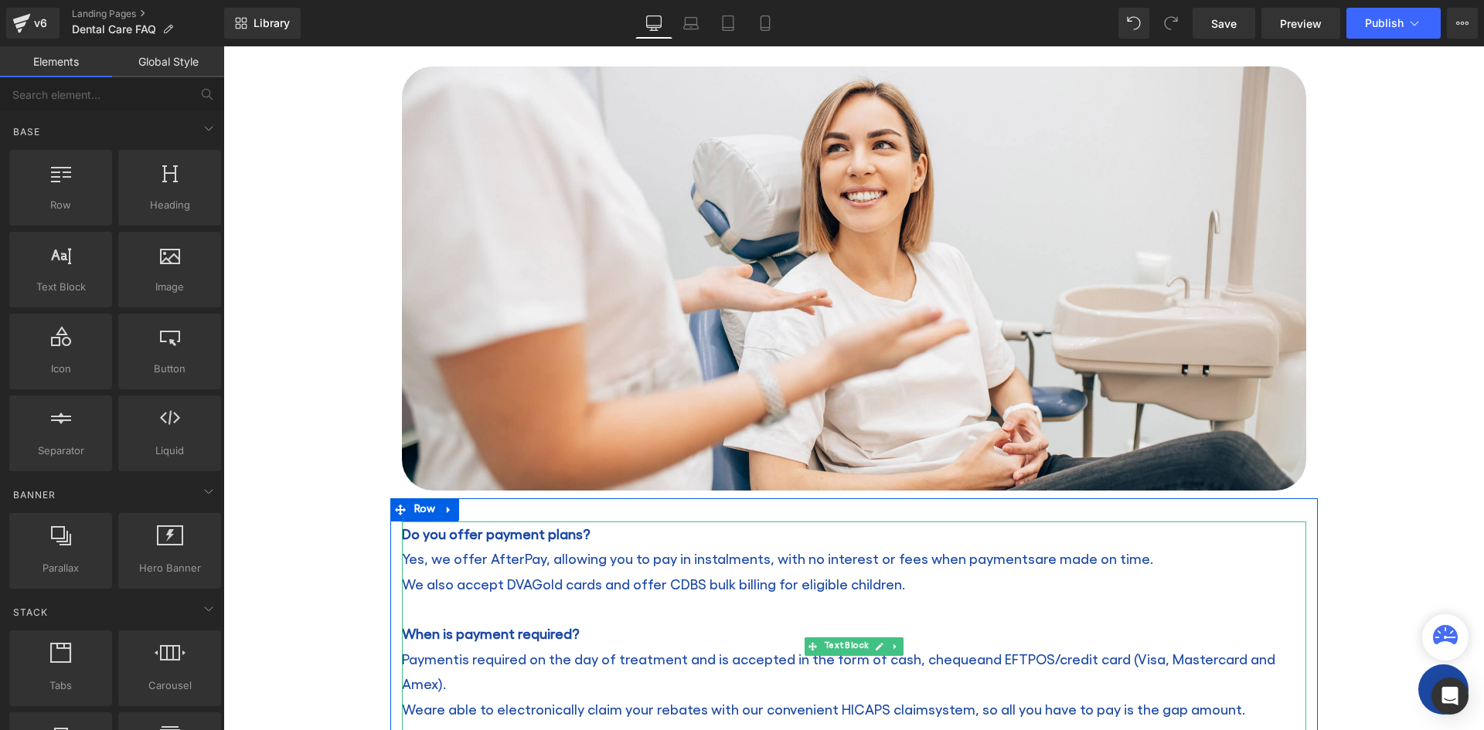
click at [402, 535] on div at bounding box center [404, 659] width 4 height 275
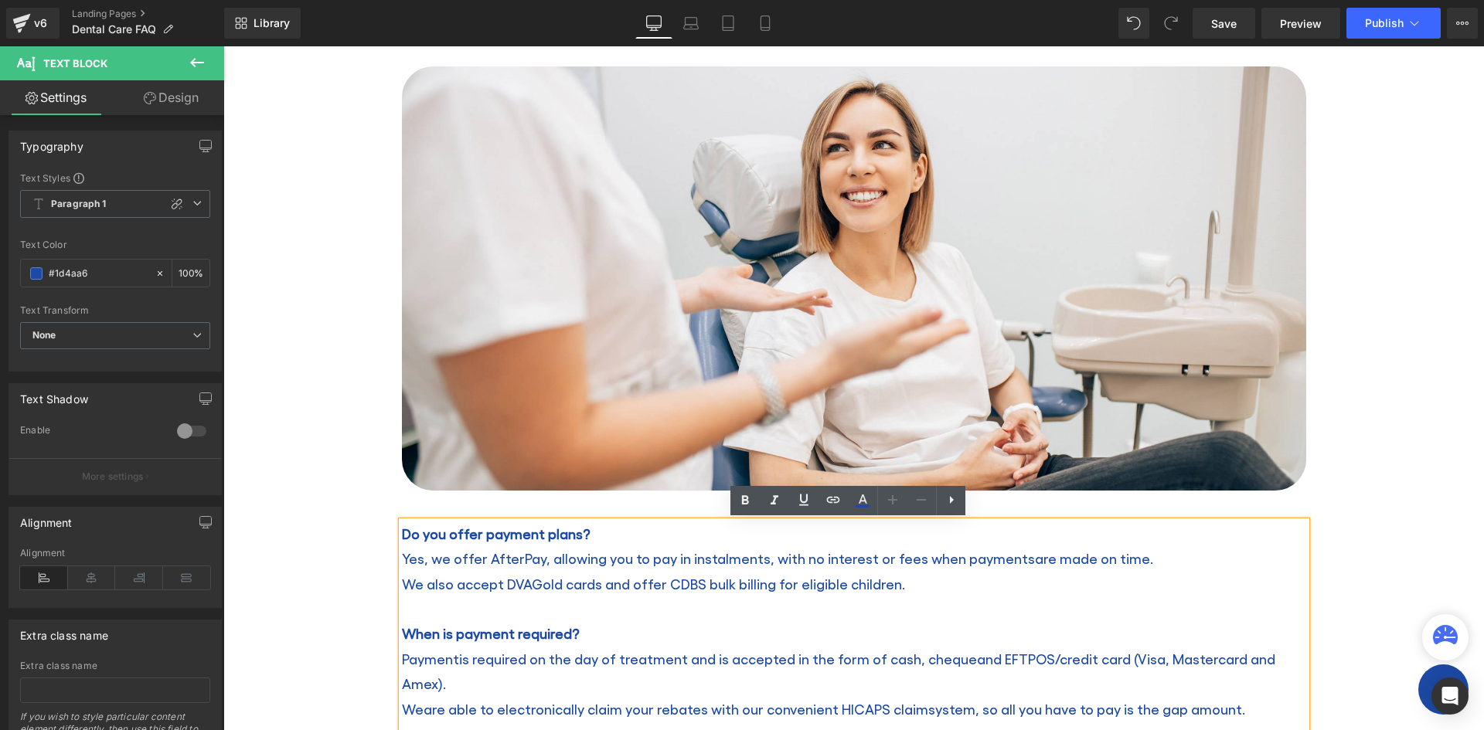
click at [367, 513] on div "Dental Care FAQ Heading Home / Dental Care FAQ Breadcrumbs Row Row Image Row Do…" at bounding box center [853, 494] width 1260 height 1171
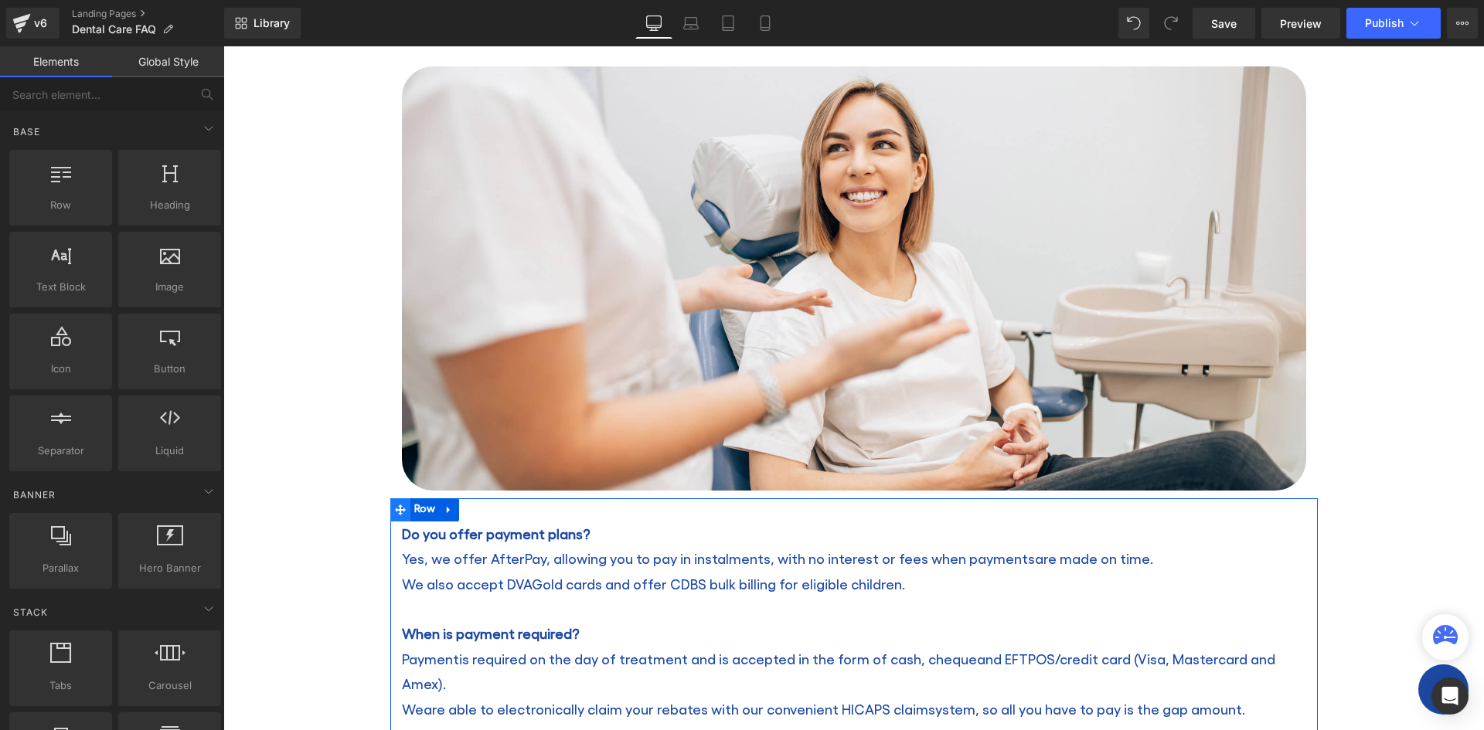
click at [395, 511] on icon at bounding box center [400, 510] width 11 height 11
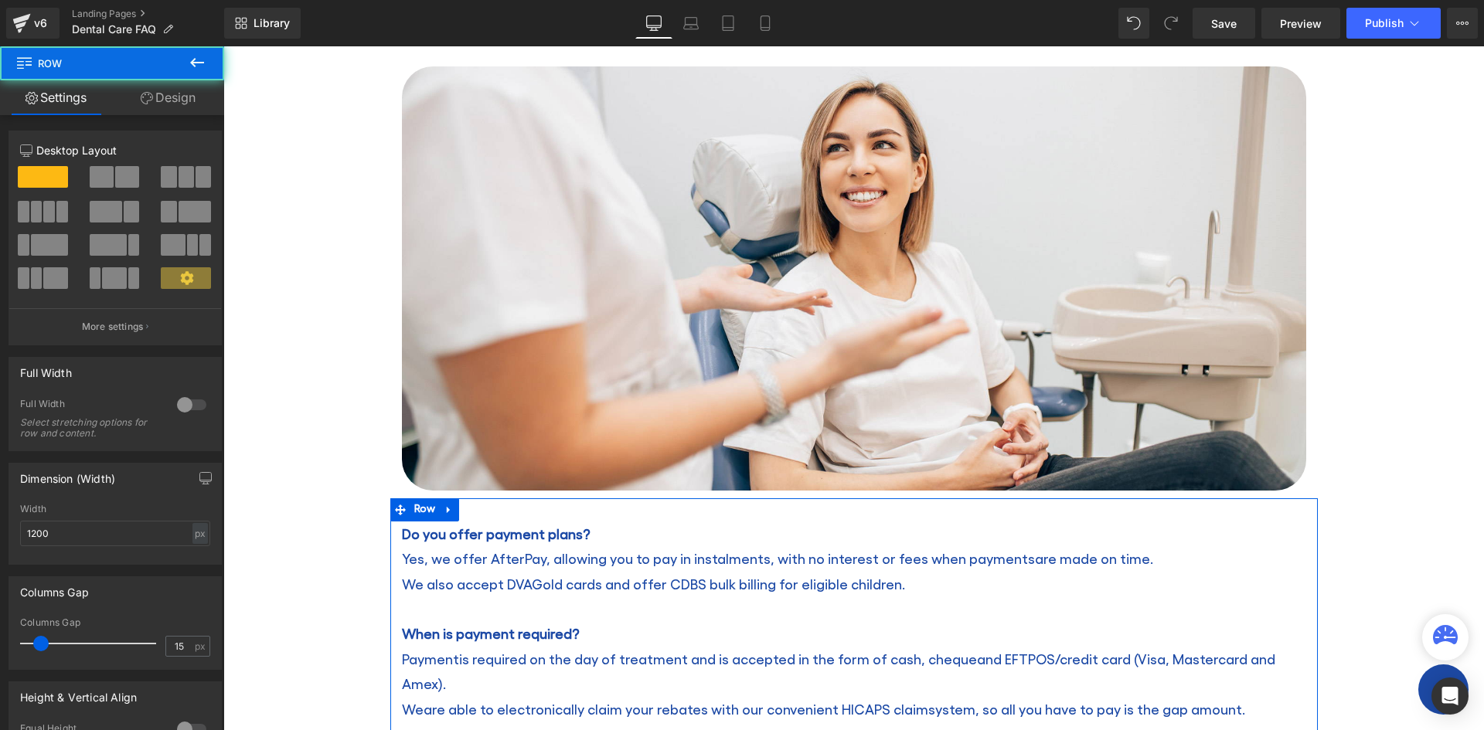
click at [161, 93] on link "Design" at bounding box center [168, 97] width 112 height 35
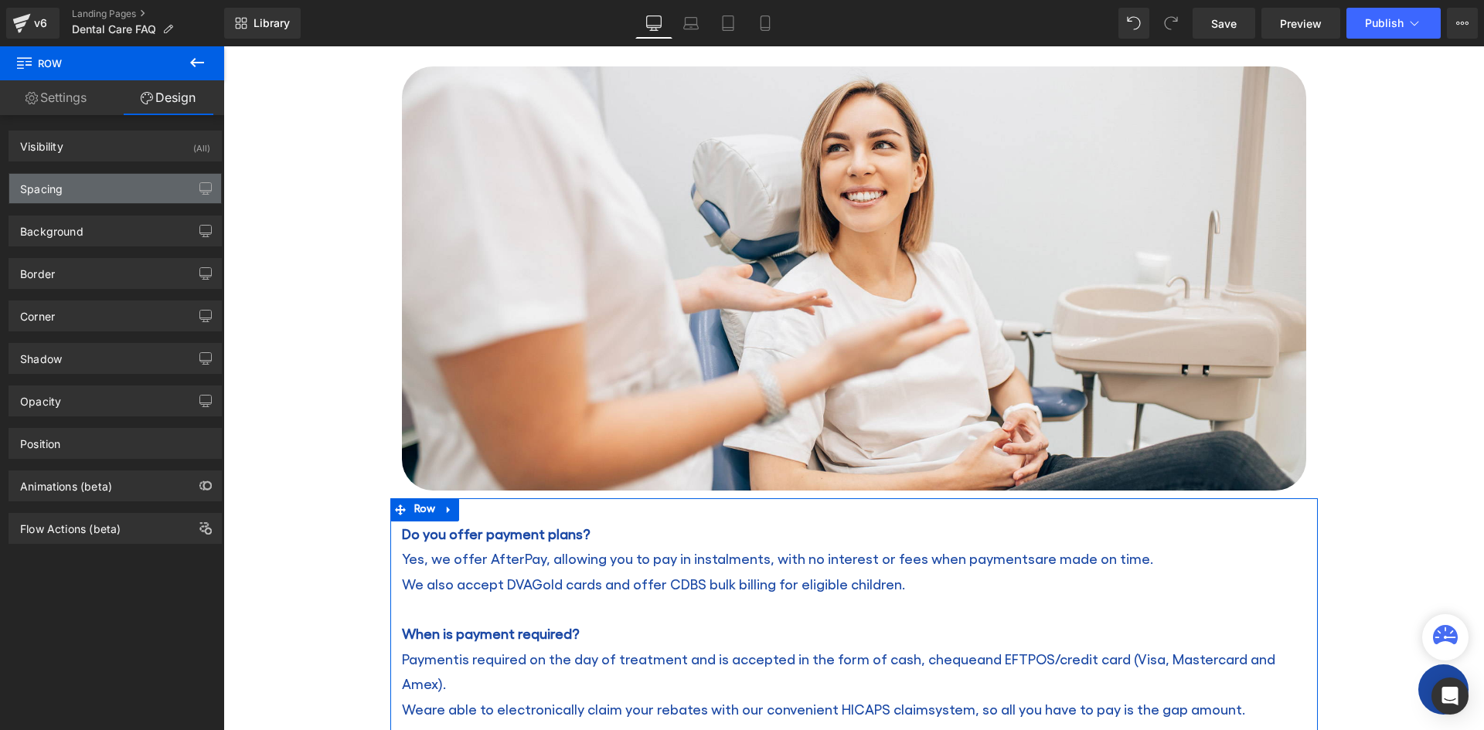
click at [55, 191] on div "Spacing" at bounding box center [41, 185] width 42 height 22
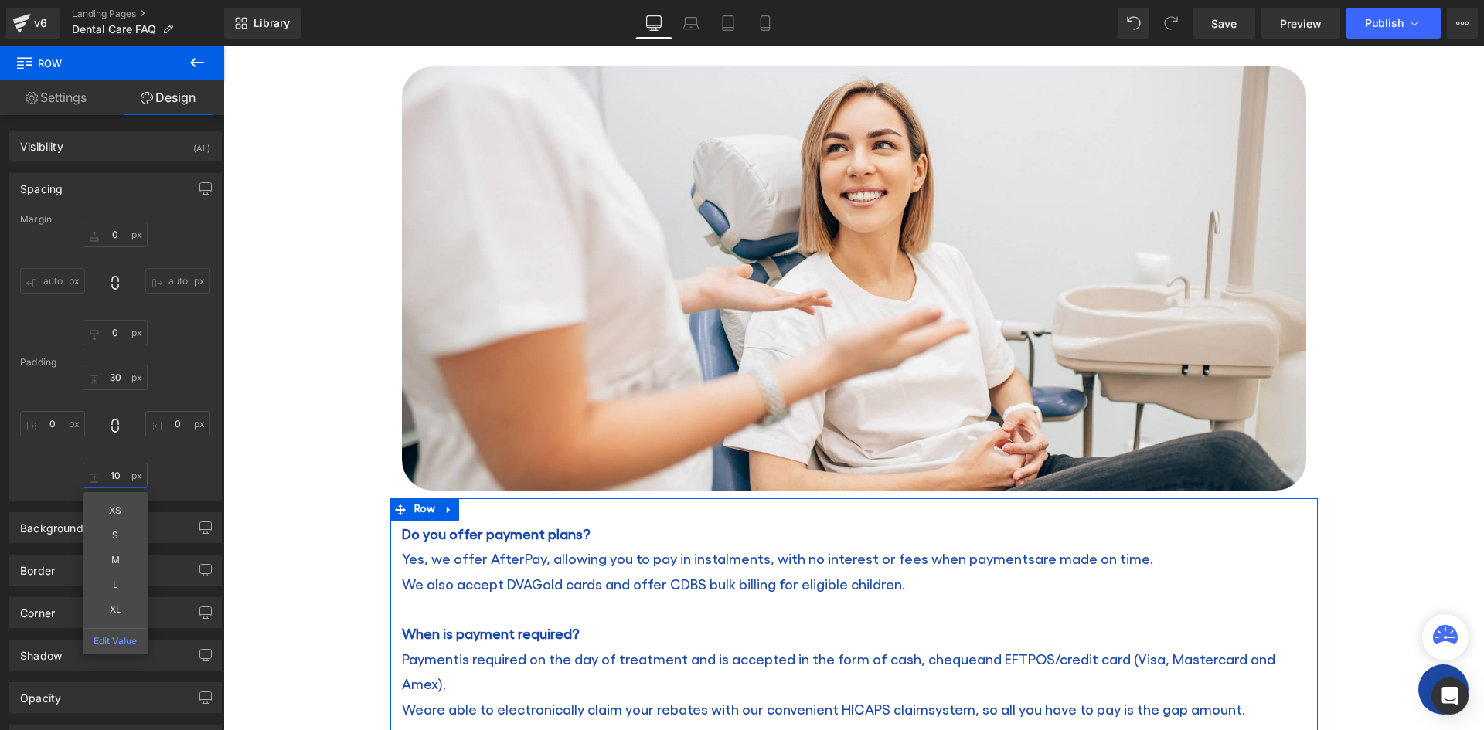
click at [111, 474] on input "10" at bounding box center [115, 475] width 65 height 25
type input "30"
click at [277, 478] on div "Dental Care FAQ Heading Home / Dental Care FAQ Breadcrumbs Row Row Image Row Do…" at bounding box center [853, 502] width 1260 height 1187
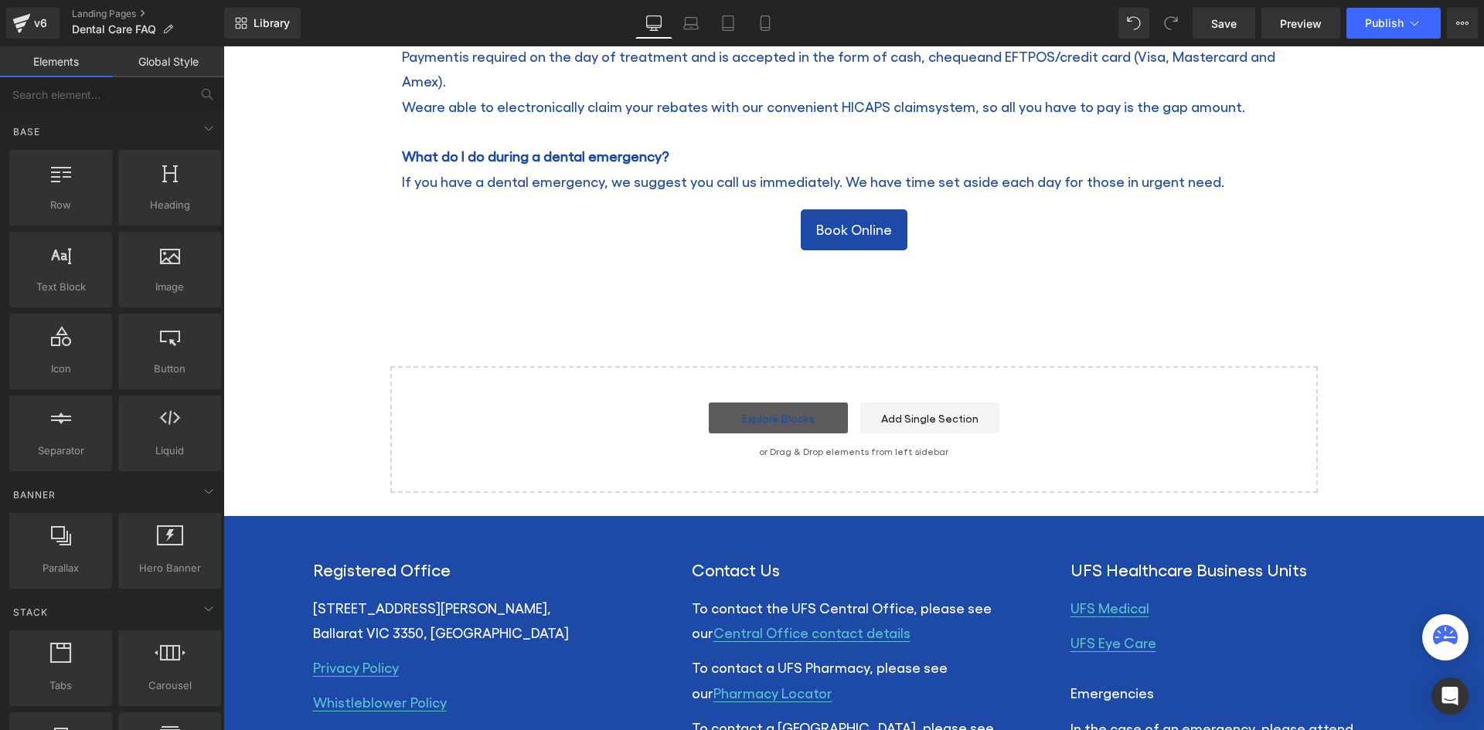
scroll to position [898, 0]
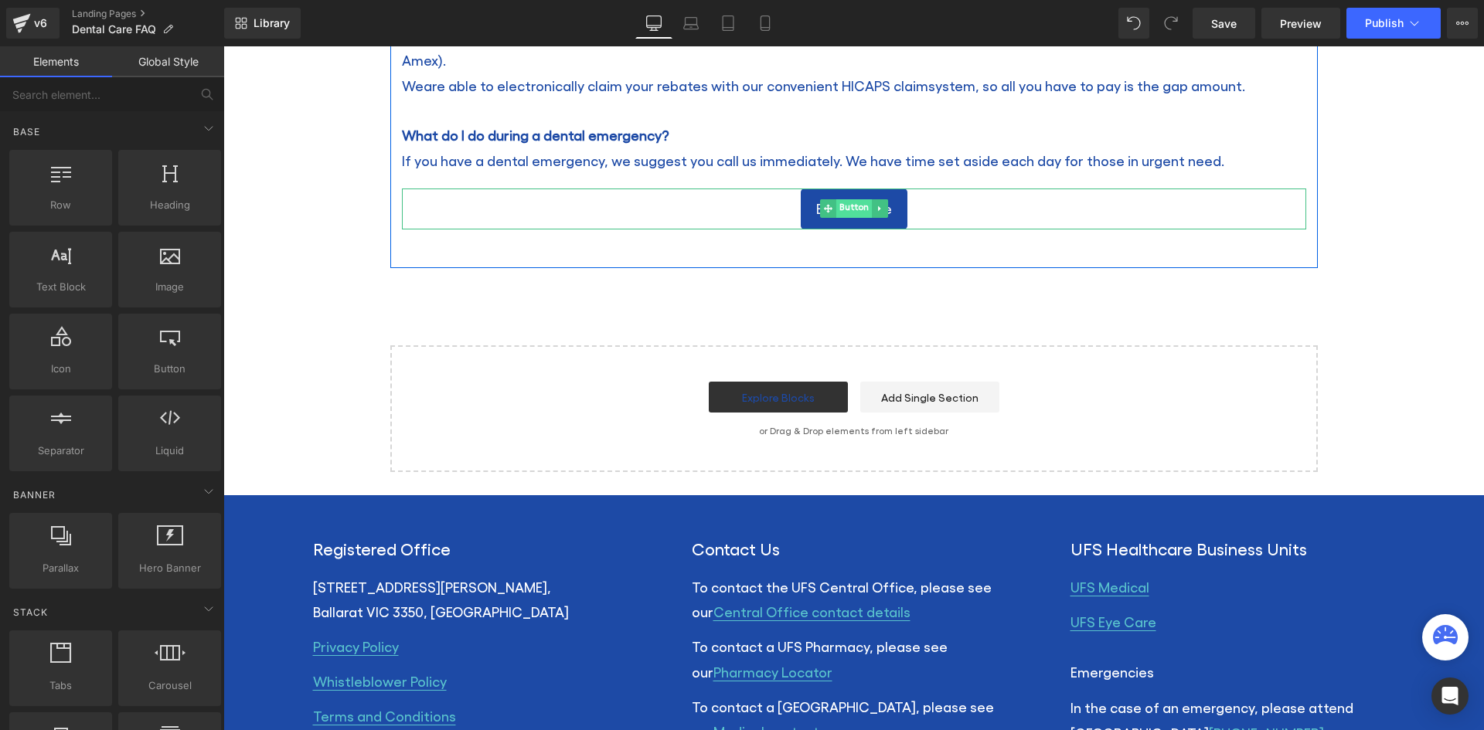
click at [844, 199] on span "Button" at bounding box center [853, 208] width 36 height 19
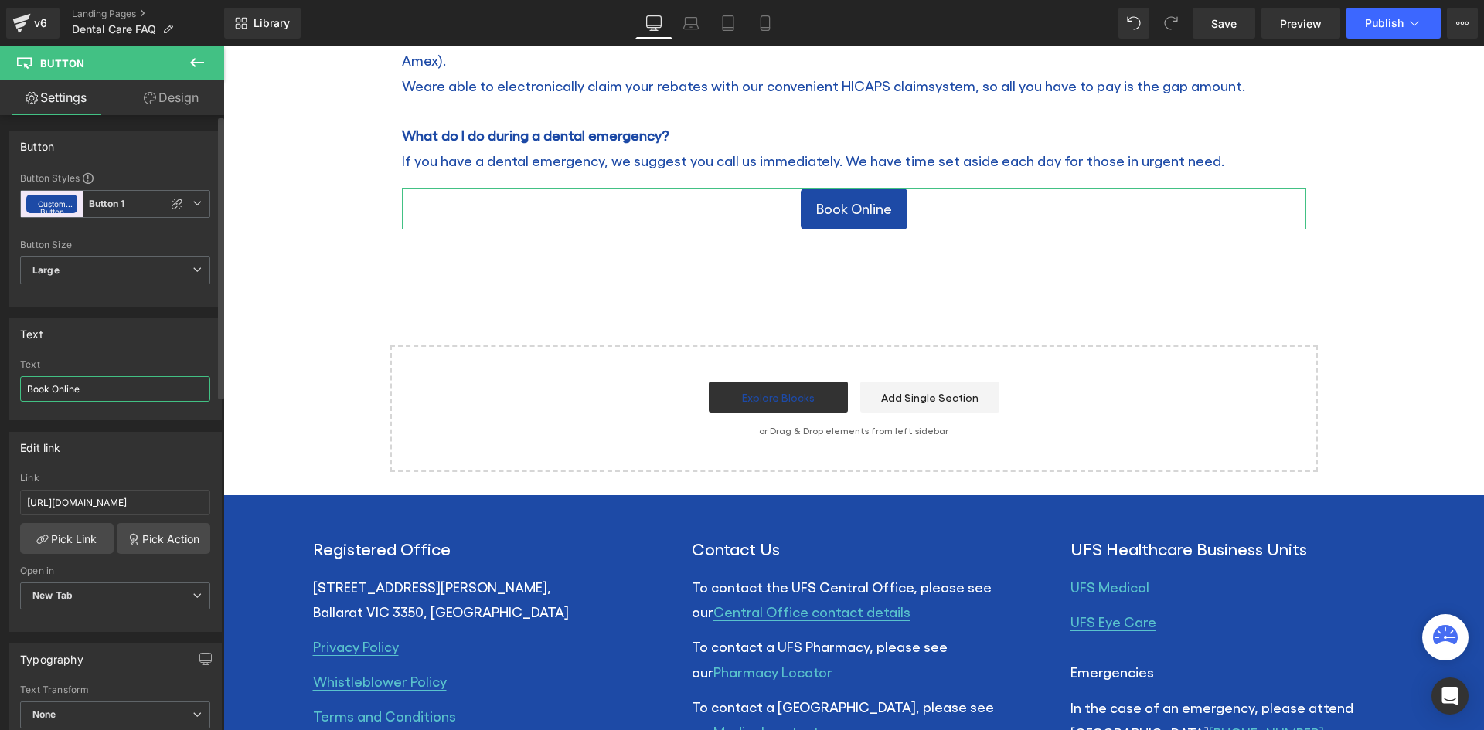
click at [56, 390] on input "Book Online" at bounding box center [115, 388] width 190 height 25
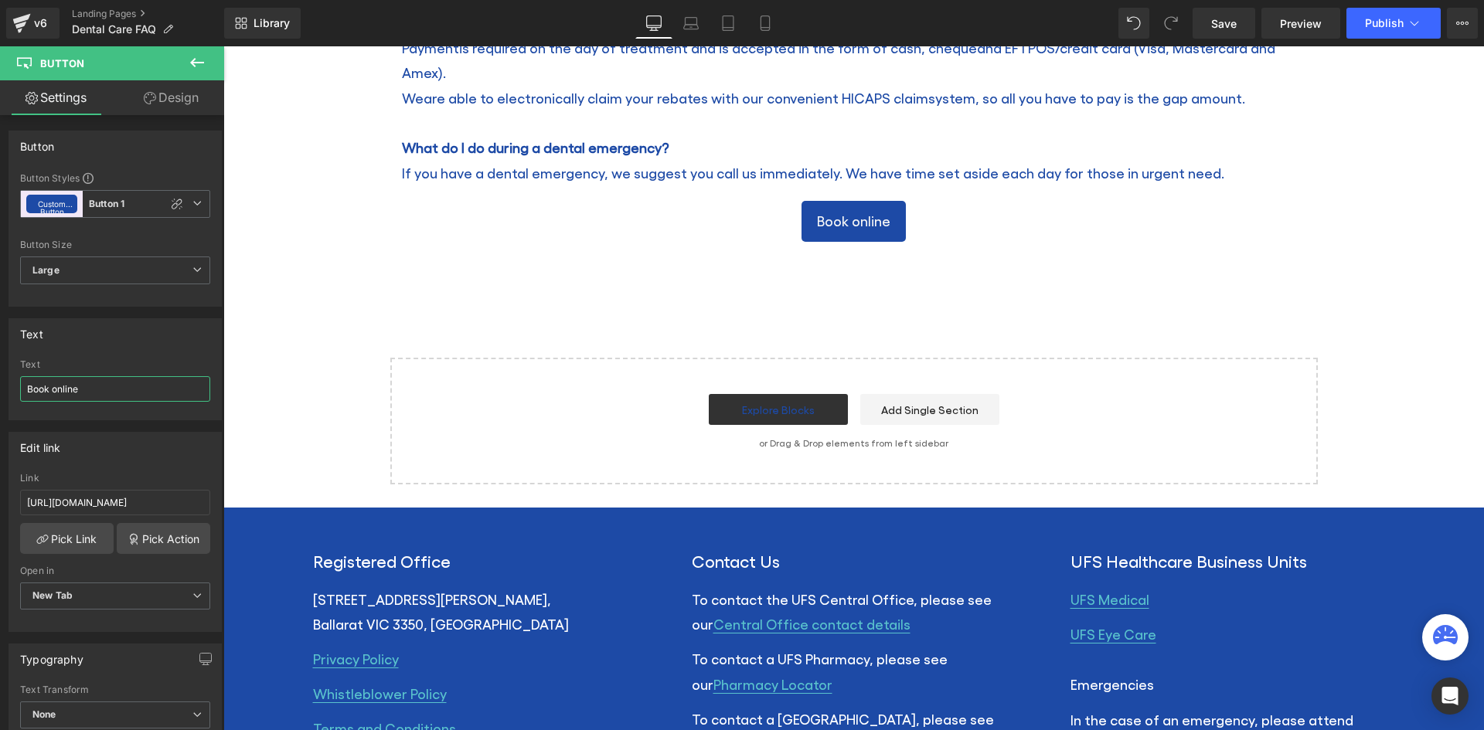
scroll to position [879, 0]
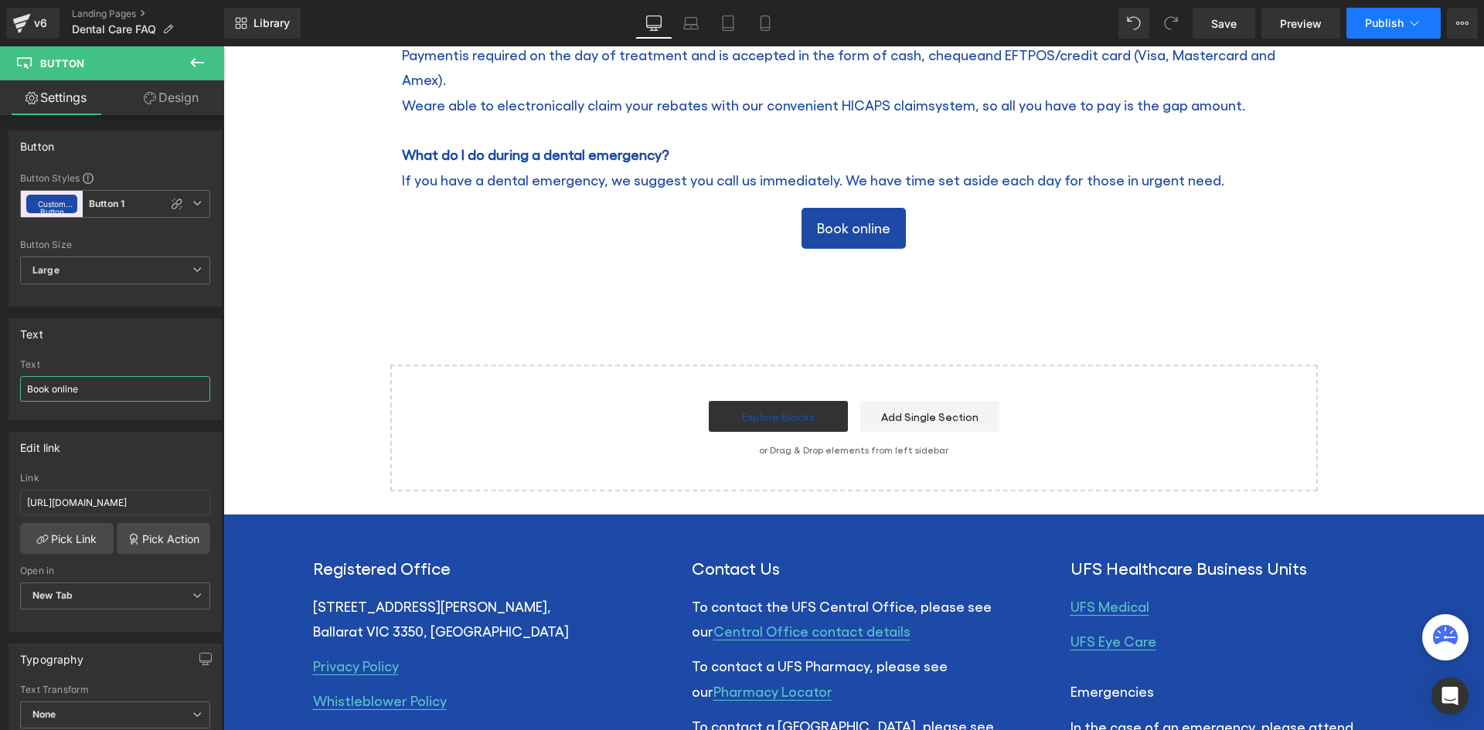
type input "Book online"
click at [1394, 17] on span "Publish" at bounding box center [1384, 23] width 39 height 12
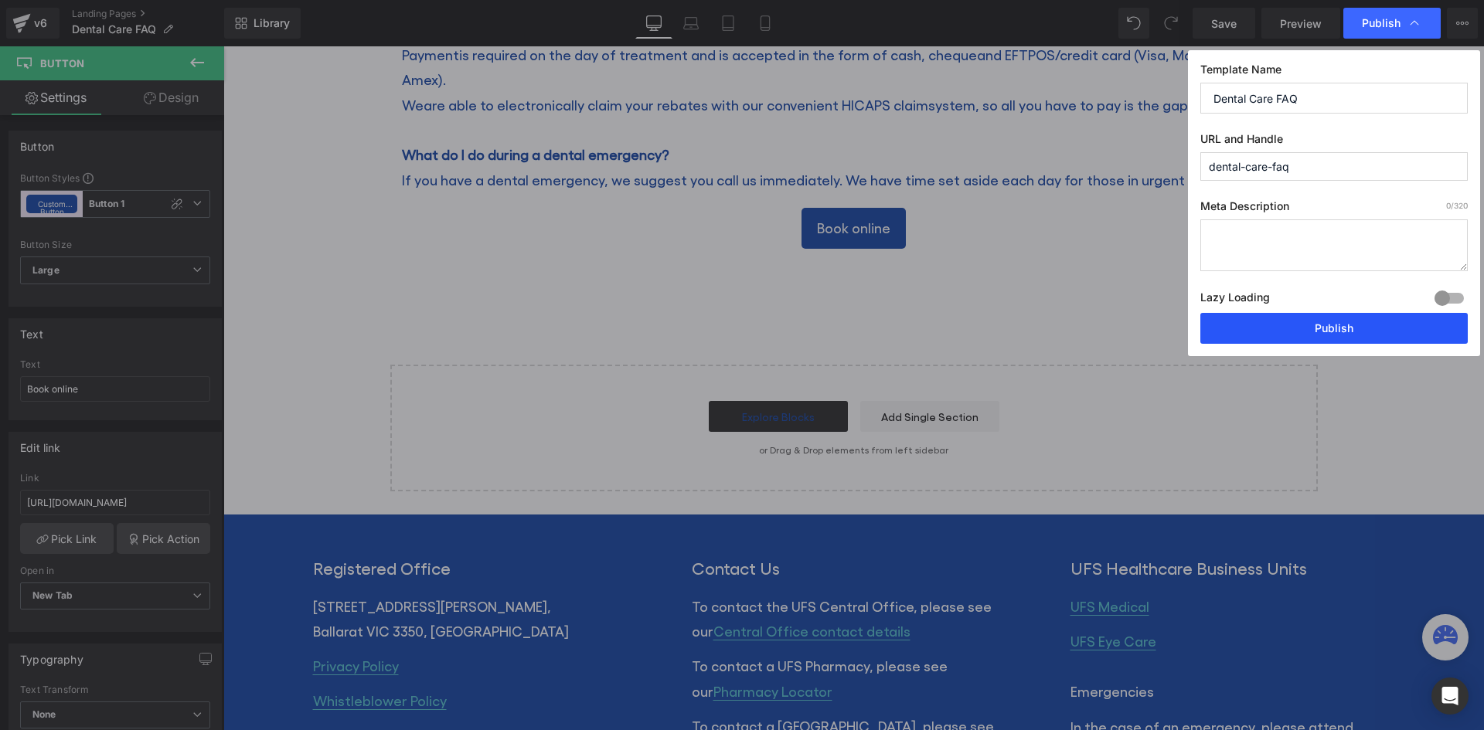
click at [1307, 325] on button "Publish" at bounding box center [1333, 328] width 267 height 31
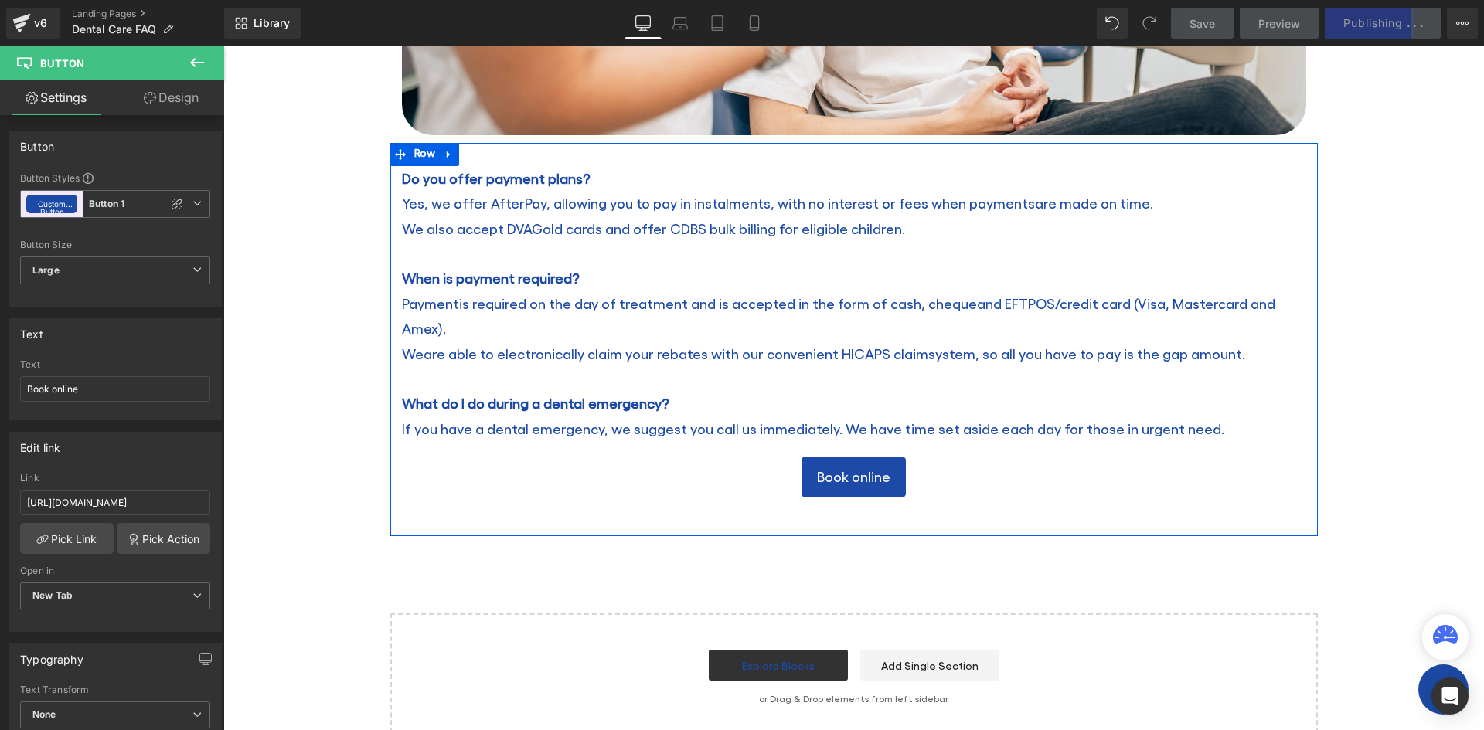
scroll to position [447, 0]
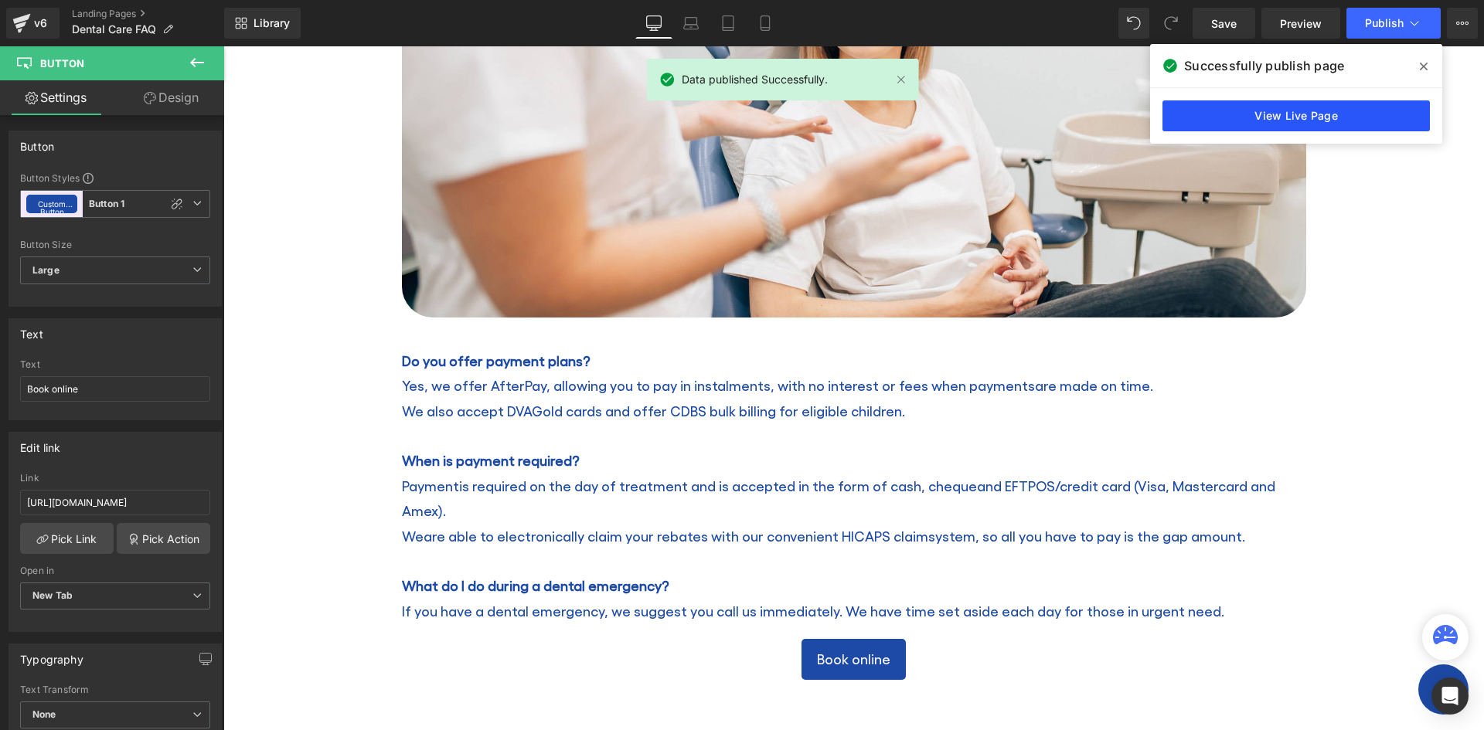
drag, startPoint x: 1314, startPoint y: 116, endPoint x: 1093, endPoint y: 71, distance: 225.5
click at [1314, 116] on link "View Live Page" at bounding box center [1295, 115] width 267 height 31
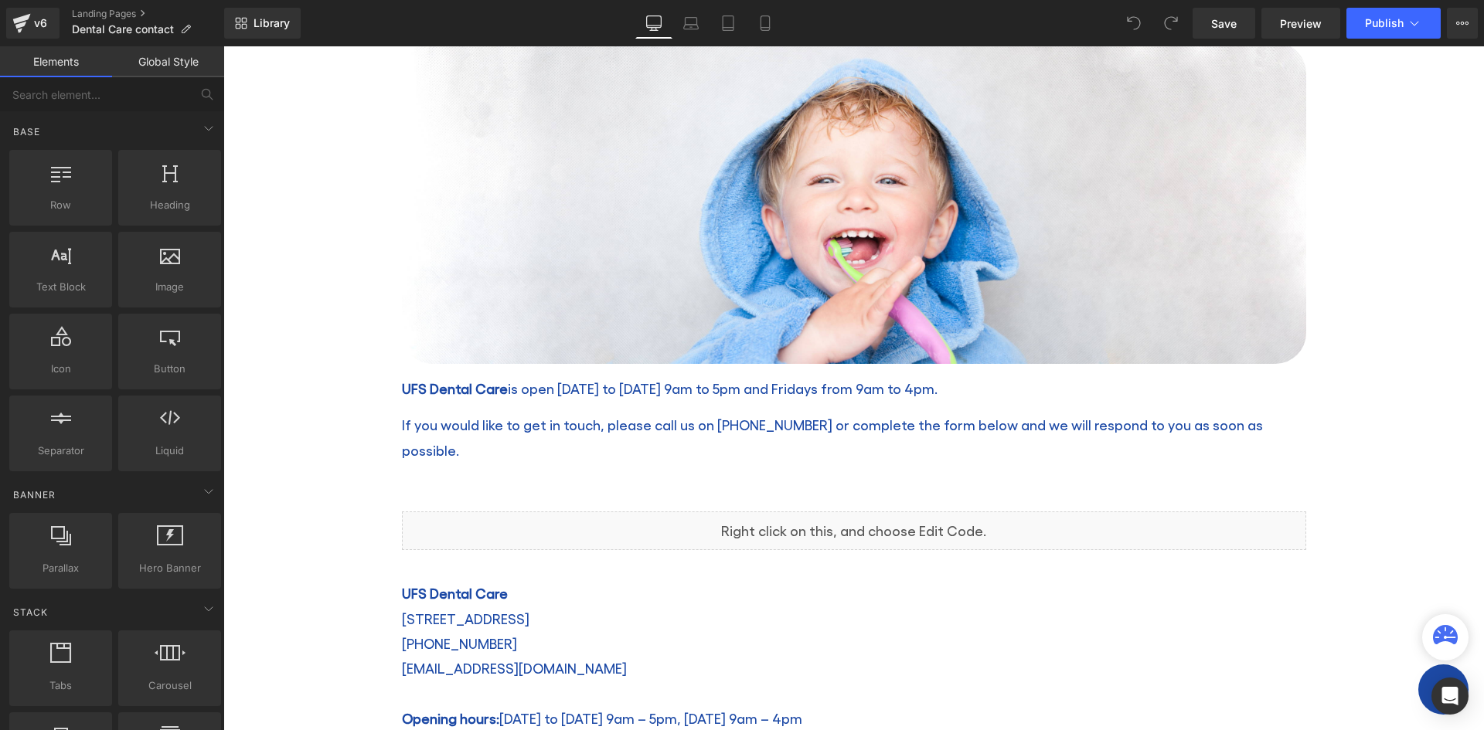
scroll to position [604, 0]
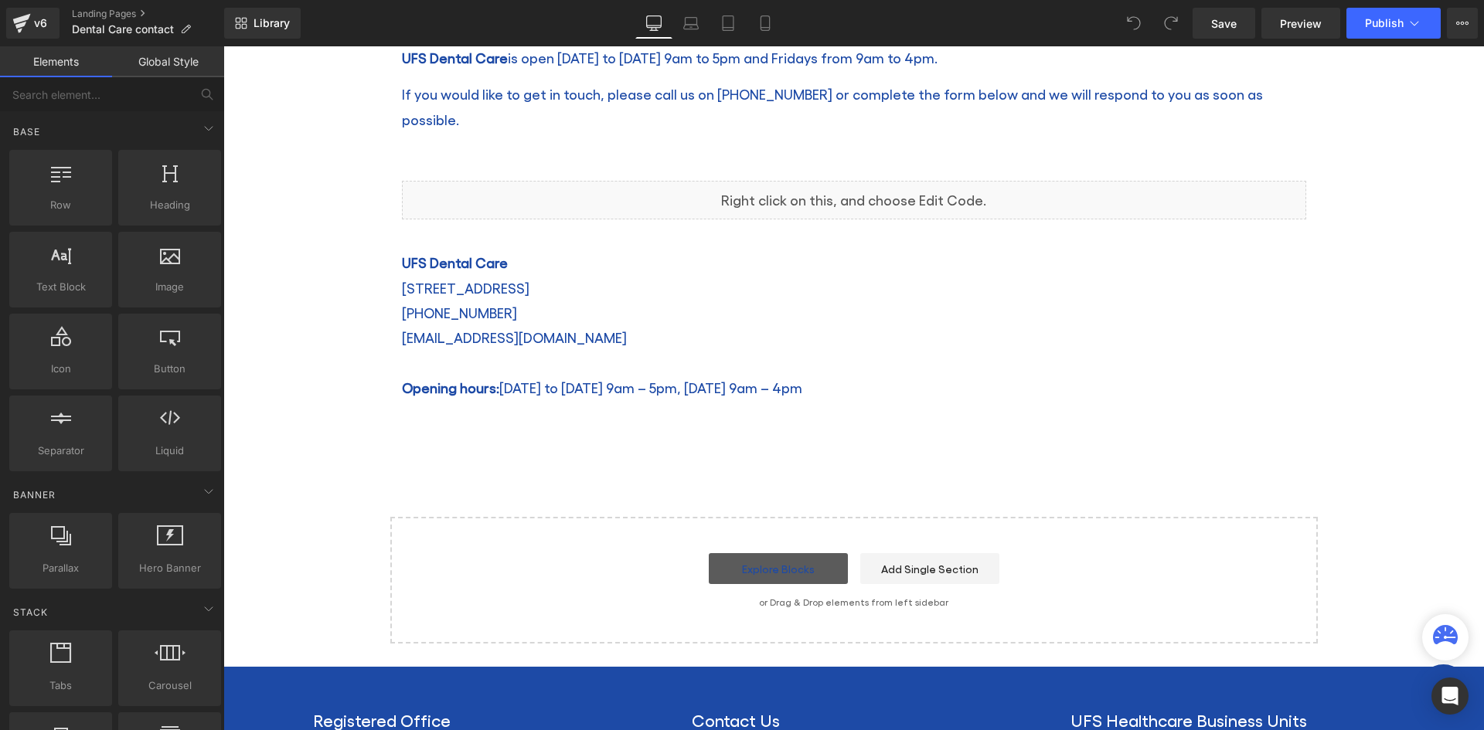
click at [769, 553] on link "Explore Blocks" at bounding box center [778, 568] width 139 height 31
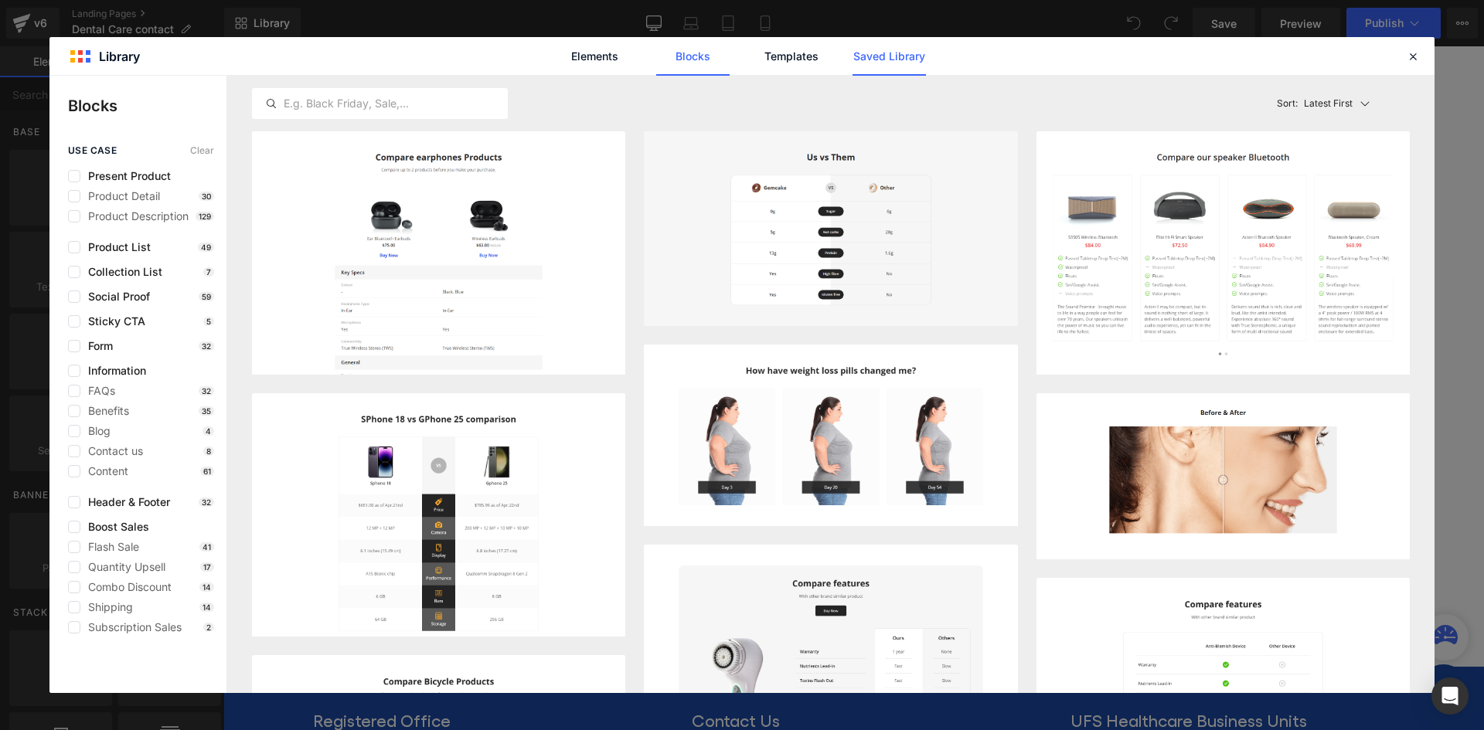
click at [889, 53] on link "Saved Library" at bounding box center [888, 56] width 73 height 39
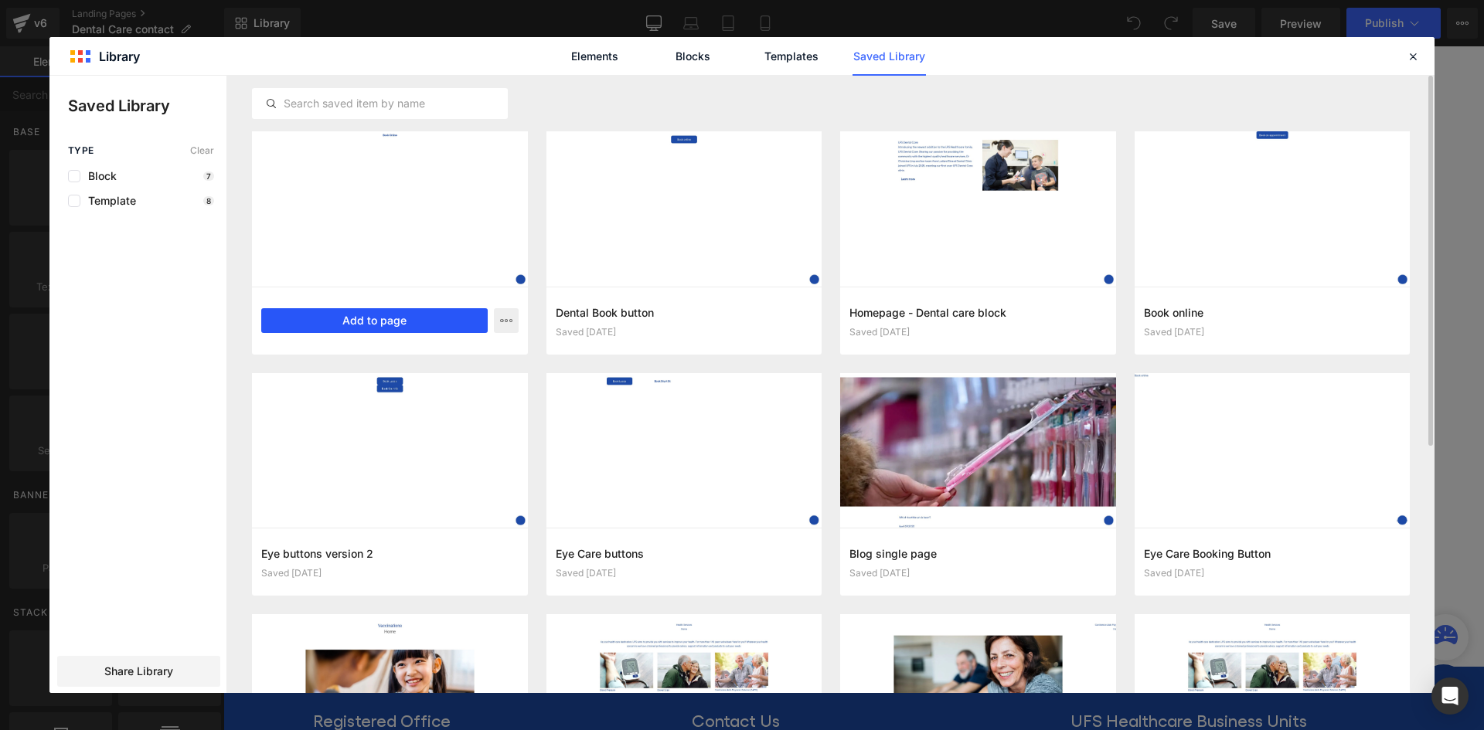
click at [350, 313] on button "Add to page" at bounding box center [374, 320] width 226 height 25
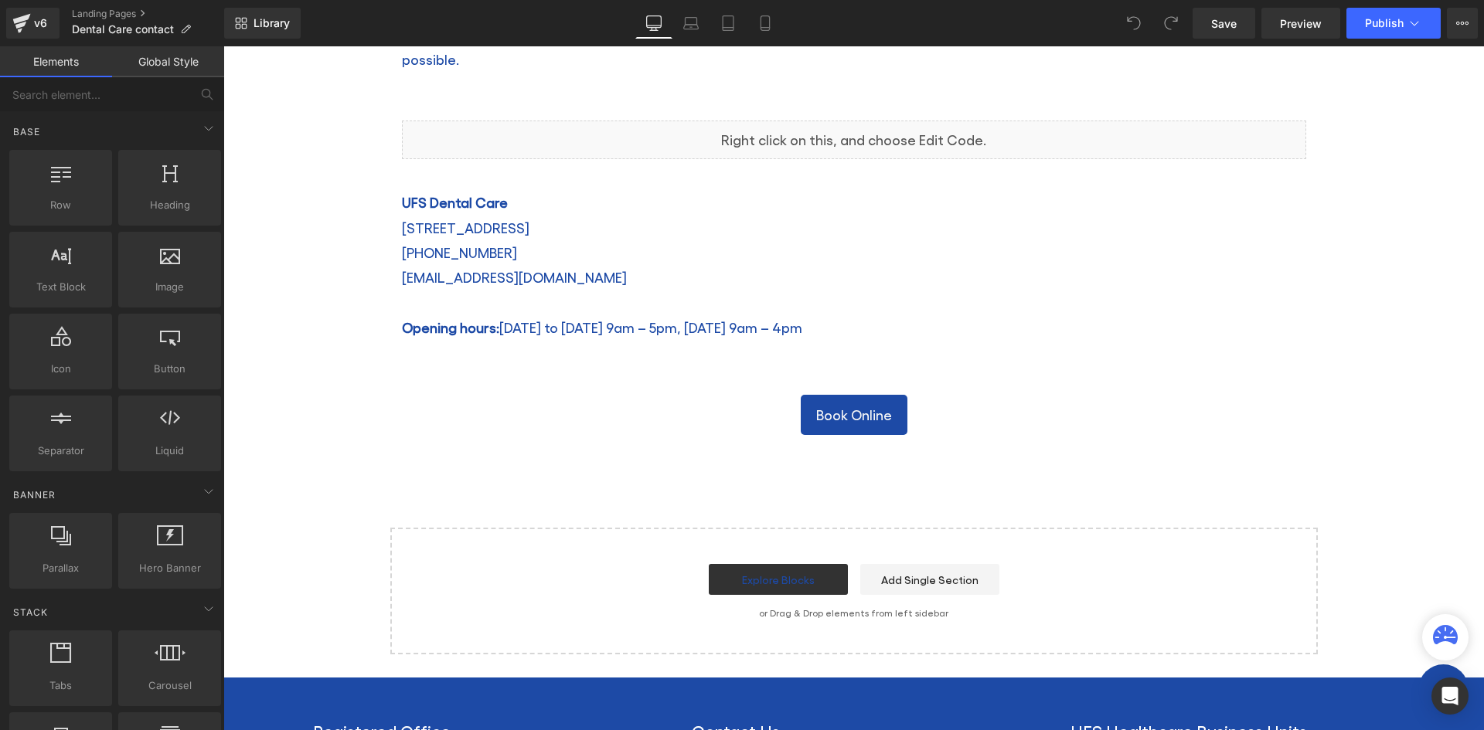
scroll to position [653, 0]
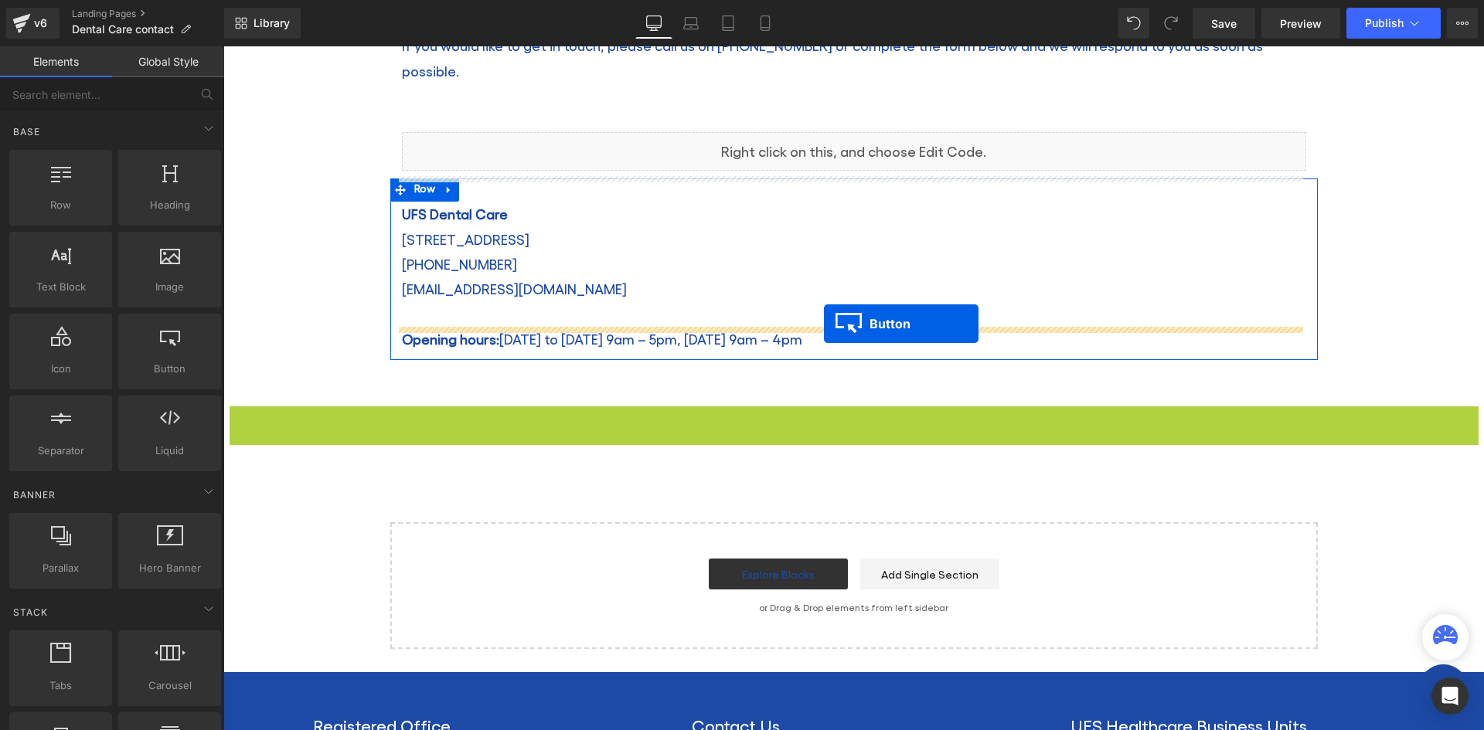
drag, startPoint x: 824, startPoint y: 399, endPoint x: 824, endPoint y: 324, distance: 75.0
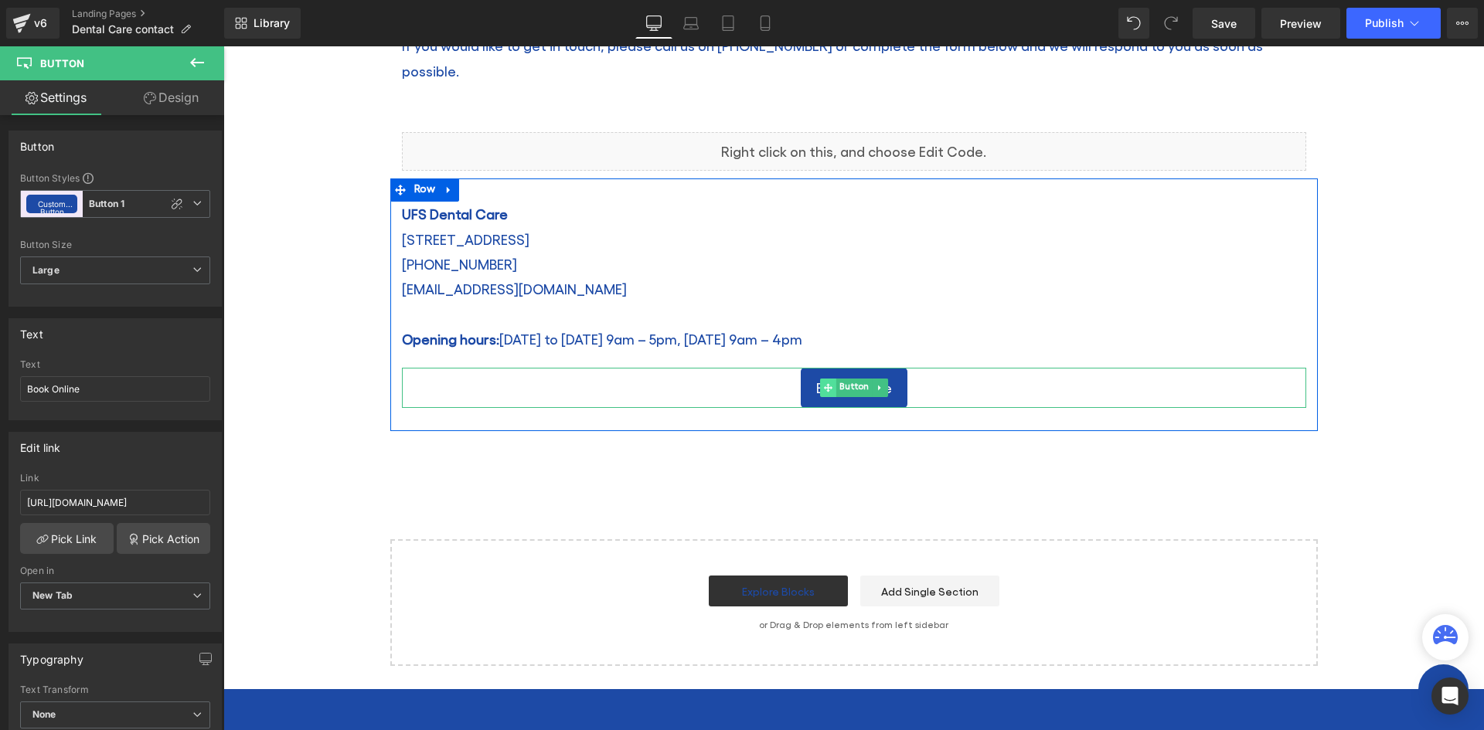
click at [823, 383] on icon at bounding box center [827, 387] width 8 height 9
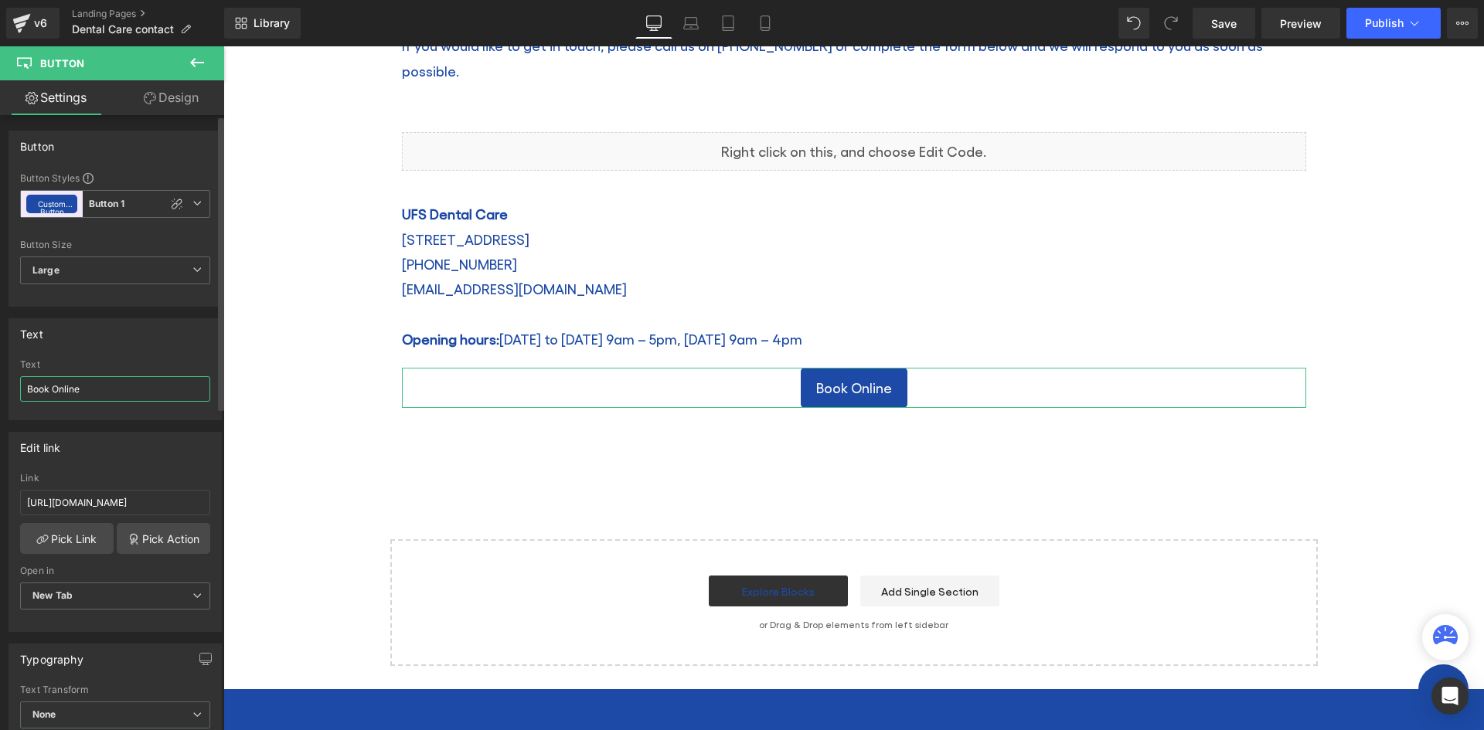
click at [59, 389] on input "Book Online" at bounding box center [115, 388] width 190 height 25
type input "Book online"
click at [168, 108] on link "Design" at bounding box center [171, 97] width 112 height 35
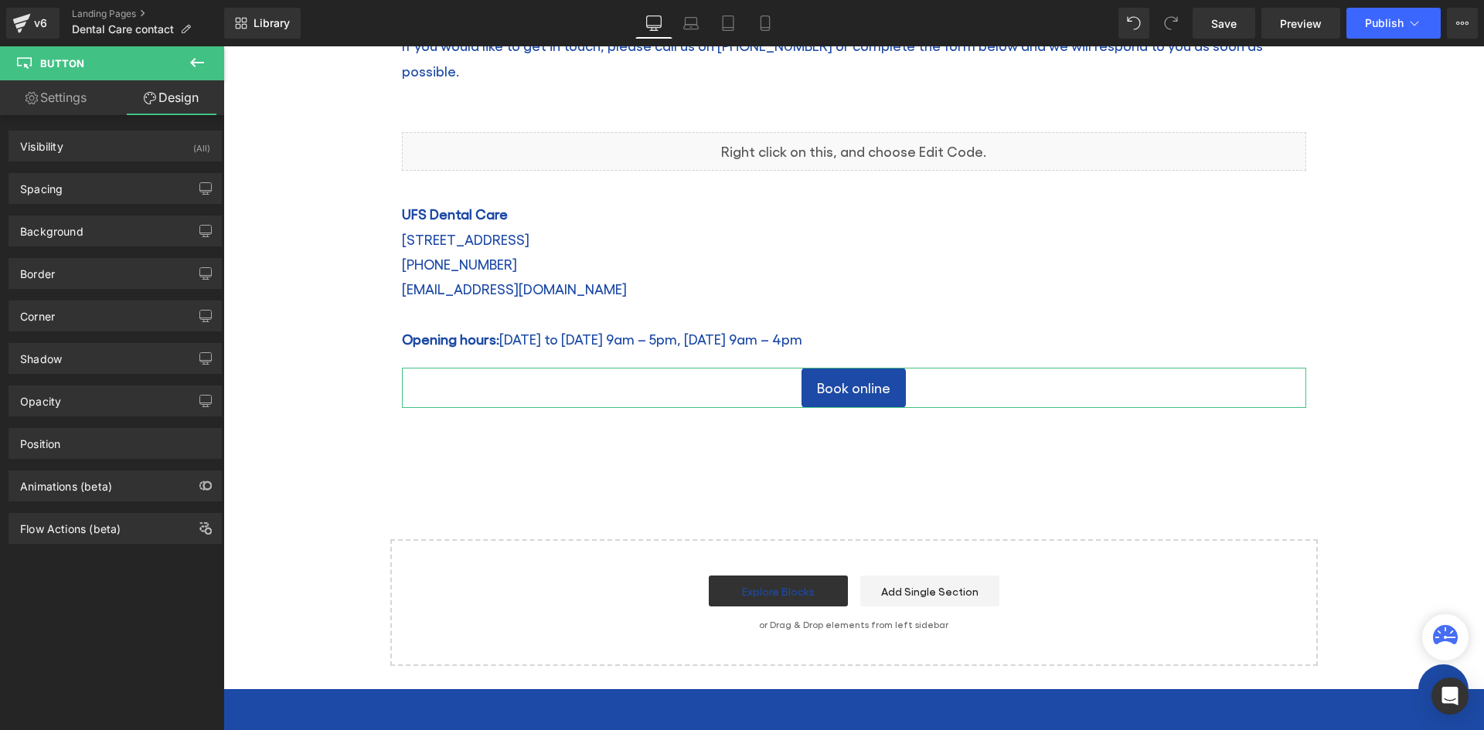
type input "20"
type input "0"
type input "20"
type input "0"
type input "10"
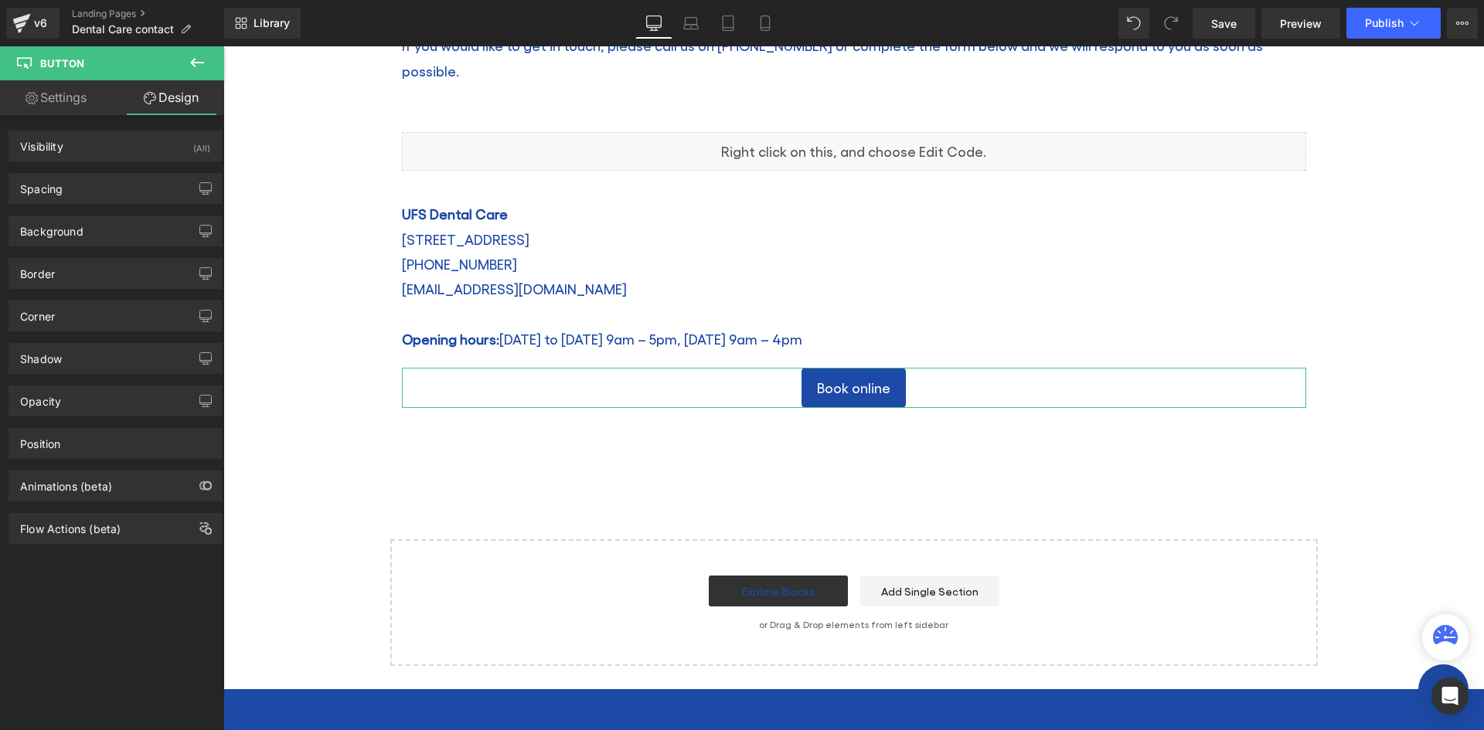
type input "20"
type input "10"
type input "20"
click at [80, 187] on div "Spacing" at bounding box center [115, 188] width 212 height 29
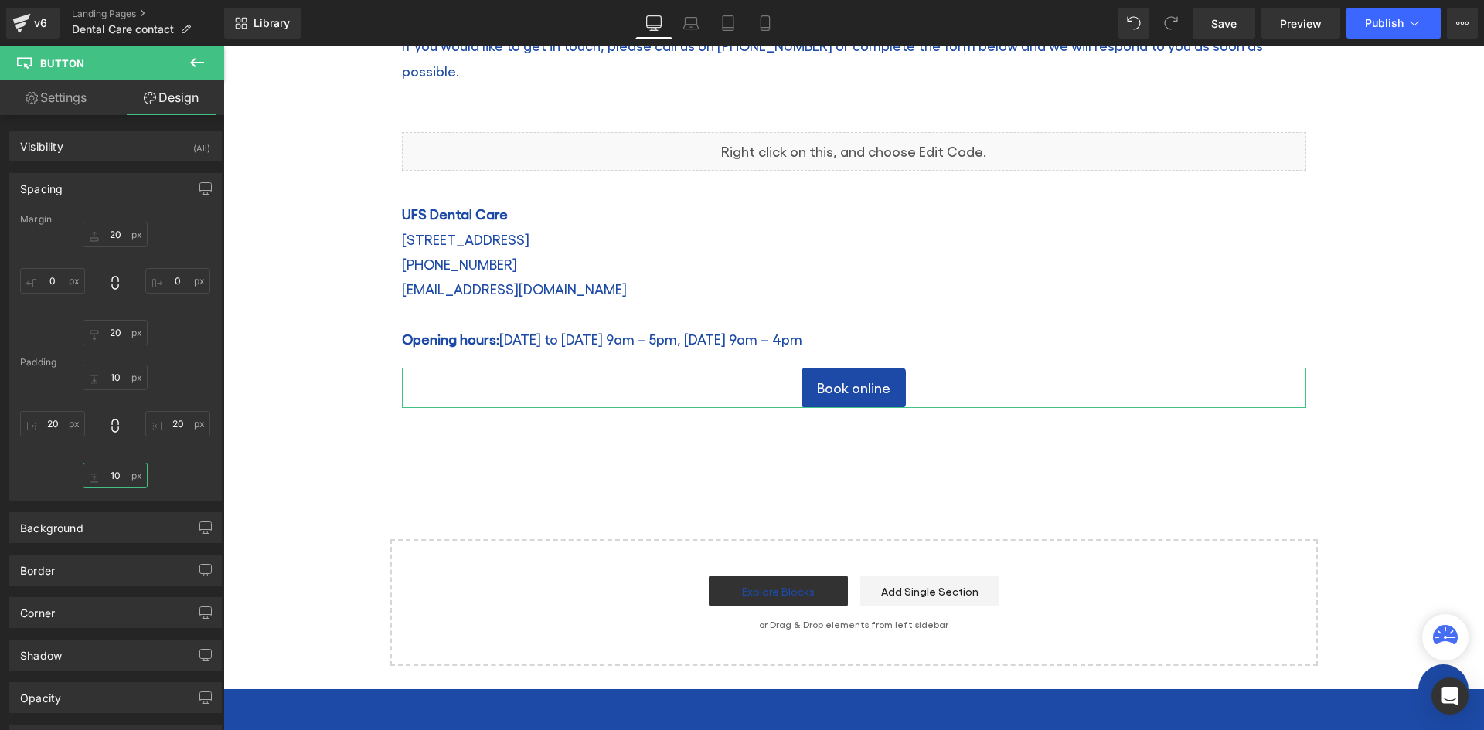
click at [110, 471] on input "10" at bounding box center [115, 475] width 65 height 25
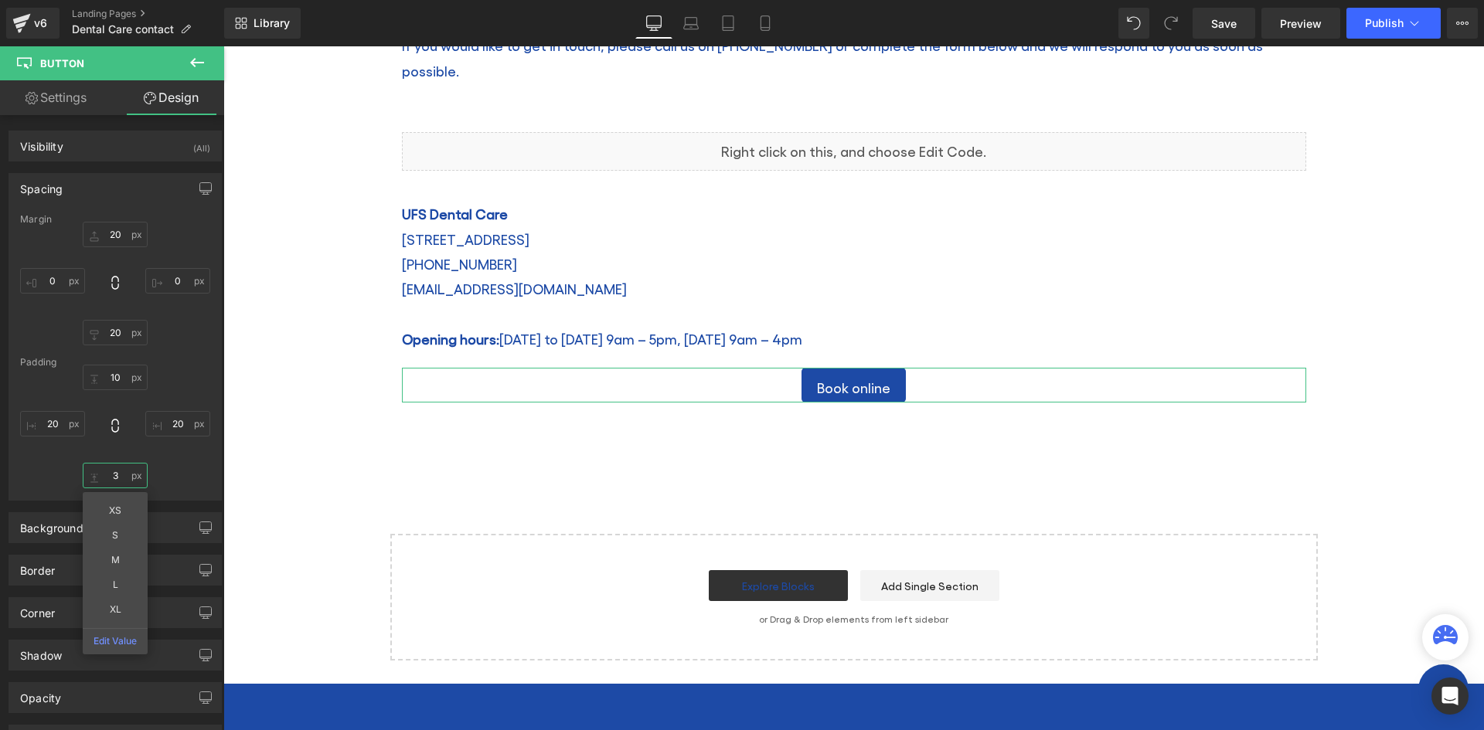
type input "10"
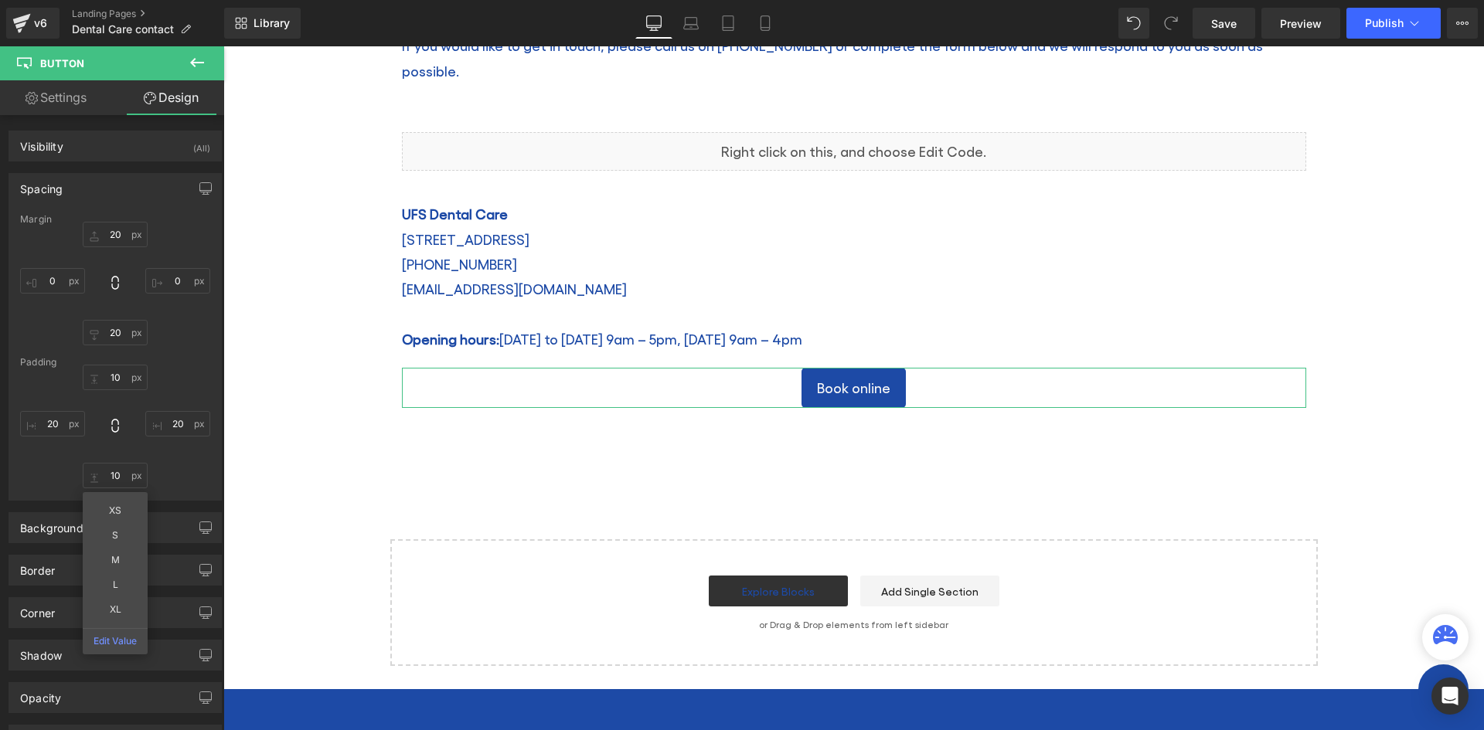
click at [179, 465] on div "10px 10 20px 20 10 10 XS S M L XL Edit Value 20px 20" at bounding box center [115, 427] width 190 height 124
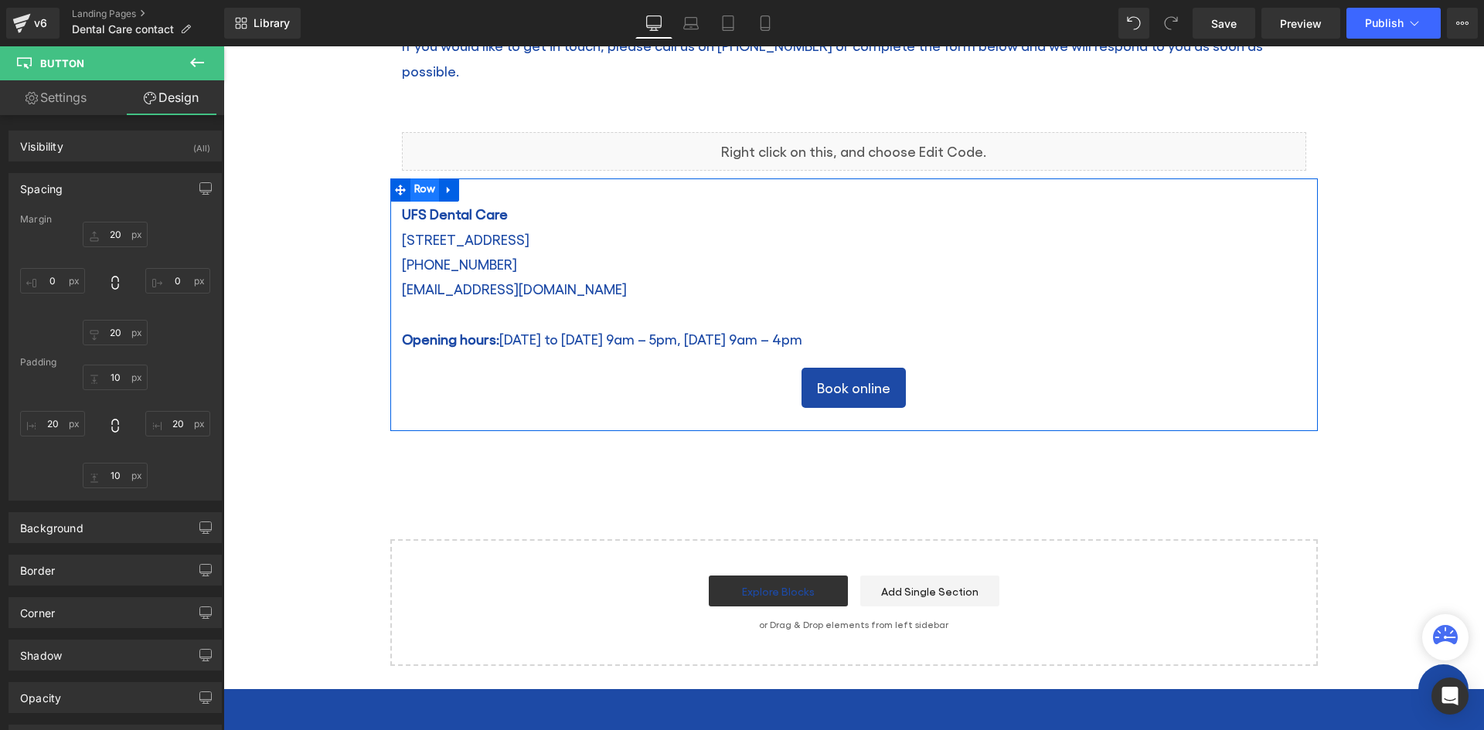
click at [419, 178] on span "Row" at bounding box center [424, 189] width 29 height 23
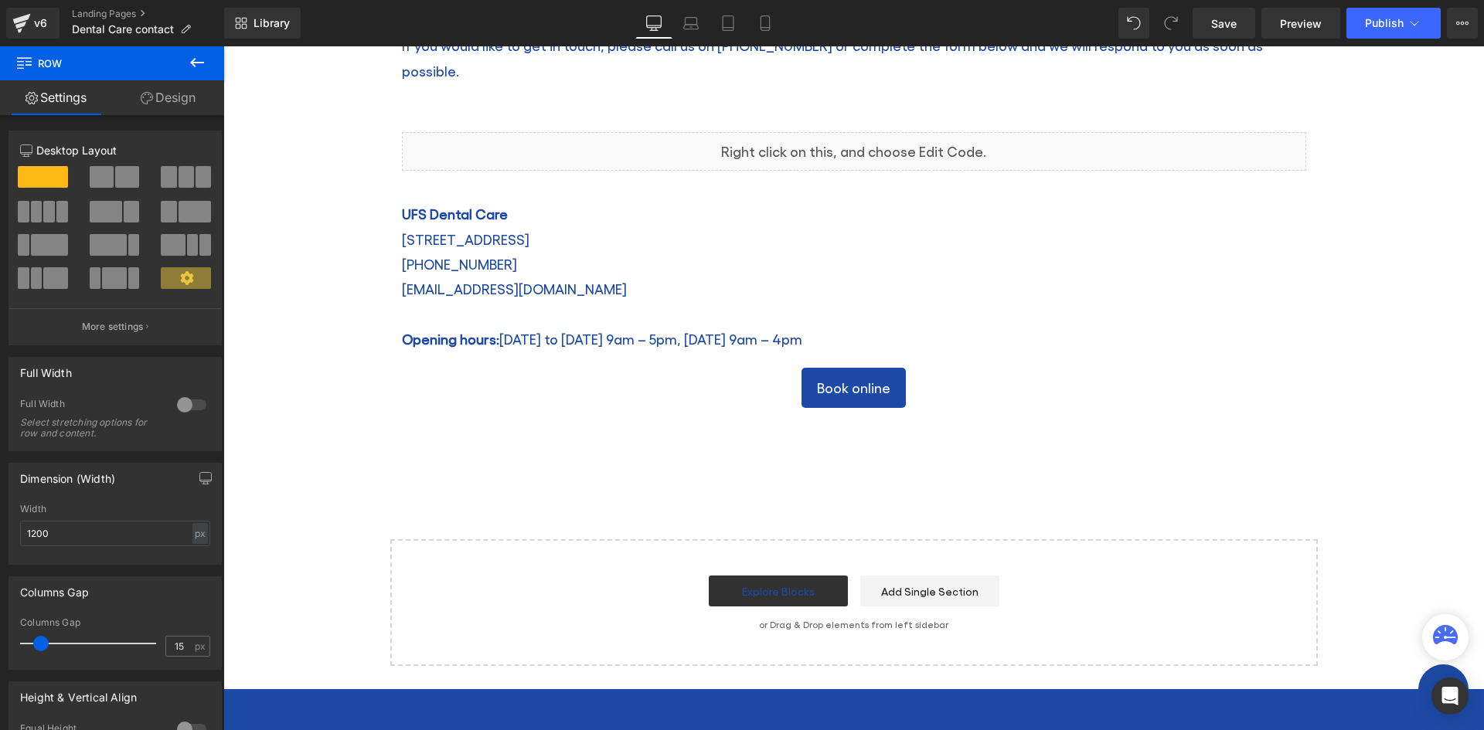
drag, startPoint x: 192, startPoint y: 75, endPoint x: 189, endPoint y: 83, distance: 9.3
click at [192, 75] on button at bounding box center [197, 63] width 54 height 34
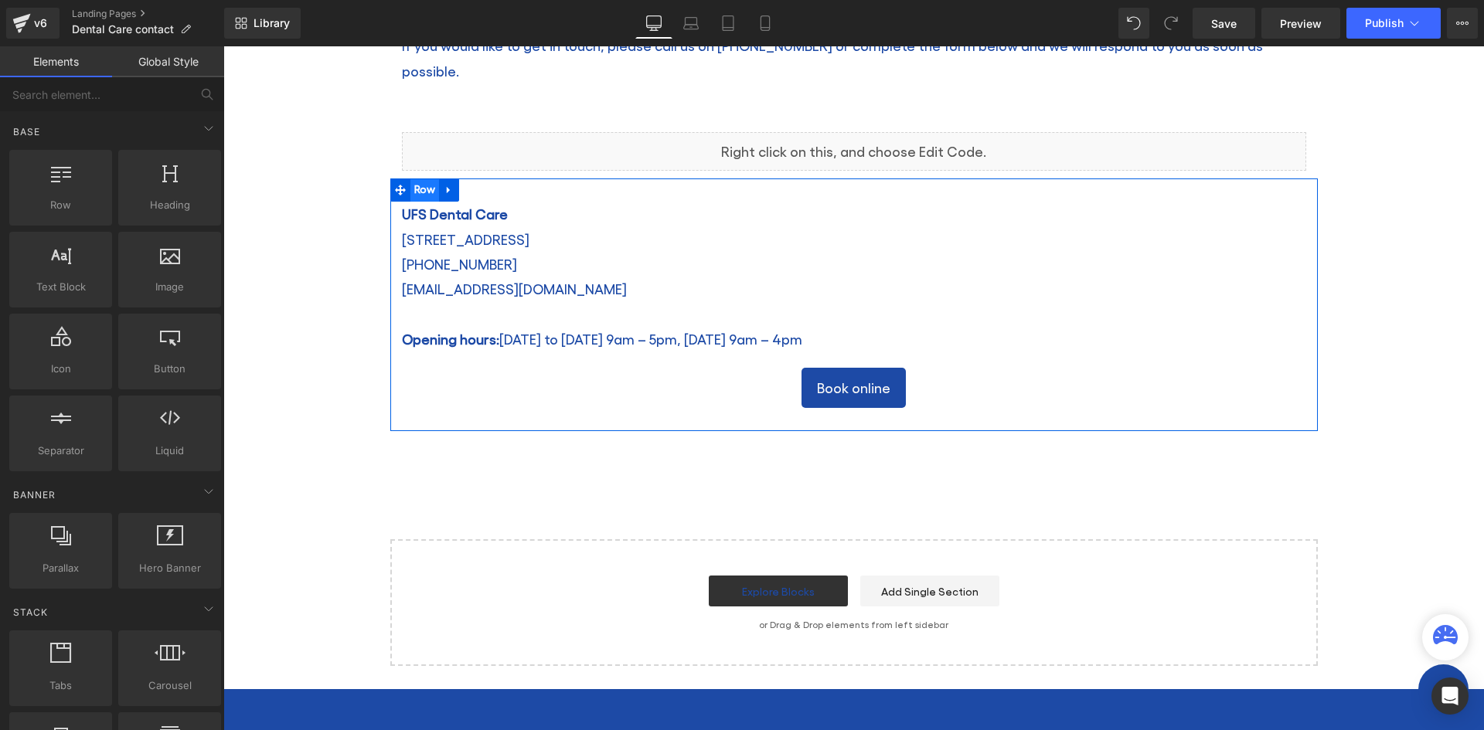
click at [423, 179] on span "Row" at bounding box center [424, 190] width 29 height 23
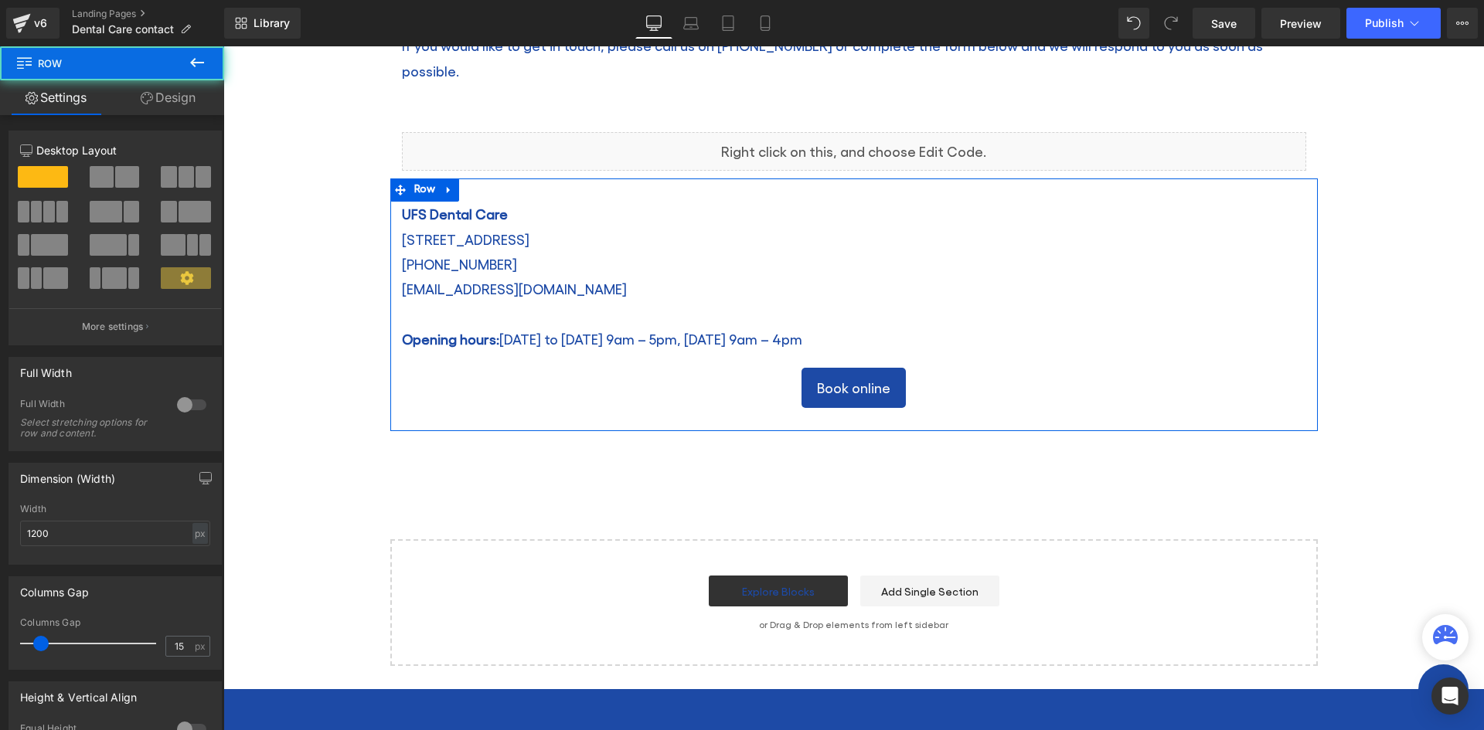
click at [166, 101] on link "Design" at bounding box center [168, 97] width 112 height 35
click at [0, 0] on div "Spacing" at bounding box center [0, 0] width 0 height 0
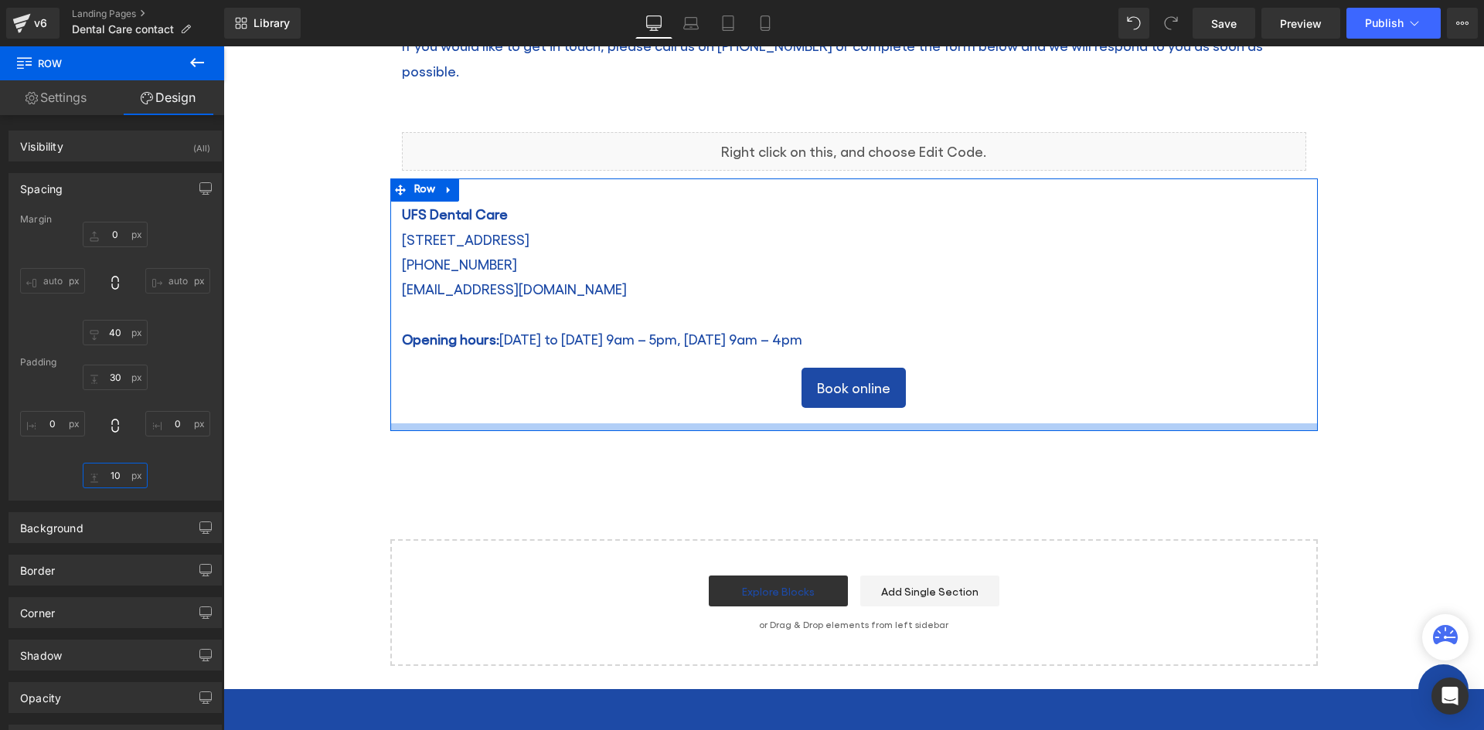
click at [114, 479] on input "10" at bounding box center [115, 475] width 65 height 25
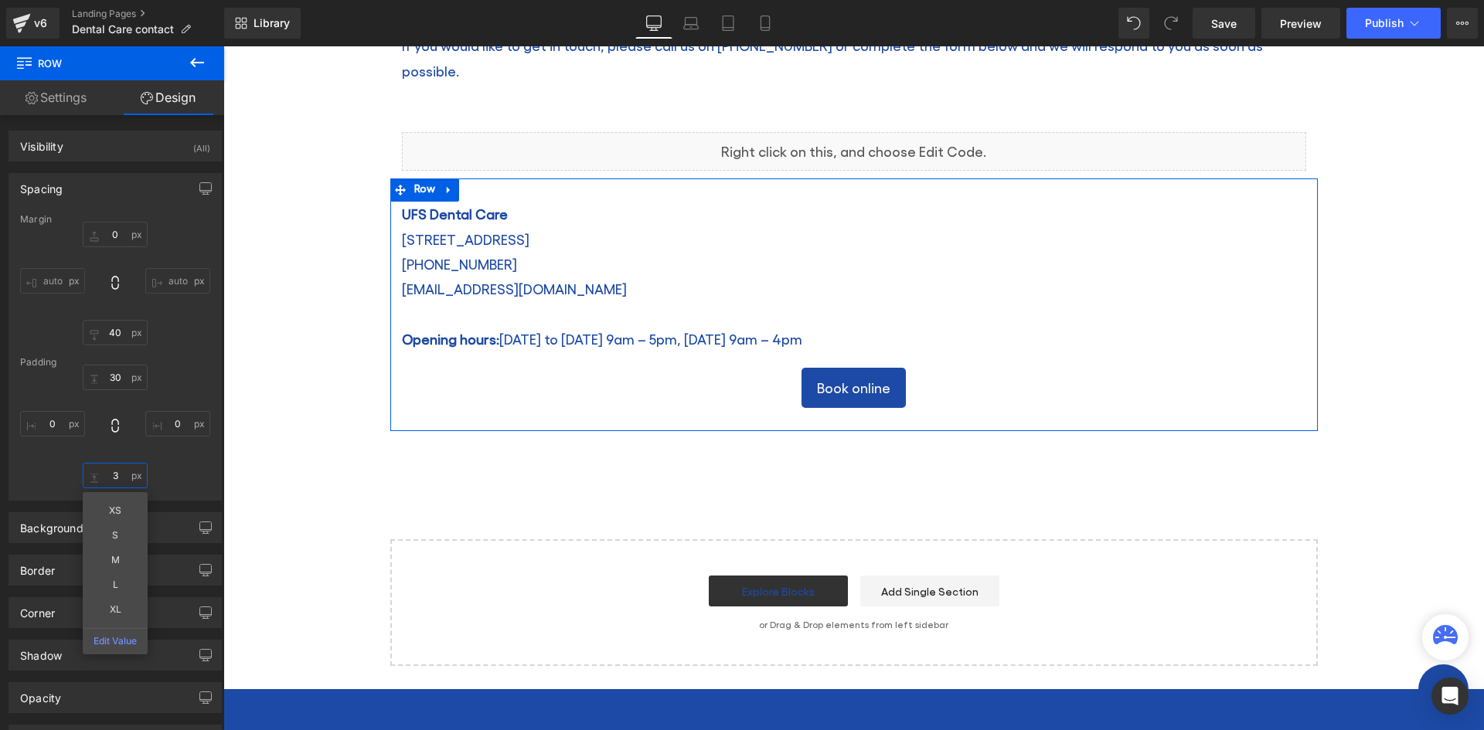
type input "30"
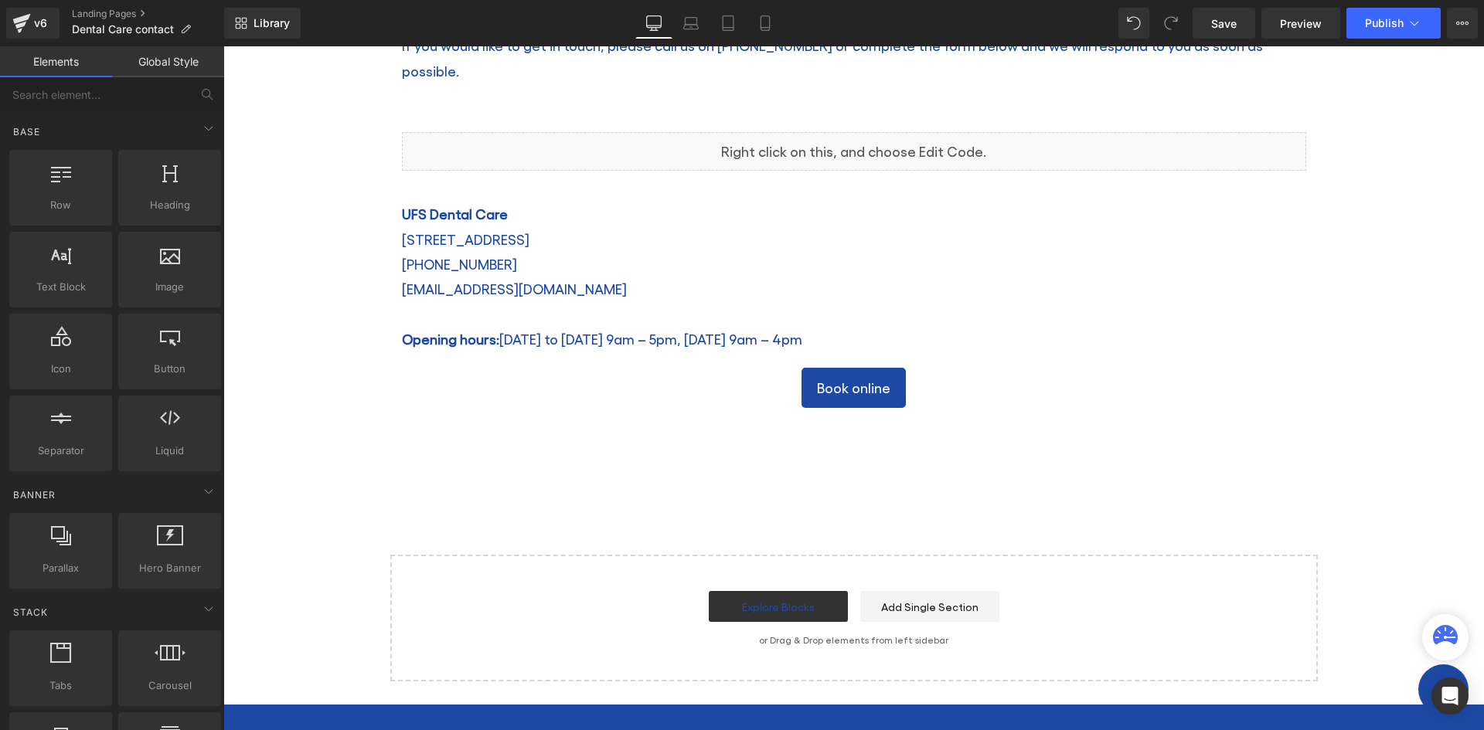
click at [349, 485] on div "Contact us Heading Home / Dental Care contact Breadcrumbs Row Row Image UFS Den…" at bounding box center [853, 105] width 1260 height 1151
click at [1404, 29] on button "Publish" at bounding box center [1393, 23] width 94 height 31
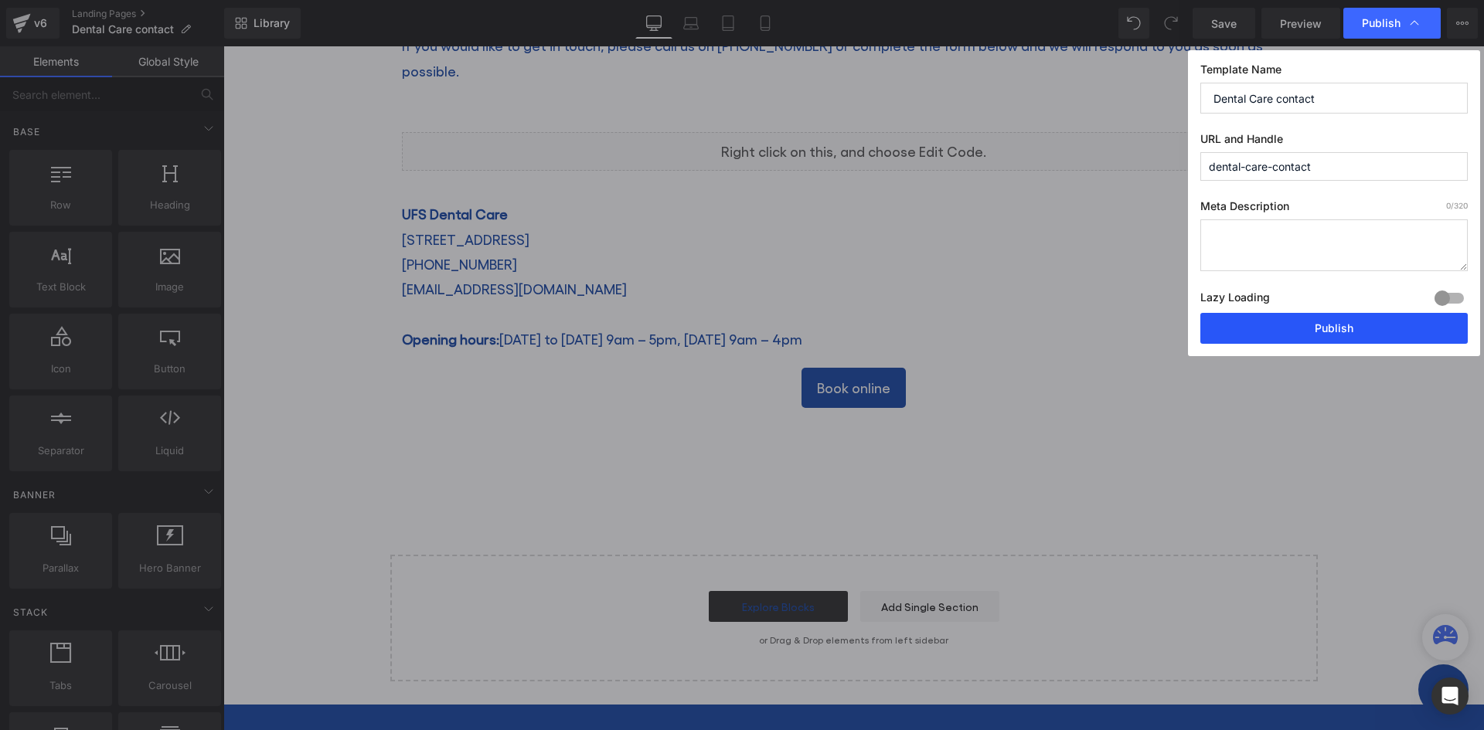
click at [1315, 318] on button "Publish" at bounding box center [1333, 328] width 267 height 31
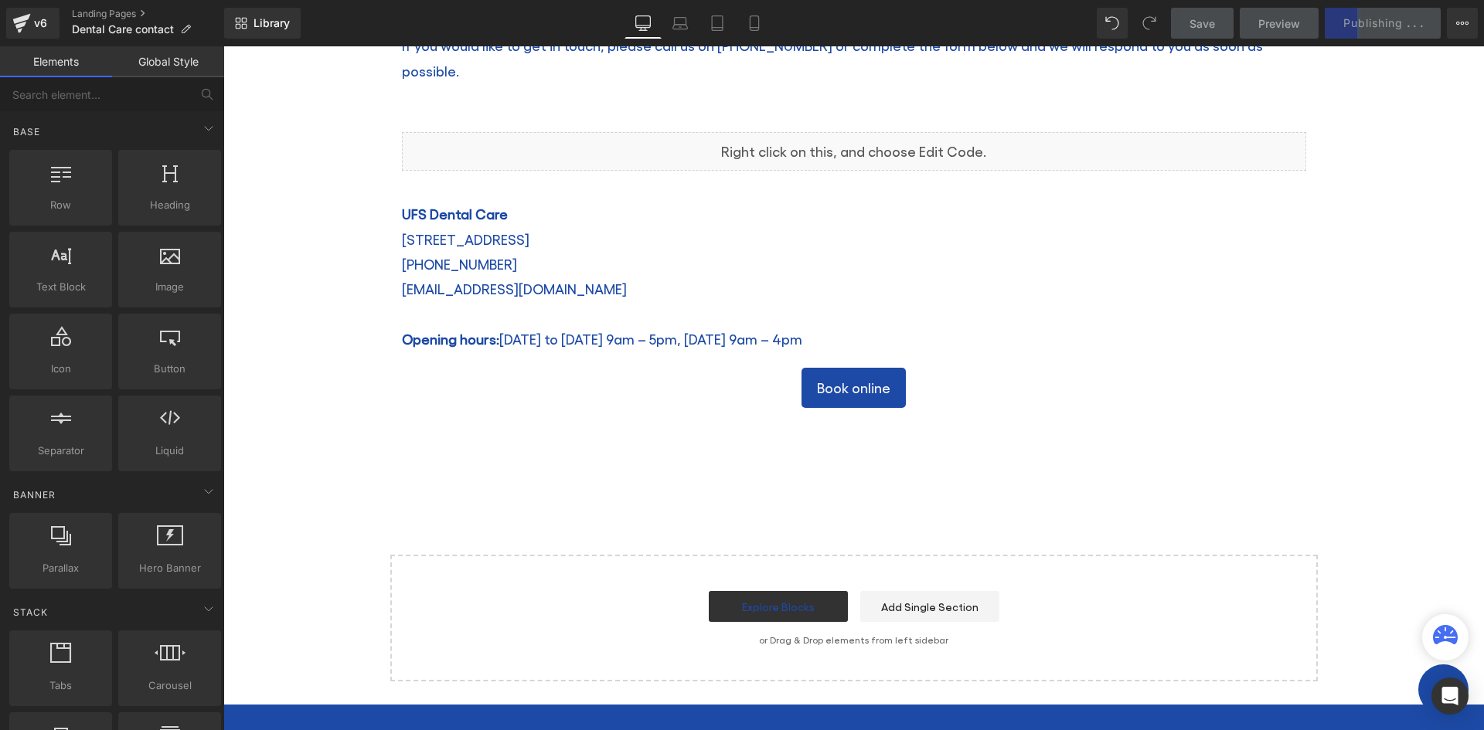
click at [743, 476] on div "Contact us Heading Home / Dental Care contact Breadcrumbs Row Row Image UFS Den…" at bounding box center [853, 105] width 1260 height 1151
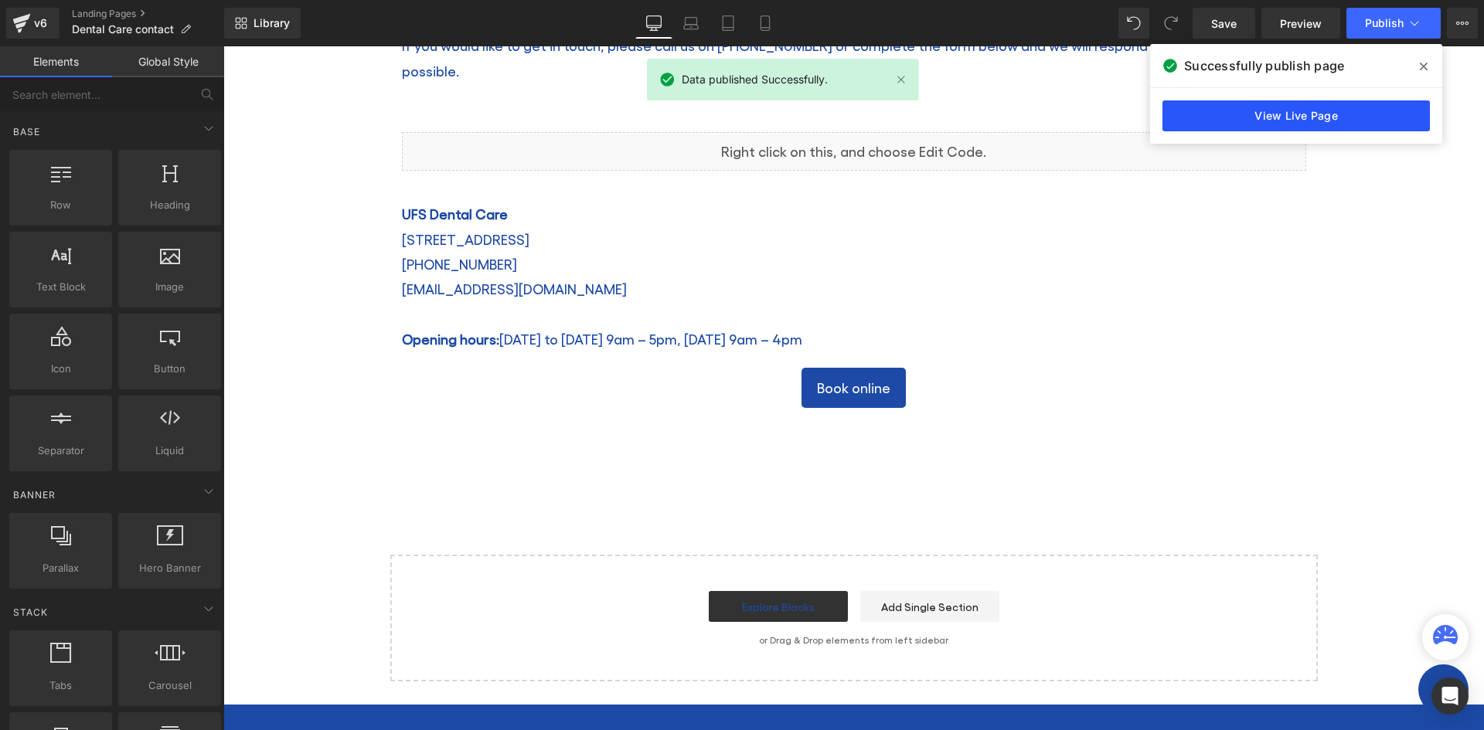
click at [1242, 110] on link "View Live Page" at bounding box center [1295, 115] width 267 height 31
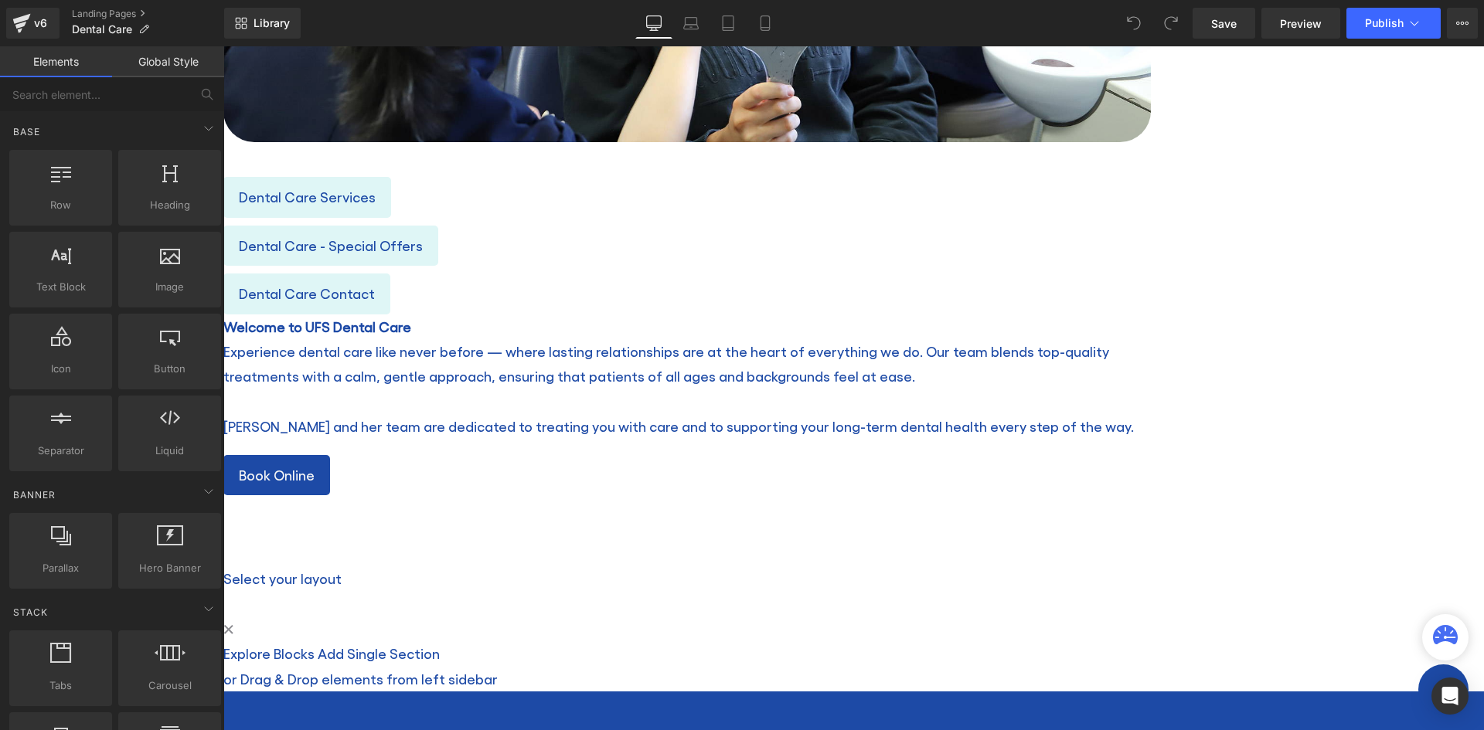
scroll to position [569, 0]
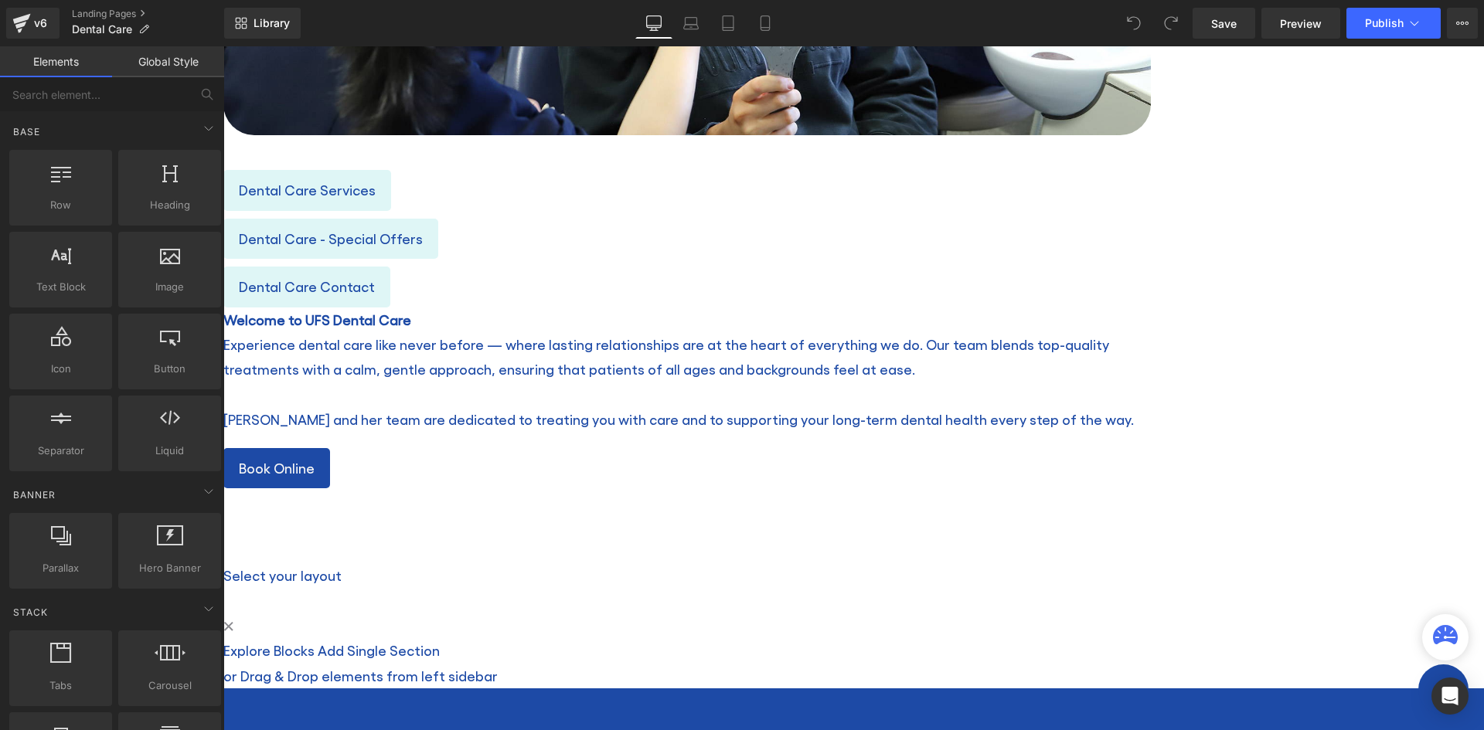
click at [223, 46] on span at bounding box center [223, 46] width 0 height 0
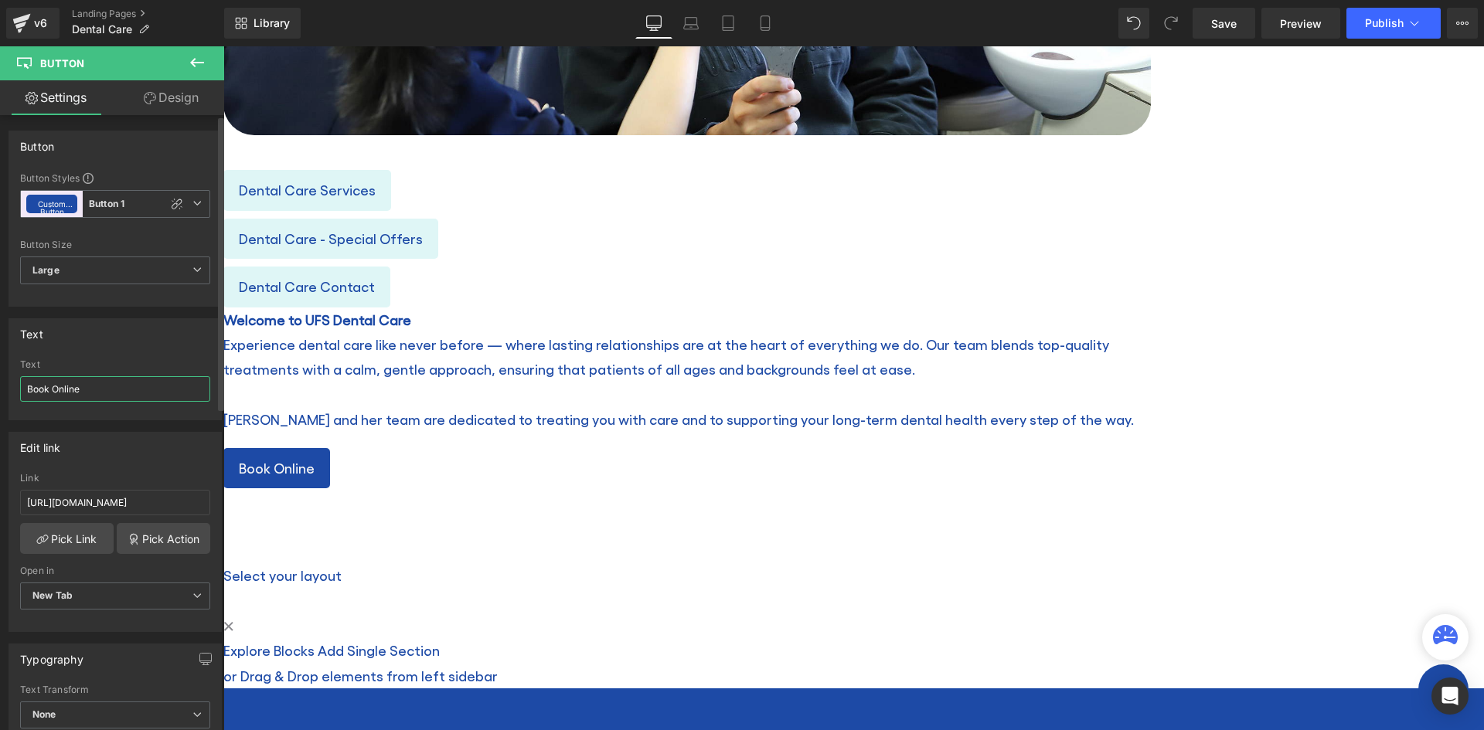
click at [59, 386] on input "Book Online" at bounding box center [115, 388] width 190 height 25
type input "Book online"
click at [1379, 5] on div "Library Desktop Desktop Laptop Tablet Mobile Save Preview Publish Scheduled Vie…" at bounding box center [853, 23] width 1259 height 46
click at [1385, 26] on span "Publish" at bounding box center [1384, 23] width 39 height 12
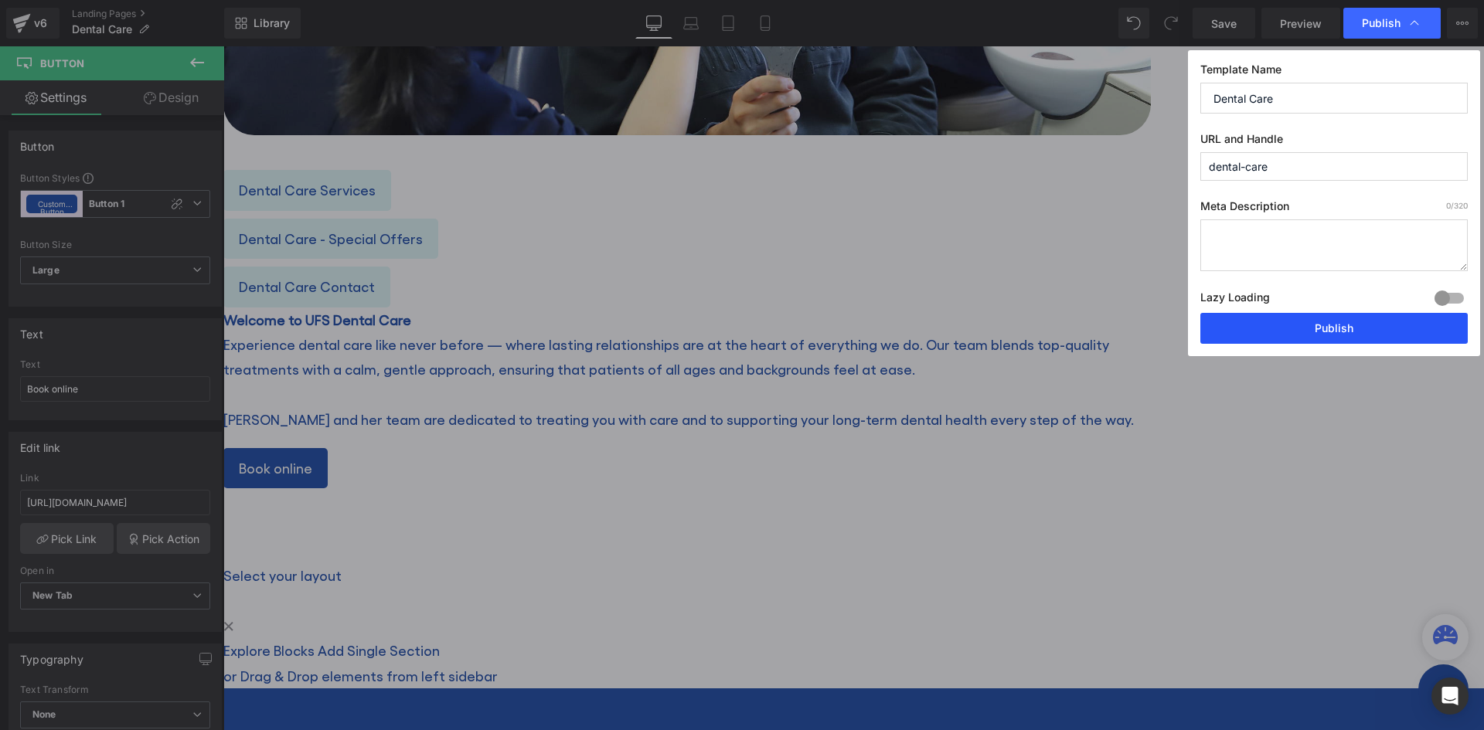
click at [1307, 319] on button "Publish" at bounding box center [1333, 328] width 267 height 31
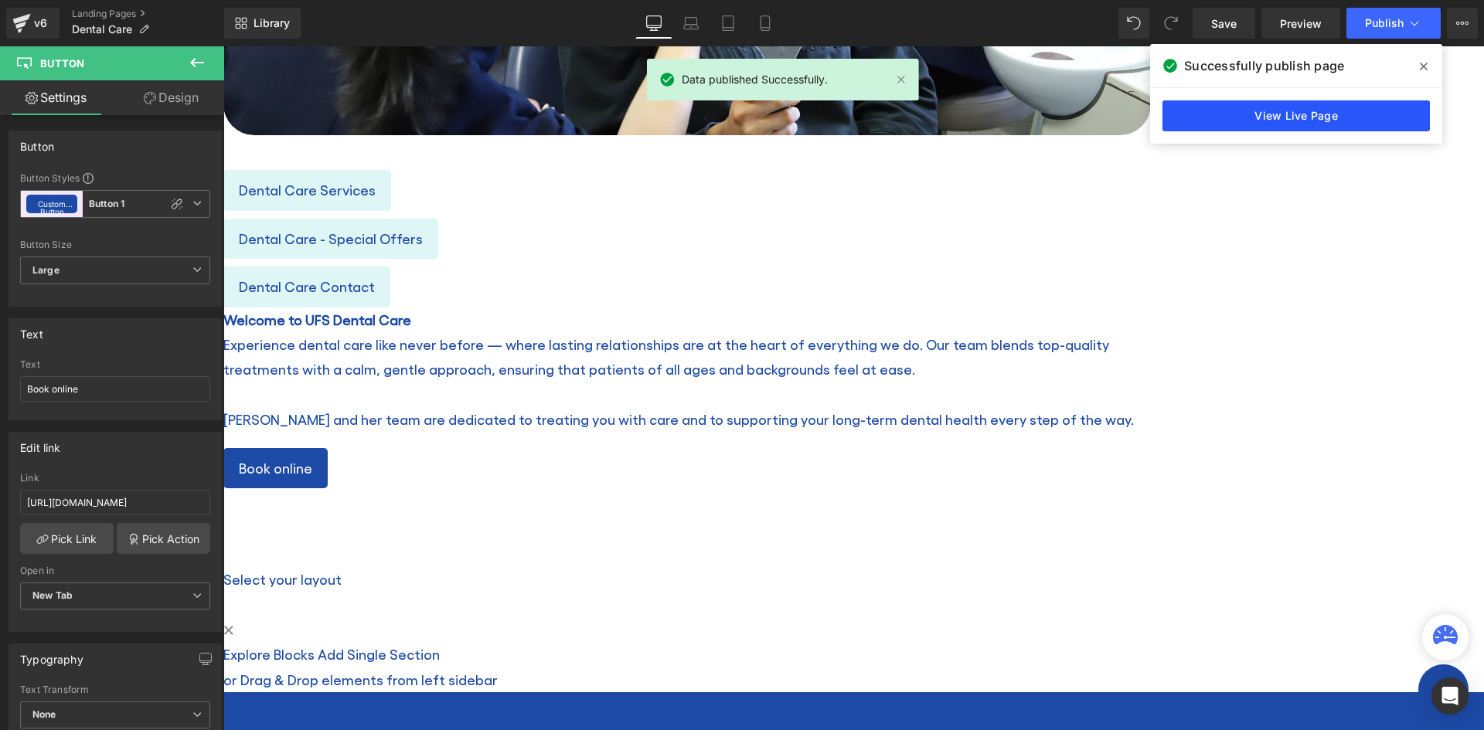
click at [1246, 115] on link "View Live Page" at bounding box center [1295, 115] width 267 height 31
